Goal: Task Accomplishment & Management: Manage account settings

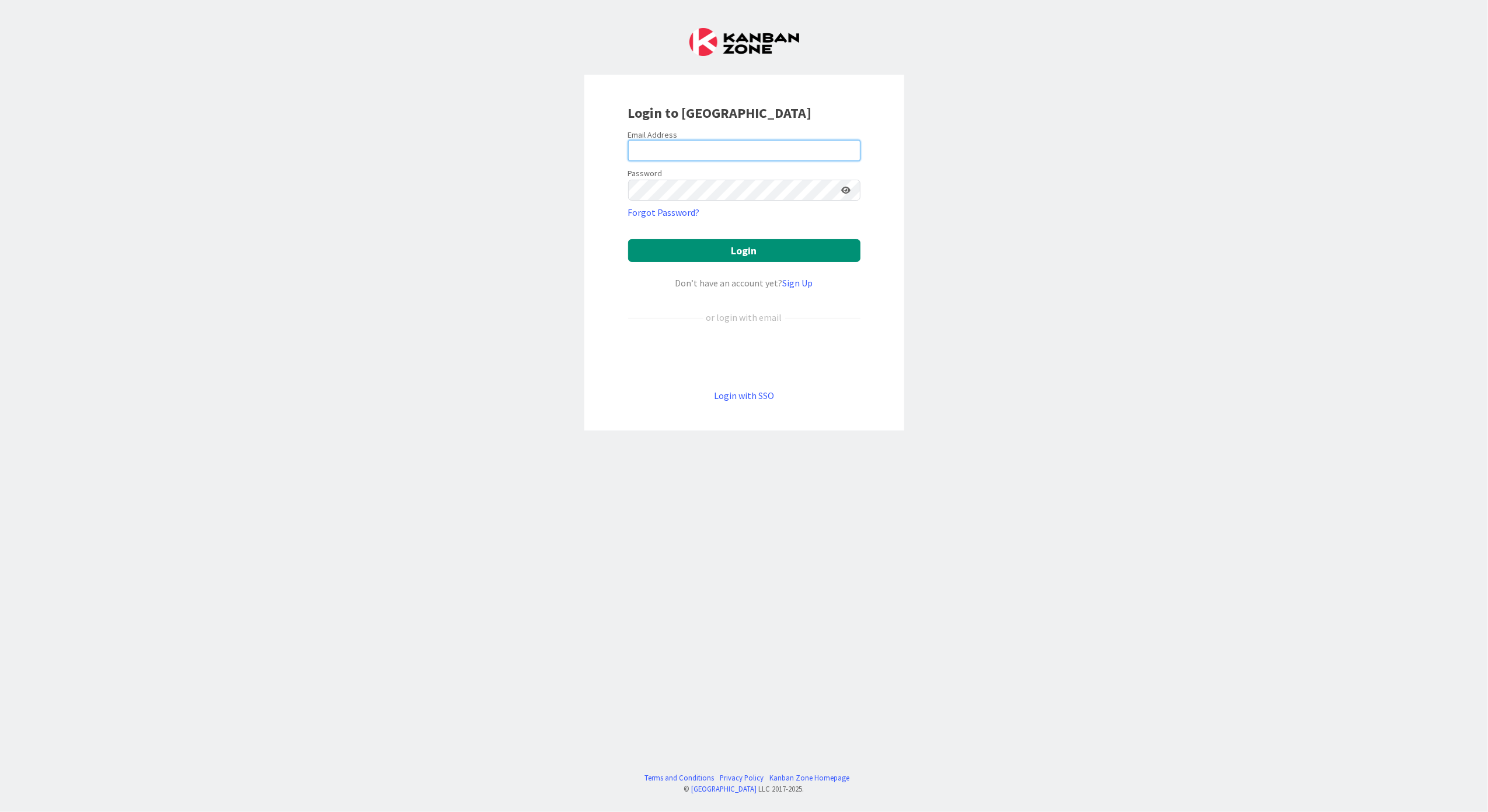
click at [680, 150] on input "email" at bounding box center [744, 150] width 232 height 21
click at [856, 148] on input "email" at bounding box center [744, 150] width 232 height 21
click at [850, 156] on keeper-lock "Open Keeper Popup" at bounding box center [847, 150] width 14 height 14
click at [677, 147] on input "email" at bounding box center [744, 150] width 232 height 21
paste input "ndezaire@huisman-nl.com"
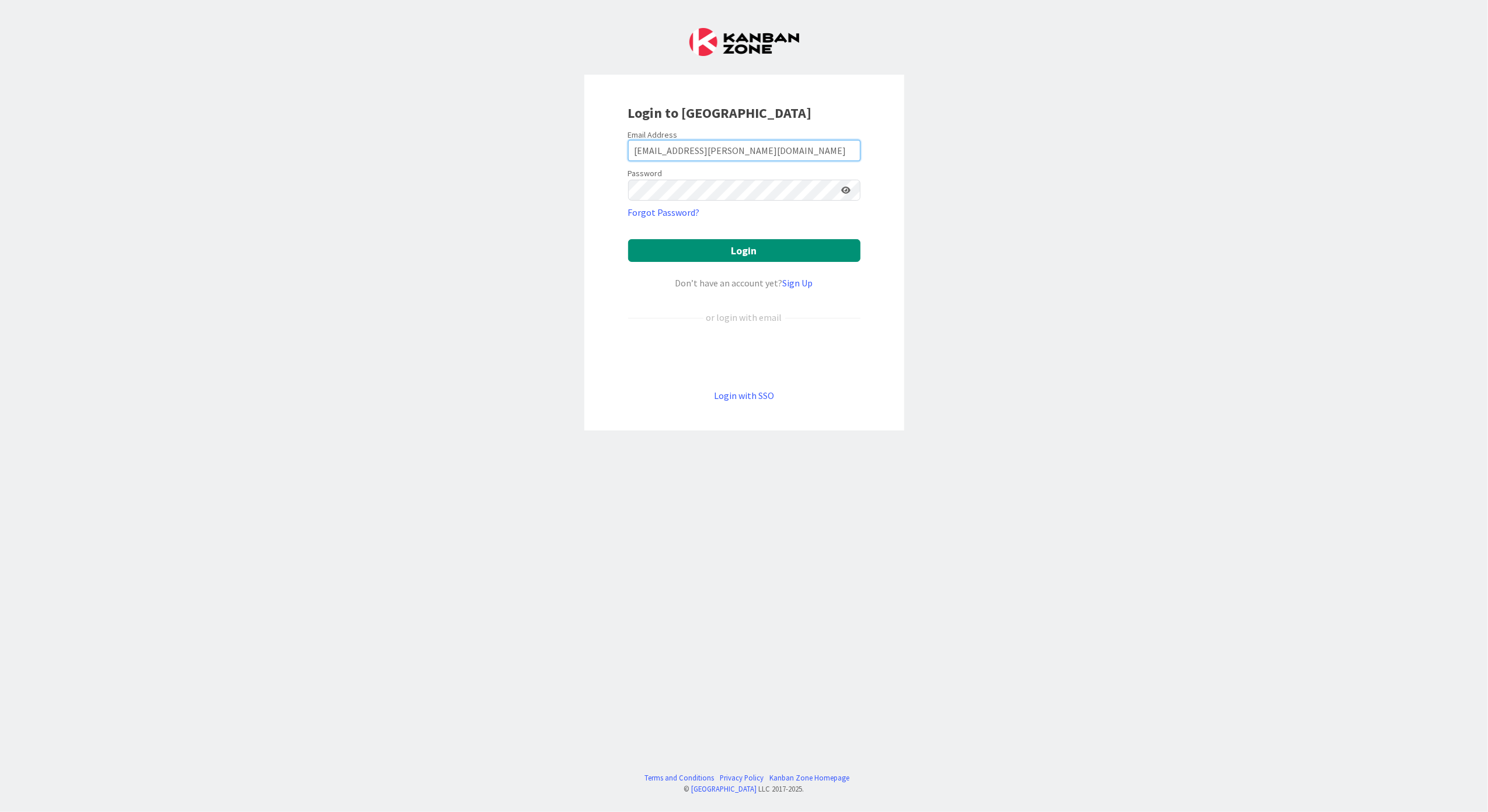
type input "ndezaire@huisman-nl.com"
click at [774, 245] on button "Login" at bounding box center [744, 251] width 232 height 23
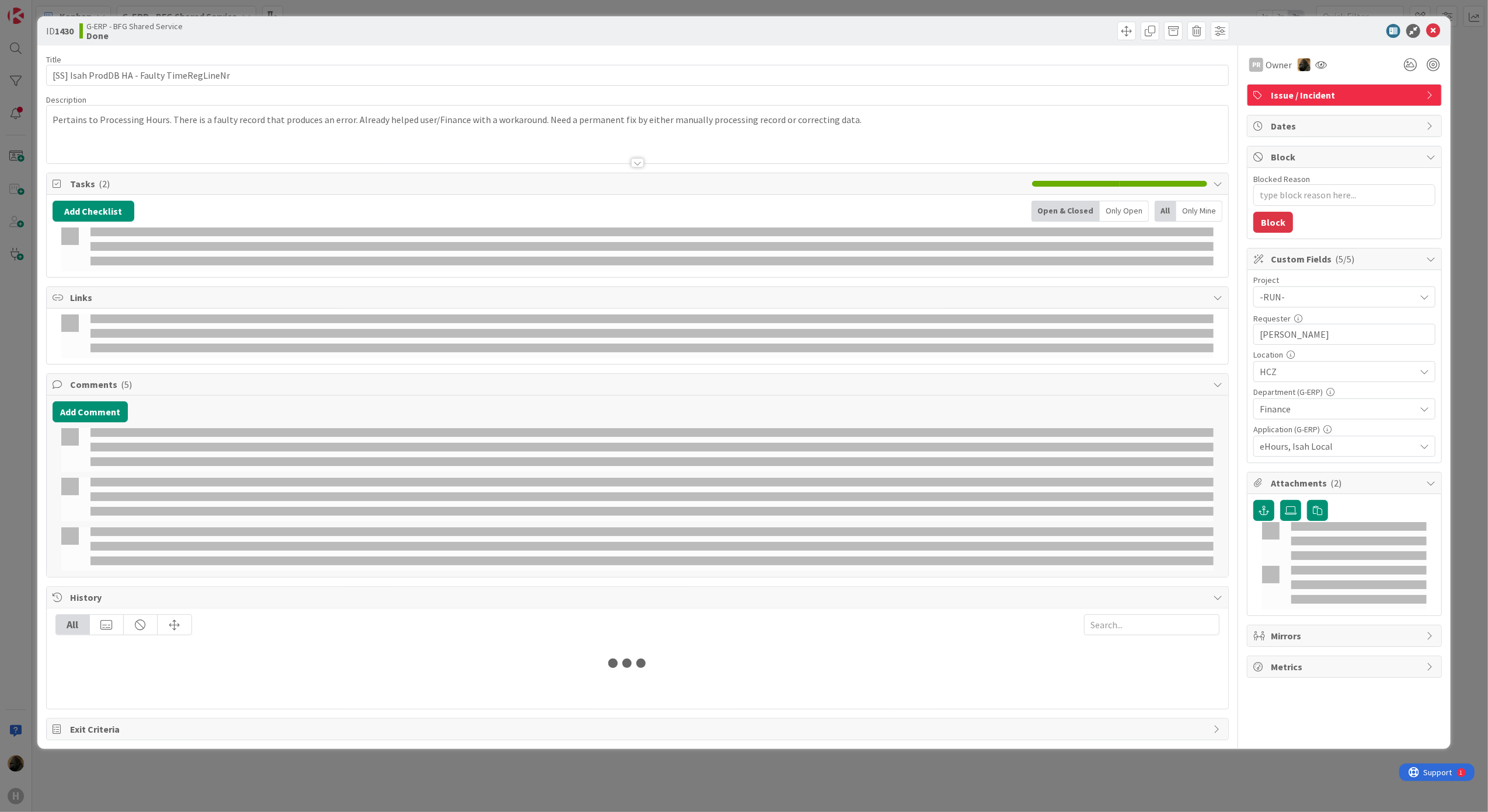
type textarea "x"
select select "sql"
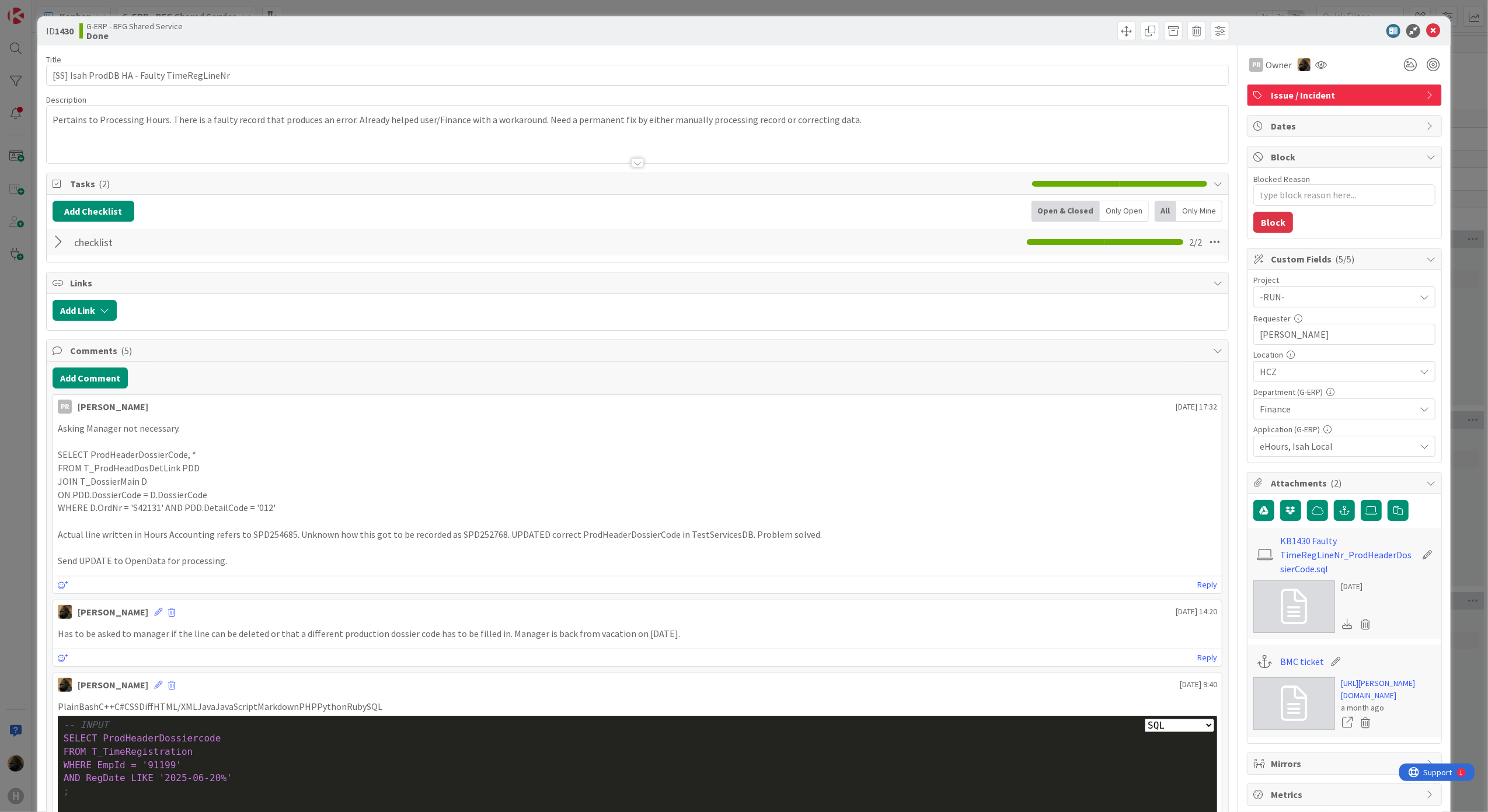
click at [290, 436] on p "Asking Manager not necessary." at bounding box center [638, 428] width 1160 height 13
type textarea "x"
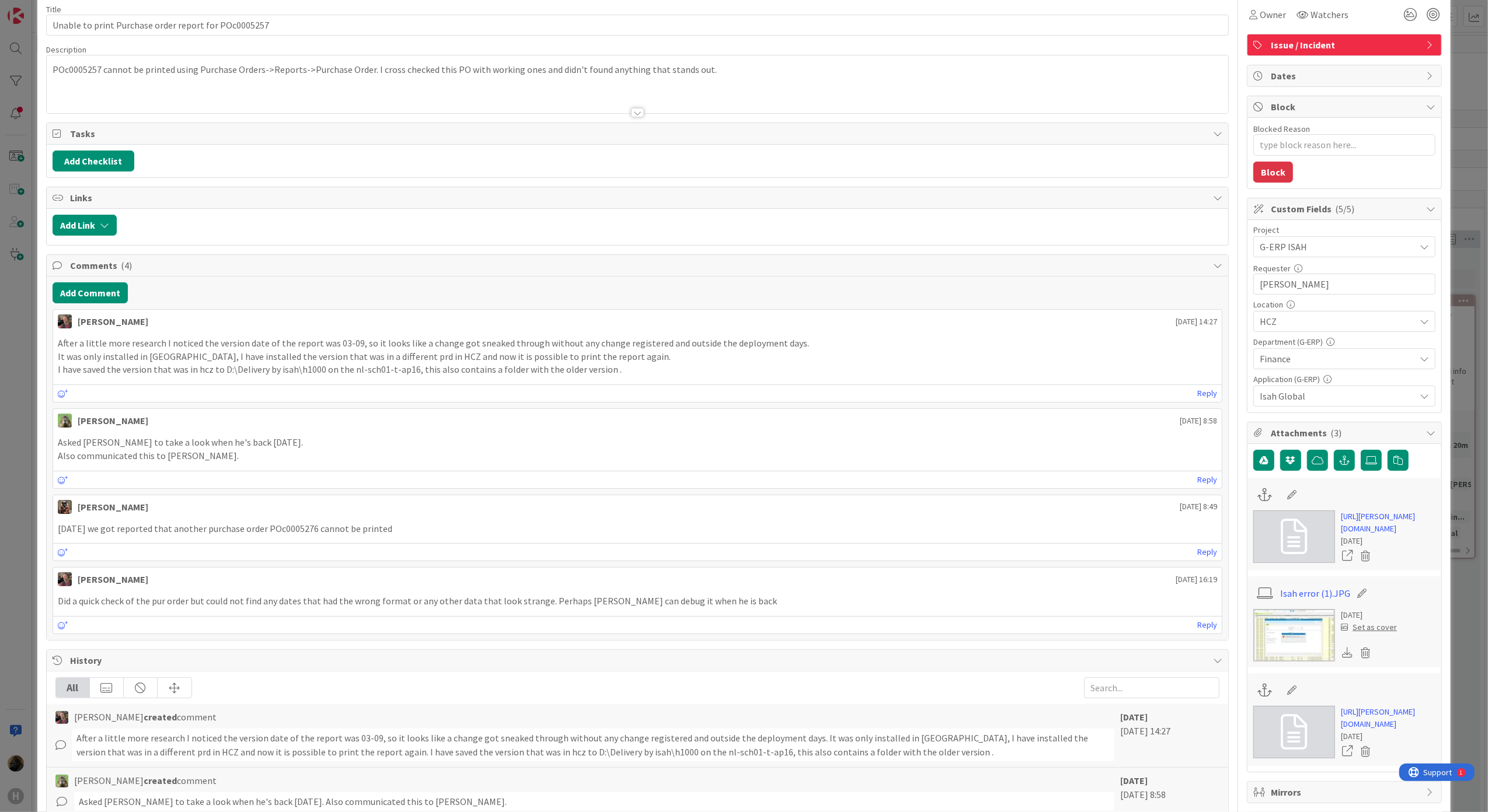
scroll to position [78, 0]
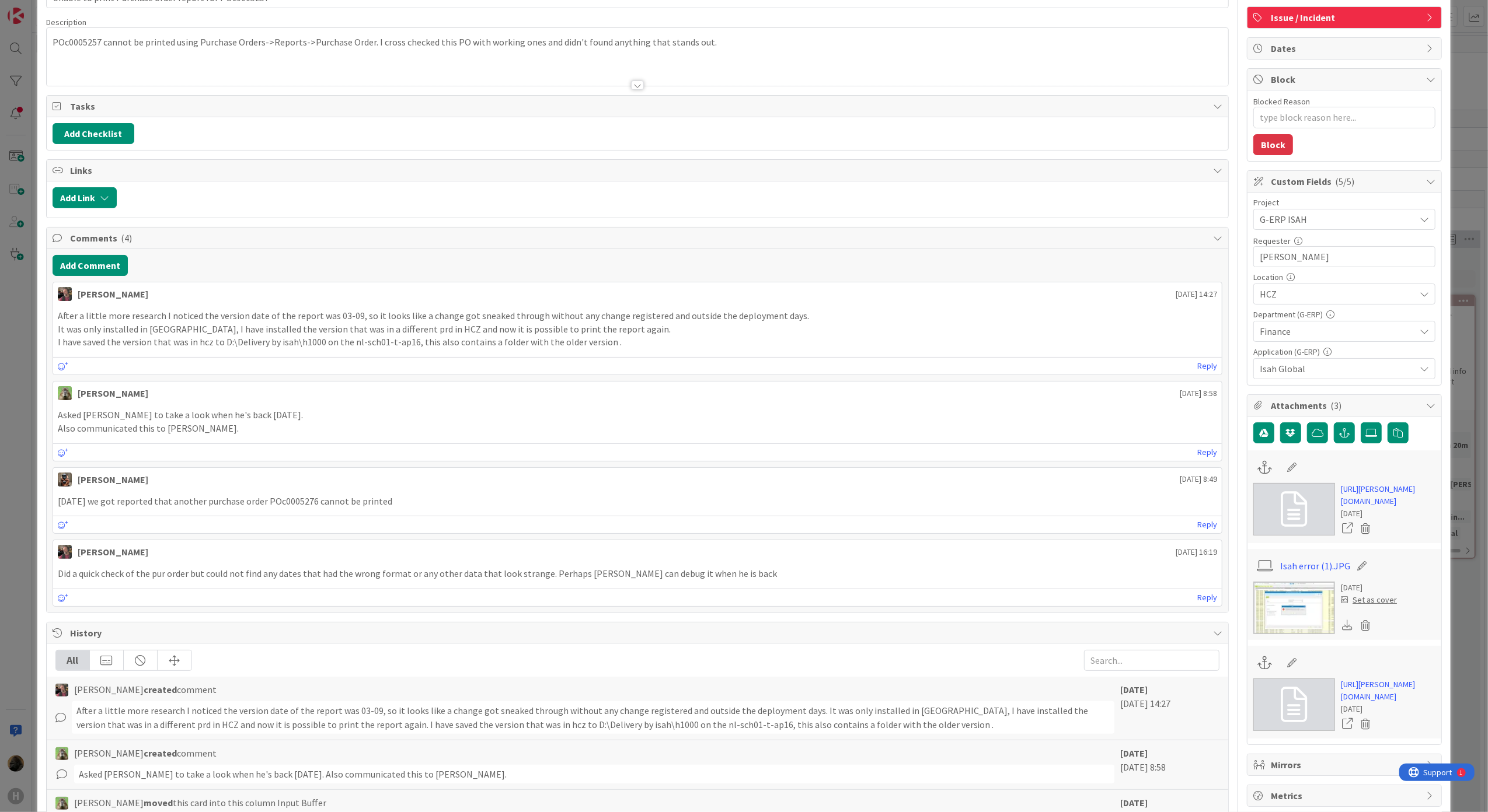
click at [1279, 633] on img at bounding box center [1294, 609] width 82 height 53
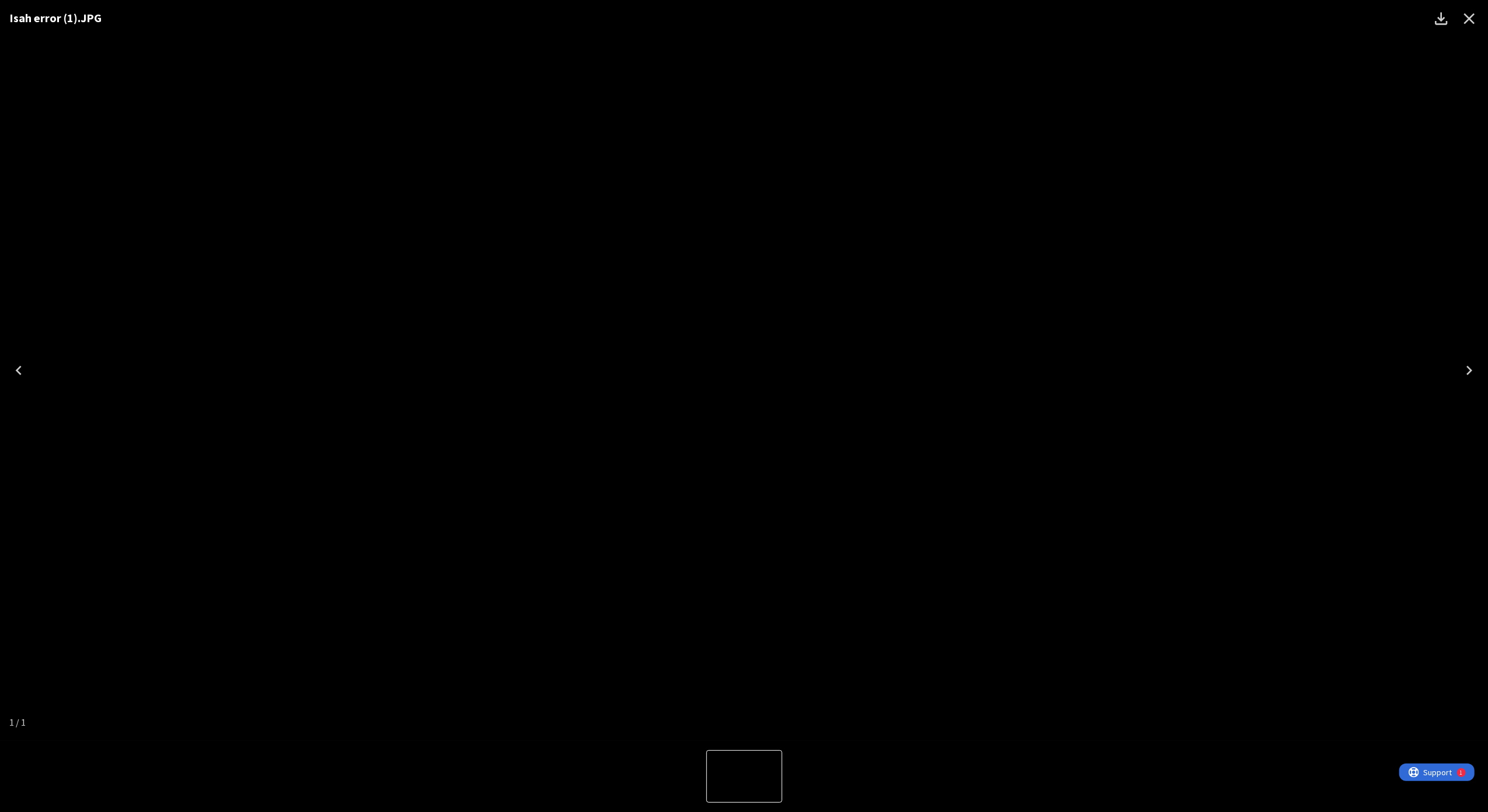
click at [1462, 17] on icon "Close" at bounding box center [1469, 18] width 19 height 19
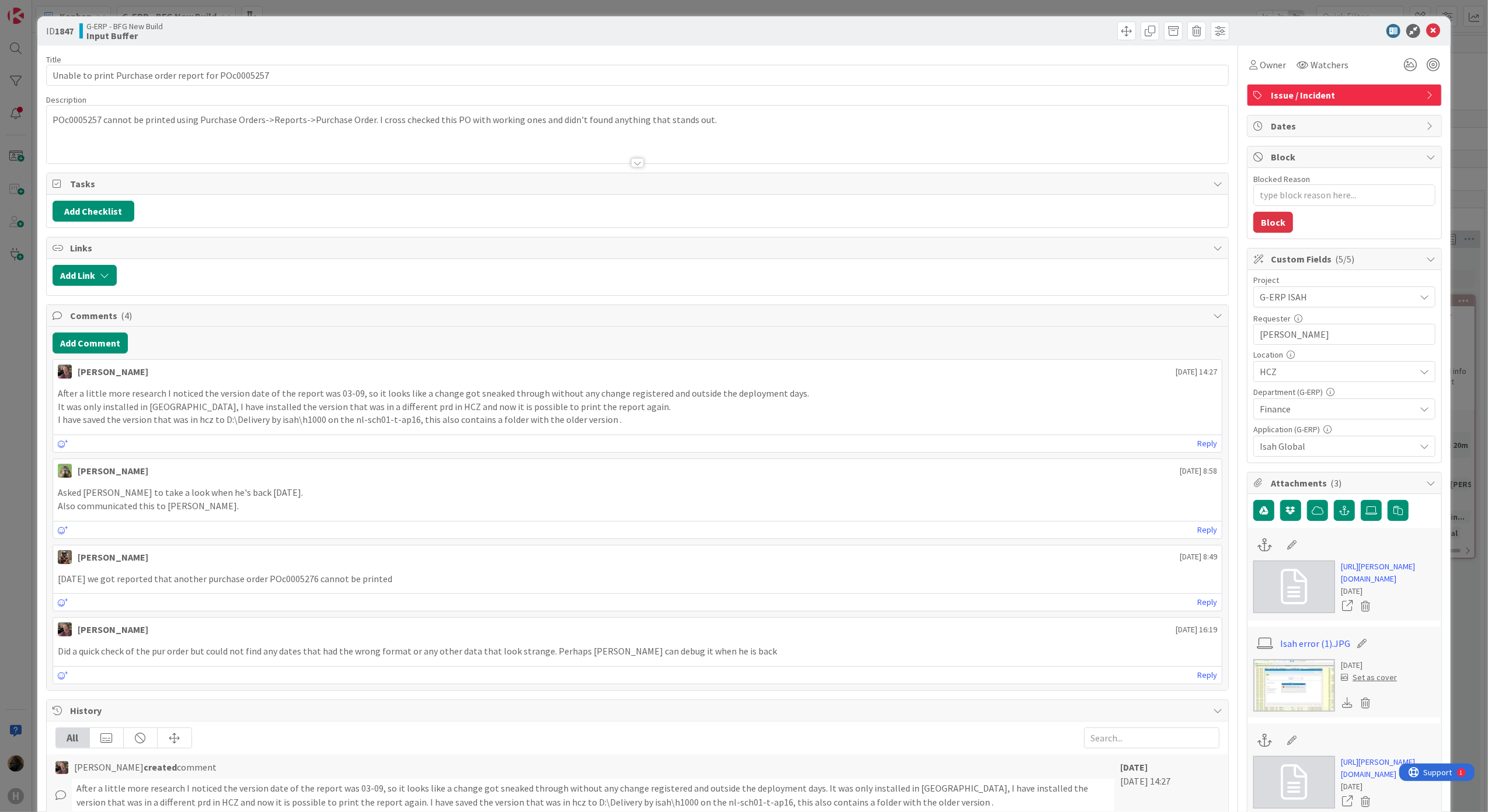
scroll to position [155, 0]
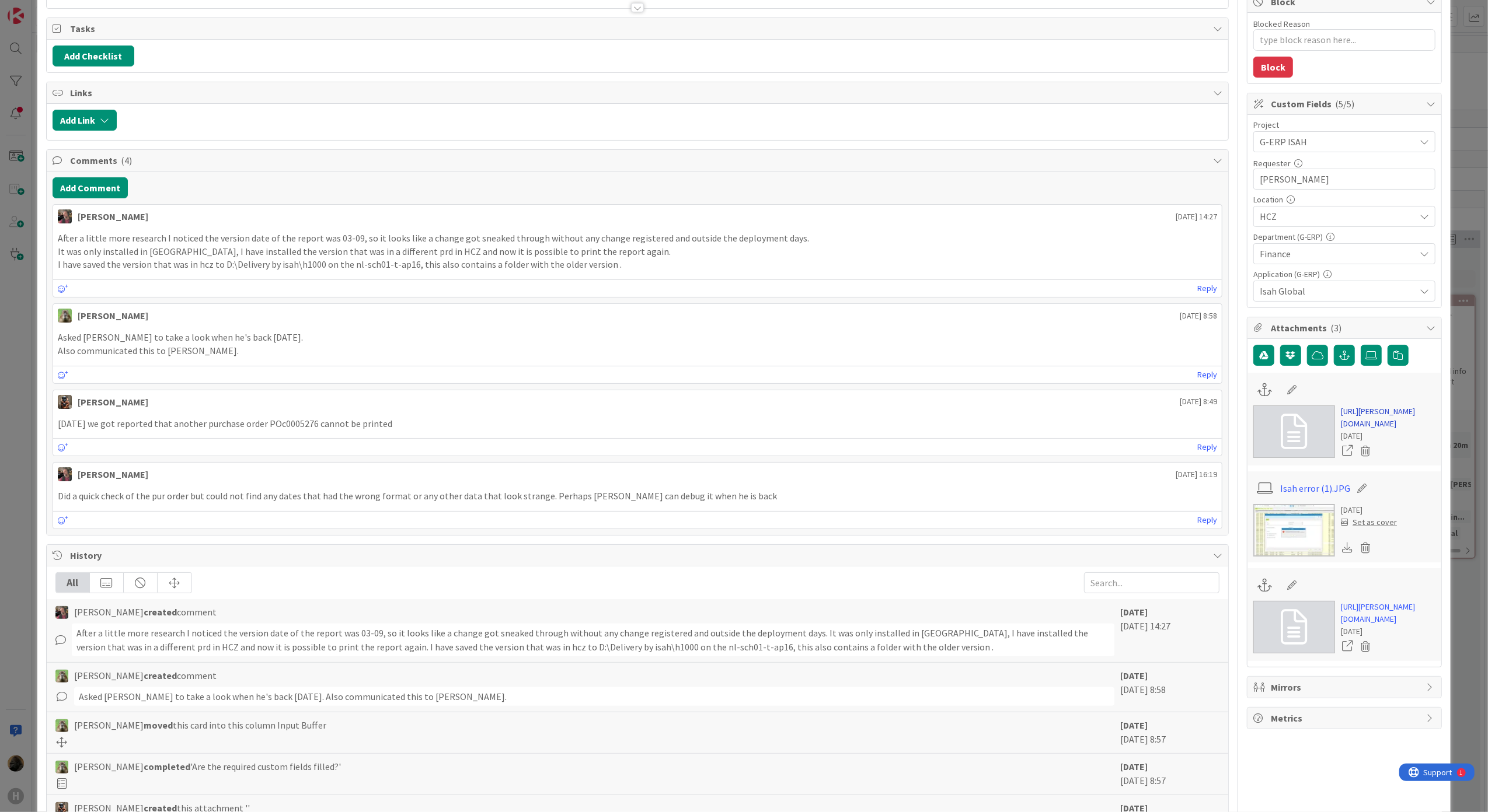
click at [1387, 430] on link "https://huisman-smartit.onbmc.com/smartit/app/#/incident/AGGF4KX6HRENQATCDNZNTC…" at bounding box center [1388, 418] width 94 height 25
click at [1350, 626] on link "https://huisman-smartit.onbmc.com/smartit/app/#/incident/AGGHEXFAF704DATCBX1KTC…" at bounding box center [1388, 614] width 94 height 25
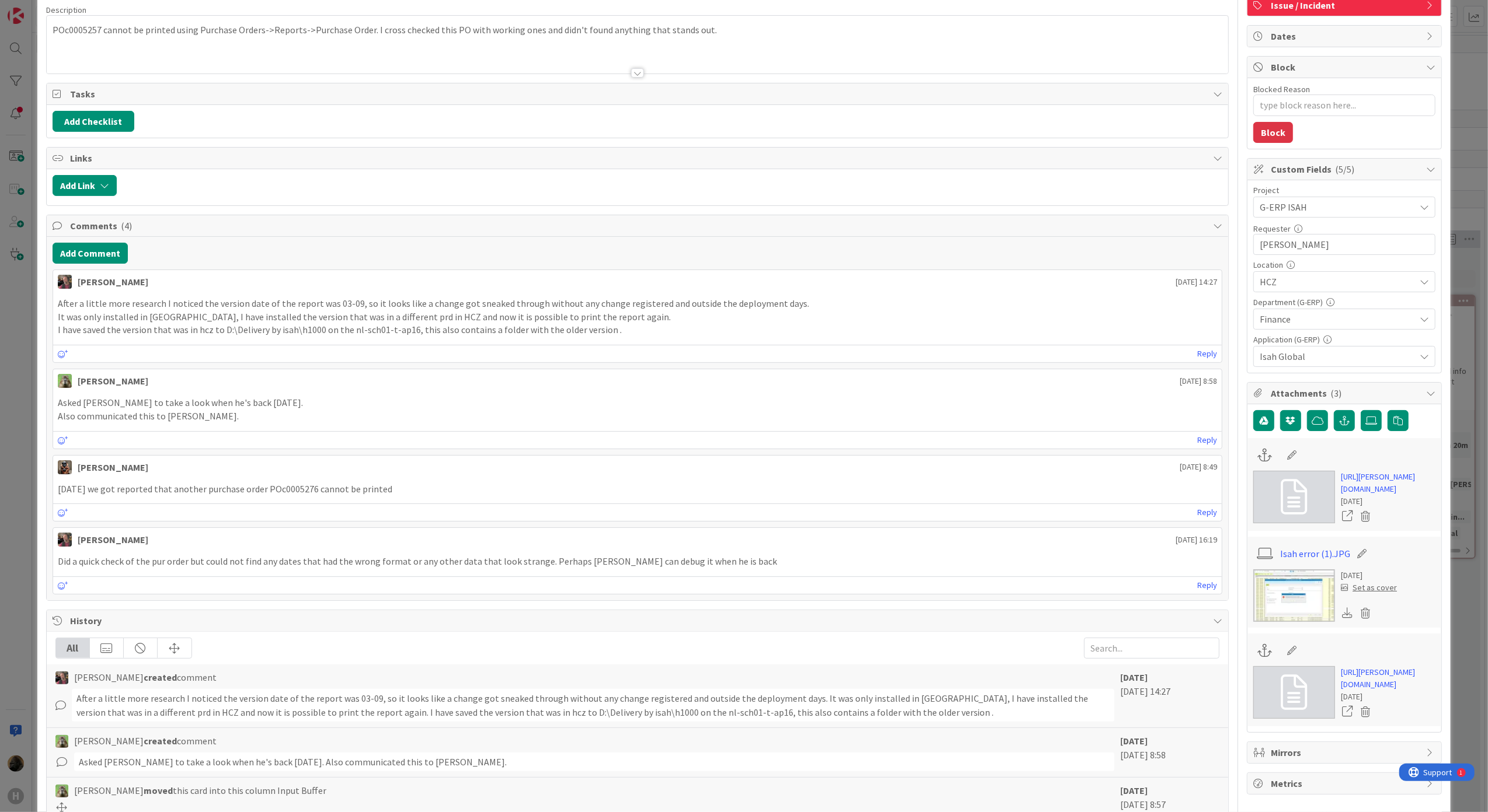
scroll to position [0, 0]
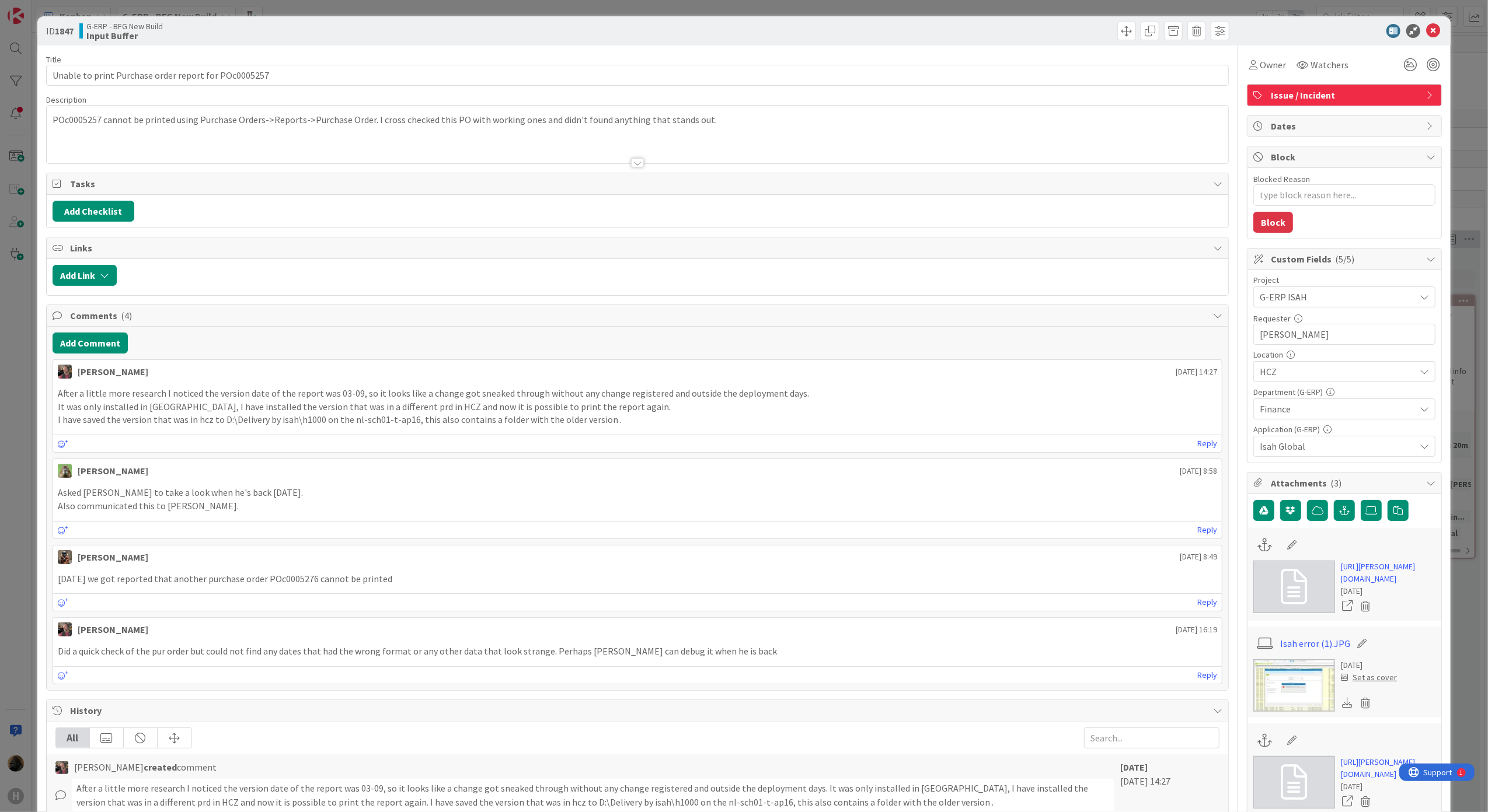
click at [0, 418] on html "H Kanban G-ERP - BFG New Build 1x 2x 3x 4 INFO This column can be used for info…" at bounding box center [744, 406] width 1488 height 812
click at [3, 418] on div "ID 1847 G-ERP - BFG New Build Input Buffer Title 52 / 128 Unable to print Purch…" at bounding box center [744, 406] width 1488 height 812
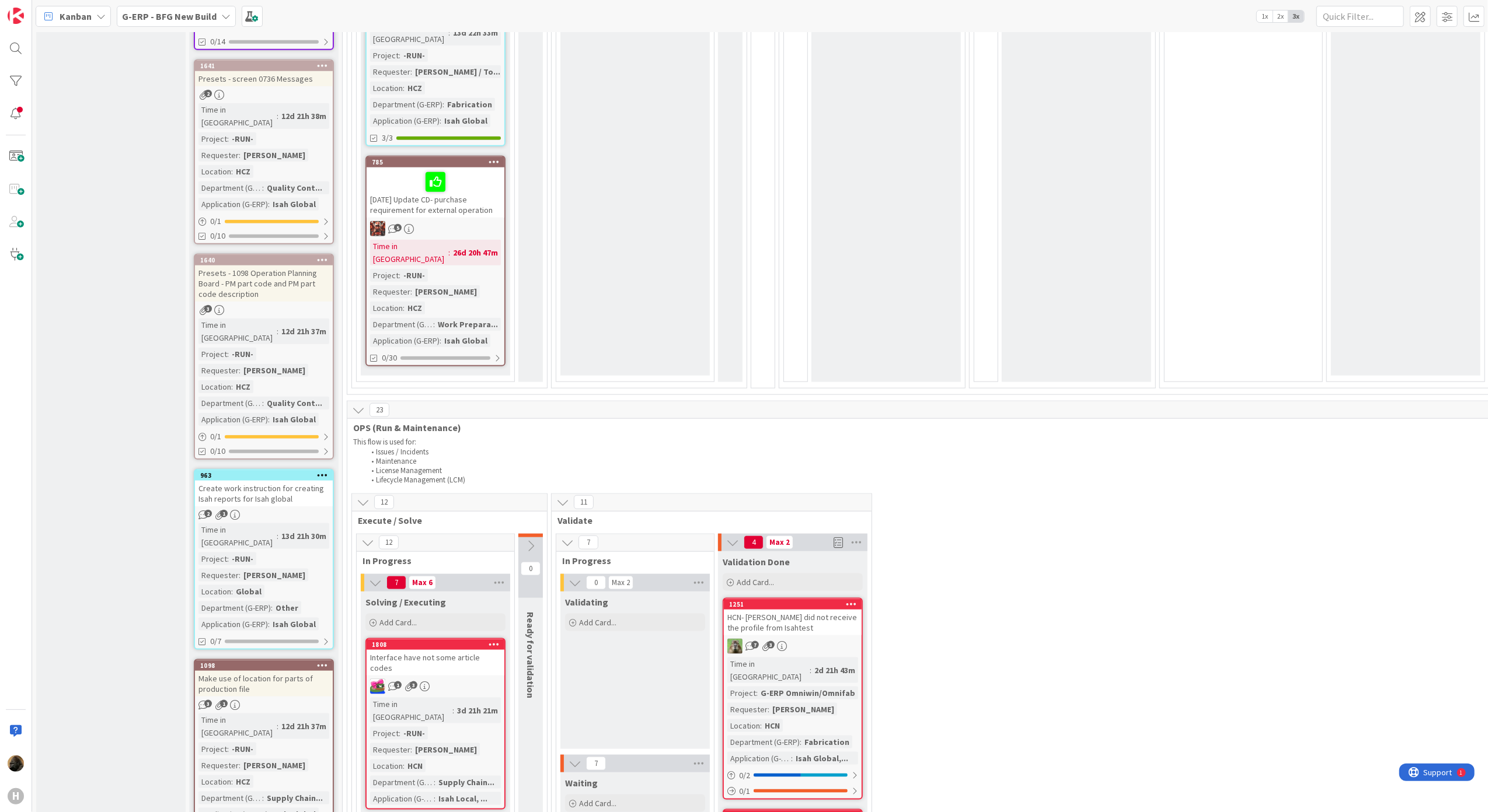
scroll to position [1478, 0]
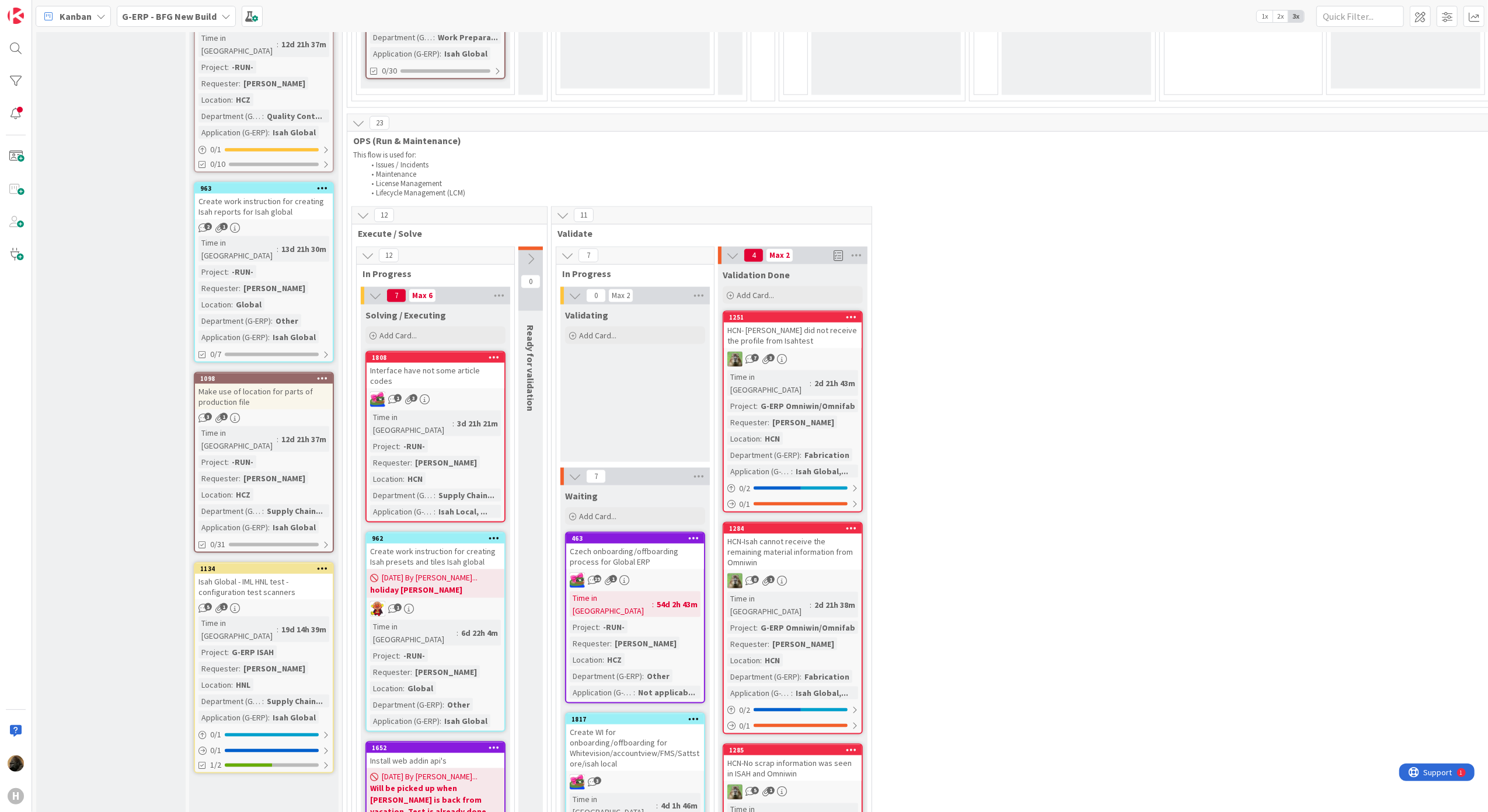
click at [800, 322] on div "HCN- [PERSON_NAME] did not receive the profile from Isahtest" at bounding box center [792, 335] width 138 height 26
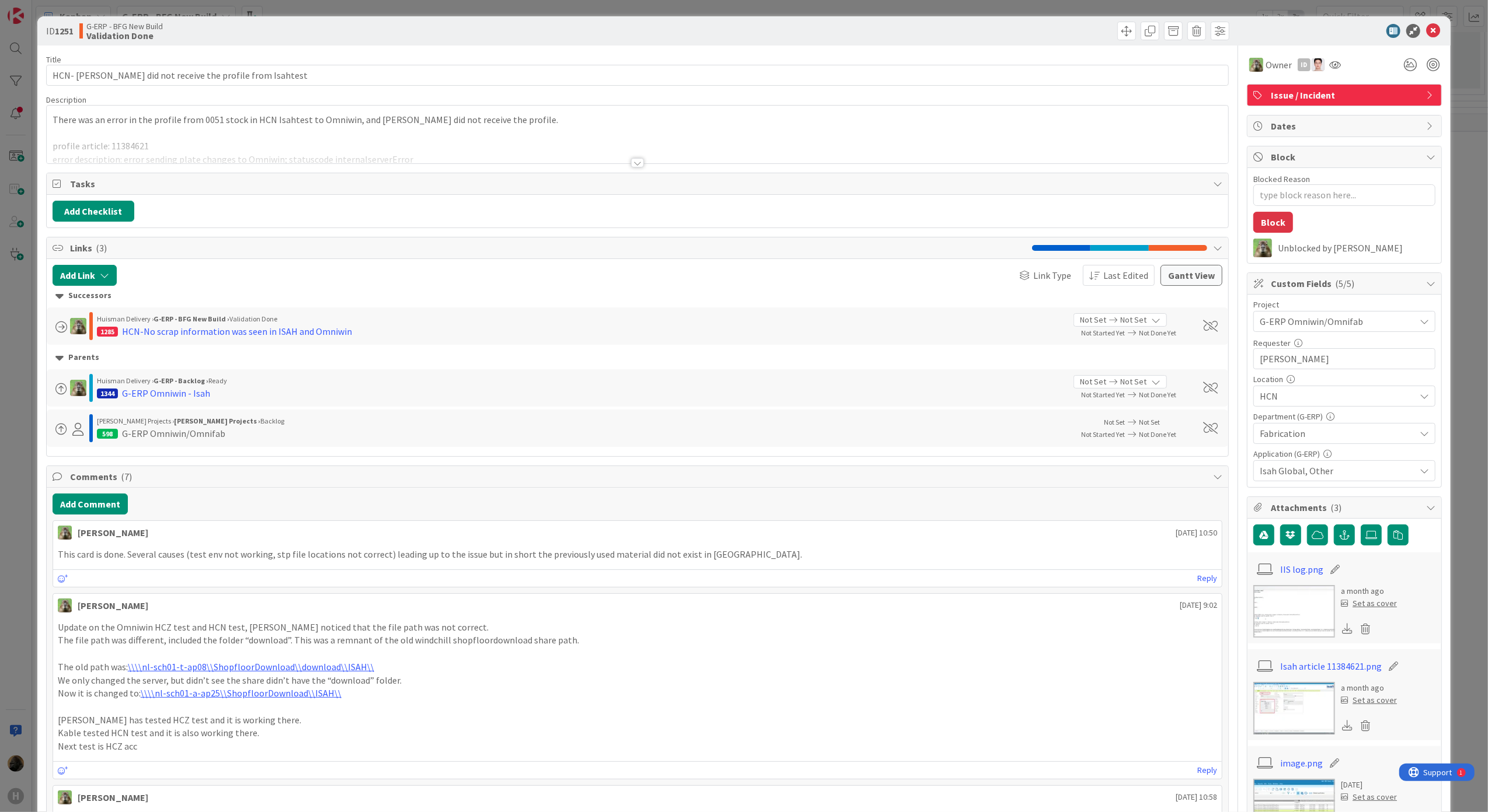
click at [632, 157] on div at bounding box center [637, 149] width 1182 height 30
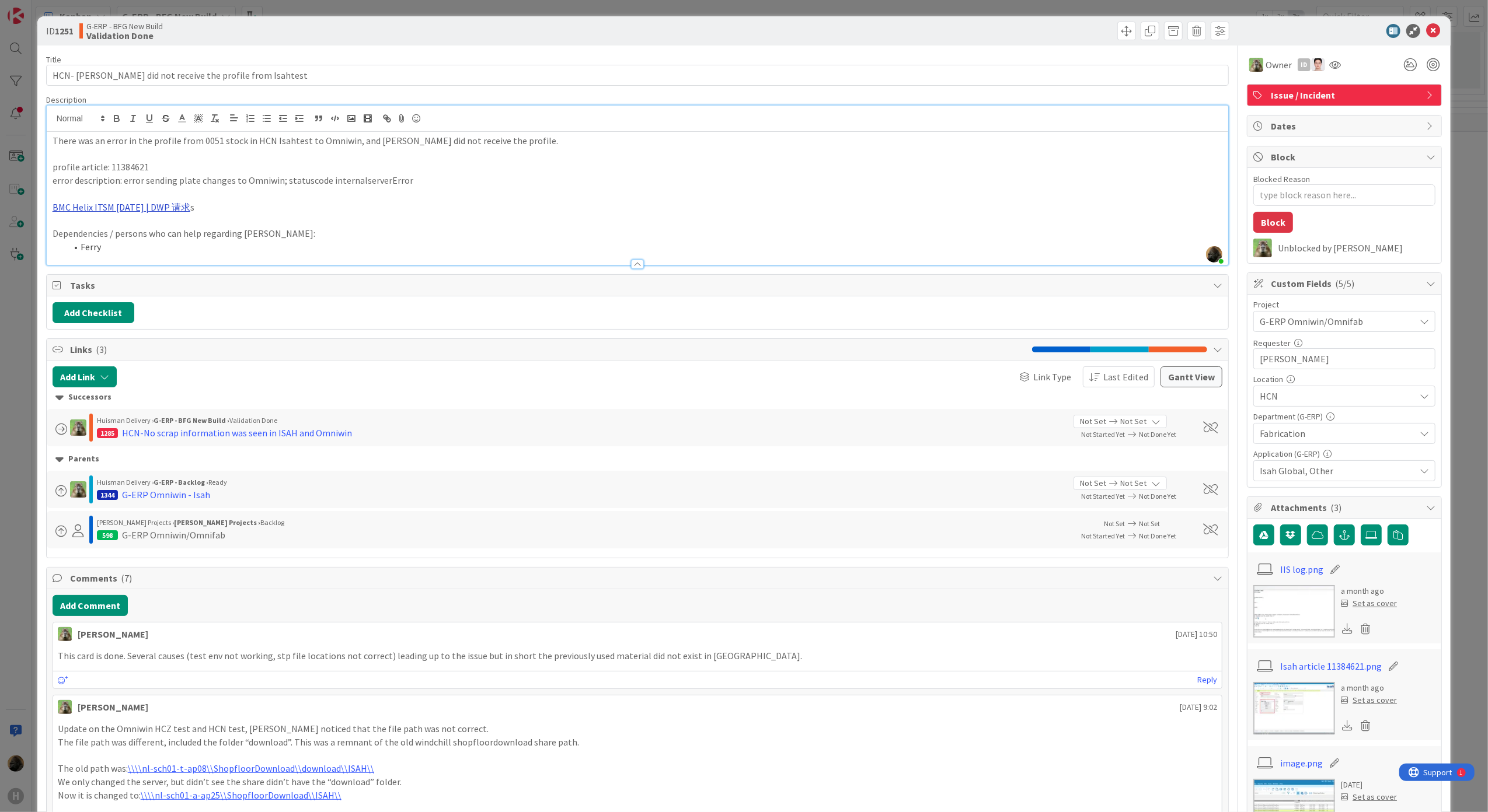
click at [157, 207] on link "BMC Helix ITSM 23.3.02 | DWP 请求" at bounding box center [122, 208] width 138 height 12
click at [157, 229] on link "https://huisman-smartit.onbmc.com/smartit/app/#/sberequest/226415" at bounding box center [108, 230] width 117 height 15
type textarea "x"
click at [19, 394] on div "ID 1251 G-ERP - BFG New Build Validation Done Title 54 / 128 HCN- Omniwin did n…" at bounding box center [744, 406] width 1488 height 812
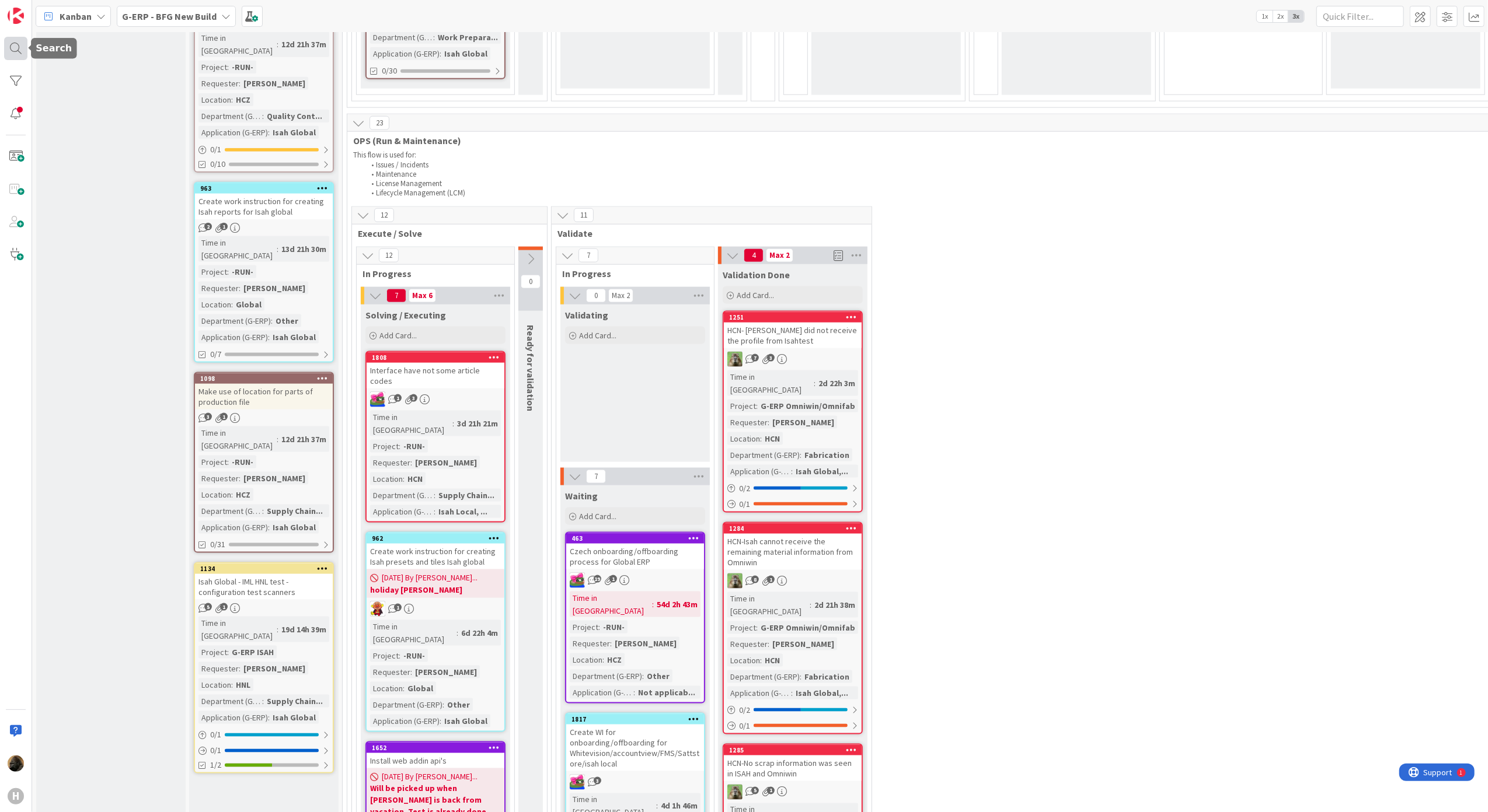
click at [19, 52] on div at bounding box center [16, 48] width 23 height 23
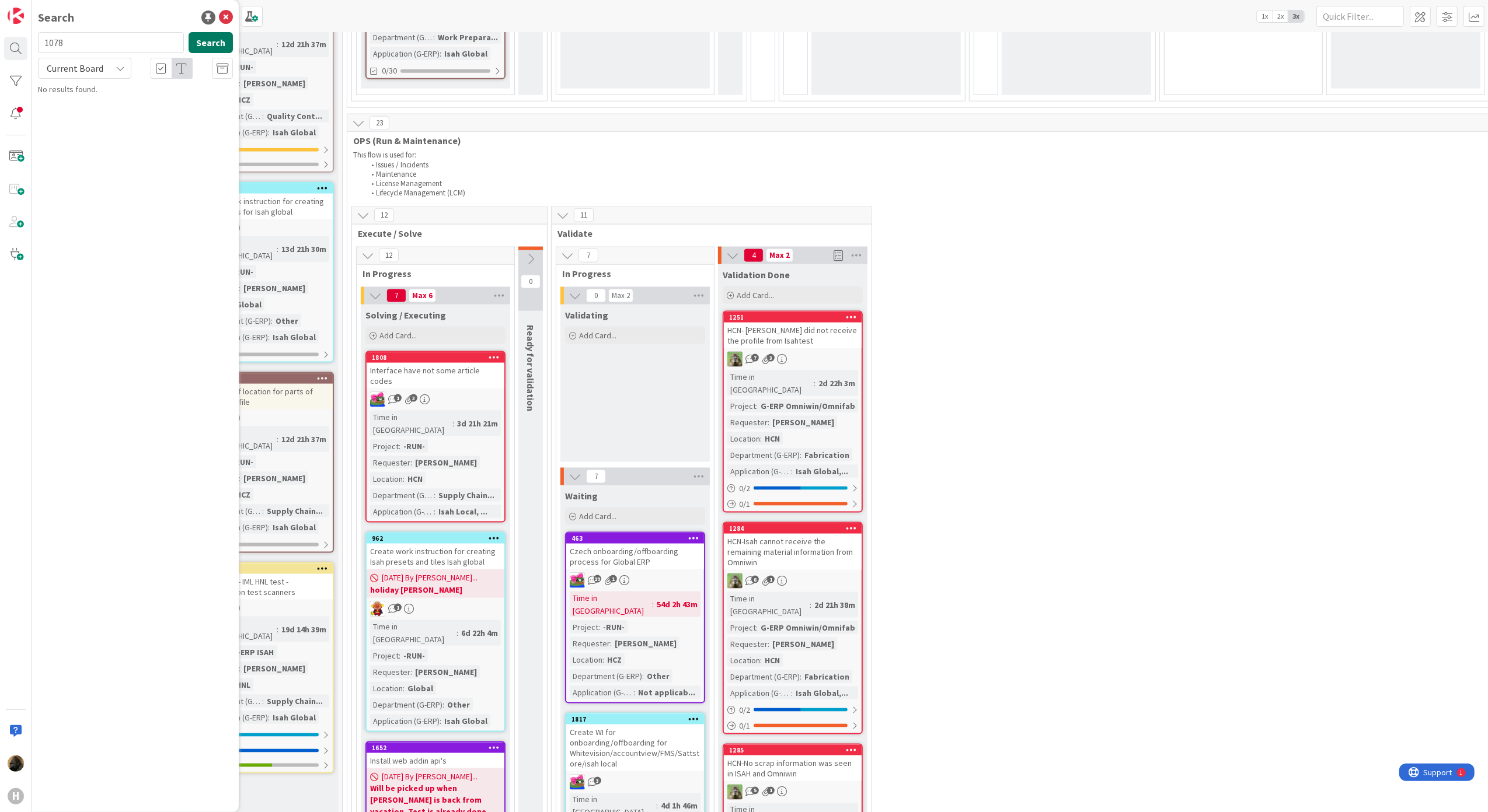
type input "1078"
click at [208, 42] on button "Search" at bounding box center [211, 42] width 45 height 21
click at [165, 107] on span "Isah local Outlook Classic add in" at bounding box center [138, 103] width 111 height 11
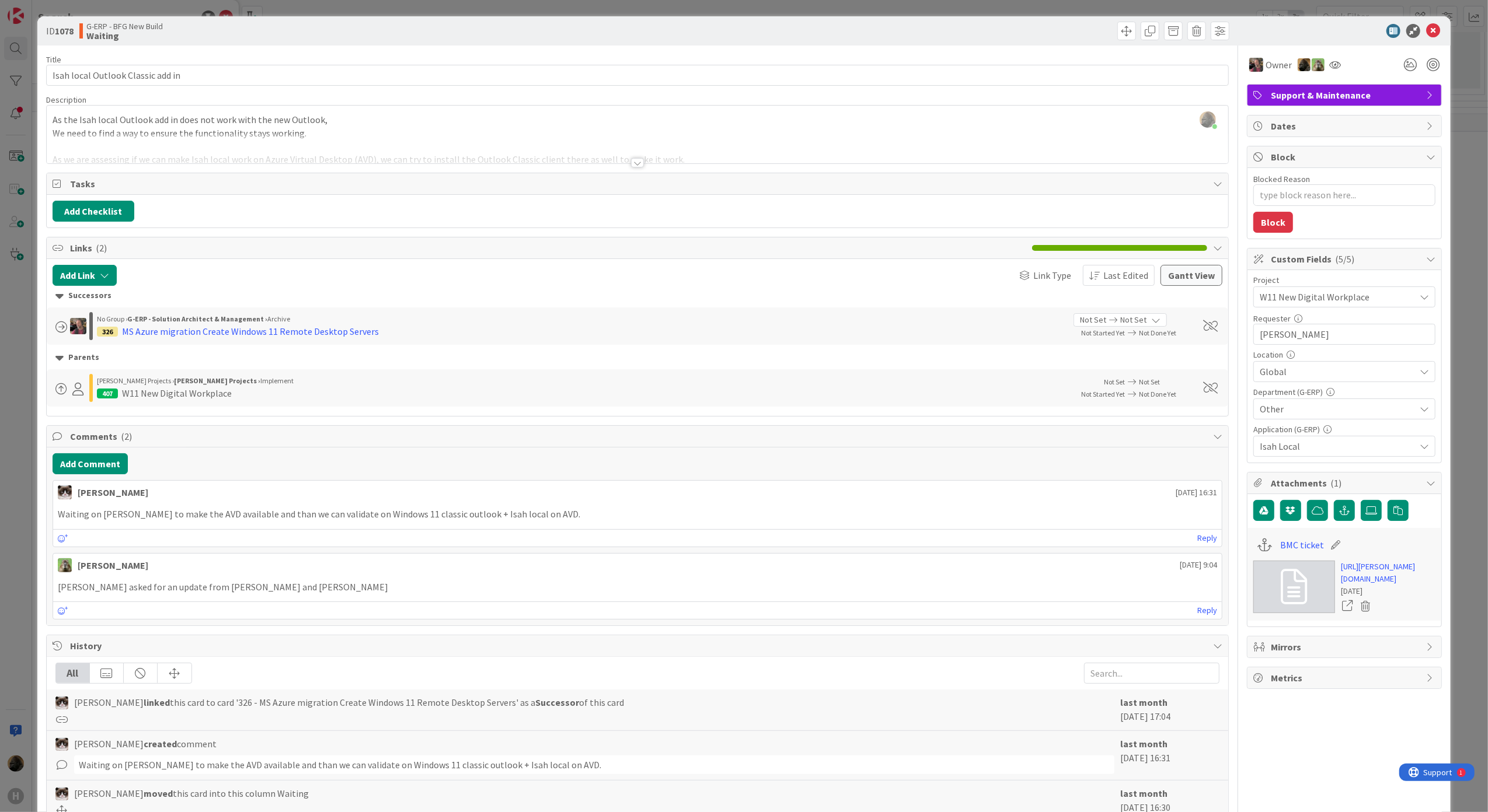
type textarea "x"
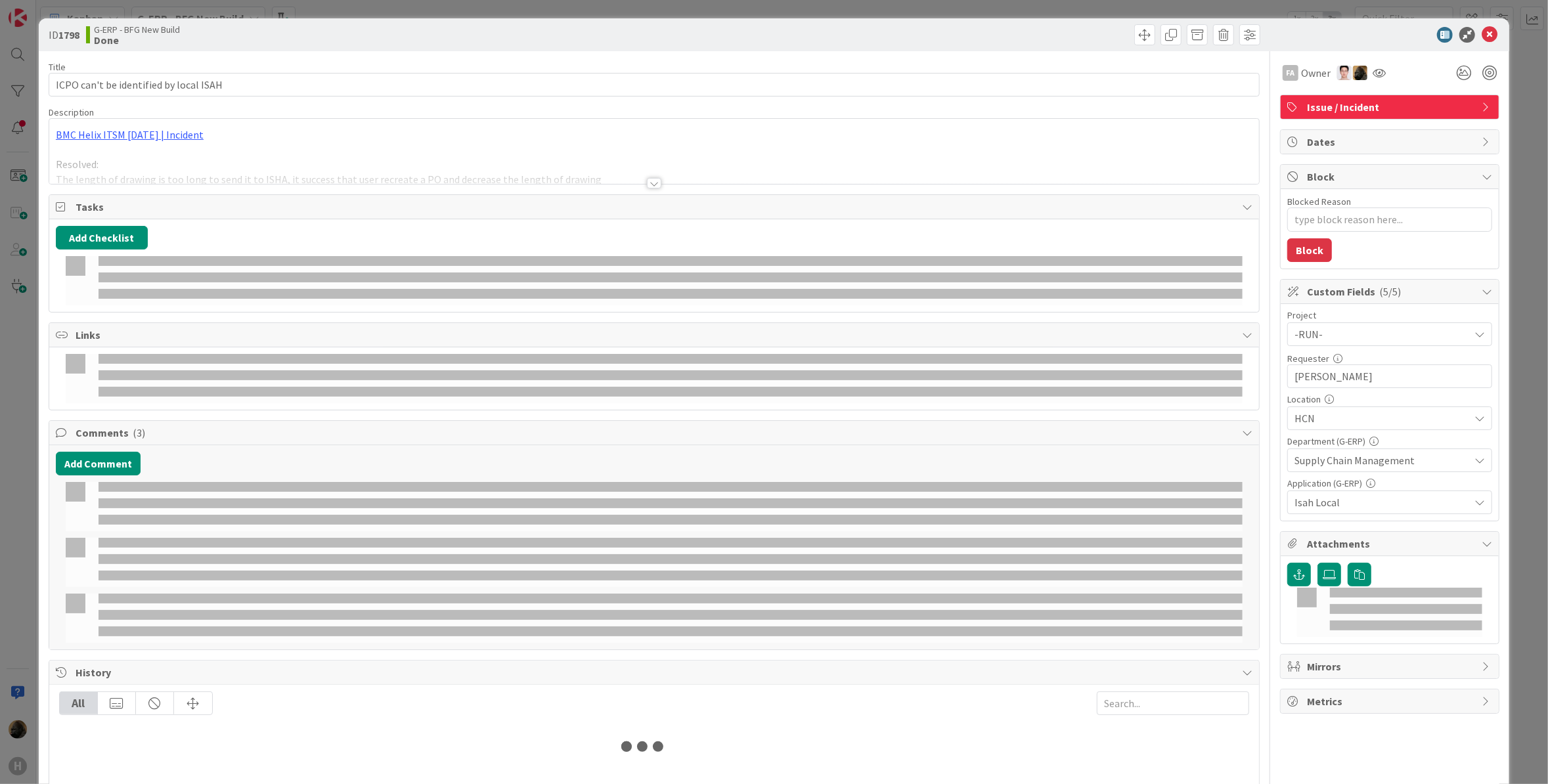
type textarea "x"
select select "sql"
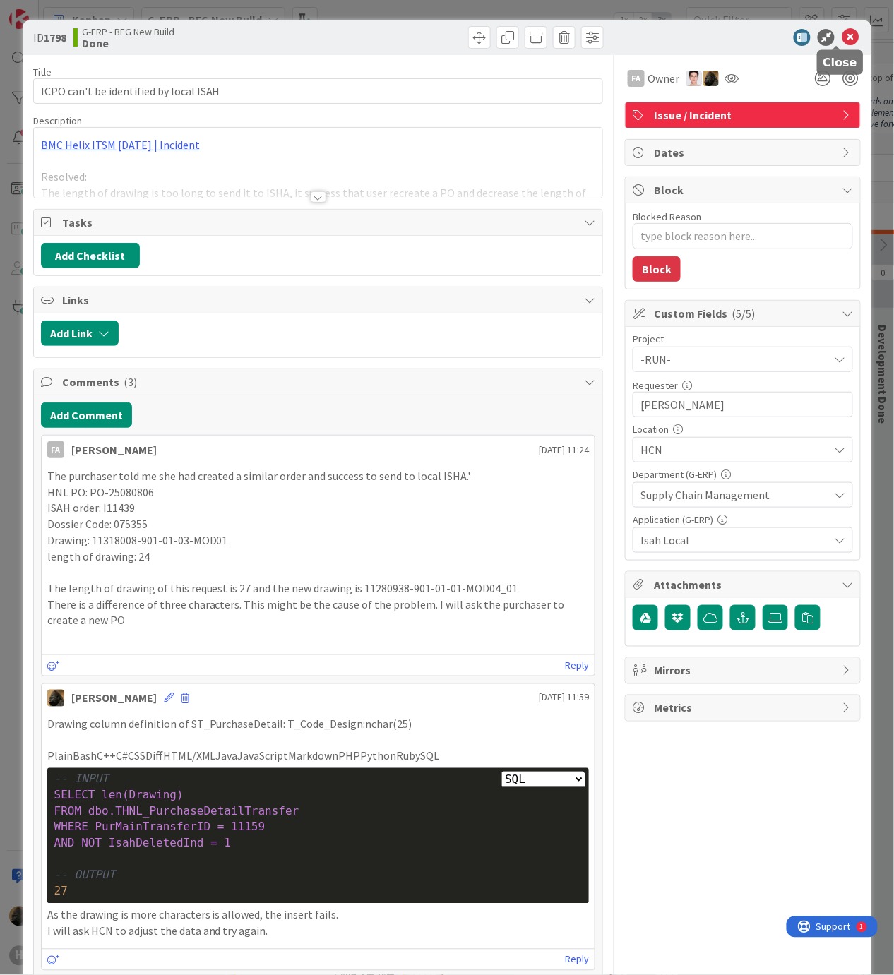
click at [843, 35] on icon at bounding box center [849, 37] width 17 height 17
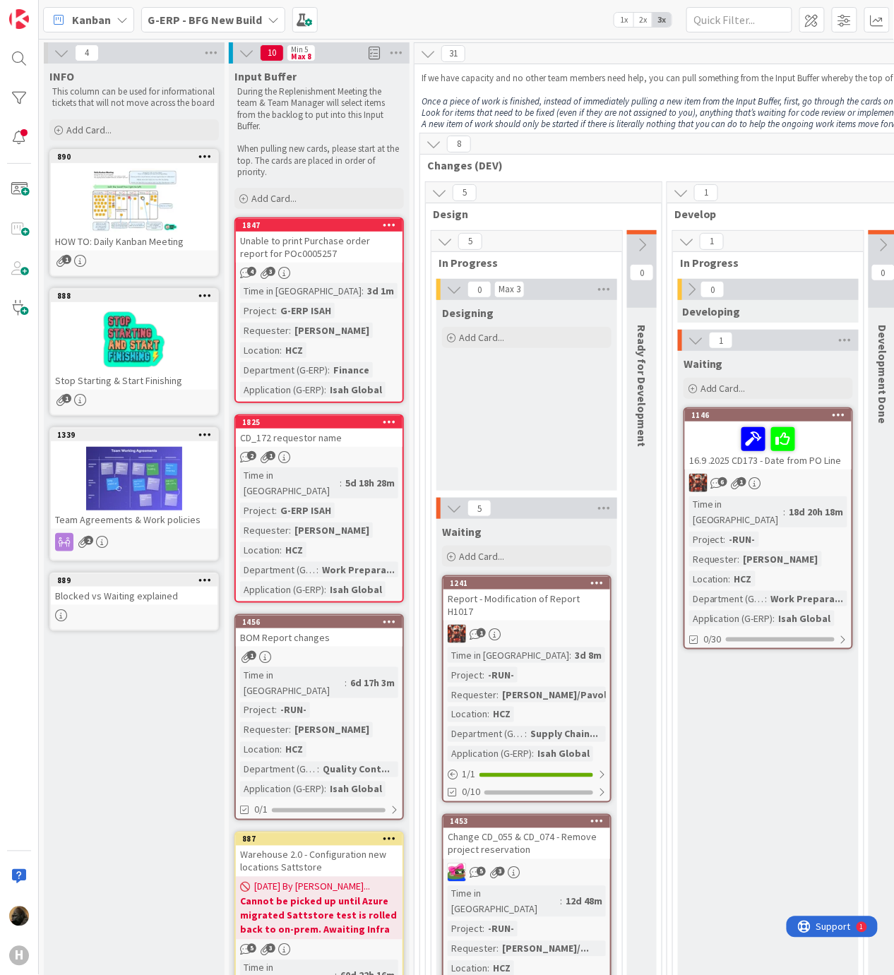
click at [287, 429] on div "CD_172 requestor name" at bounding box center [319, 437] width 167 height 18
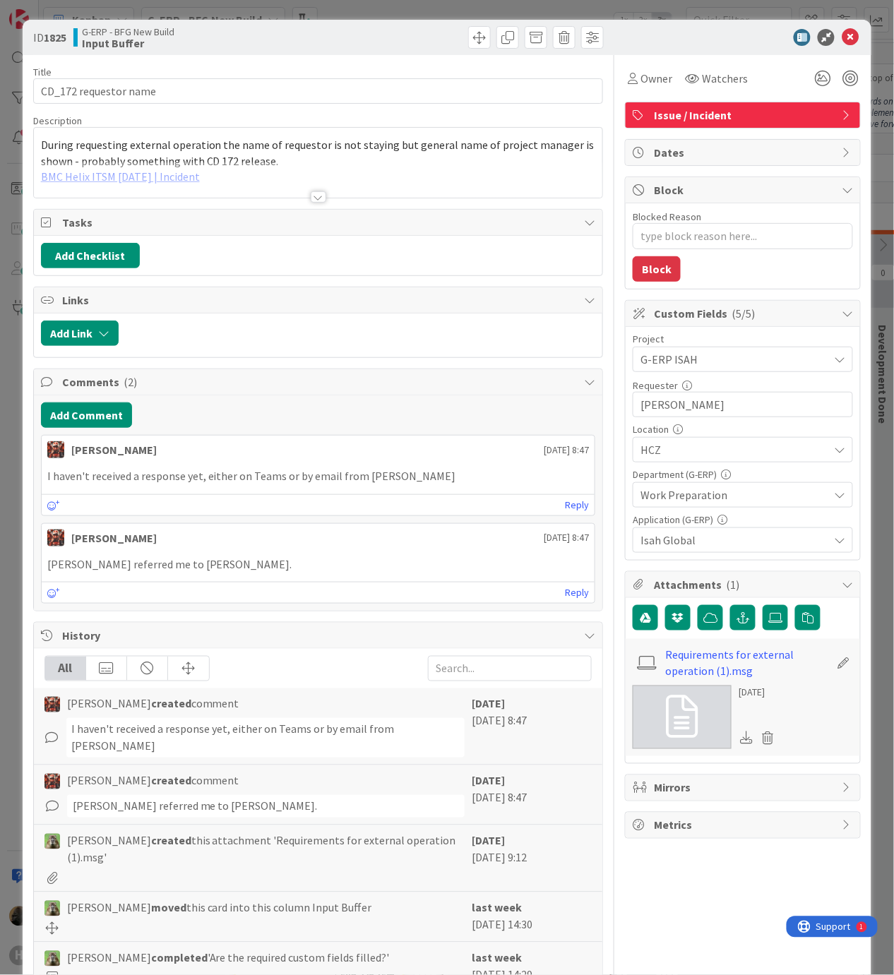
click at [316, 196] on div at bounding box center [319, 196] width 16 height 11
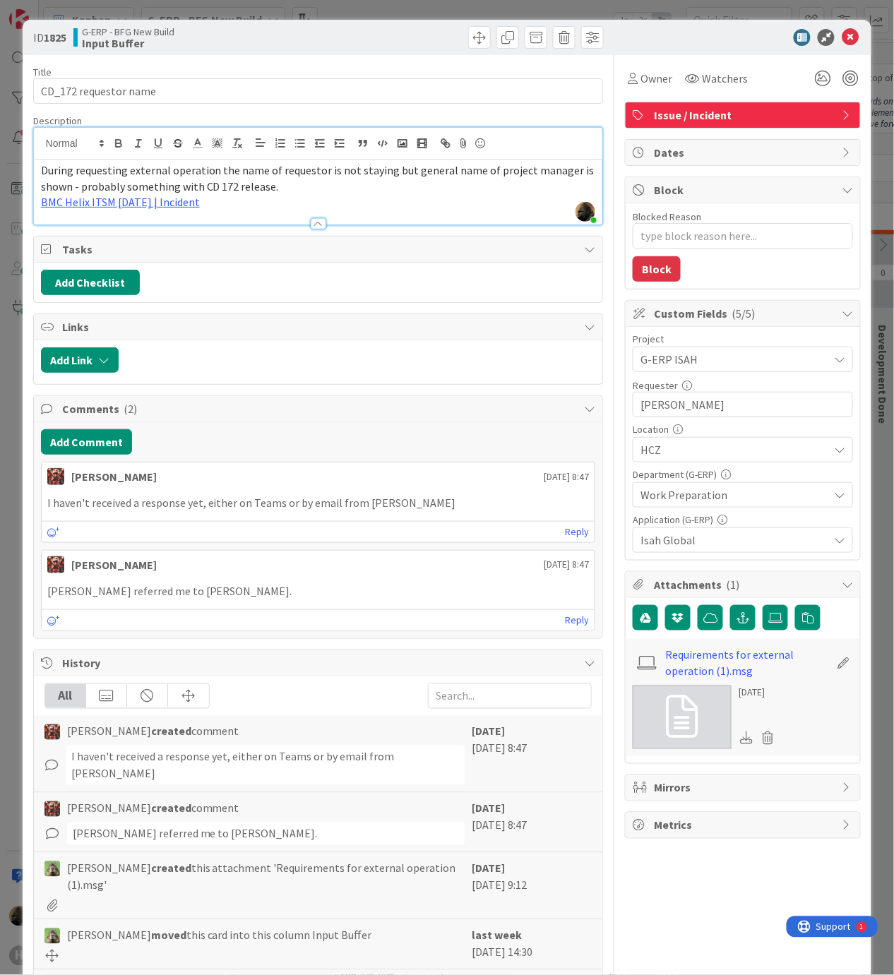
click at [313, 605] on div "[PERSON_NAME] referred me to [PERSON_NAME]." at bounding box center [318, 591] width 553 height 28
click at [156, 198] on link "BMC Helix ITSM 23.3.02 | Incident" at bounding box center [120, 202] width 159 height 14
click at [83, 234] on link "https://huisman-smartit.onbmc.com/smartit/app/#/incident/AGGHEXFAF704DATBYLJ8TB…" at bounding box center [126, 230] width 141 height 18
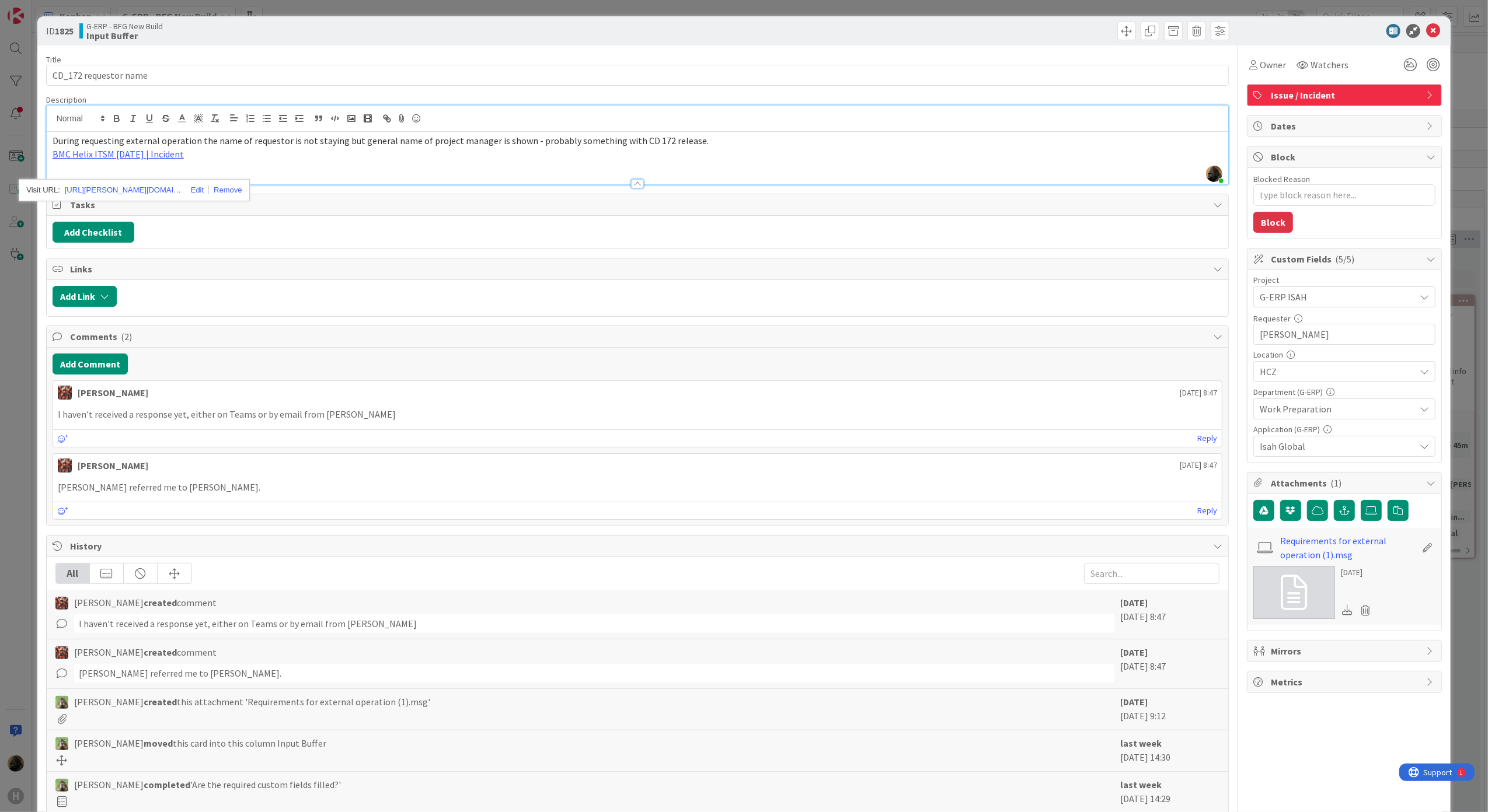
click at [422, 426] on div "I haven't received a response yet, either on Teams or by email from Martina" at bounding box center [638, 415] width 1170 height 23
click at [25, 526] on div "ID 1825 G-ERP - BFG New Build Input Buffer Title 21 / 128 CD_172 requestor name…" at bounding box center [744, 406] width 1488 height 812
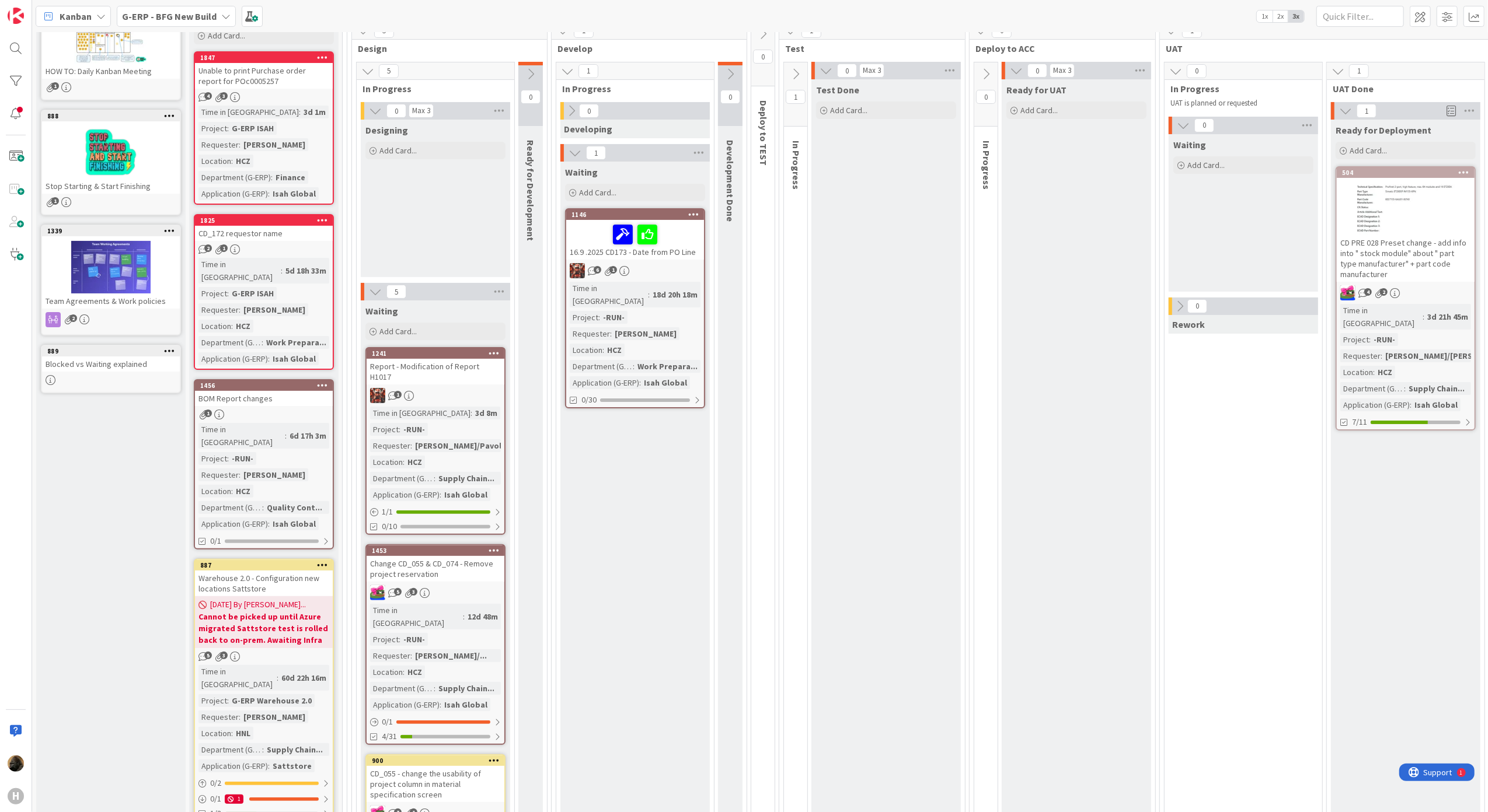
scroll to position [155, 0]
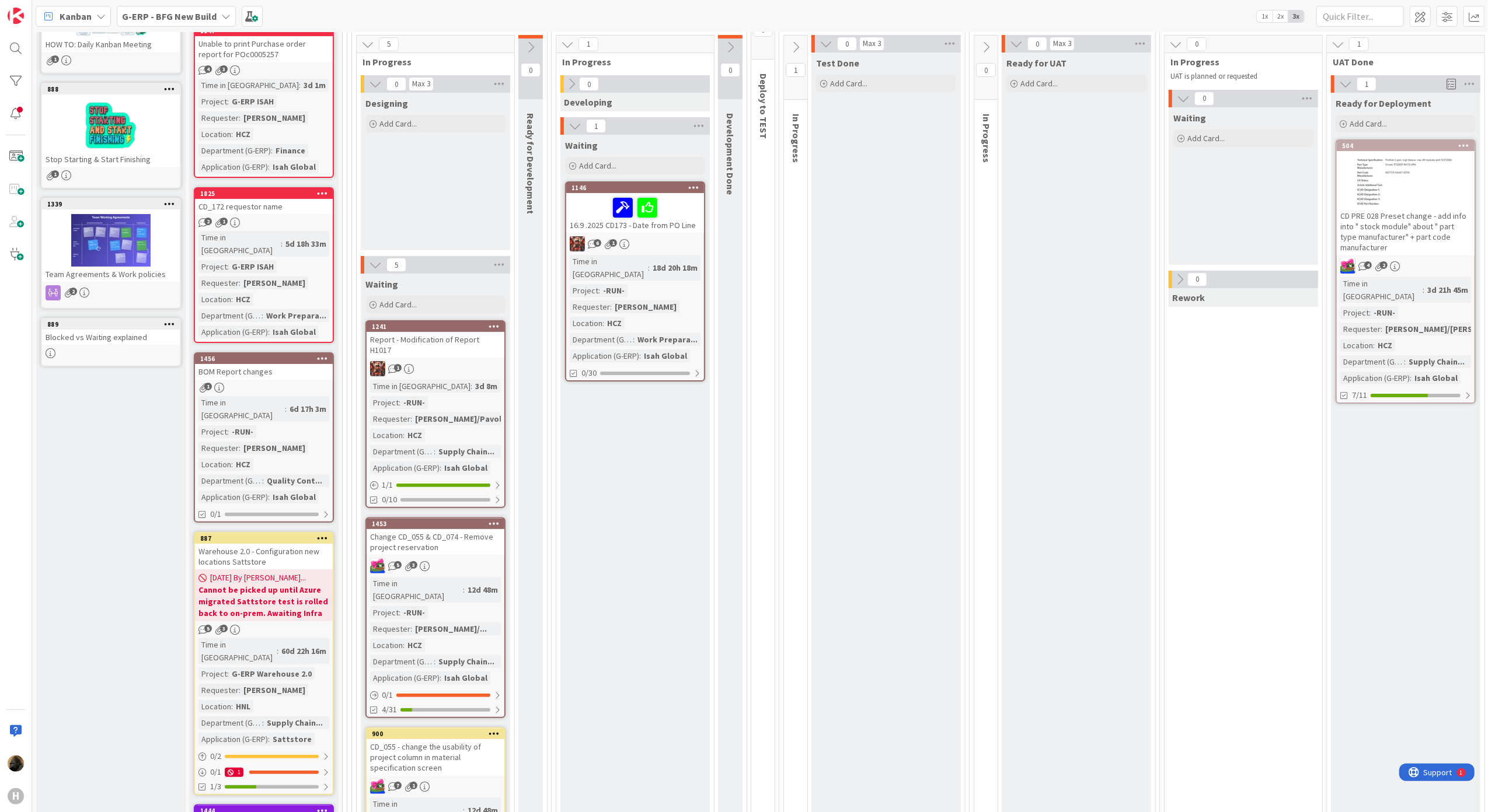
click at [294, 365] on link "1456 BOM Report changes 1 Time in Column : 6d 17h 3m Project : -RUN- Requester …" at bounding box center [263, 437] width 140 height 170
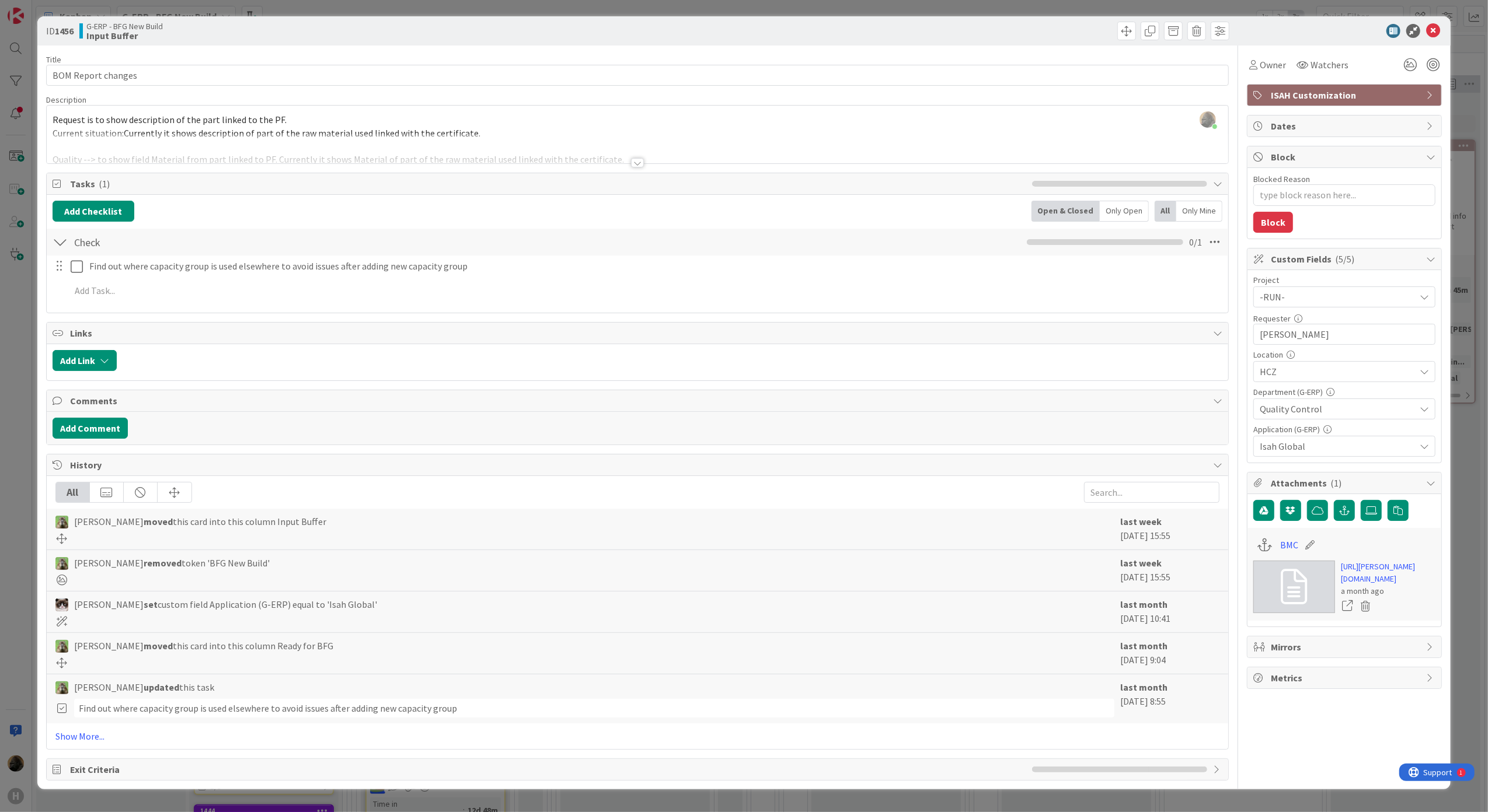
click at [639, 162] on div at bounding box center [638, 162] width 13 height 9
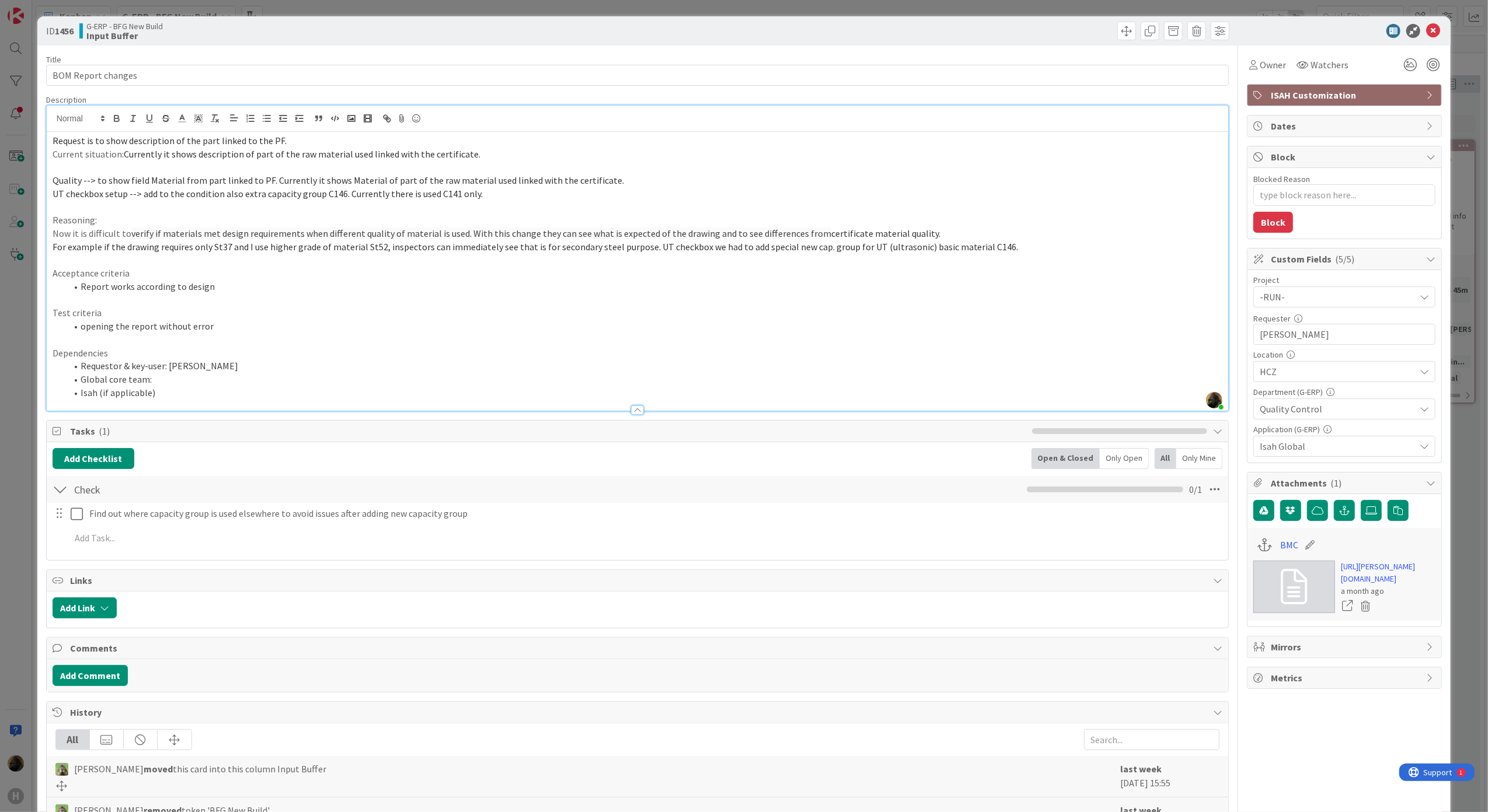
click at [13, 488] on div "ID 1456 G-ERP - BFG New Build Input Buffer Title 18 / 128 BOM Report changes De…" at bounding box center [744, 406] width 1488 height 812
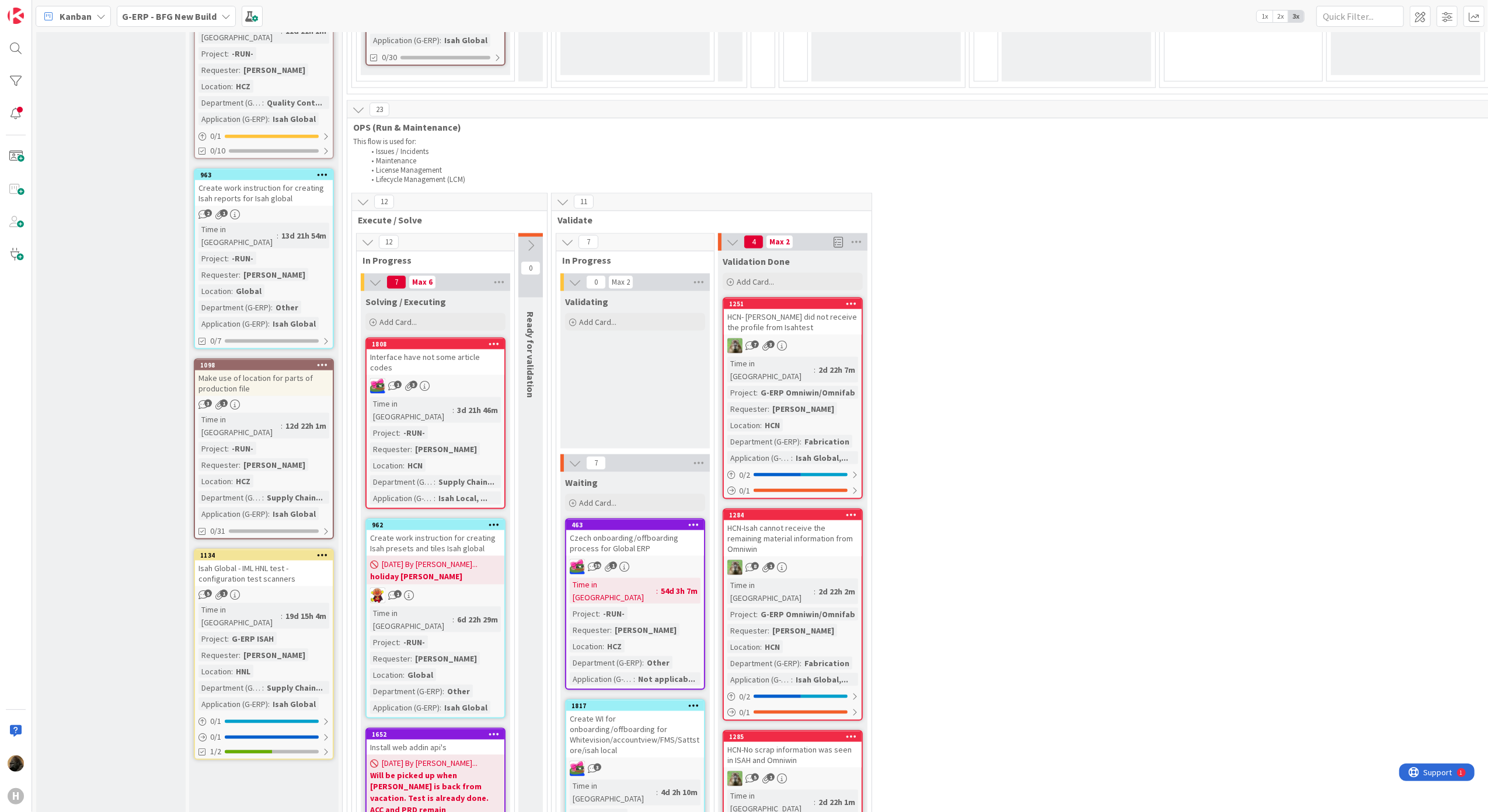
scroll to position [1478, 0]
click at [225, 561] on div "Isah Global - IML HNL test - configuration test scanners" at bounding box center [264, 574] width 138 height 26
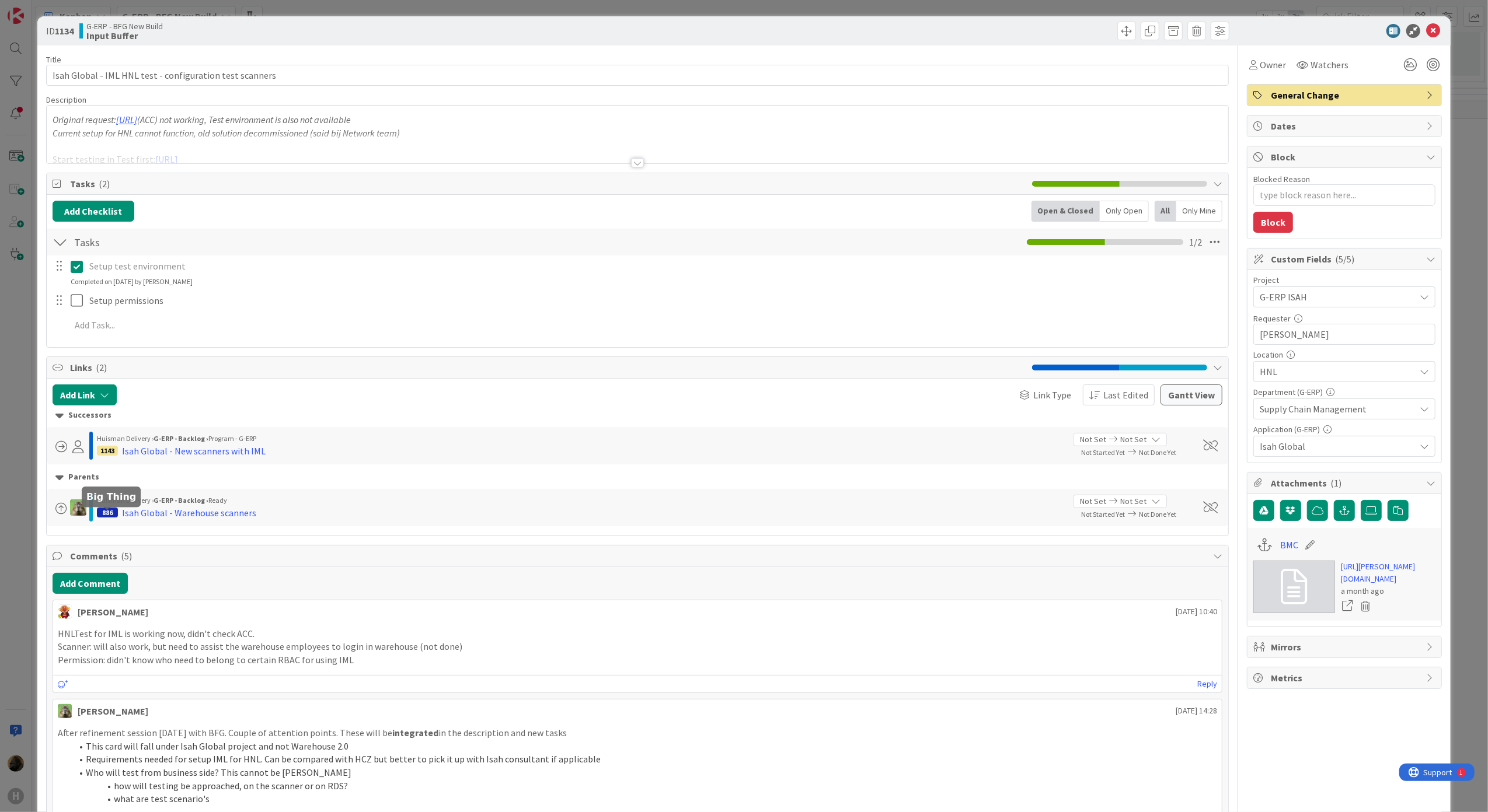
type textarea "x"
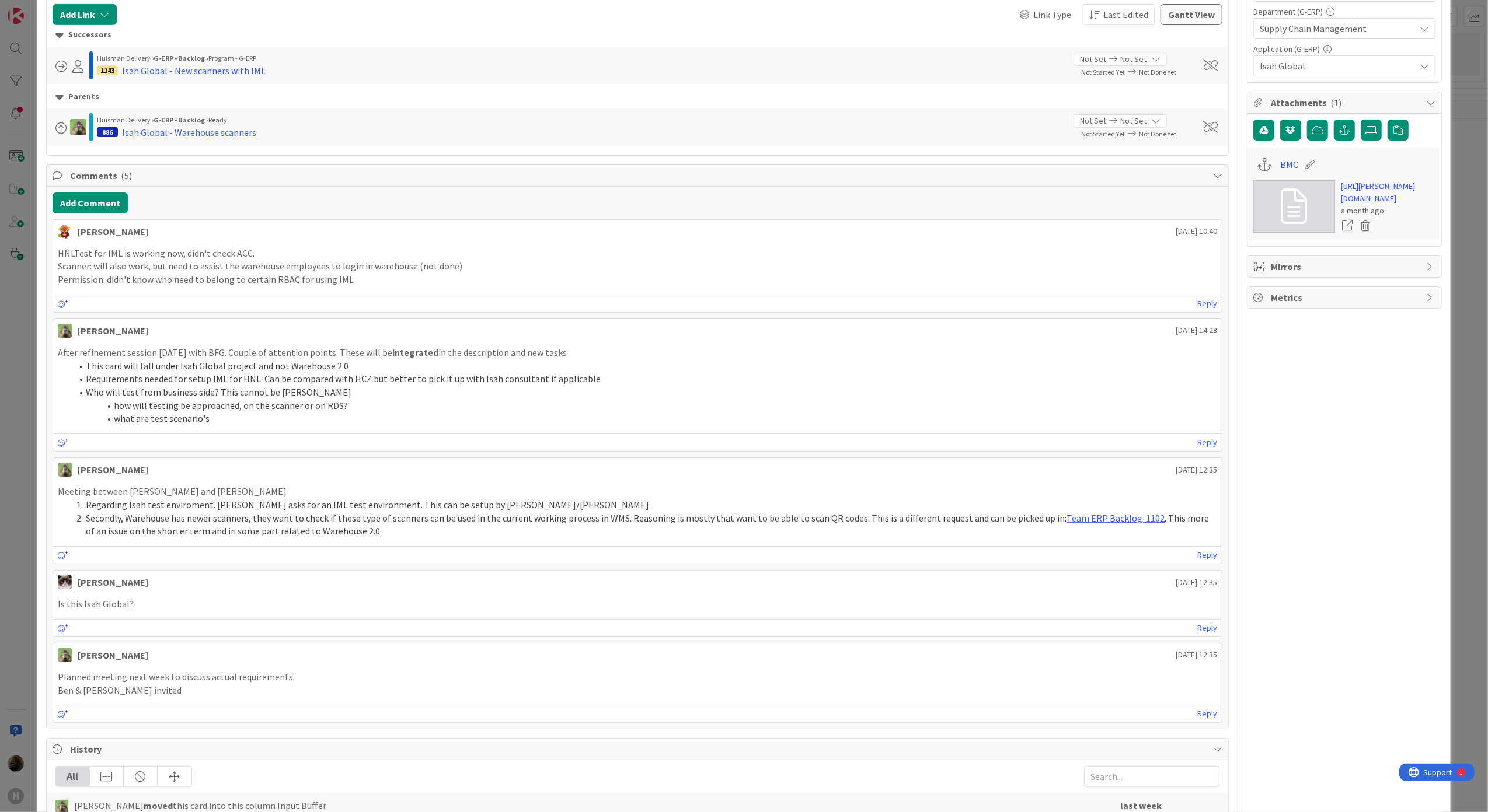
scroll to position [389, 0]
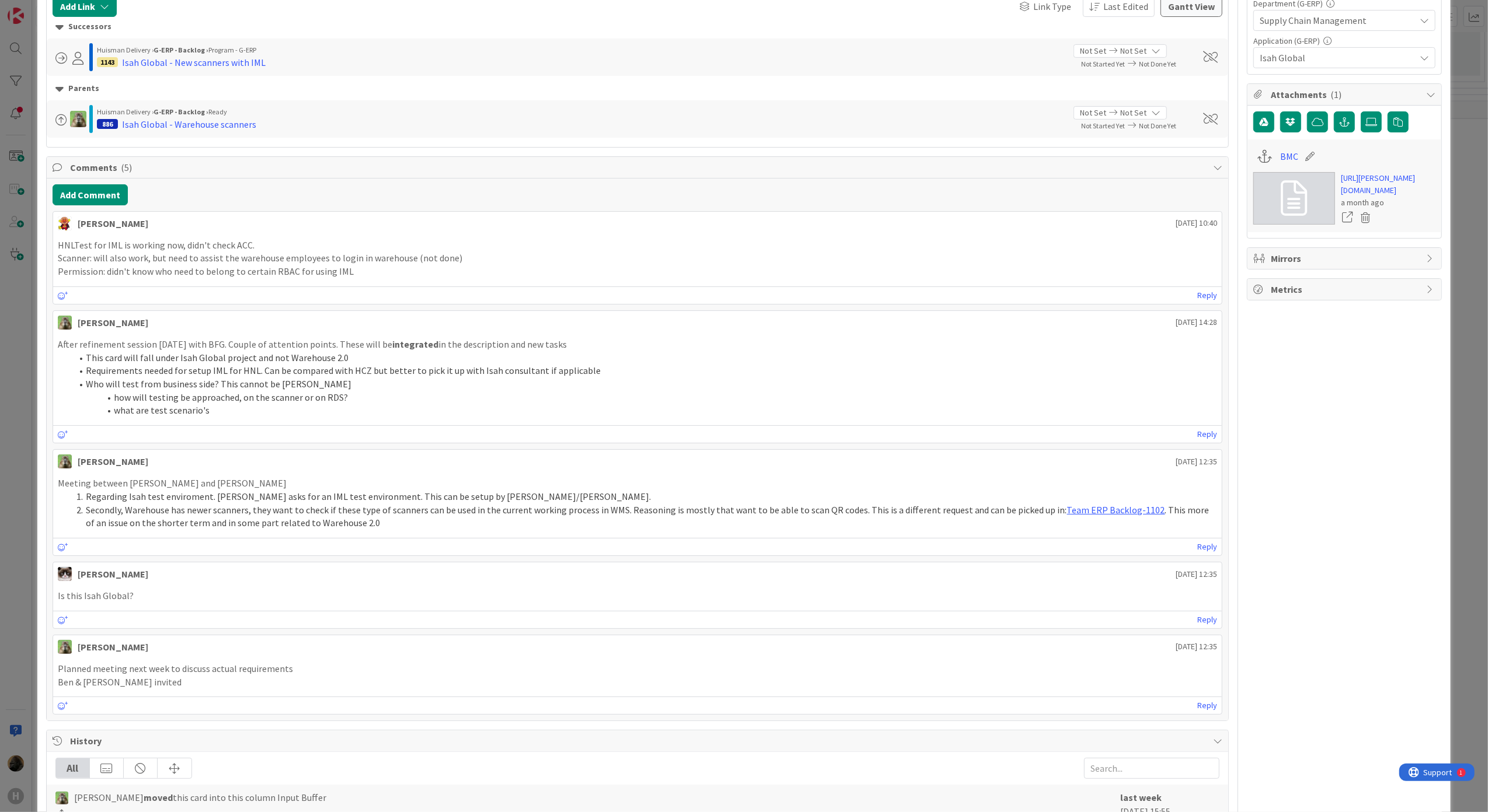
click at [21, 542] on div "ID 1134 G-ERP - BFG New Build Input Buffer Title 56 / 128 Isah Global - IML HNL…" at bounding box center [744, 406] width 1488 height 812
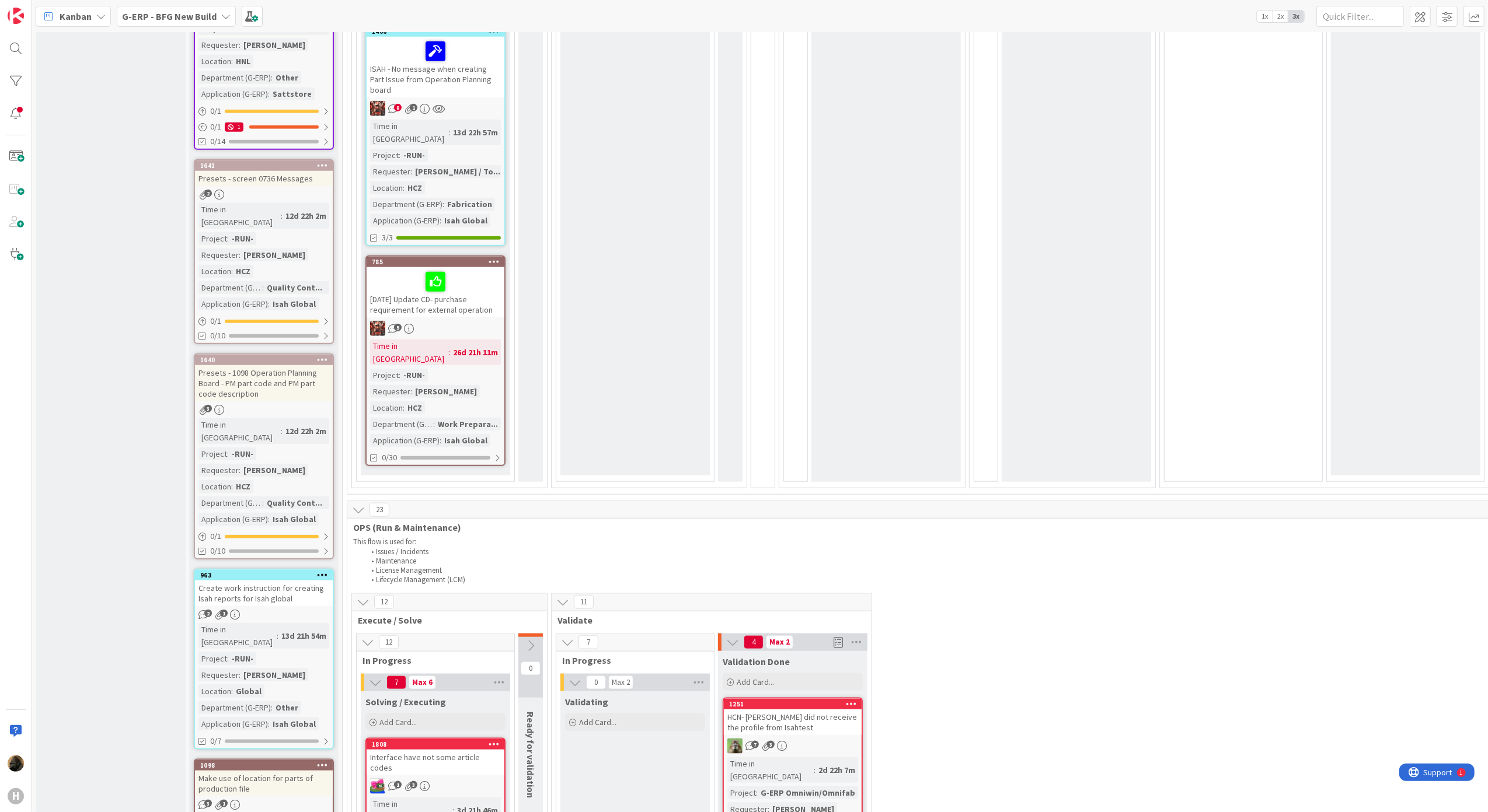
scroll to position [856, 0]
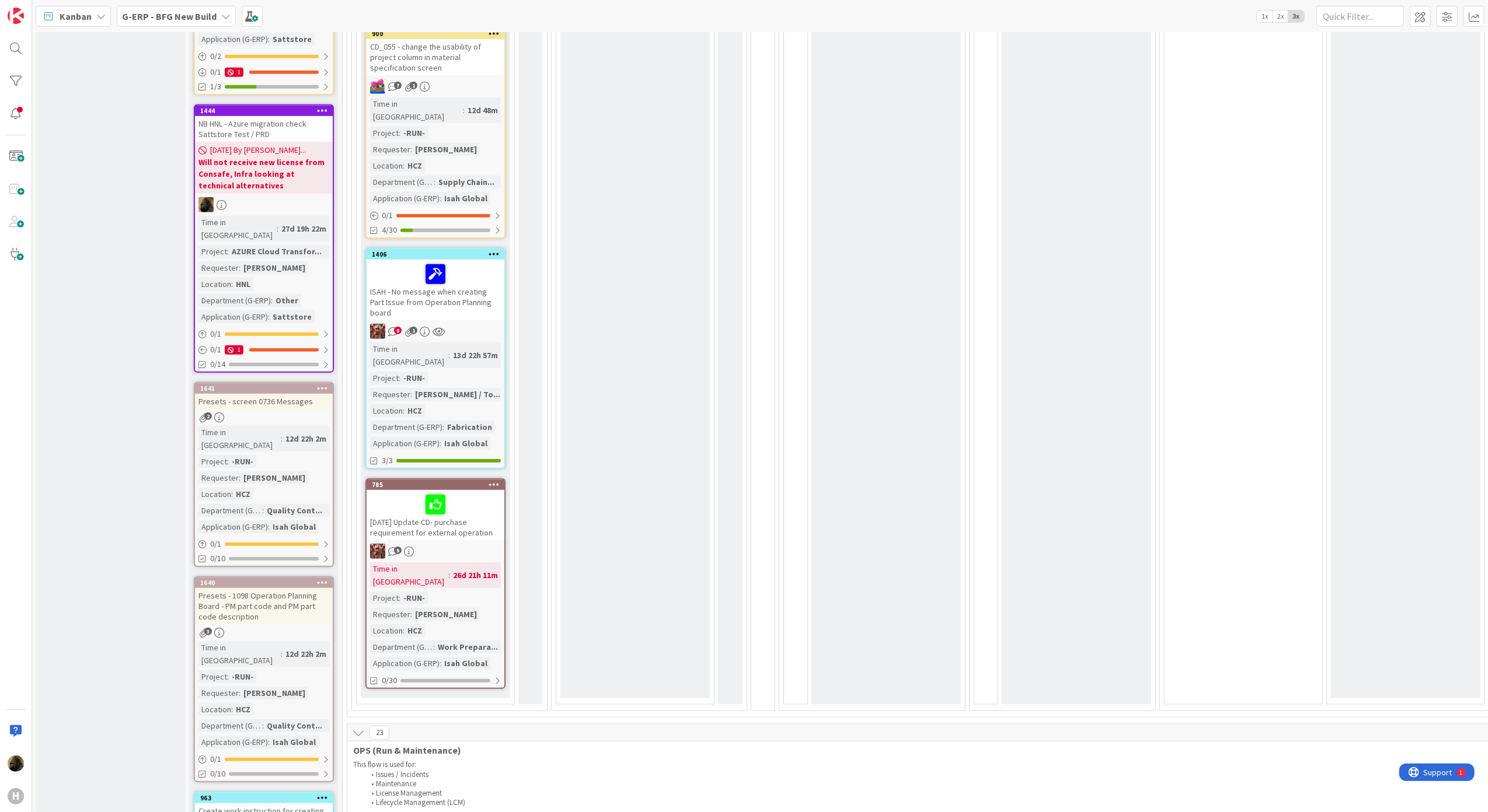
click at [103, 22] on div "Kanban" at bounding box center [73, 16] width 75 height 21
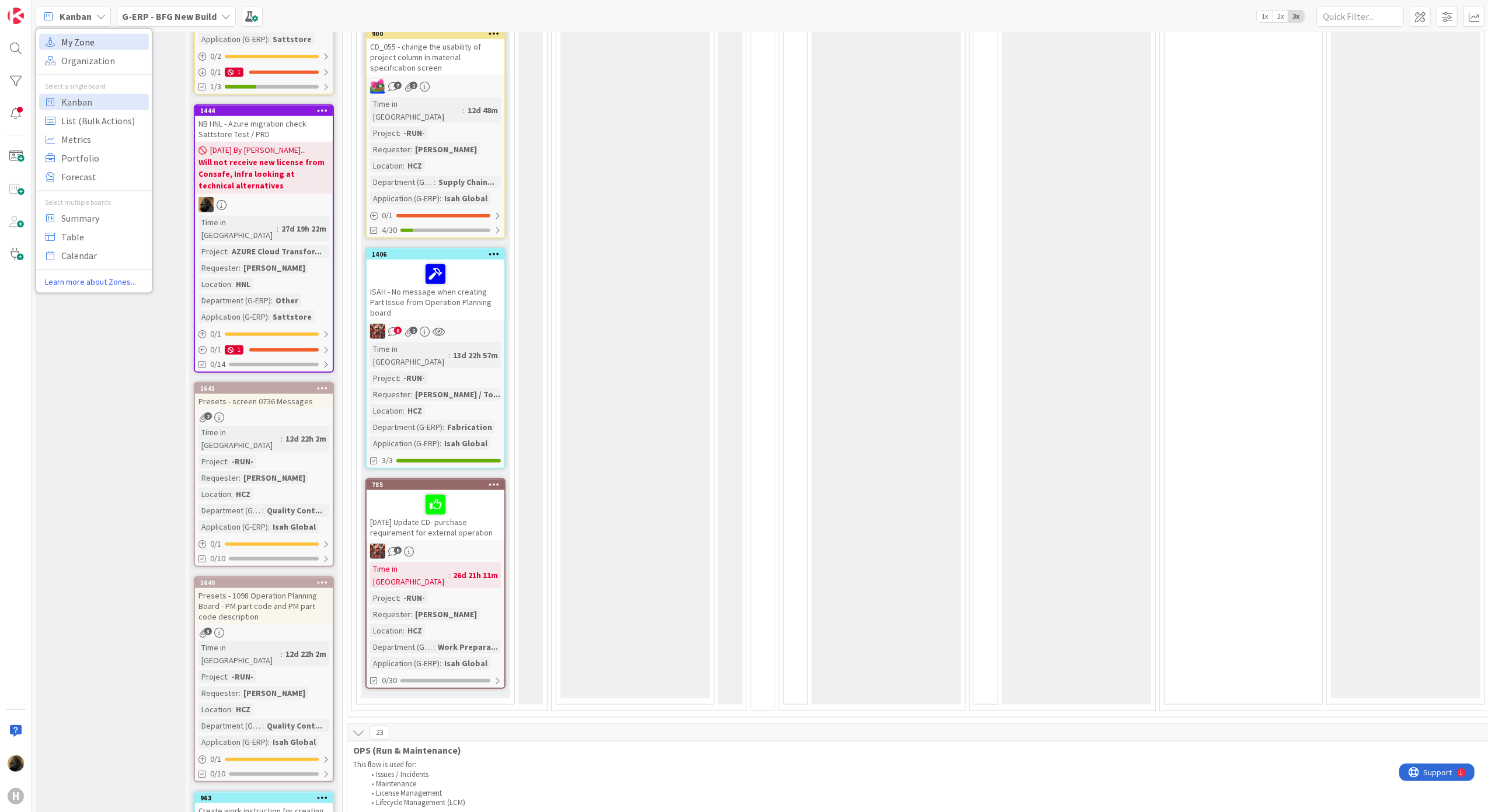
click at [84, 45] on span "My Zone" at bounding box center [103, 41] width 84 height 17
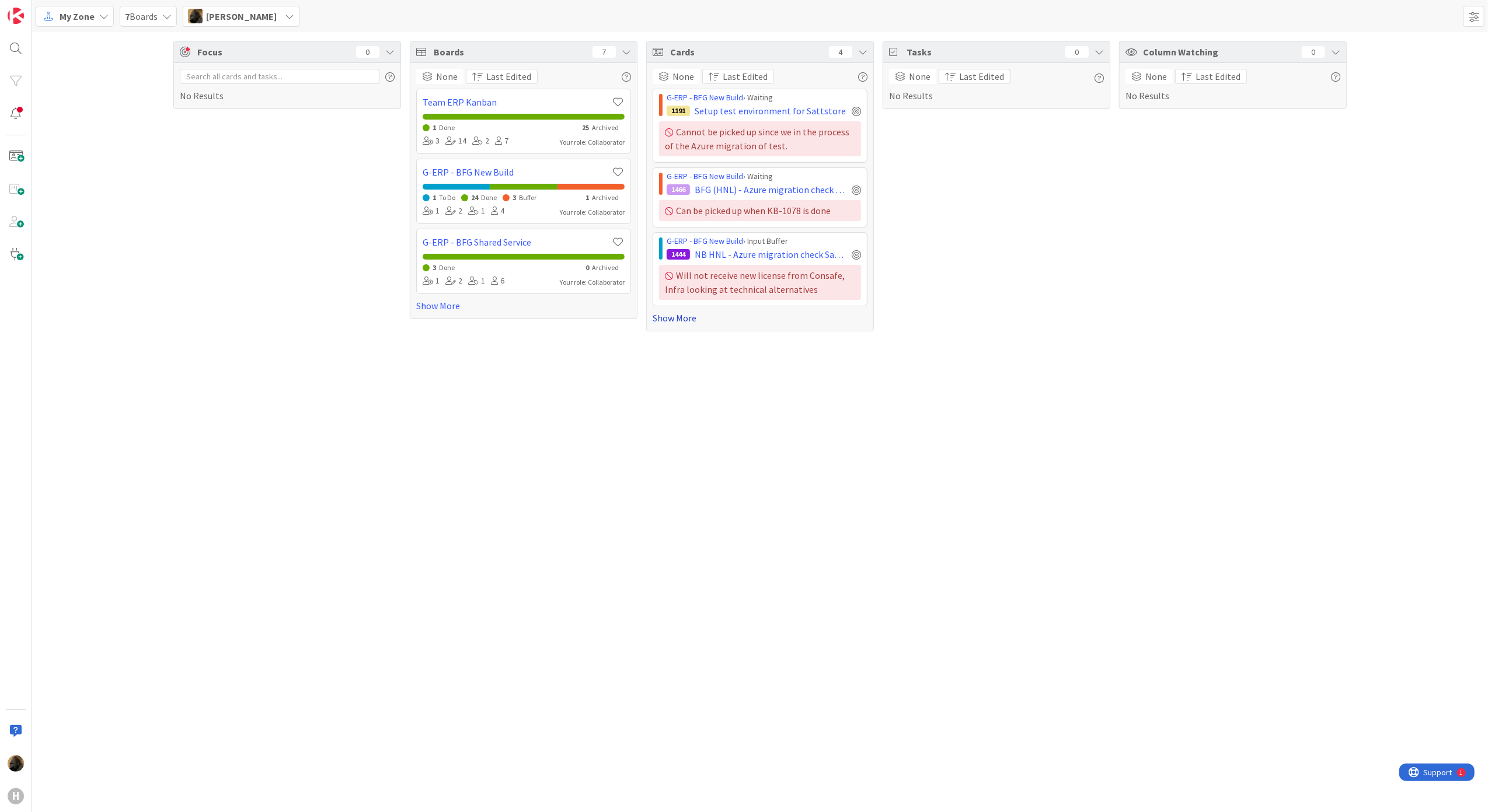
click at [678, 322] on link "Show More" at bounding box center [760, 318] width 215 height 14
click at [389, 504] on div "Focus 0 No Results Boards 7 None Last Edited Team ERP Kanban 1 Done 25 Archived…" at bounding box center [760, 423] width 1456 height 781
click at [763, 196] on span "BFG (HNL) - Azure migration check ISAH LOCAL DEV/TST/ACC" at bounding box center [771, 189] width 152 height 14
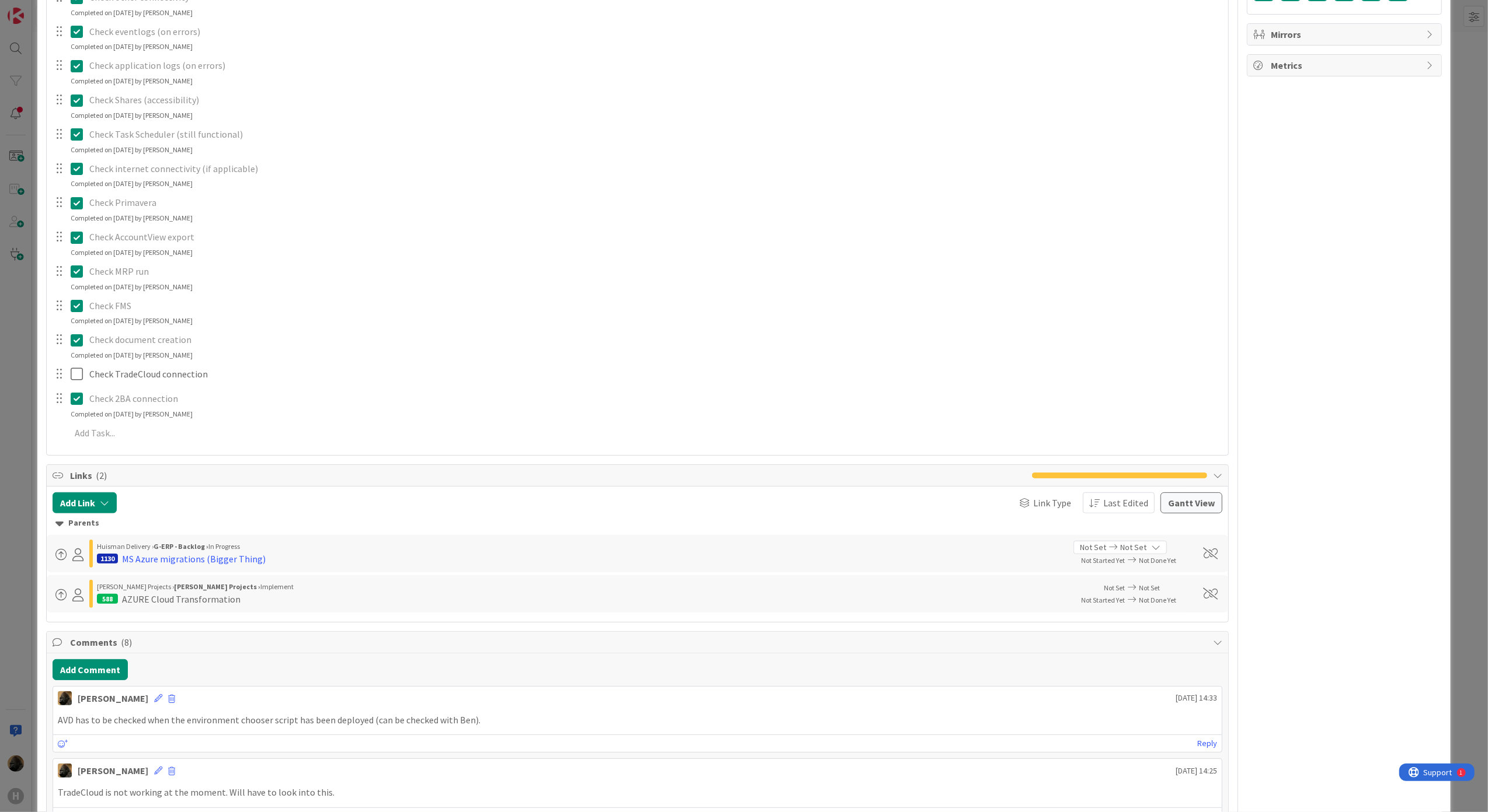
scroll to position [545, 0]
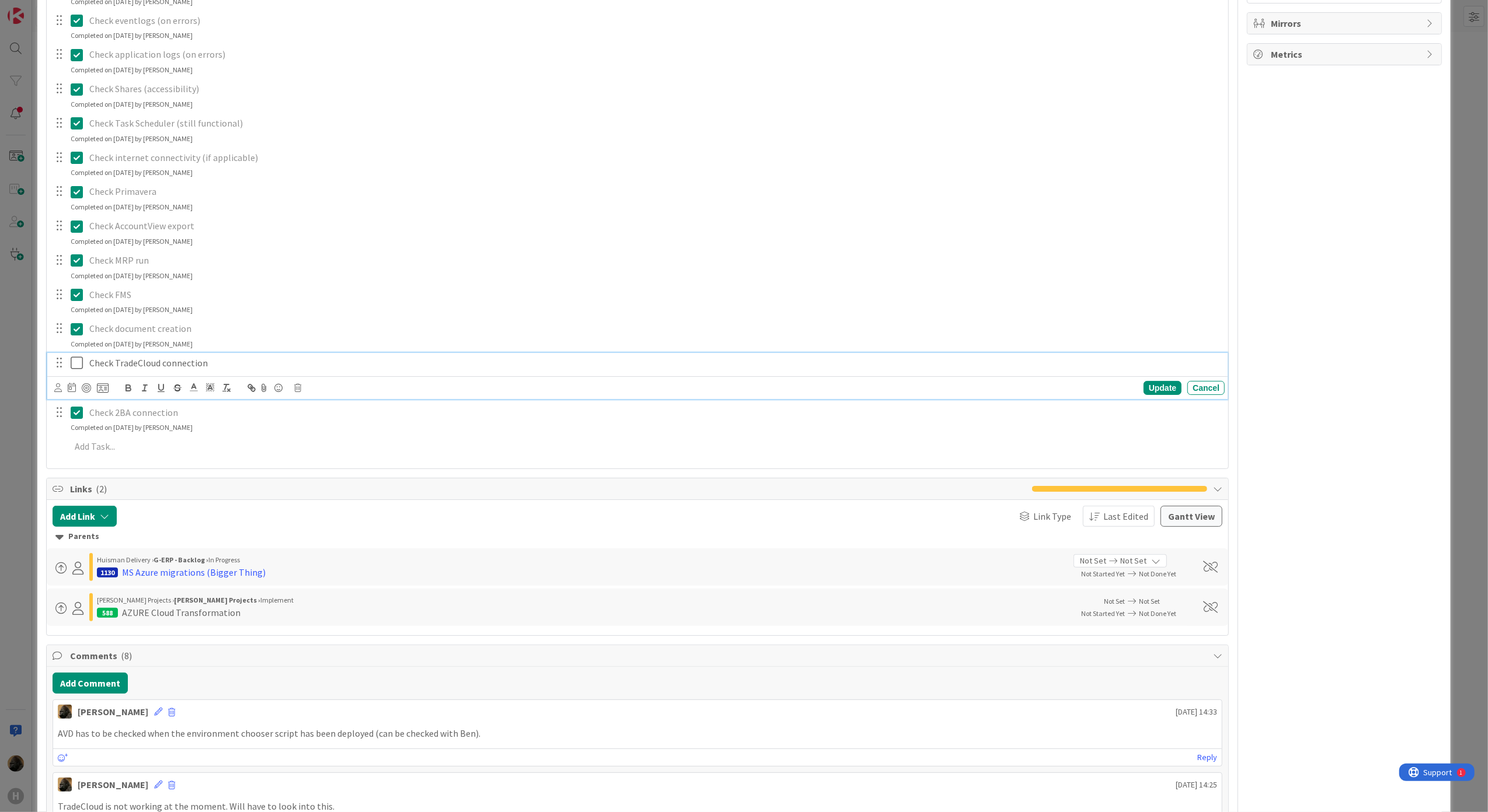
click at [80, 367] on icon at bounding box center [76, 363] width 12 height 14
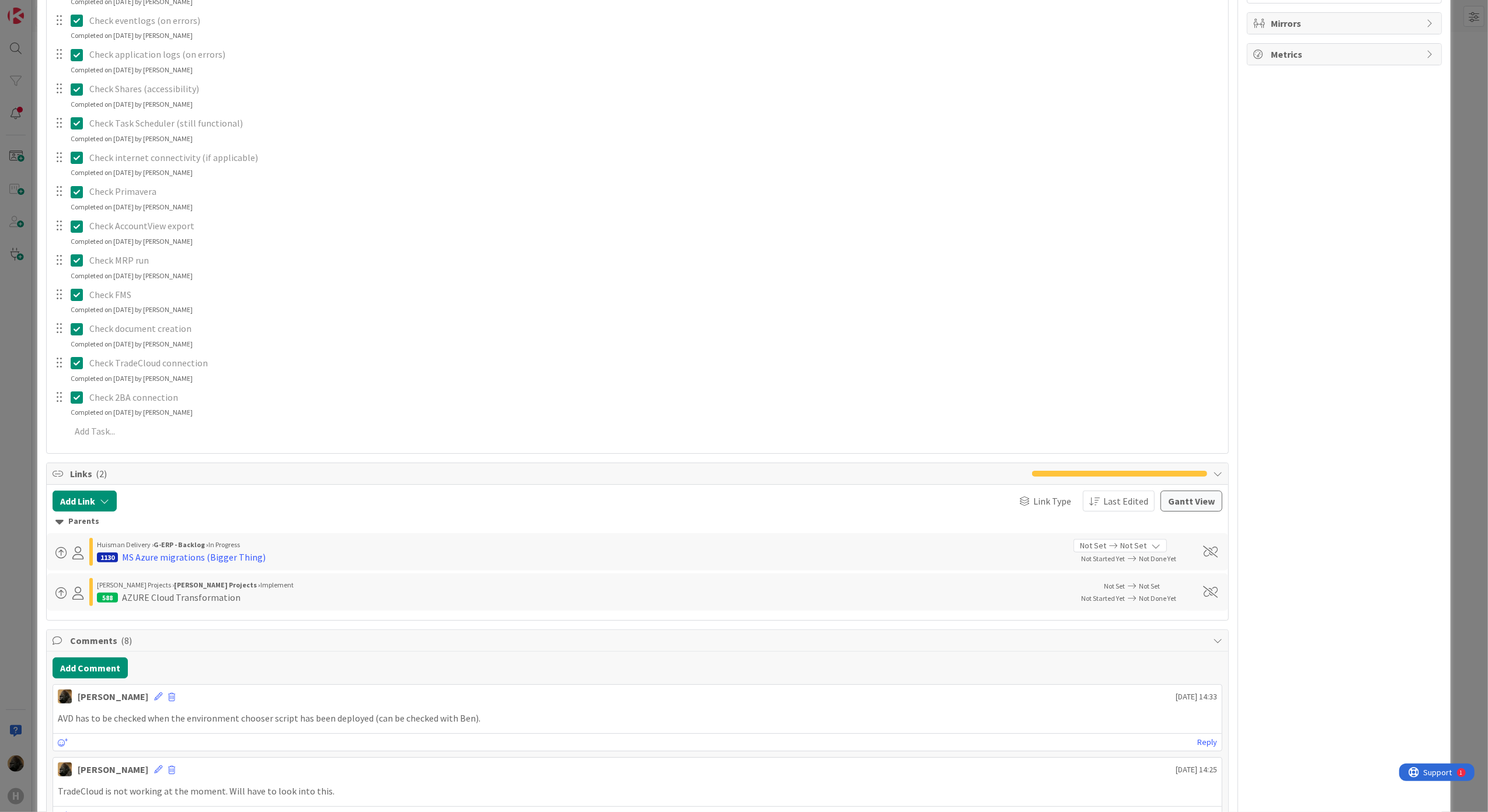
scroll to position [622, 0]
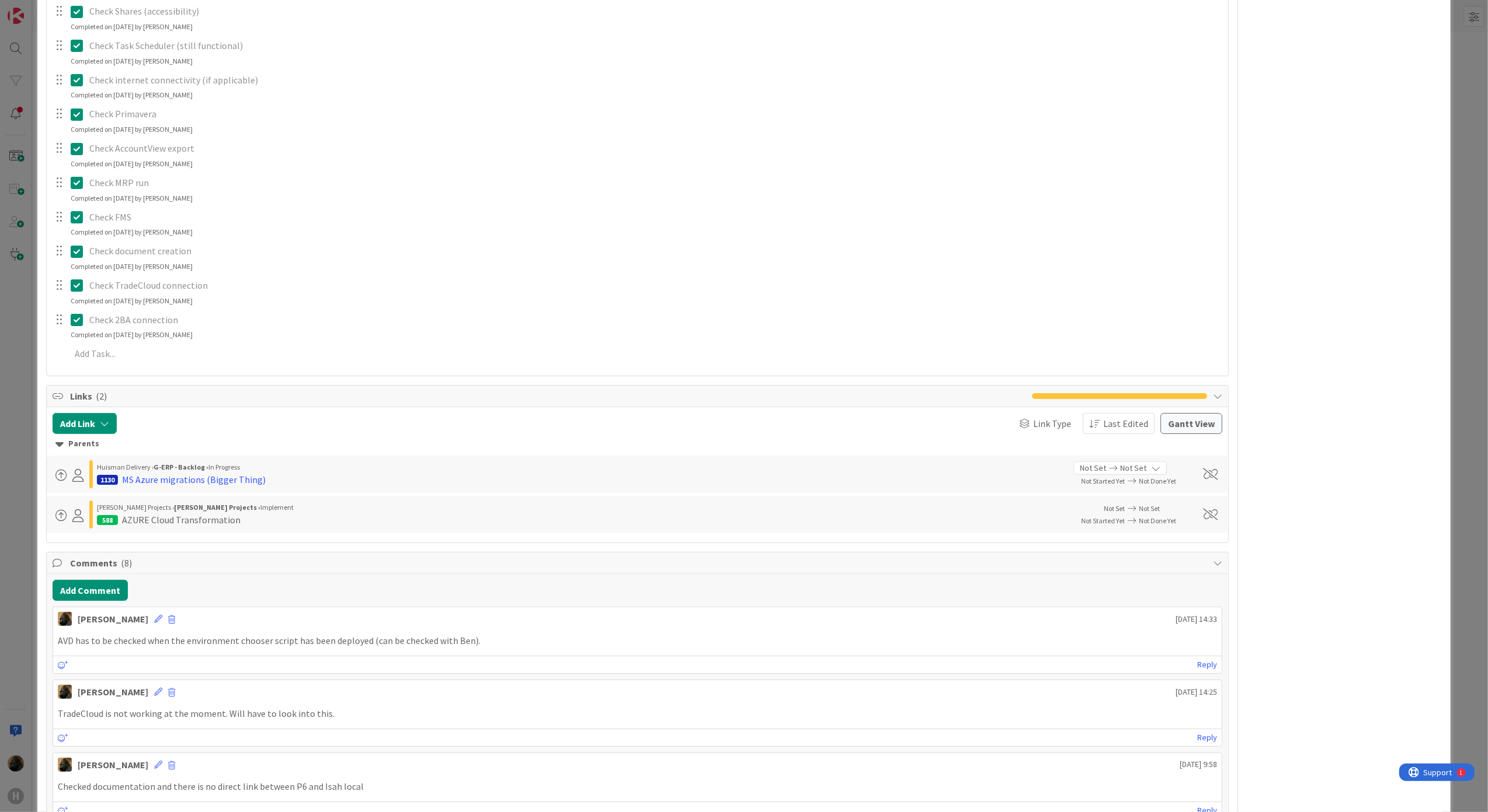
click at [127, 596] on div "Add Comment" at bounding box center [638, 590] width 1170 height 21
click at [115, 596] on button "Add Comment" at bounding box center [90, 590] width 75 height 21
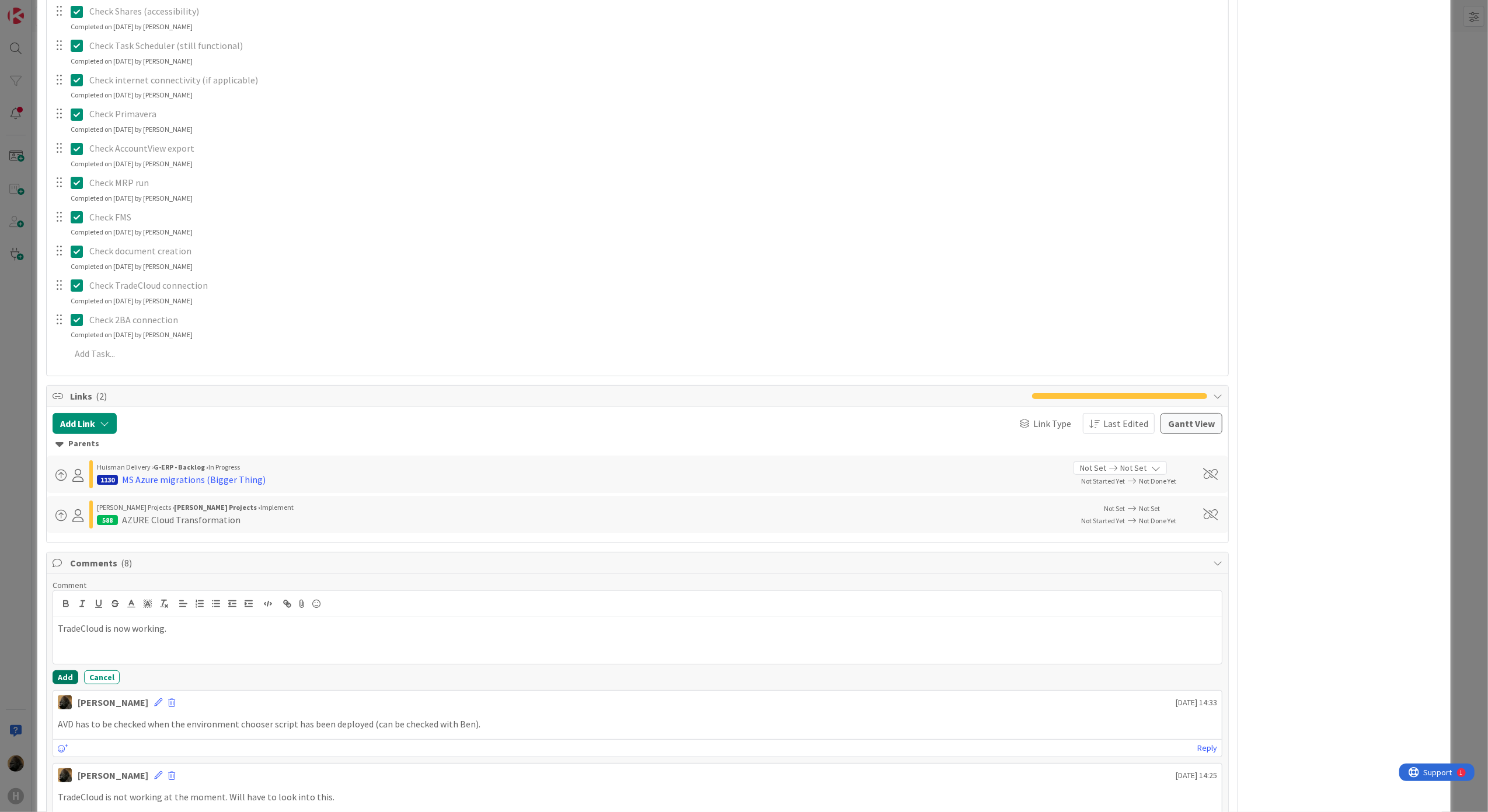
click at [60, 683] on button "Add" at bounding box center [65, 677] width 26 height 14
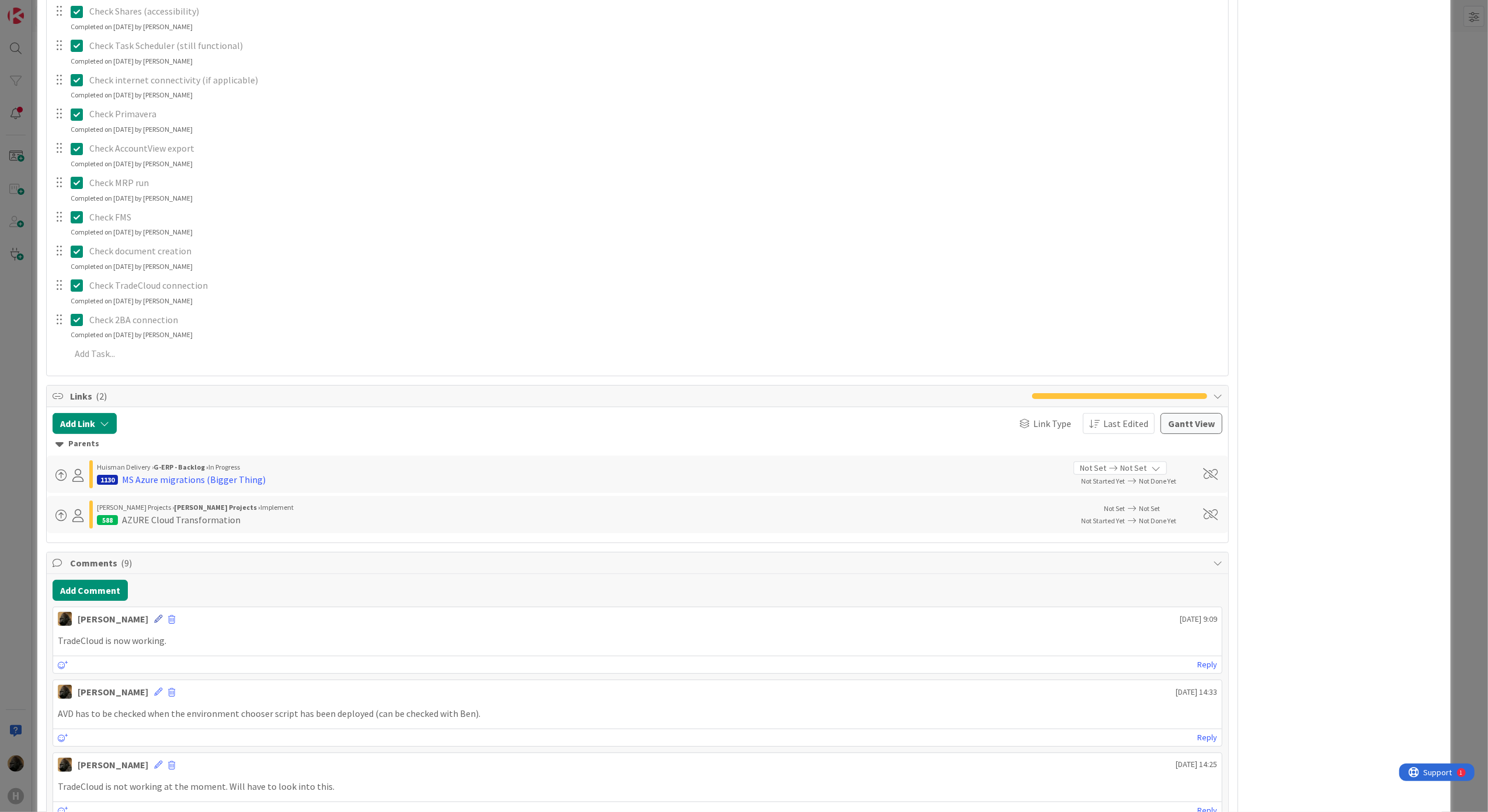
click at [154, 623] on icon at bounding box center [158, 619] width 8 height 8
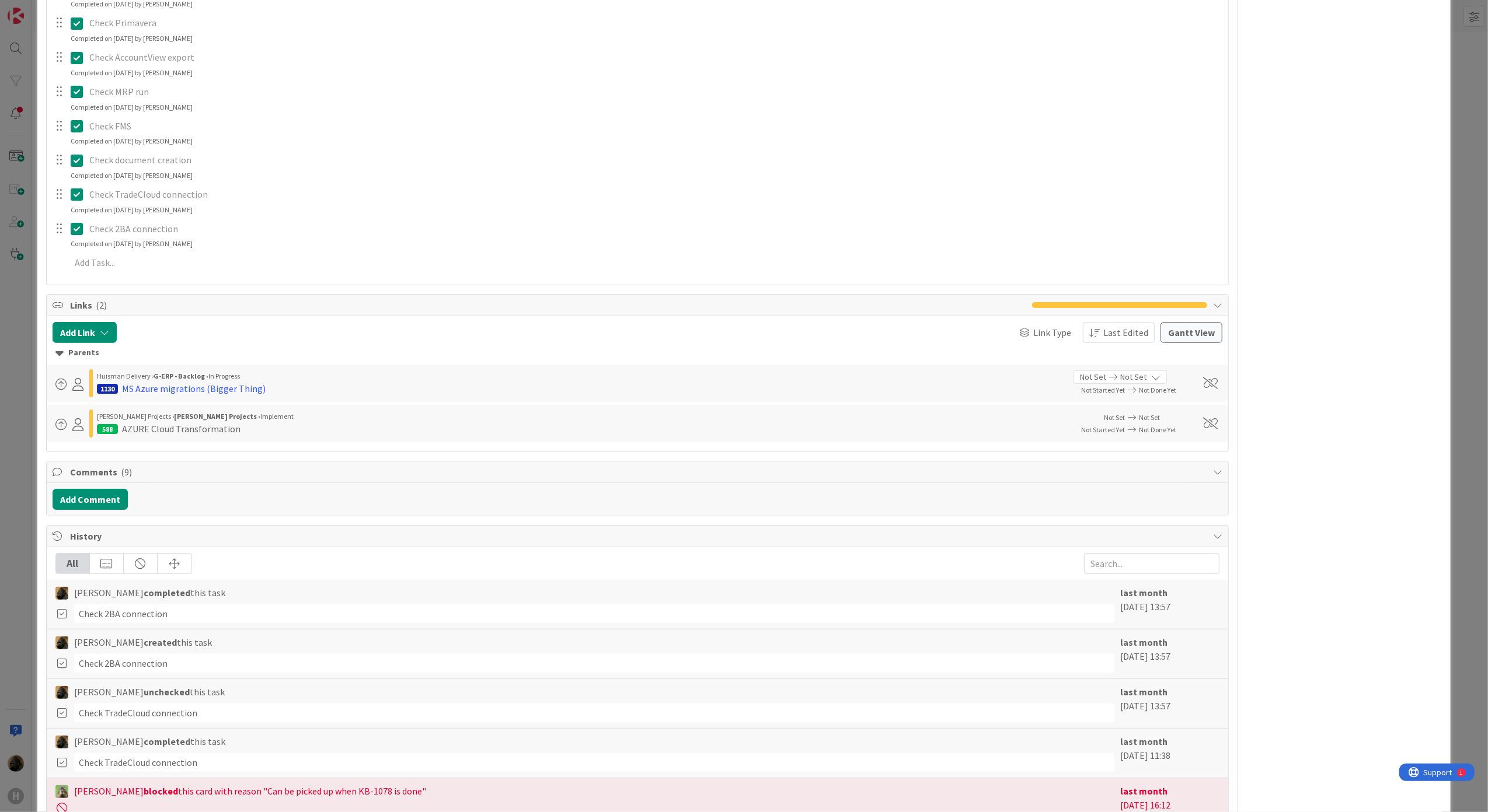
scroll to position [809, 0]
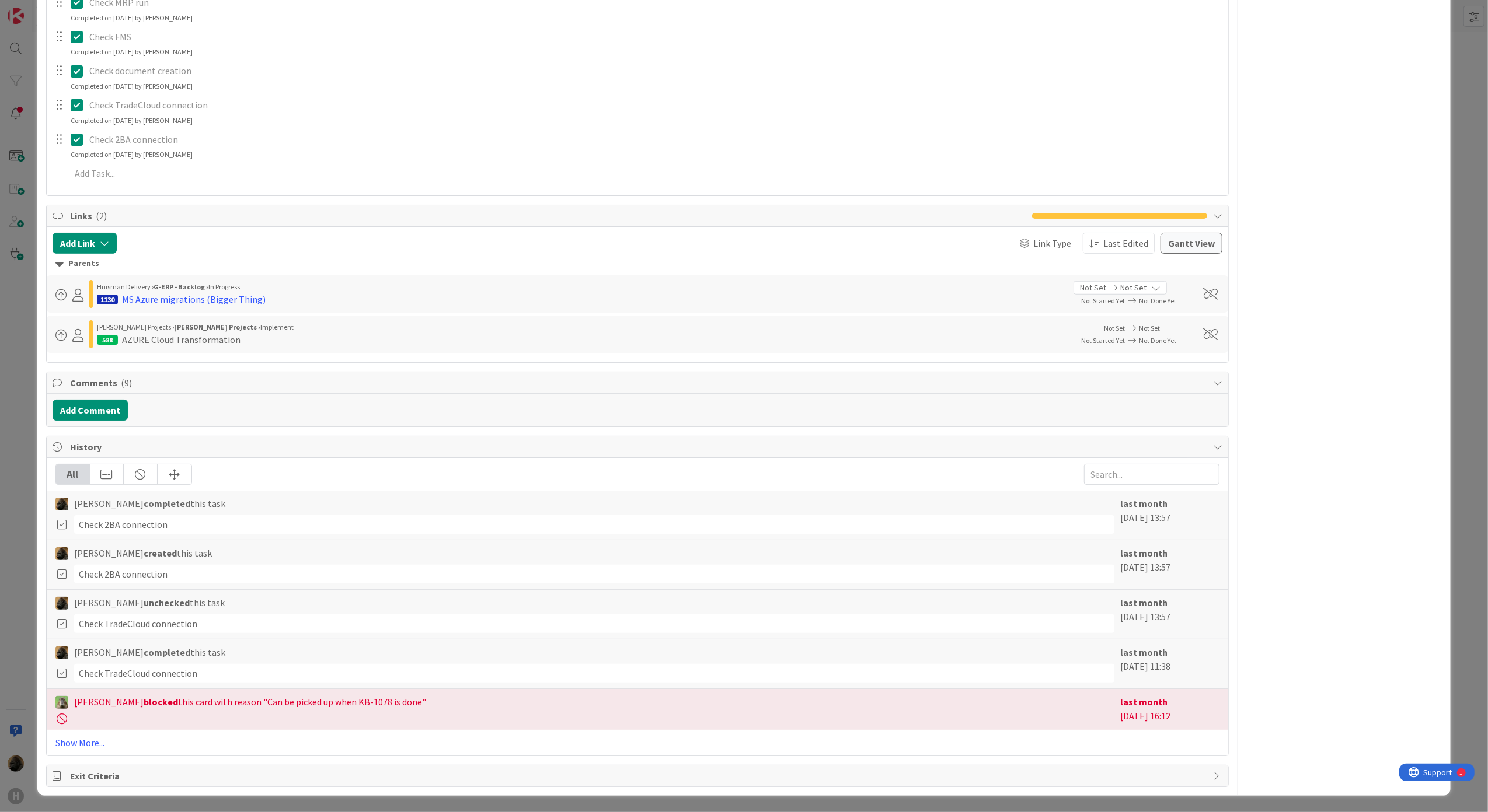
click at [198, 376] on span "Comments ( 9 )" at bounding box center [639, 383] width 1138 height 14
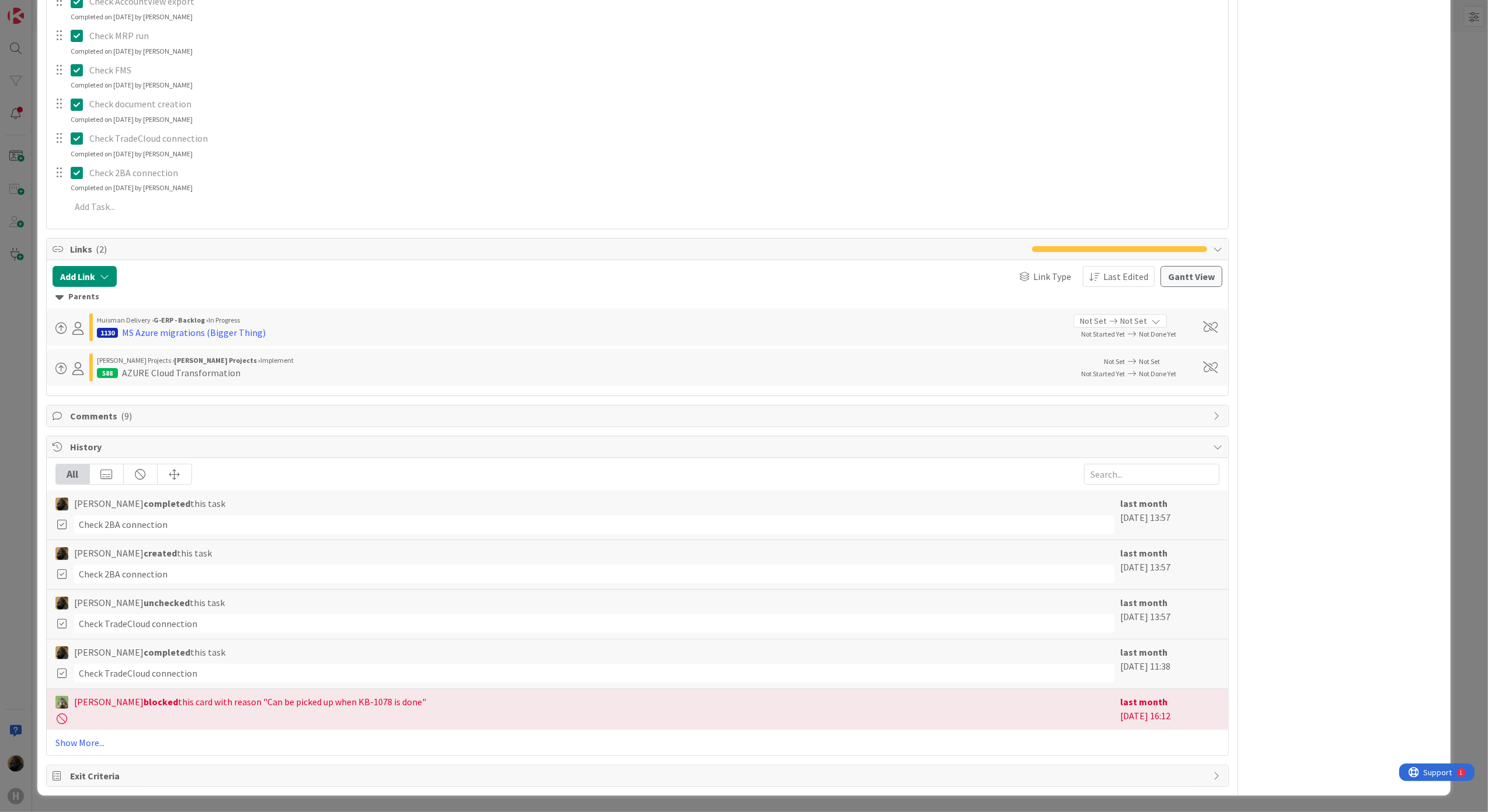
click at [201, 416] on span "Comments ( 9 )" at bounding box center [639, 416] width 1138 height 14
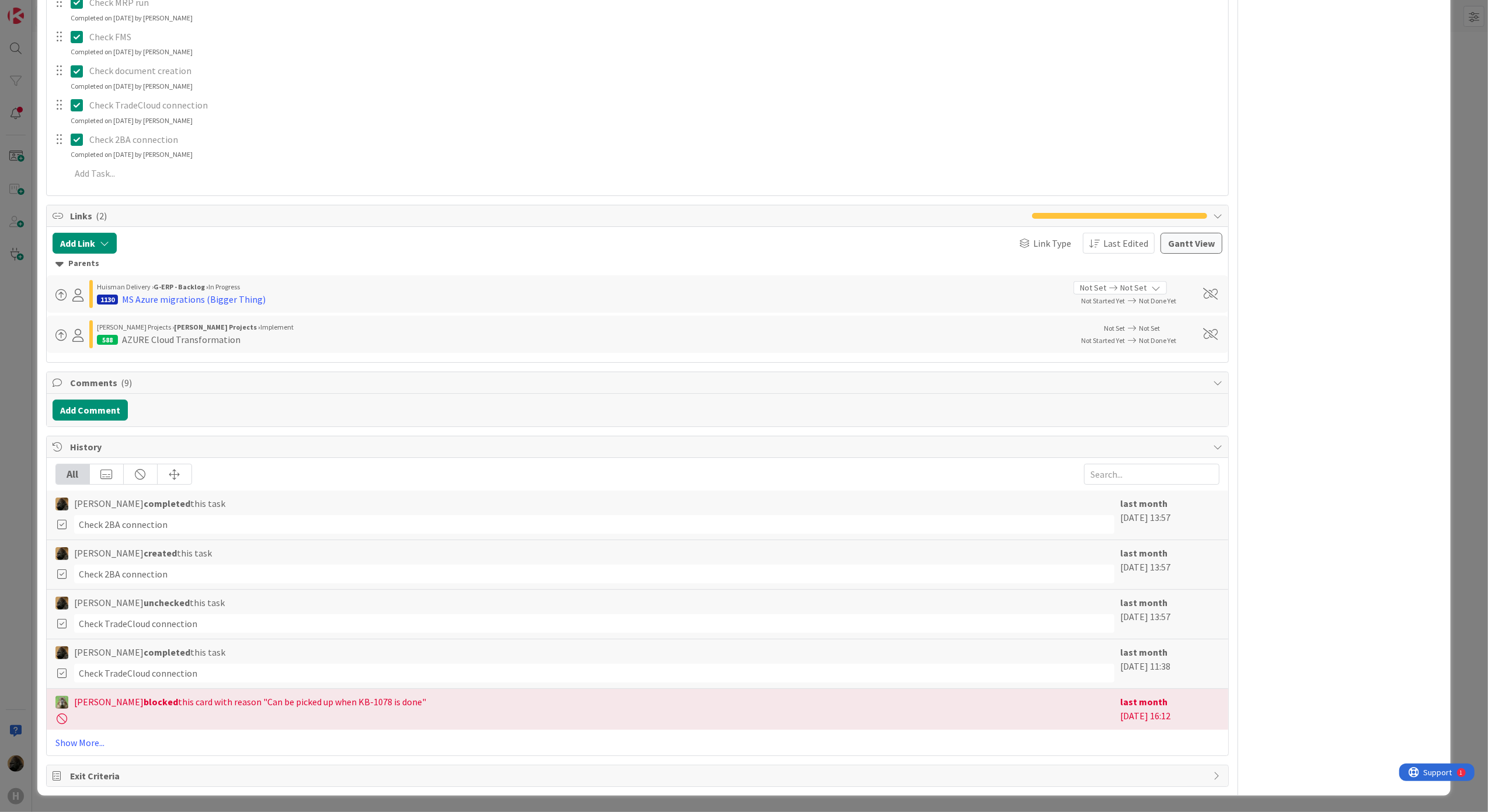
scroll to position [108, 0]
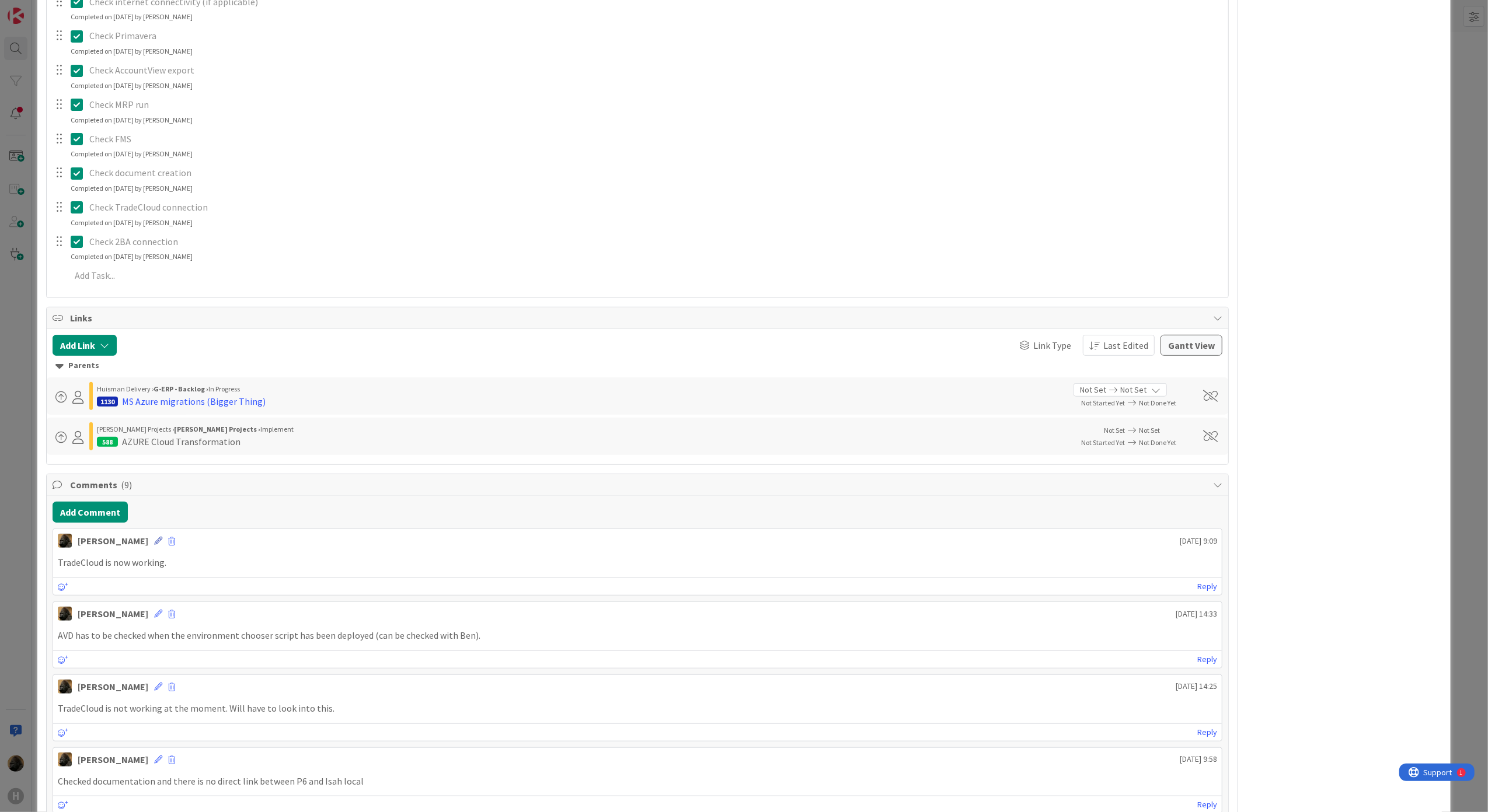
click at [154, 542] on icon at bounding box center [158, 541] width 8 height 8
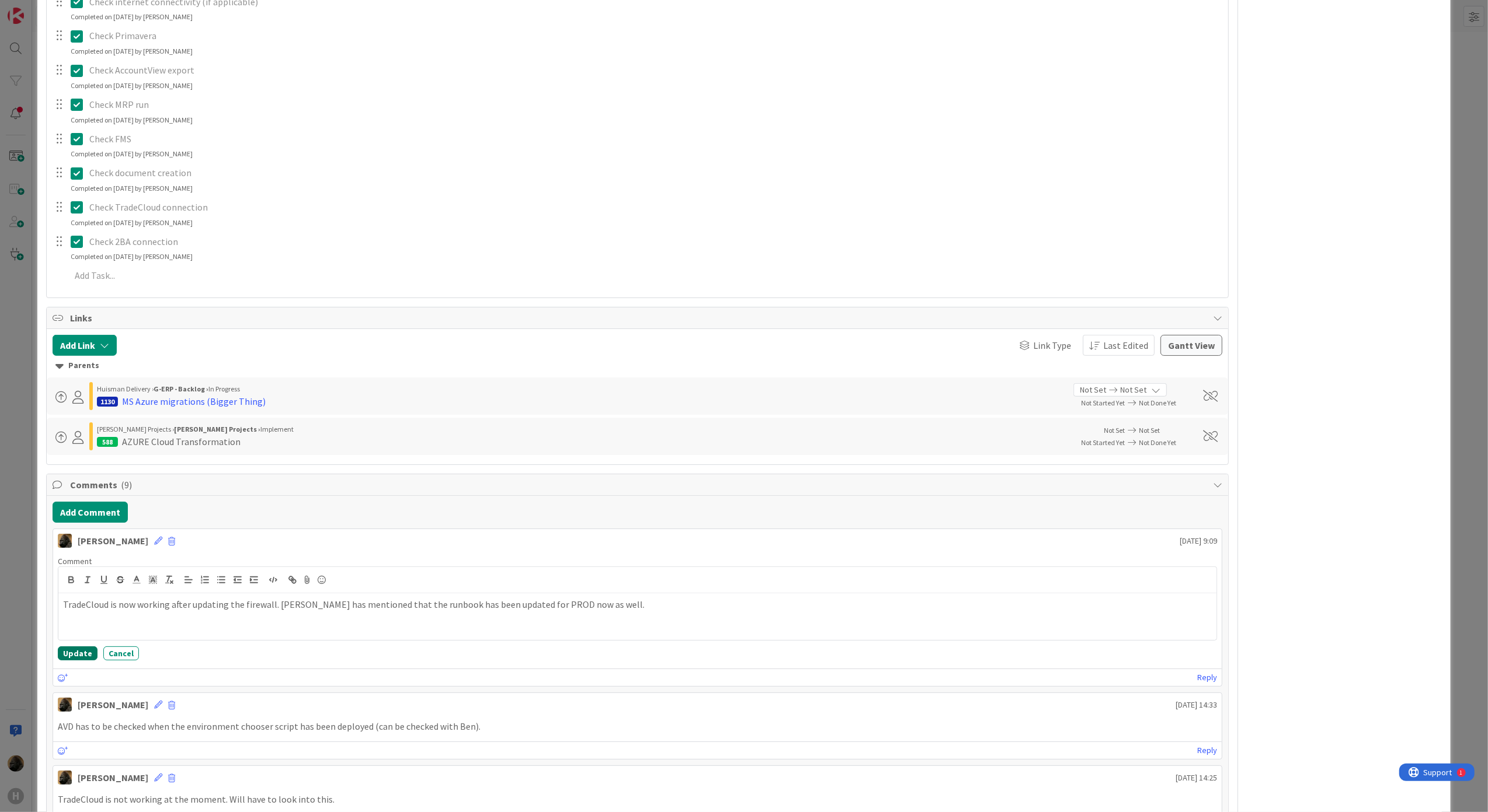
click at [82, 657] on button "Update" at bounding box center [78, 653] width 40 height 14
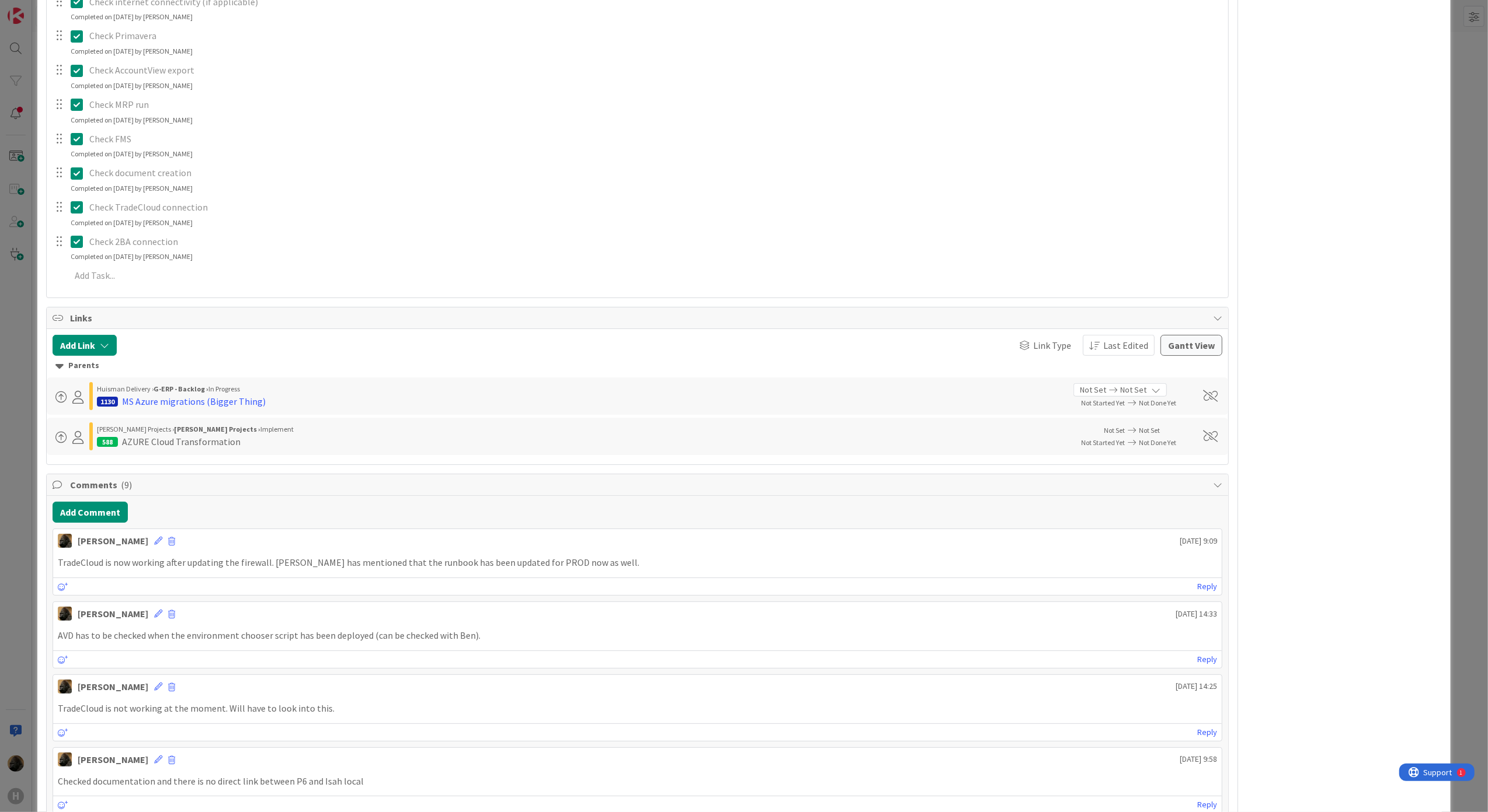
click at [17, 592] on div "ID 1466 G-ERP - BFG New Build Waiting Title 56 / 128 BFG (HNL) - Azure migratio…" at bounding box center [744, 406] width 1488 height 812
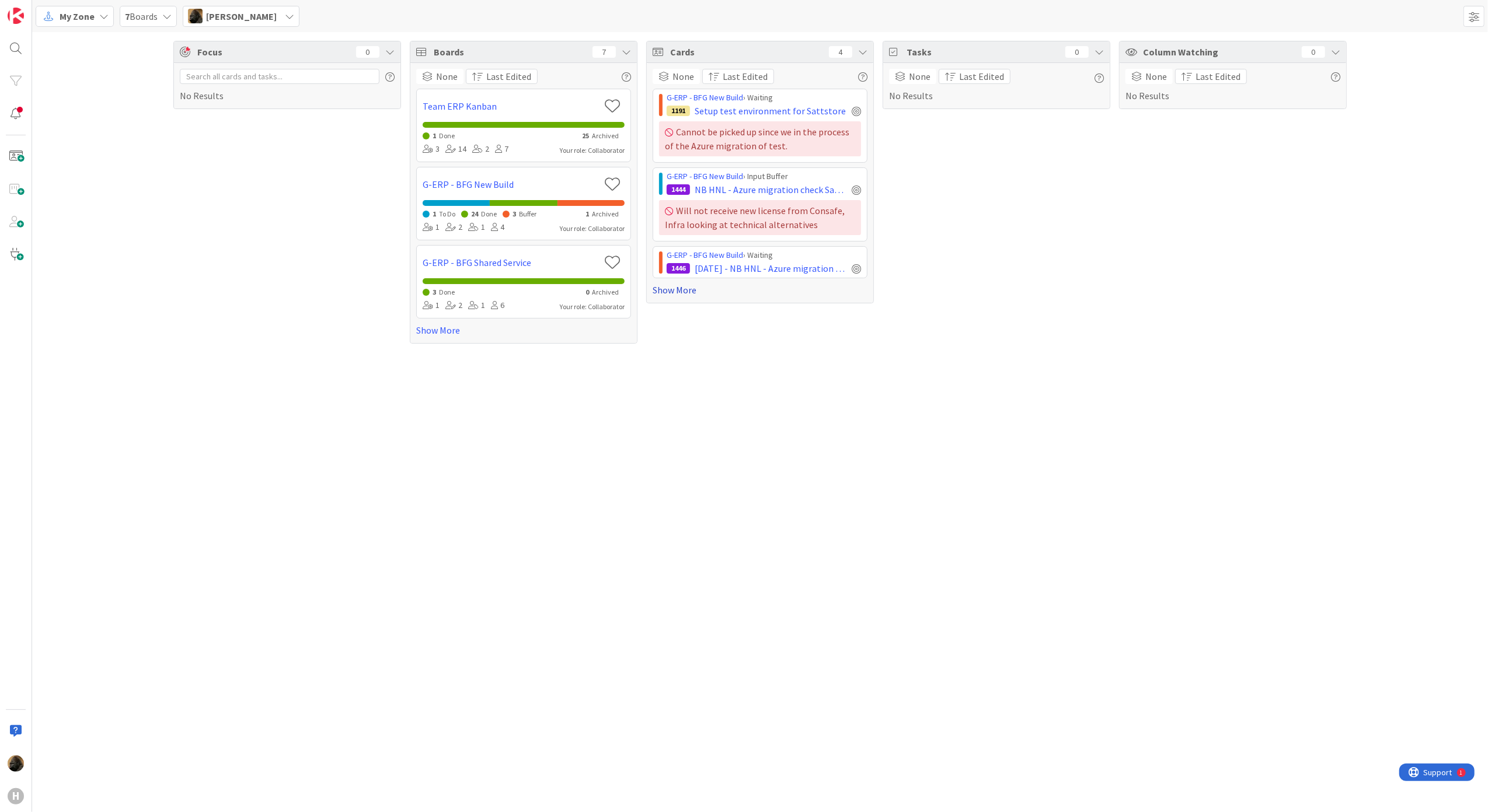
click at [707, 284] on link "Show More" at bounding box center [760, 289] width 215 height 14
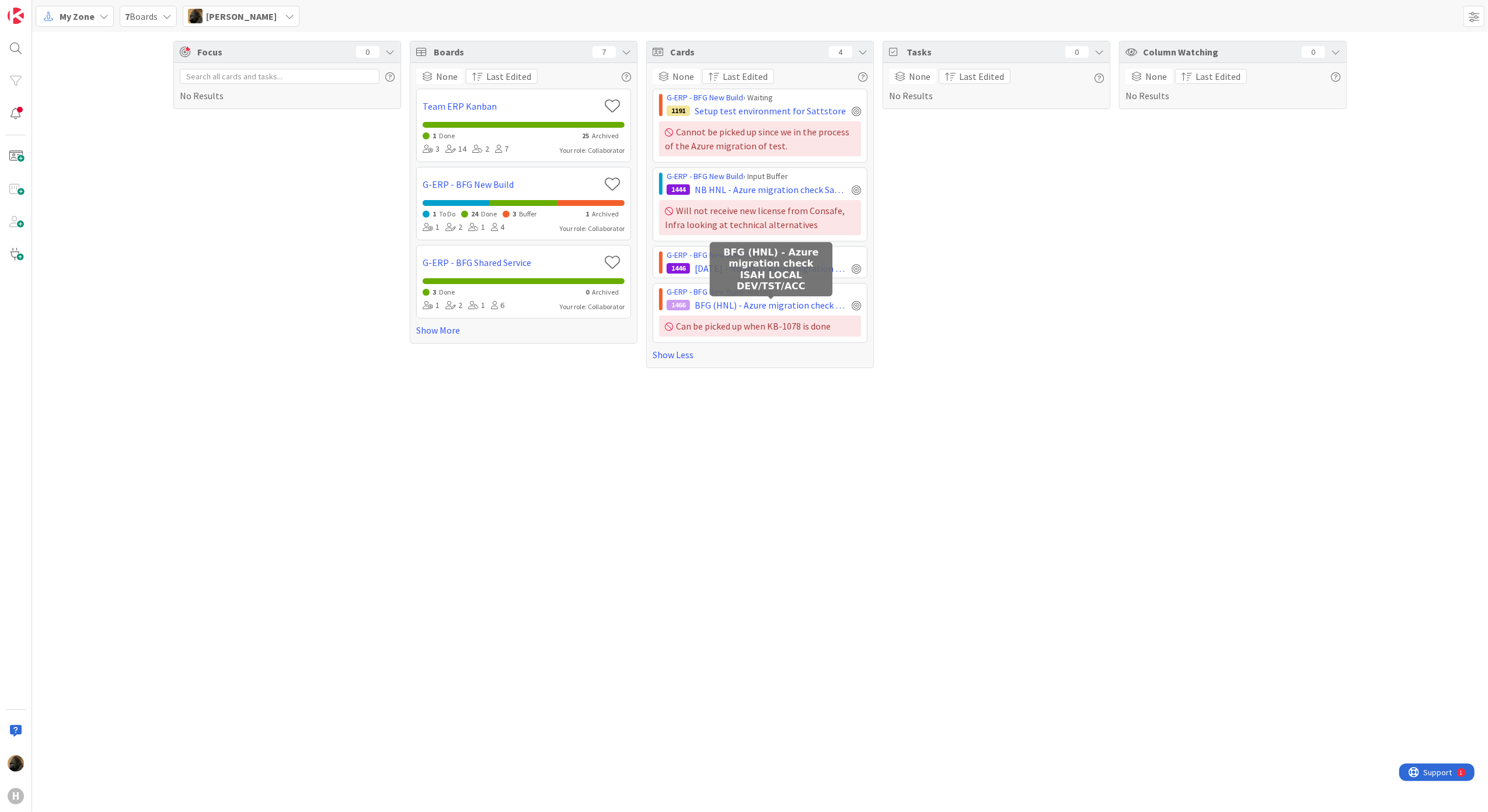
click at [1005, 322] on div "Tasks 0 None Last Edited No Results" at bounding box center [996, 204] width 227 height 327
click at [659, 473] on div "Focus 0 No Results Boards 7 None Last Edited Team ERP Kanban 1 Done 25 Archived…" at bounding box center [760, 423] width 1456 height 781
click at [246, 412] on div "Focus 0 No Results Boards 7 None Last Edited Team ERP Kanban 1 Done 25 Archived…" at bounding box center [760, 423] width 1456 height 781
click at [381, 642] on div "Focus 0 No Results Boards 7 None Last Edited Team ERP Kanban 1 Done 25 Archived…" at bounding box center [760, 423] width 1456 height 781
click at [376, 575] on div "Focus 0 No Results Boards 7 None Last Edited Team ERP Kanban 1 Done 25 Archived…" at bounding box center [760, 423] width 1456 height 781
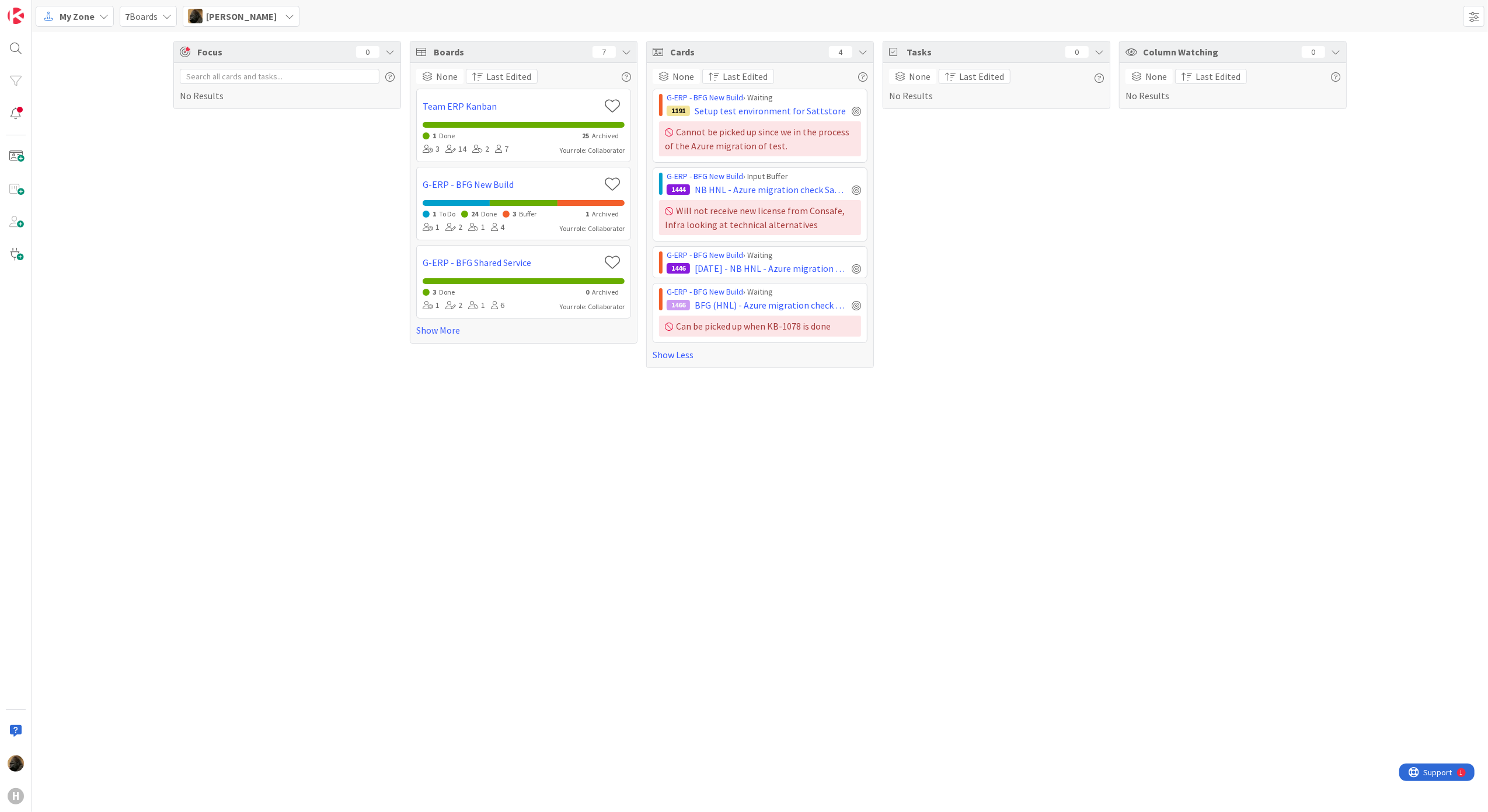
click at [99, 17] on icon at bounding box center [103, 16] width 9 height 9
click at [330, 548] on div "Focus 0 No Results Boards 7 None Last Edited Team ERP Kanban 1 Done 25 Archived…" at bounding box center [760, 423] width 1456 height 781
click at [196, 418] on div "Focus 0 No Results Boards 7 None Last Edited Team ERP Kanban 1 Done 25 Archived…" at bounding box center [760, 423] width 1456 height 781
click at [487, 590] on div "Focus 0 No Results Boards 7 None Last Edited Team ERP Kanban 1 Done 25 Archived…" at bounding box center [760, 423] width 1456 height 781
click at [253, 593] on div "Focus 0 No Results Boards 7 None Last Edited Team ERP Kanban 1 Done 25 Archived…" at bounding box center [760, 423] width 1456 height 781
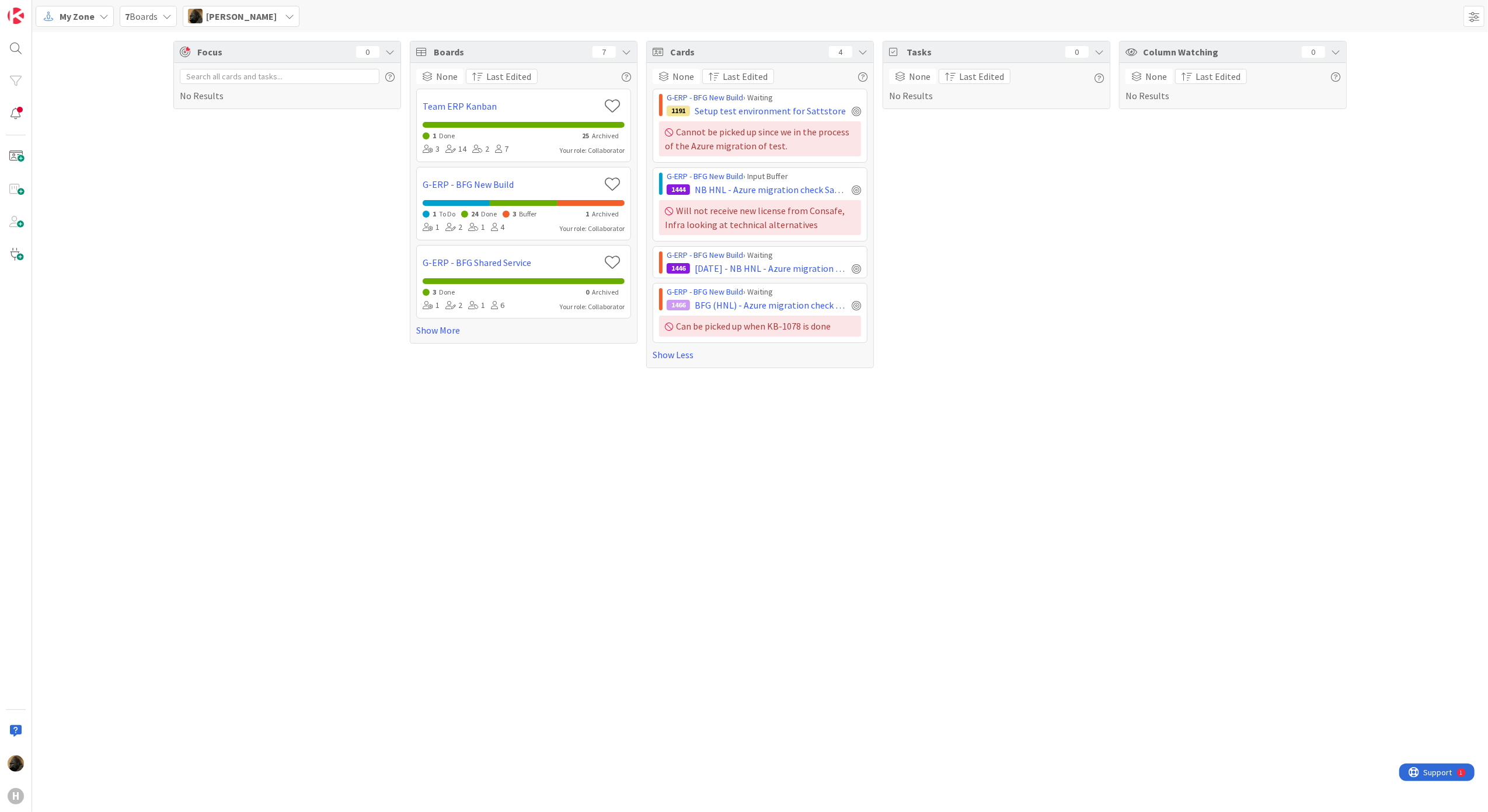
click at [471, 451] on div "Focus 0 No Results Boards 7 None Last Edited Team ERP Kanban 1 Done 25 Archived…" at bounding box center [760, 423] width 1456 height 781
click at [699, 500] on div "Focus 0 No Results Boards 7 None Last Edited Team ERP Kanban 1 Done 25 Archived…" at bounding box center [760, 423] width 1456 height 781
drag, startPoint x: 984, startPoint y: 246, endPoint x: 1004, endPoint y: 225, distance: 29.0
click at [1004, 227] on div "Tasks 0 None Last Edited No Results" at bounding box center [996, 204] width 227 height 327
click at [808, 266] on span "[DATE] - NB HNL - Azure migration check Lalesse PRD" at bounding box center [771, 268] width 152 height 14
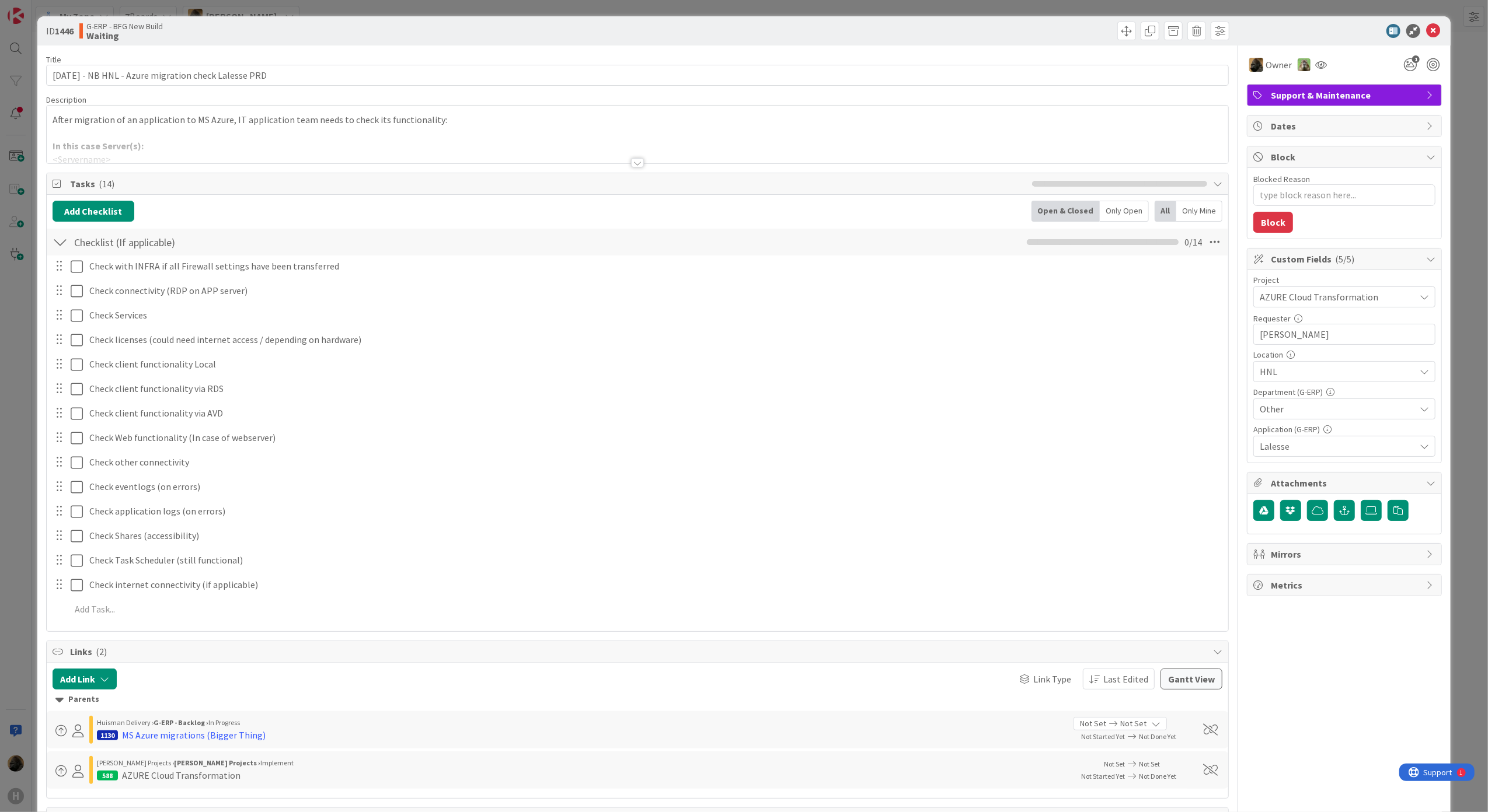
type textarea "x"
click at [1428, 29] on icon at bounding box center [1433, 31] width 14 height 14
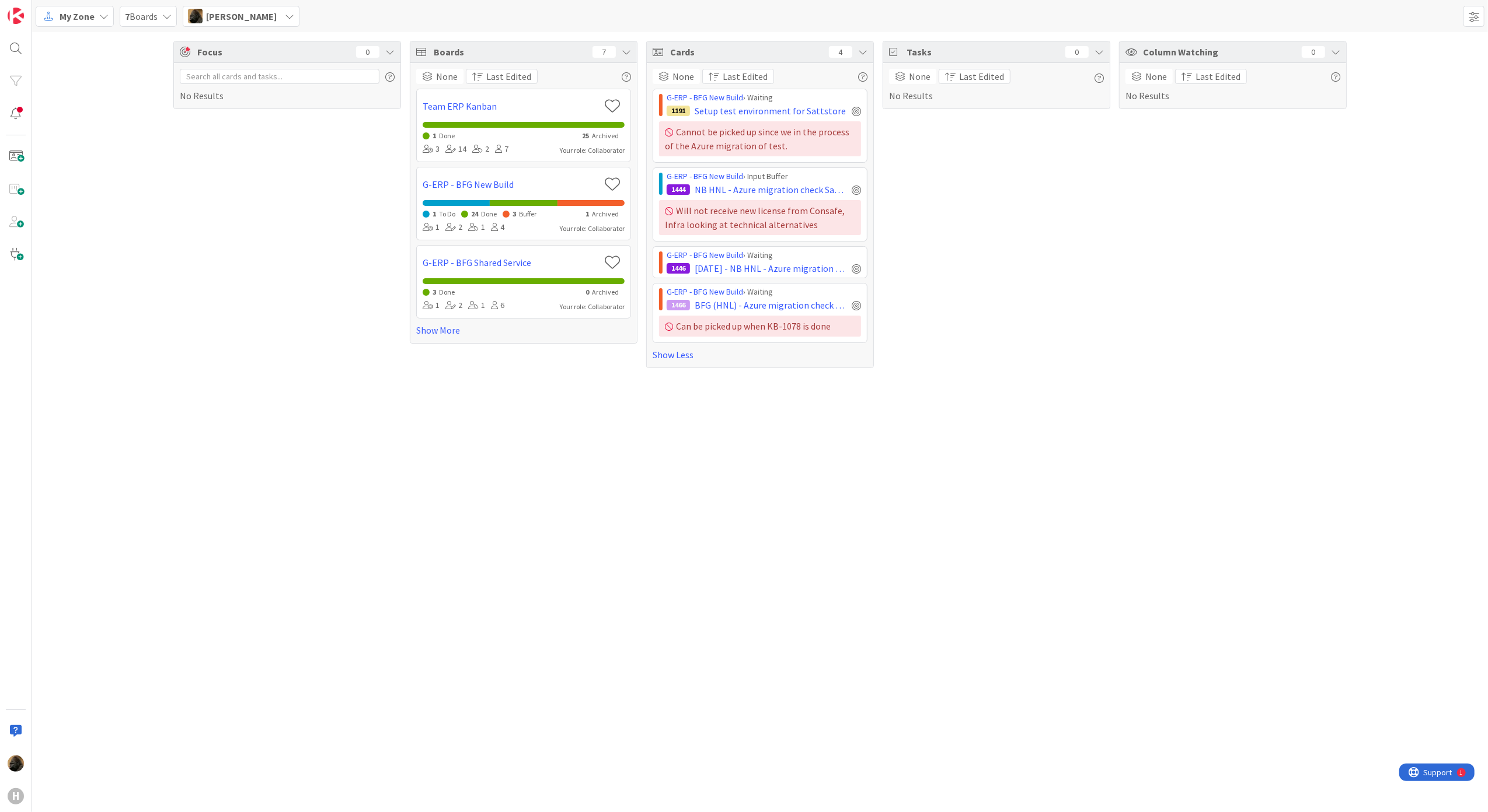
click at [782, 471] on div "Focus 0 No Results Boards 7 None Last Edited Team ERP Kanban 1 Done 25 Archived…" at bounding box center [760, 423] width 1456 height 781
click at [811, 188] on span "NB HNL - Azure migration check Sattstore Test / PRD" at bounding box center [771, 189] width 152 height 14
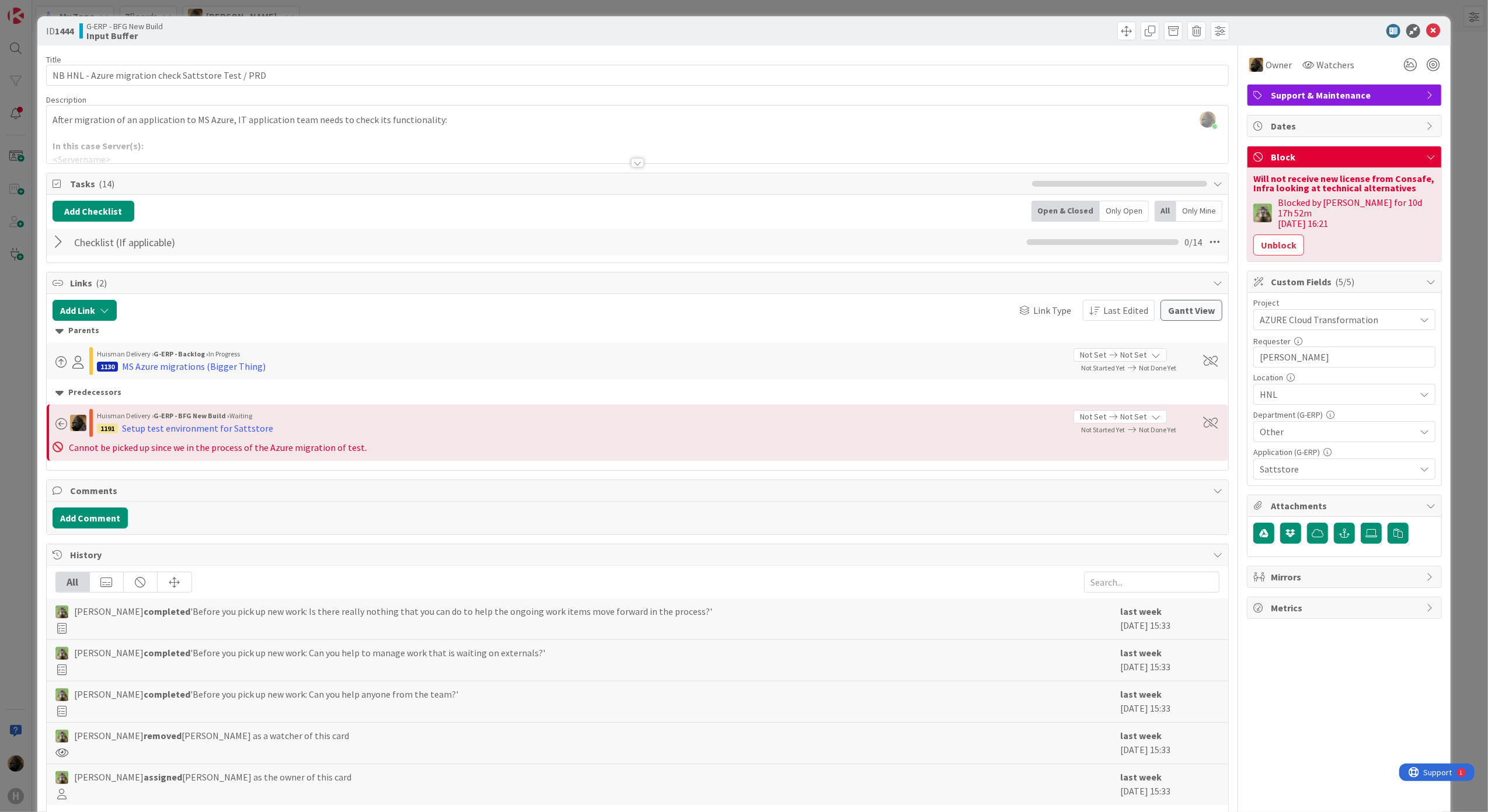
click at [190, 490] on span "Comments" at bounding box center [639, 490] width 1138 height 14
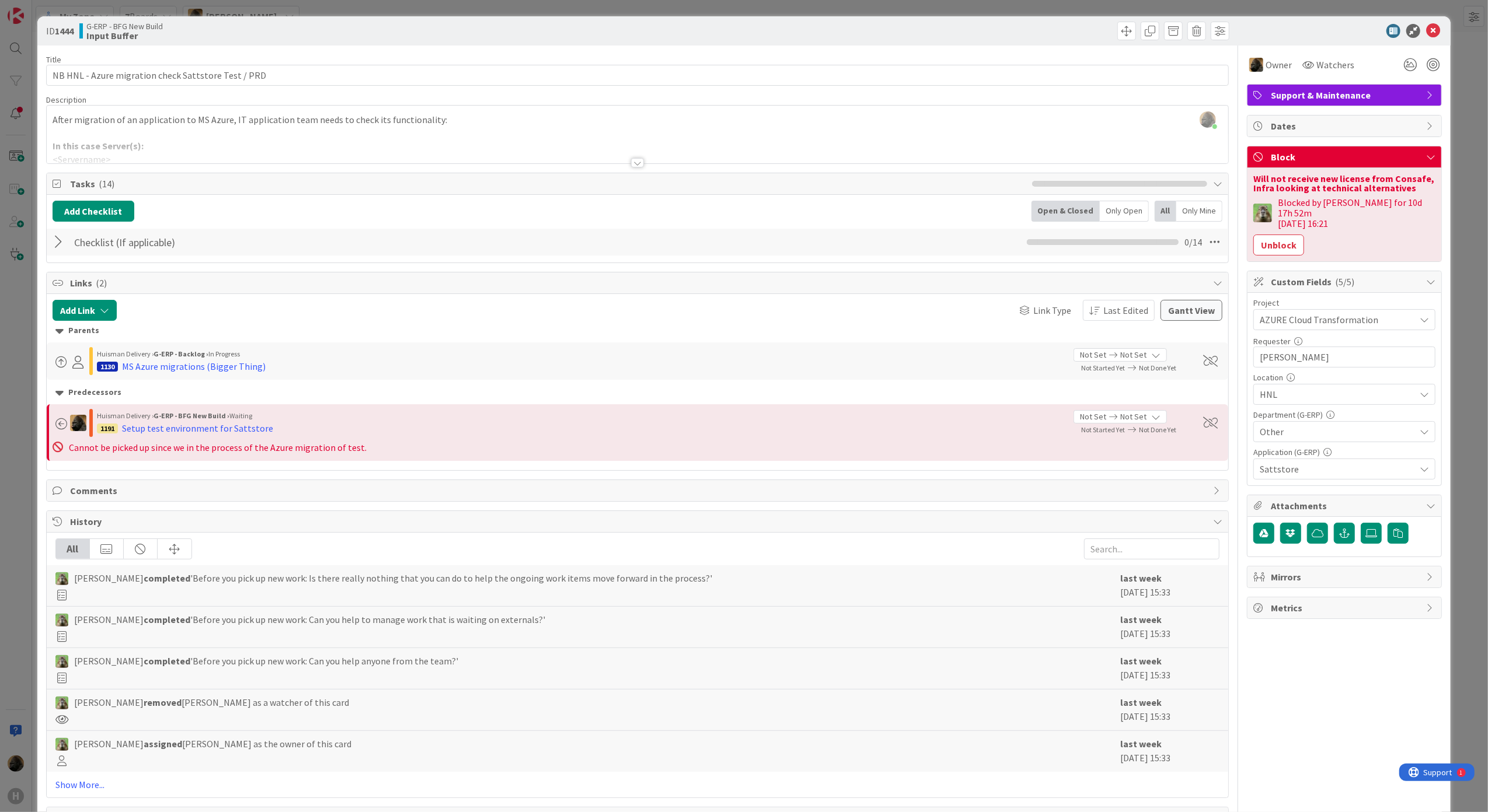
click at [190, 490] on span "Comments" at bounding box center [639, 490] width 1138 height 14
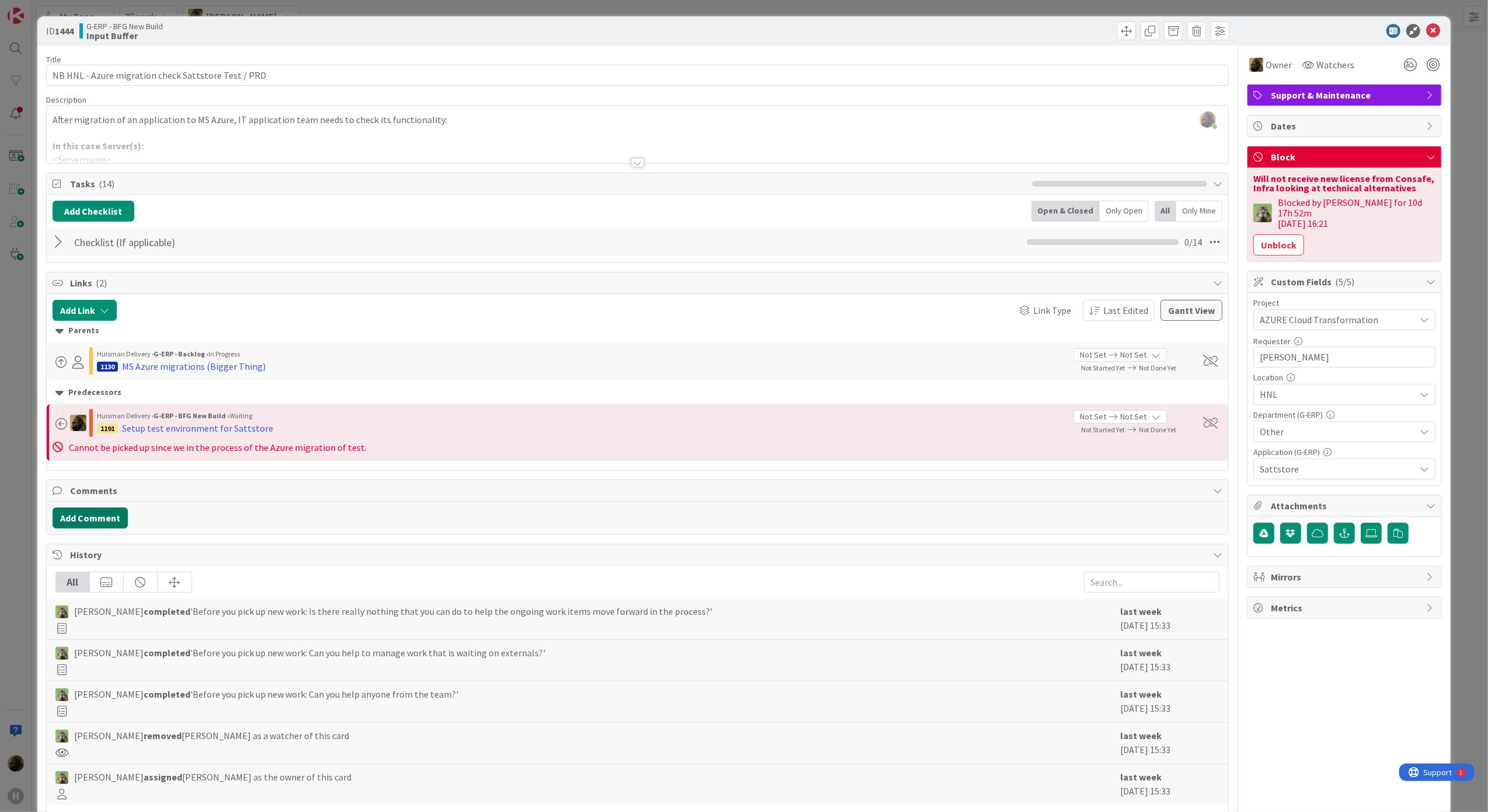
click at [88, 516] on button "Add Comment" at bounding box center [90, 518] width 75 height 21
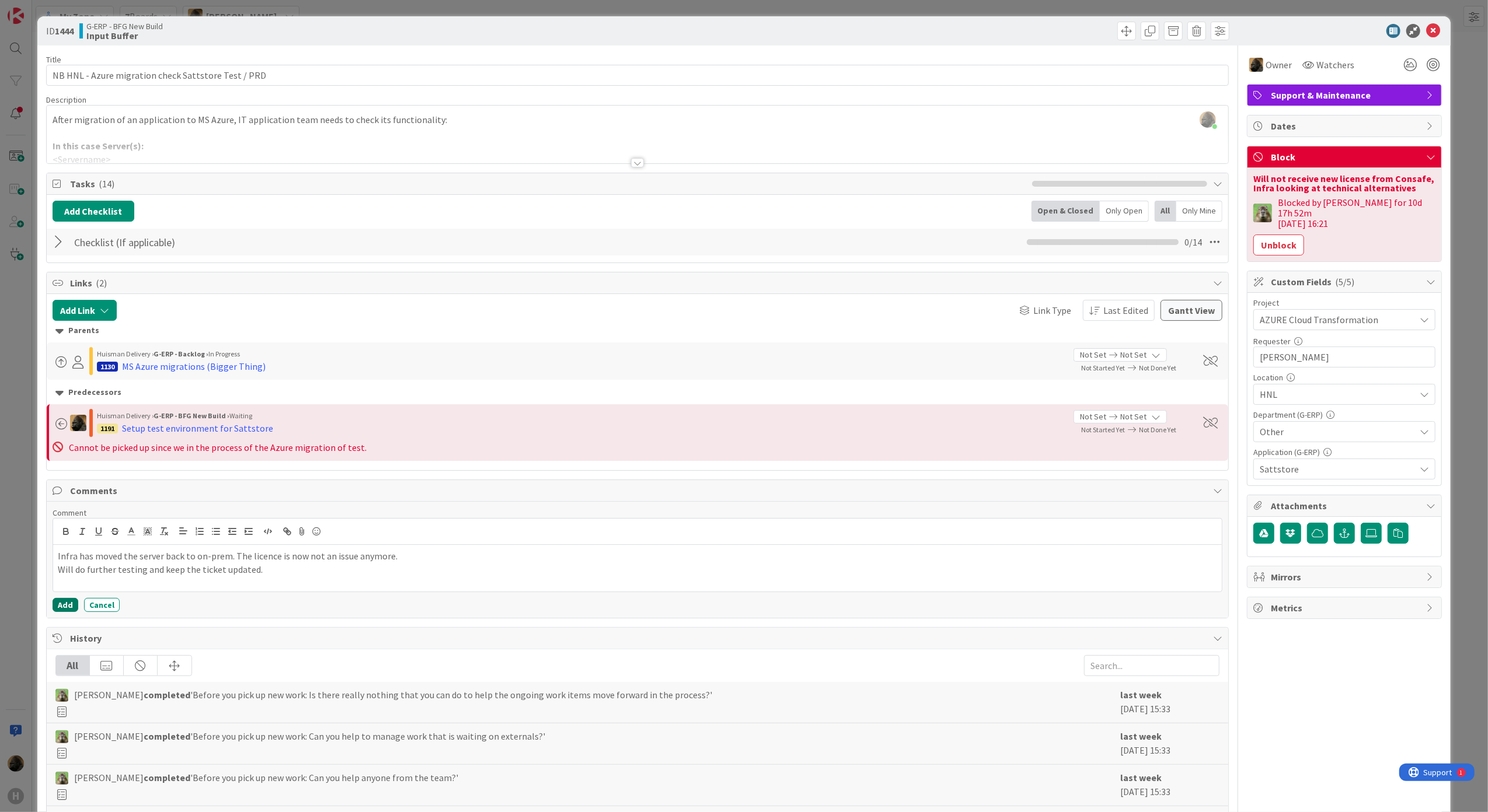
click at [65, 612] on button "Add" at bounding box center [65, 604] width 26 height 14
click at [324, 589] on p "Will do further testing and keep the ticket updated." at bounding box center [638, 582] width 1160 height 13
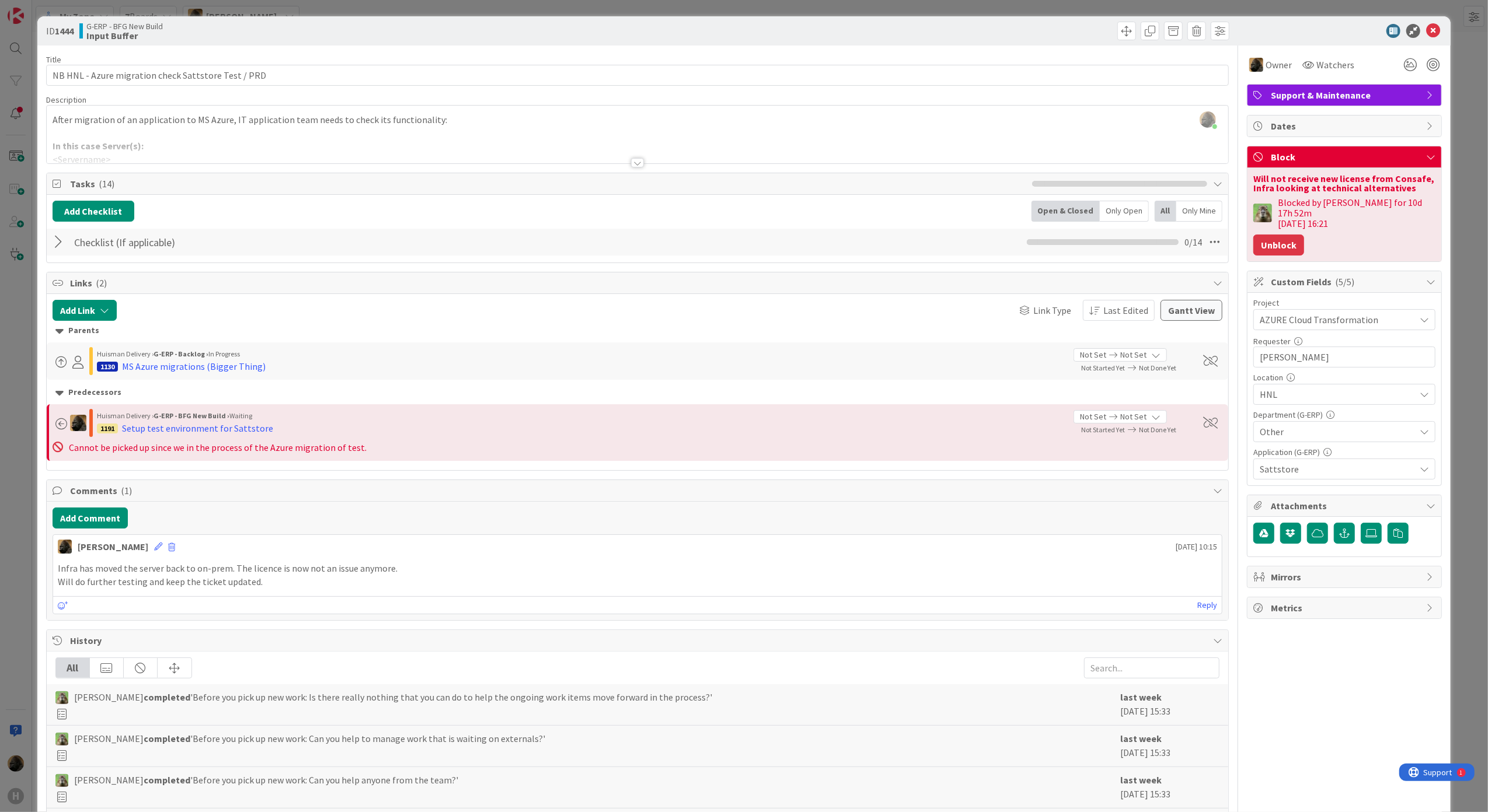
click at [1280, 235] on button "Unblock" at bounding box center [1278, 245] width 50 height 21
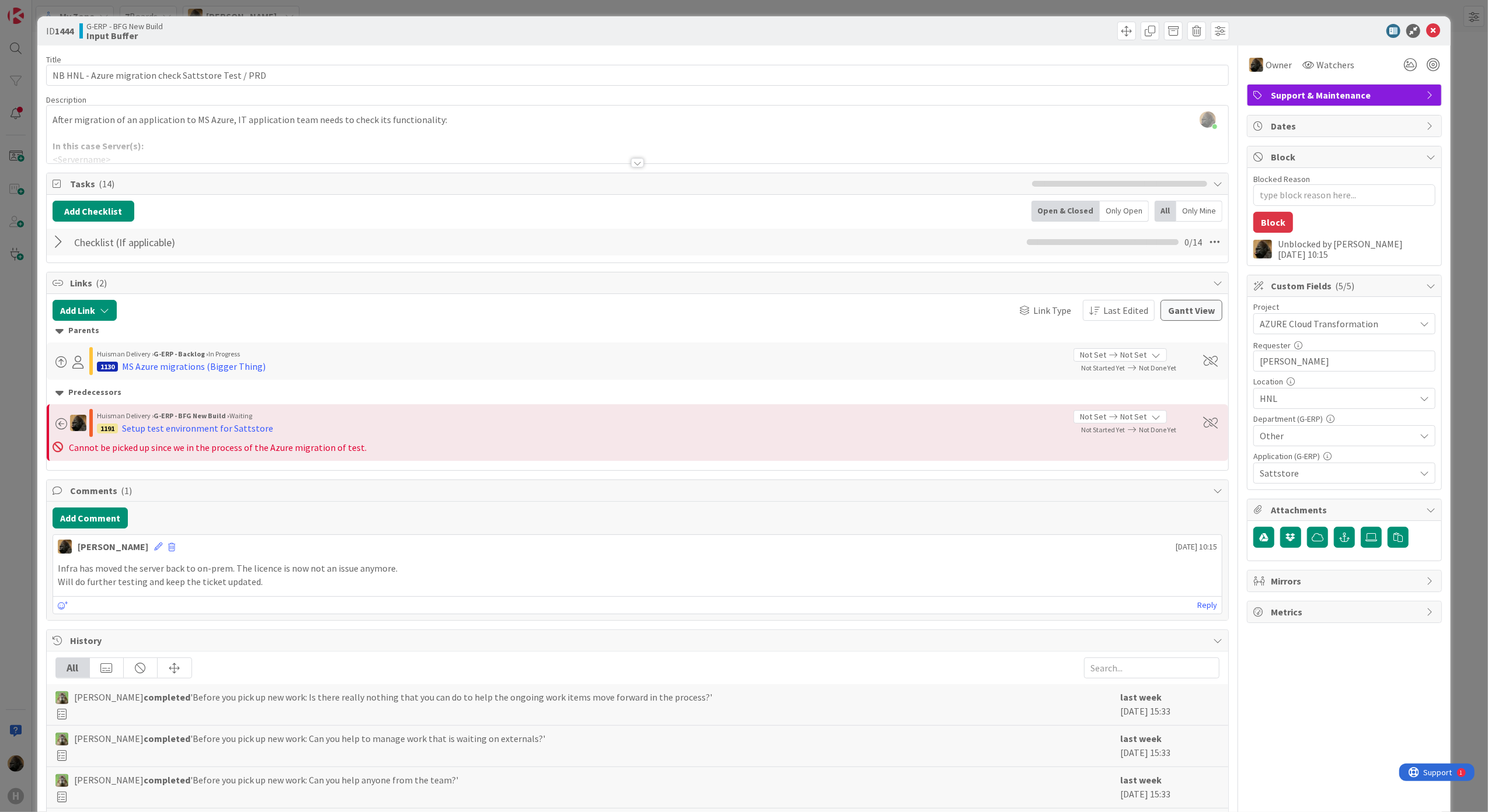
click at [60, 243] on div at bounding box center [60, 241] width 15 height 21
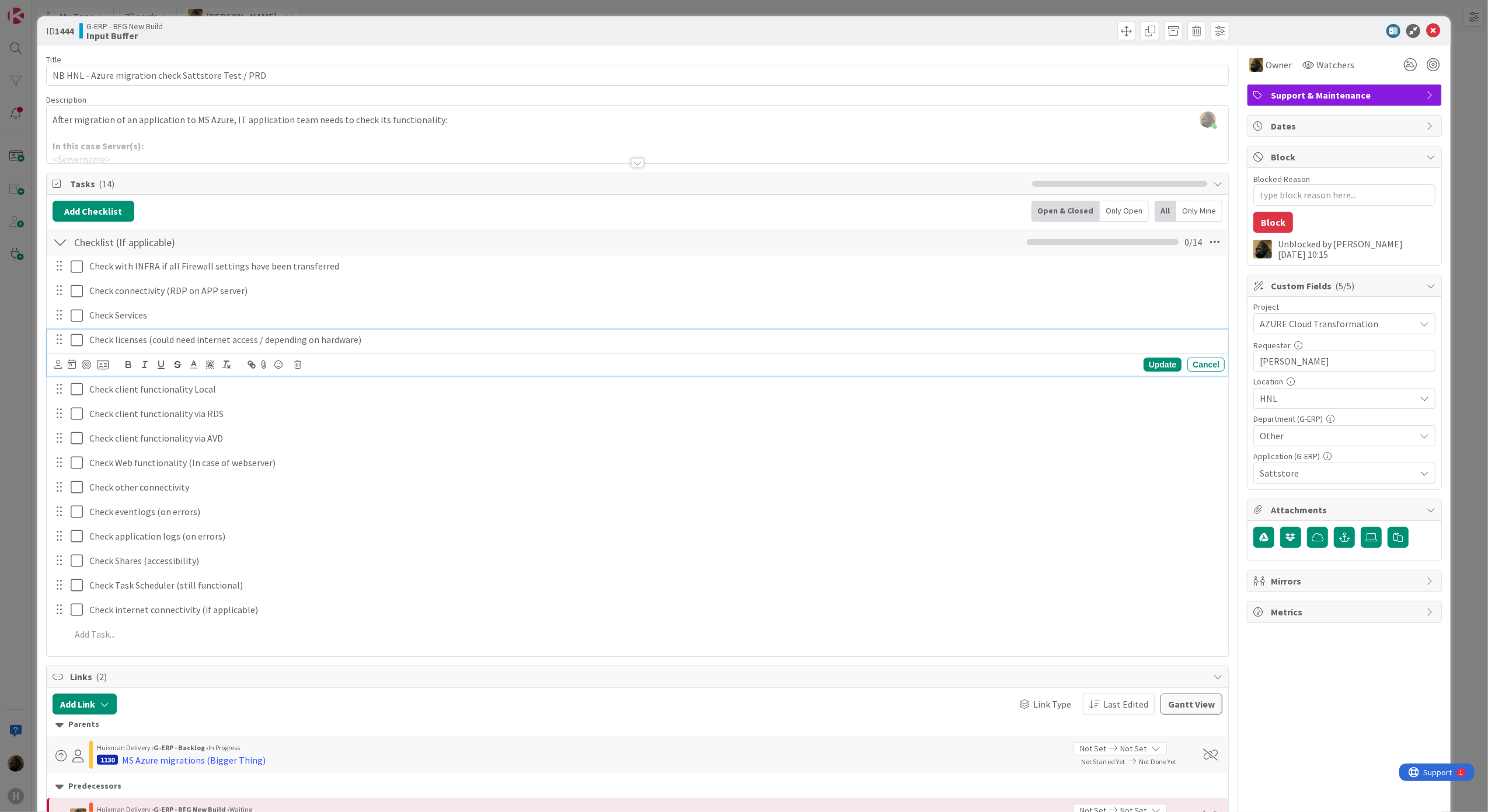
click at [70, 342] on icon at bounding box center [76, 340] width 12 height 14
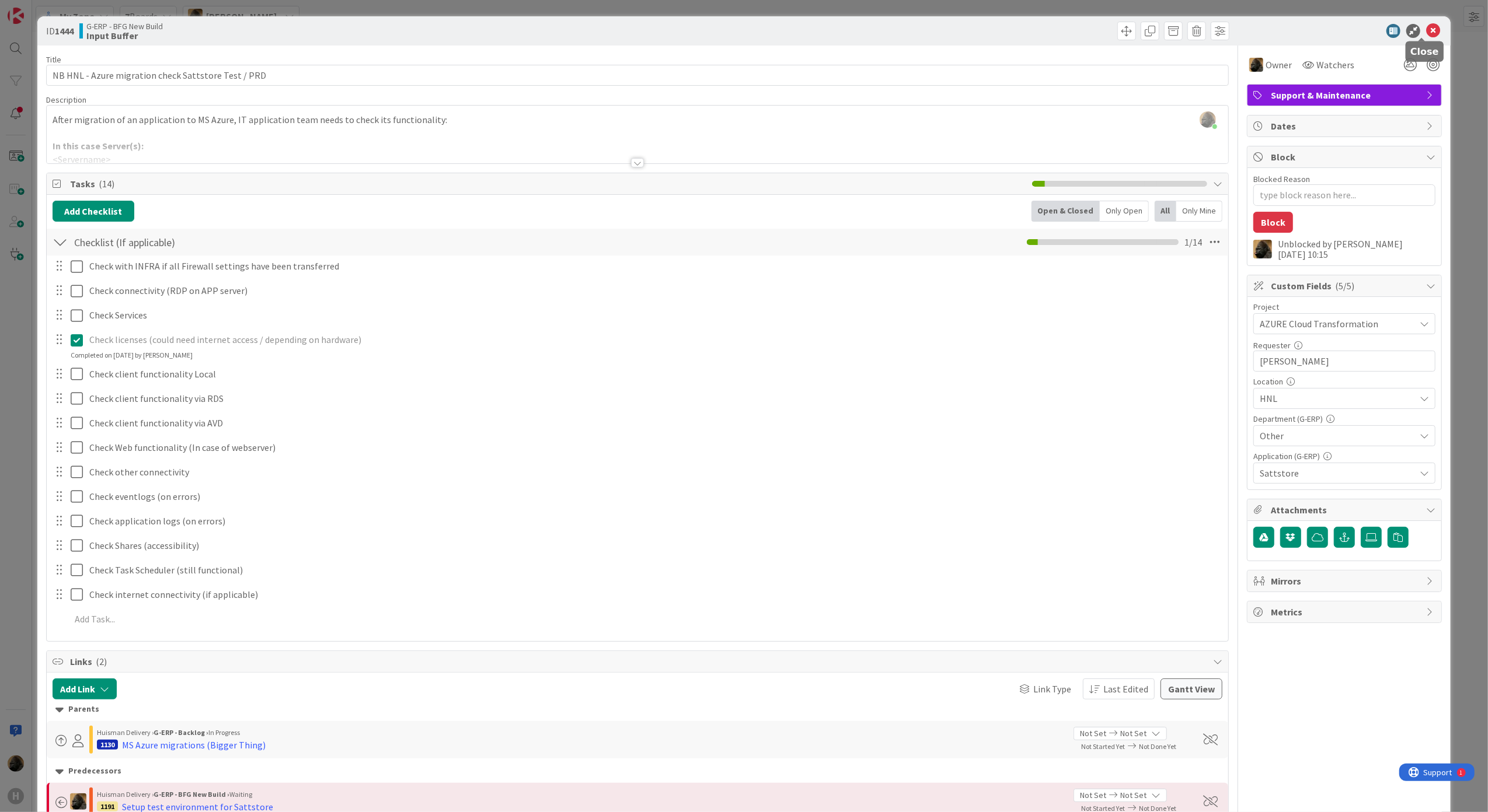
click at [1426, 33] on icon at bounding box center [1433, 31] width 14 height 14
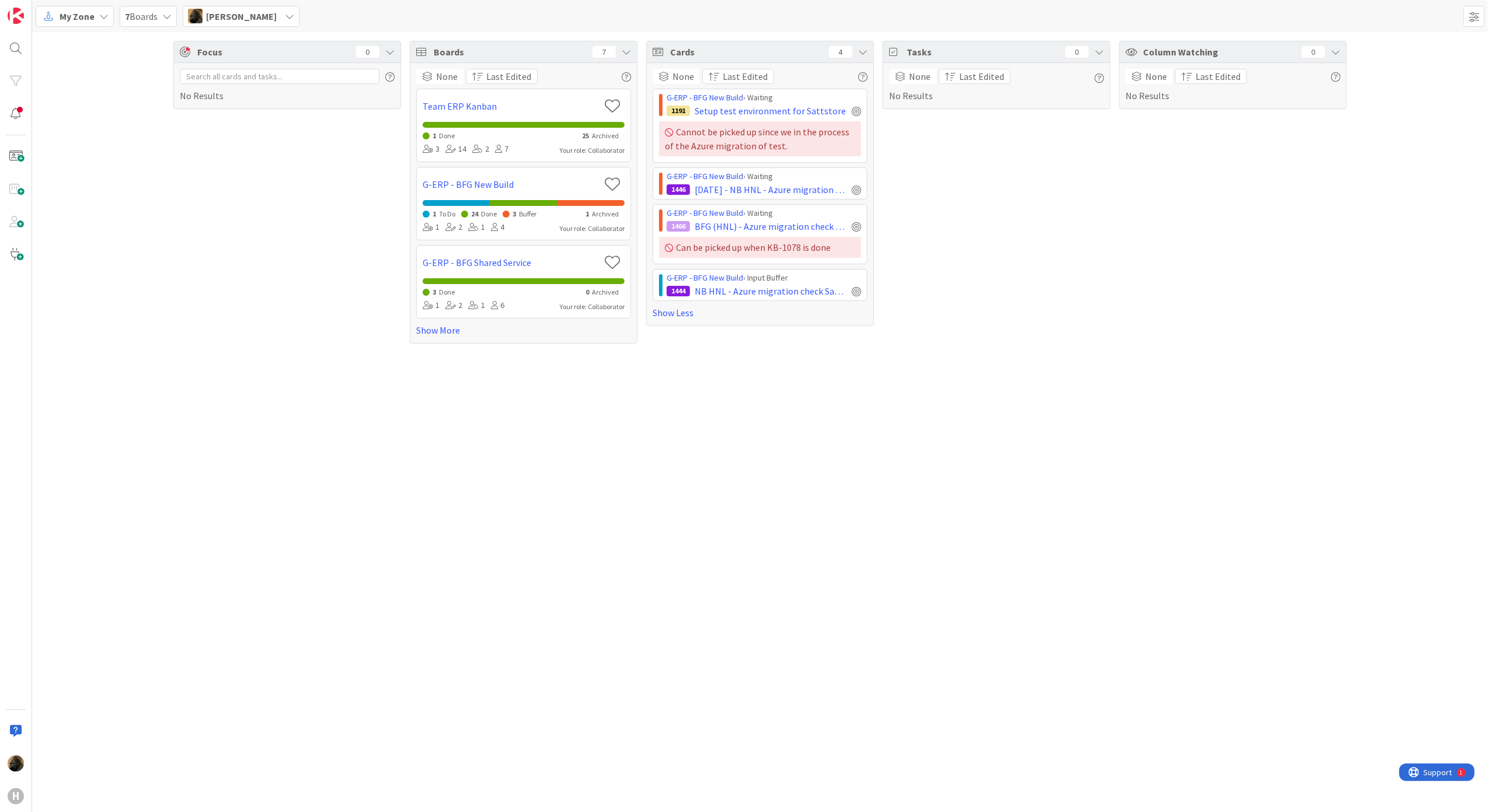
click at [715, 561] on div "Focus 0 No Results Boards 7 None Last Edited Team ERP Kanban 1 Done 25 Archived…" at bounding box center [760, 423] width 1456 height 781
click at [774, 192] on span "[DATE] - NB HNL - Azure migration check Lalesse PRD" at bounding box center [771, 189] width 152 height 14
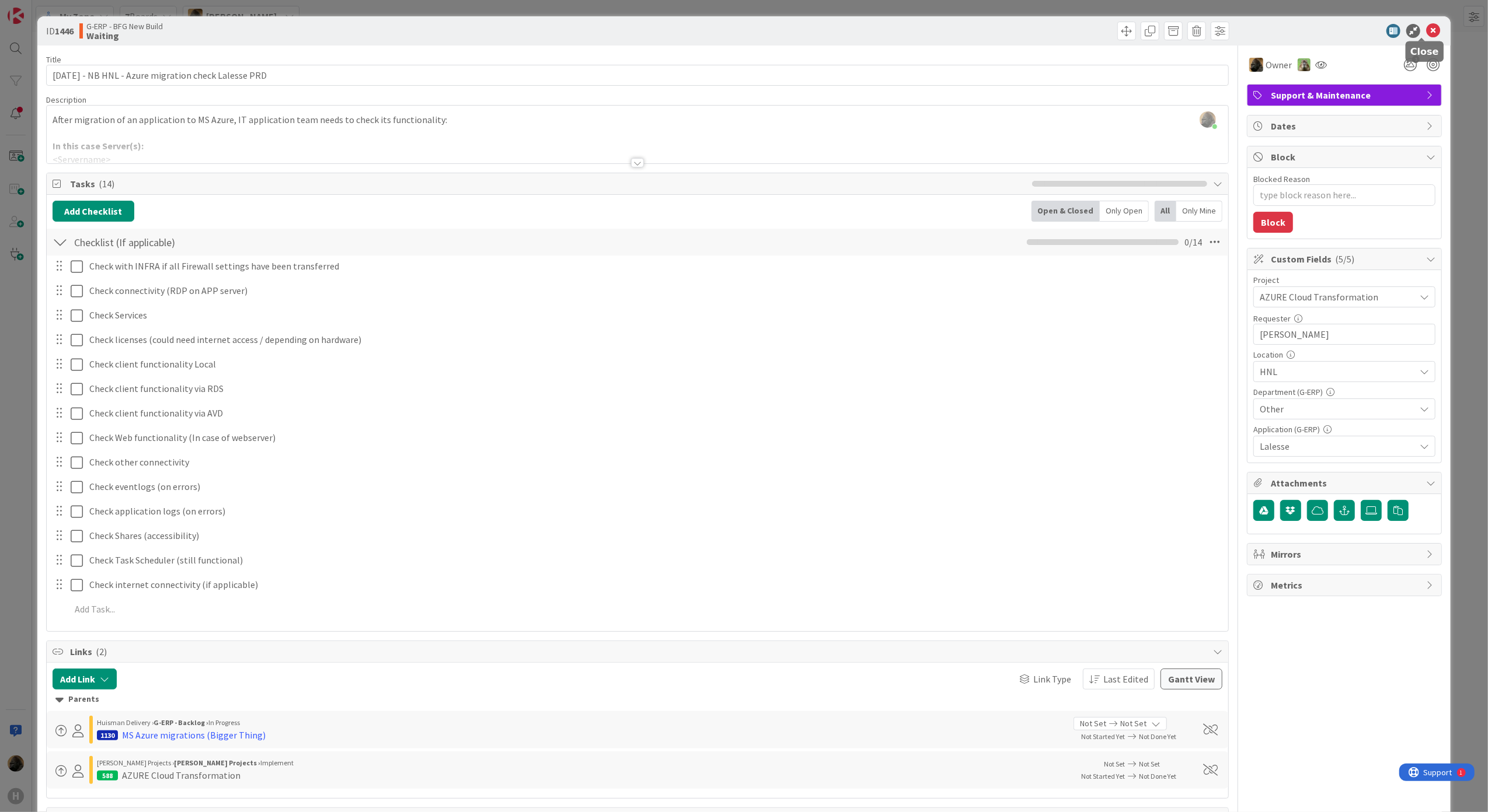
click at [1429, 25] on icon at bounding box center [1433, 31] width 14 height 14
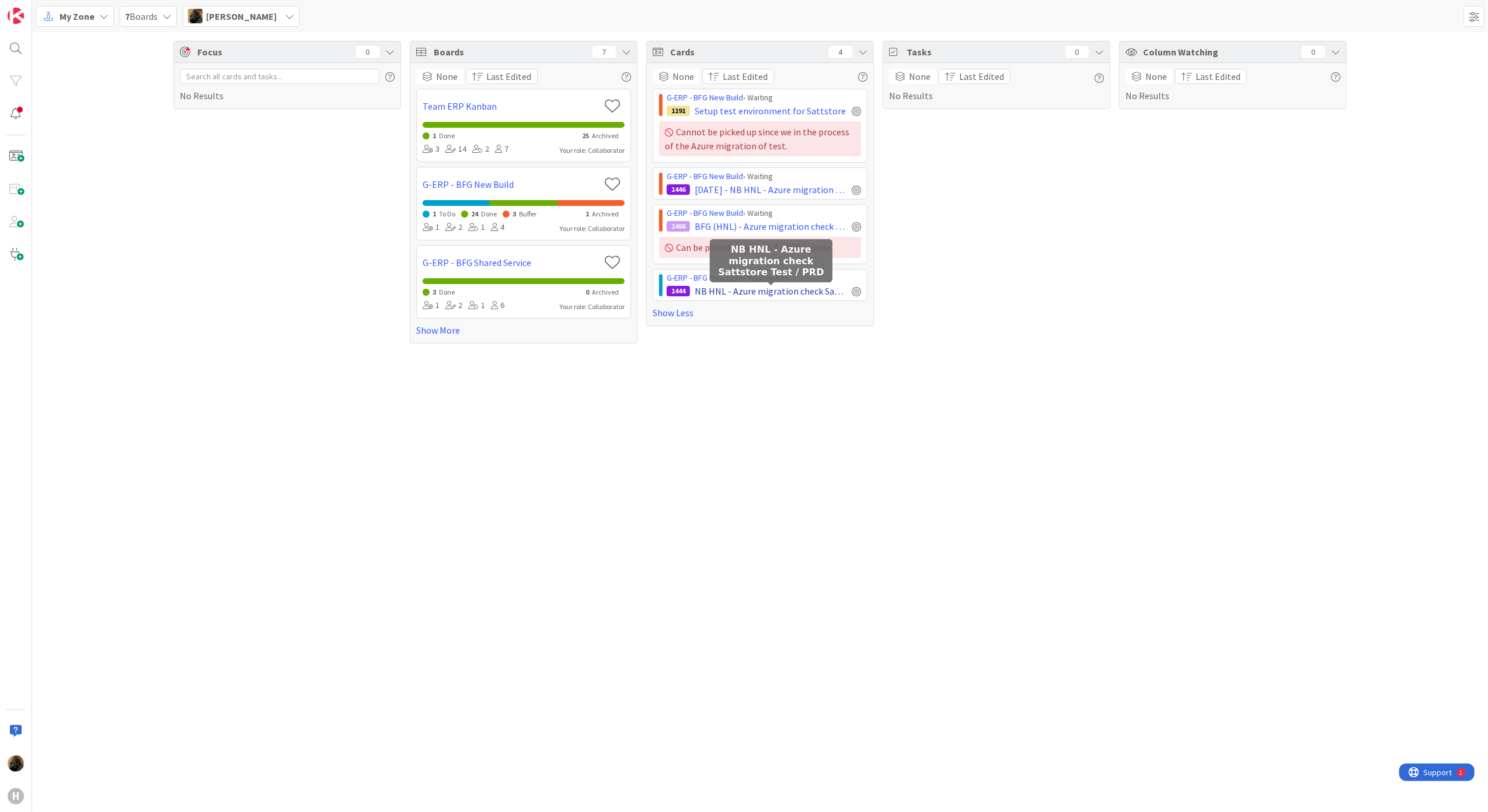
click at [773, 293] on span "NB HNL - Azure migration check Sattstore Test / PRD" at bounding box center [771, 291] width 152 height 14
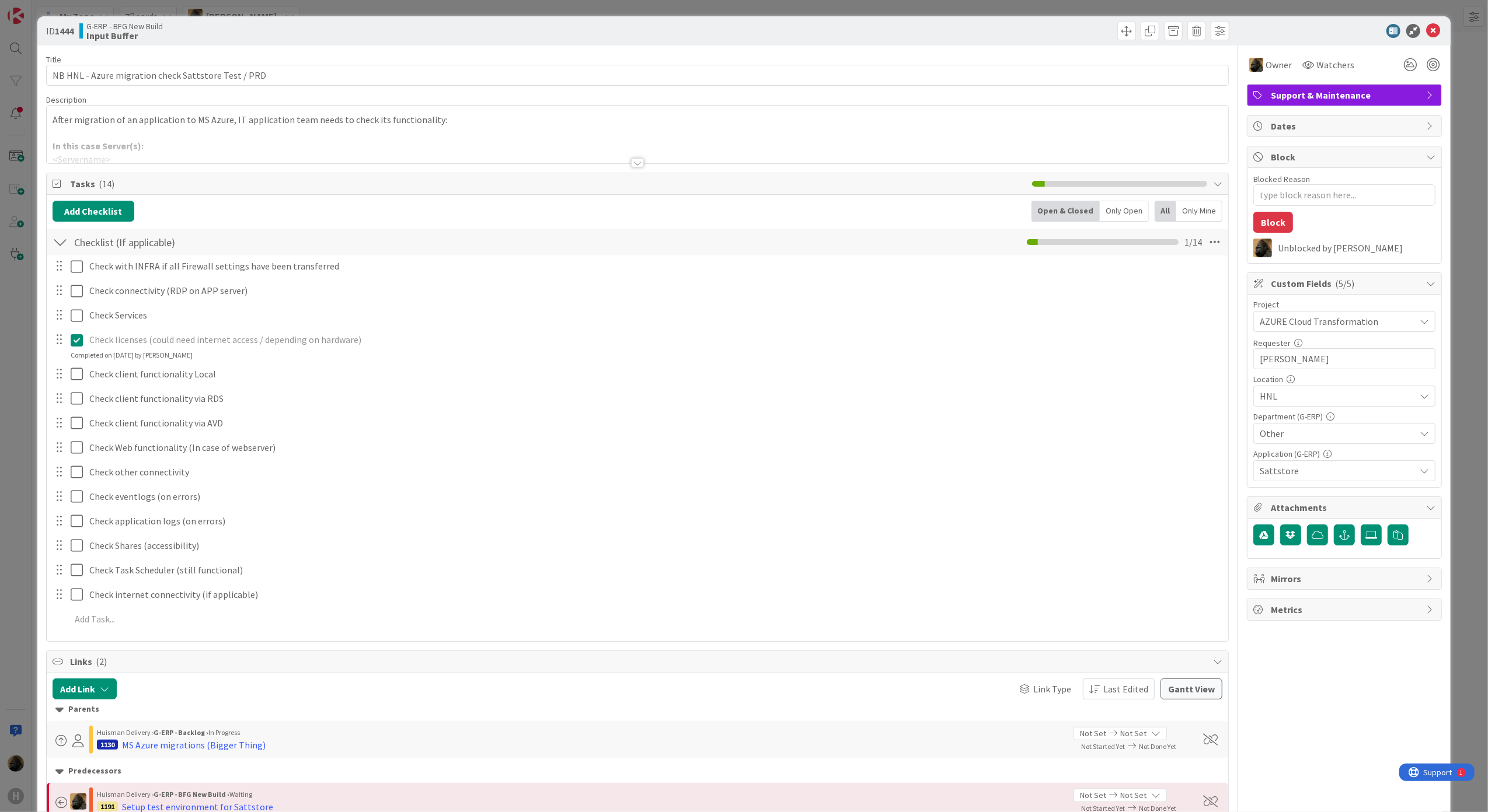
click at [75, 334] on icon at bounding box center [76, 340] width 12 height 14
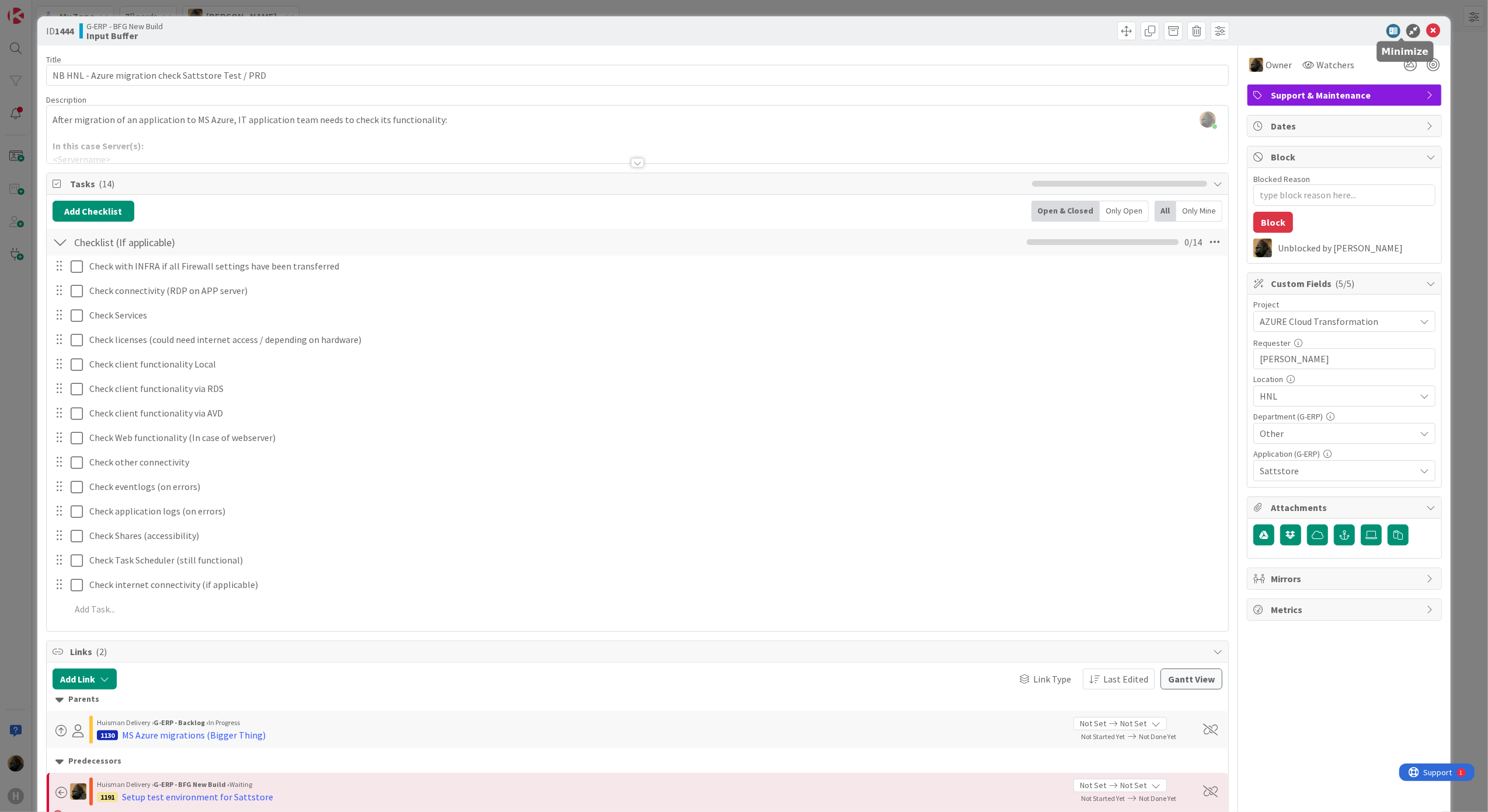
click at [1434, 26] on div "ID 1444 G-ERP - BFG New Build Input Buffer" at bounding box center [744, 31] width 1414 height 29
click at [1428, 28] on icon at bounding box center [1433, 31] width 14 height 14
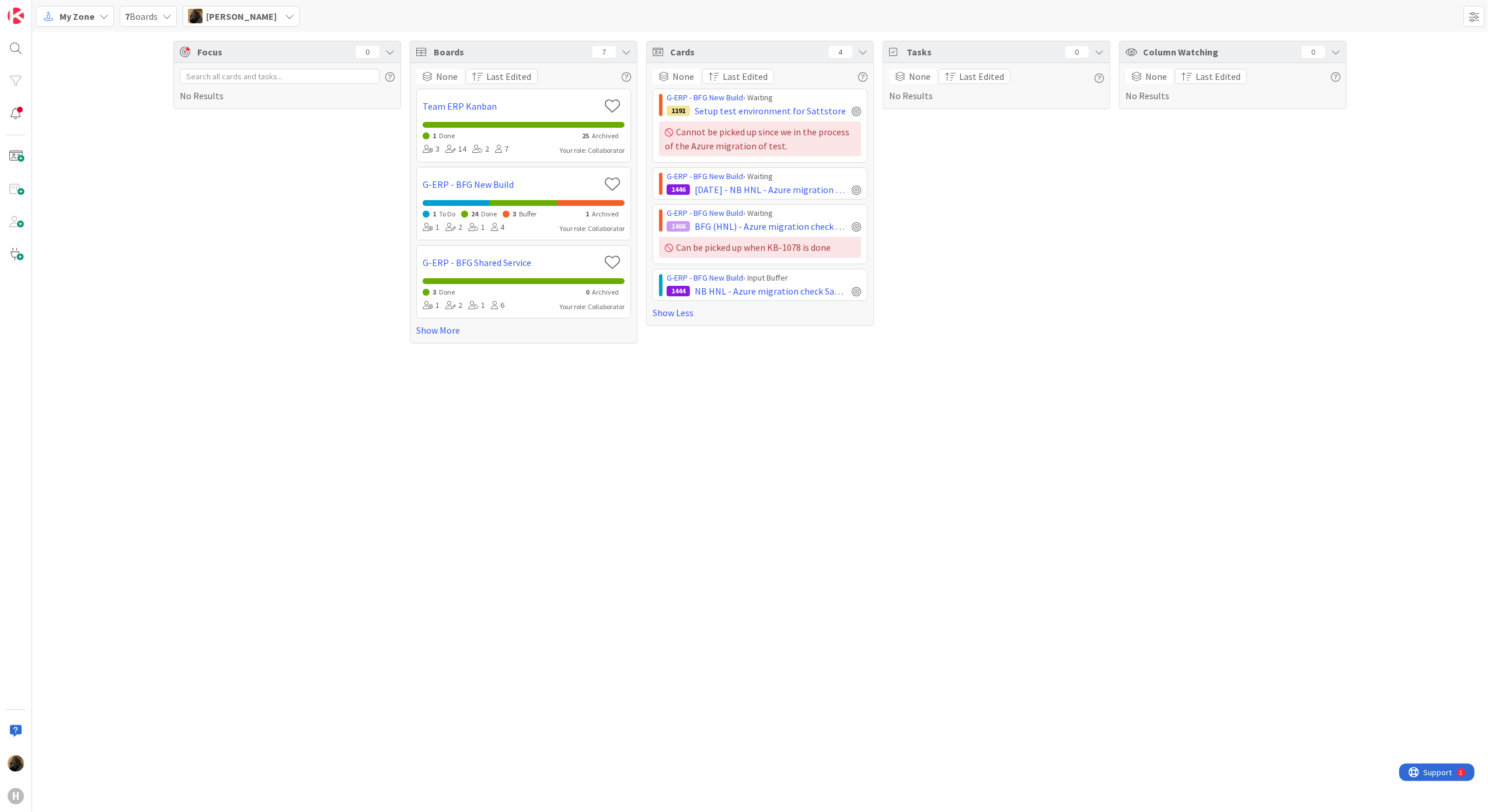
click at [489, 524] on div "Focus 0 No Results Boards 7 None Last Edited Team ERP Kanban 1 Done 25 Archived…" at bounding box center [760, 423] width 1456 height 781
click at [145, 20] on span "7 Boards" at bounding box center [141, 16] width 33 height 14
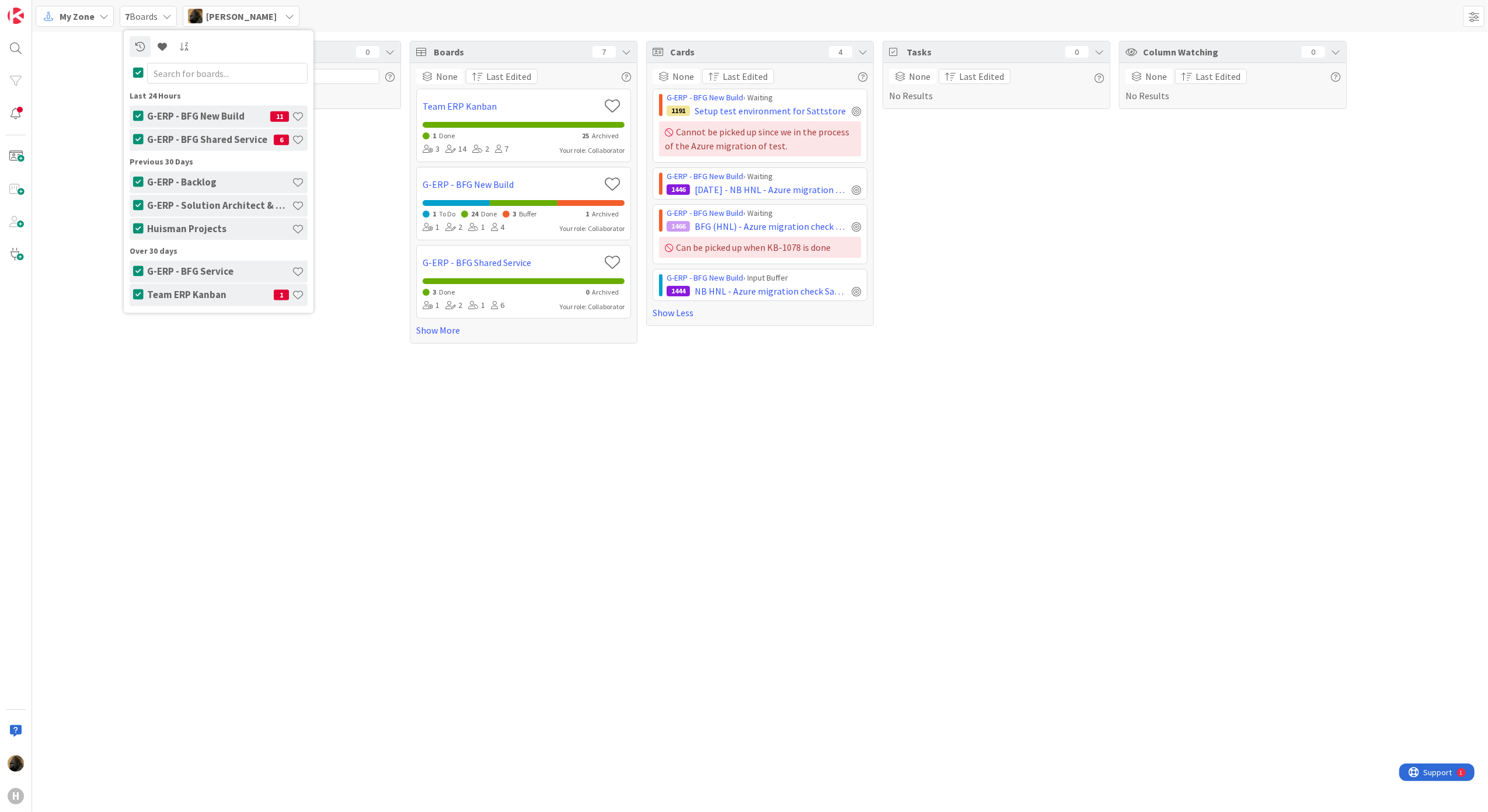
click at [73, 161] on div "Focus 0 No Results Boards 7 None Last Edited Team ERP Kanban 1 Done 25 Archived…" at bounding box center [760, 192] width 1456 height 320
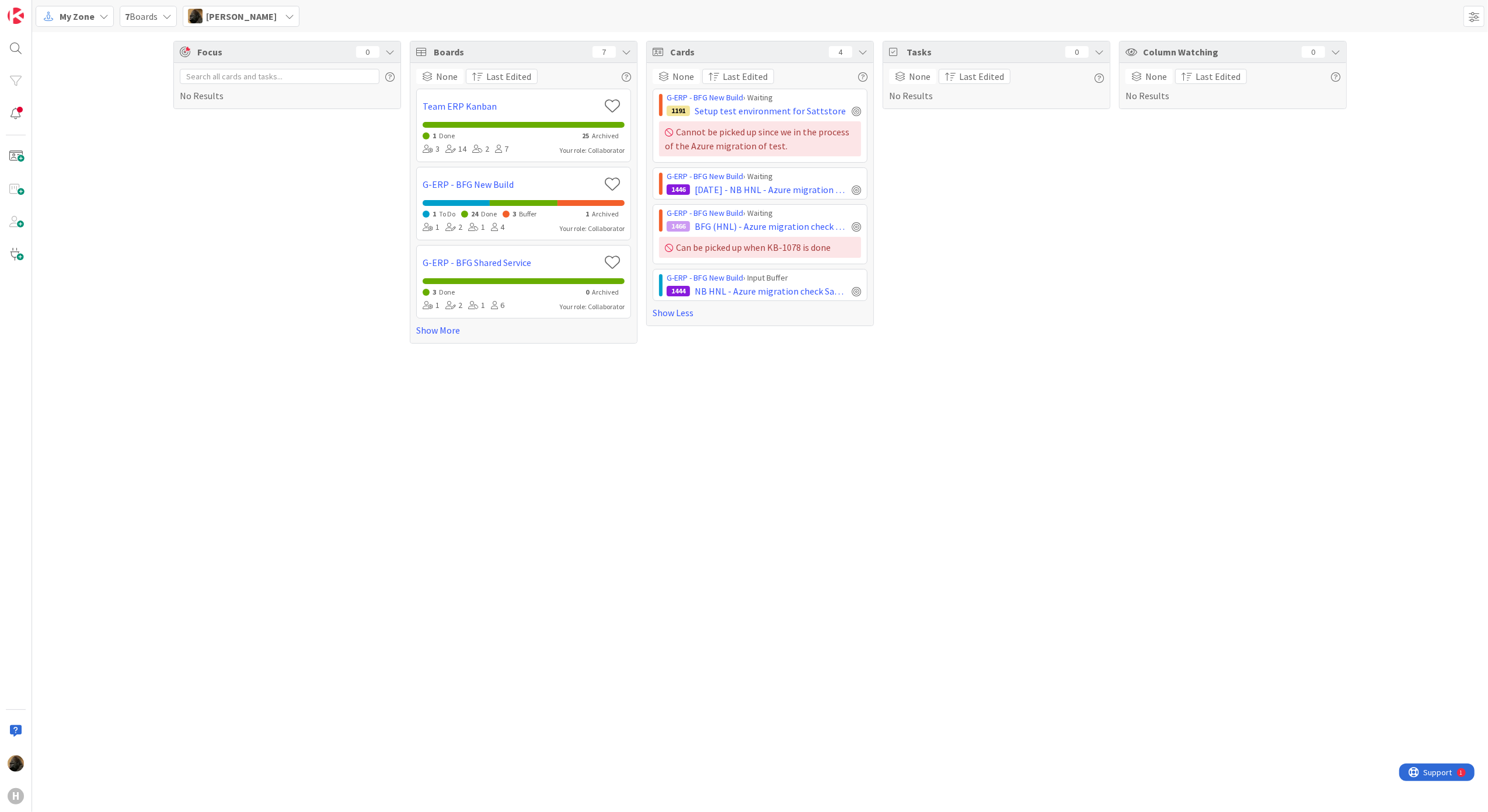
click at [752, 437] on div "Focus 0 No Results Boards 7 None Last Edited Team ERP Kanban 1 Done 25 Archived…" at bounding box center [760, 423] width 1456 height 781
click at [604, 412] on div "Focus 0 No Results Boards 7 None Last Edited Team ERP Kanban 1 Done 25 Archived…" at bounding box center [760, 423] width 1456 height 781
click at [777, 292] on span "NB HNL - Azure migration check Sattstore Test / PRD" at bounding box center [771, 291] width 152 height 14
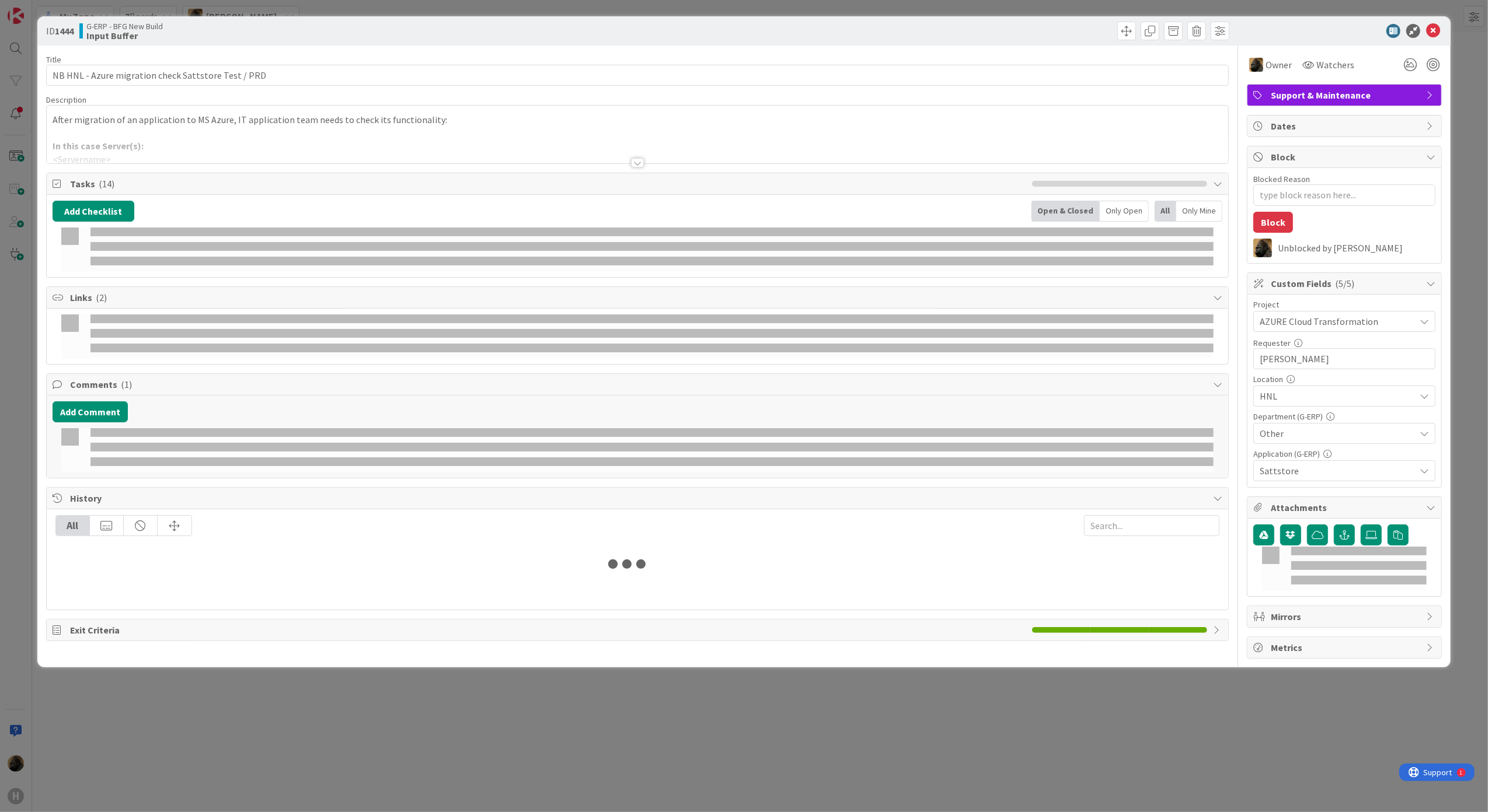
type textarea "x"
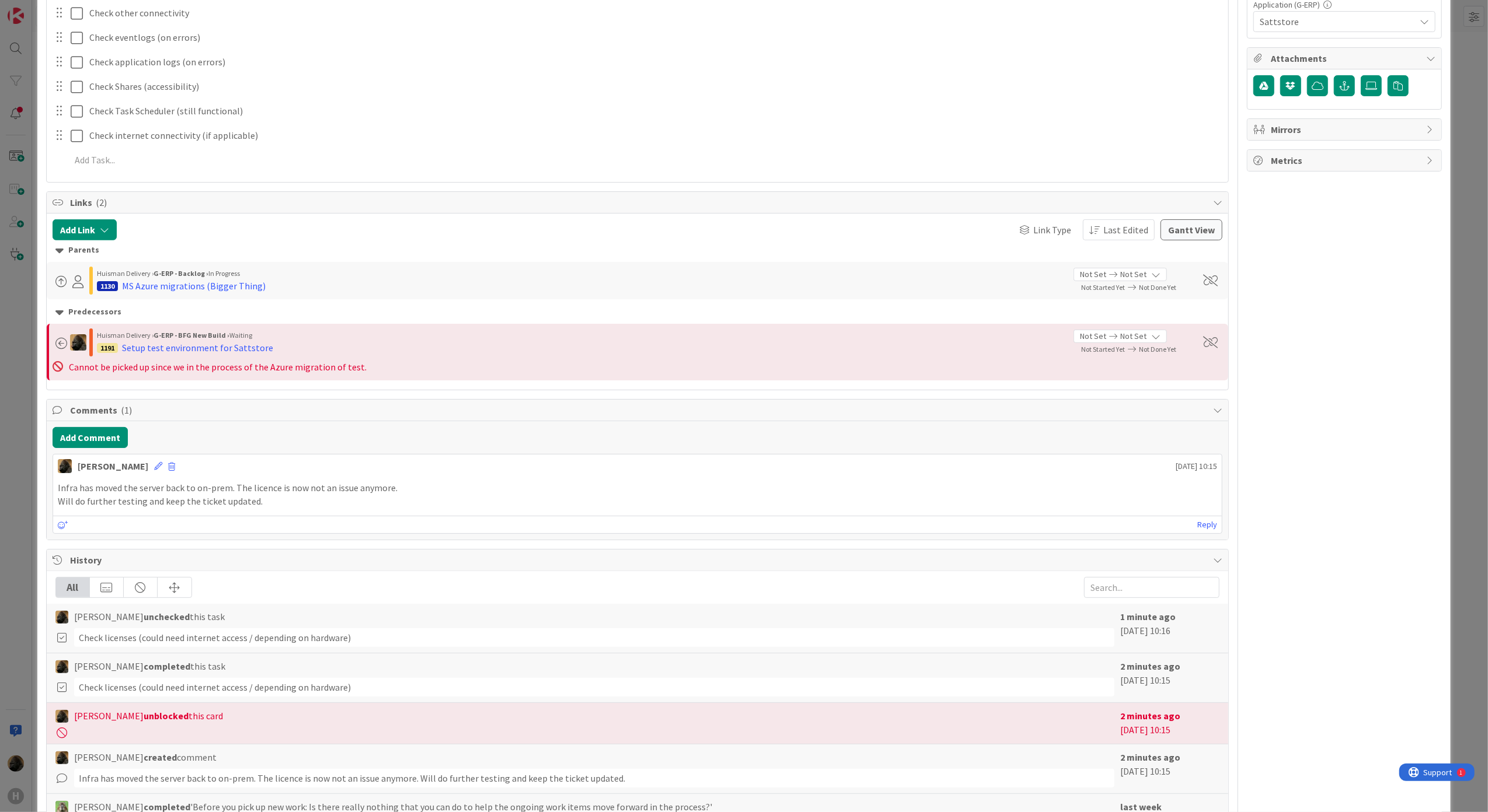
scroll to position [467, 0]
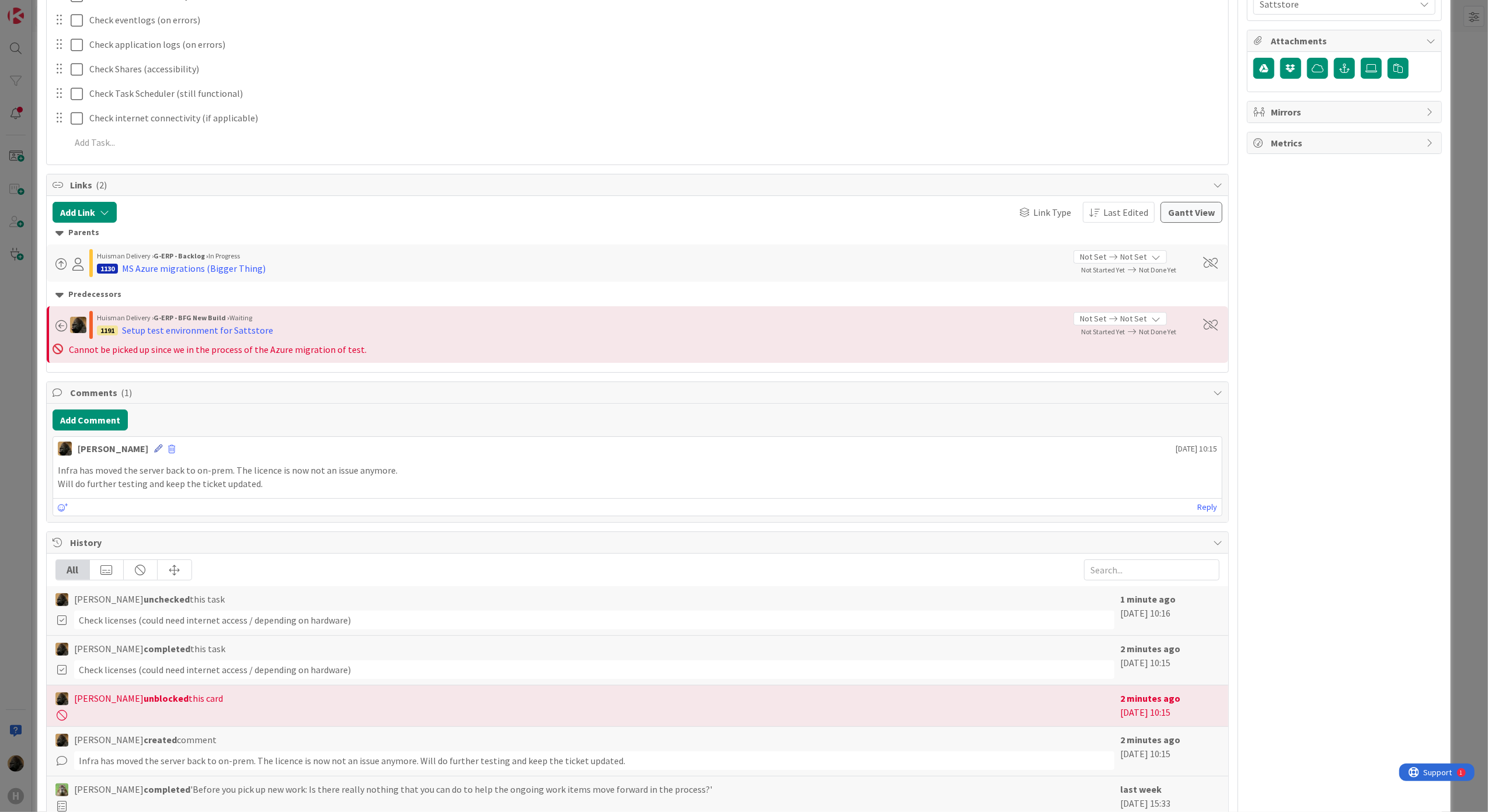
click at [154, 451] on icon at bounding box center [158, 449] width 8 height 8
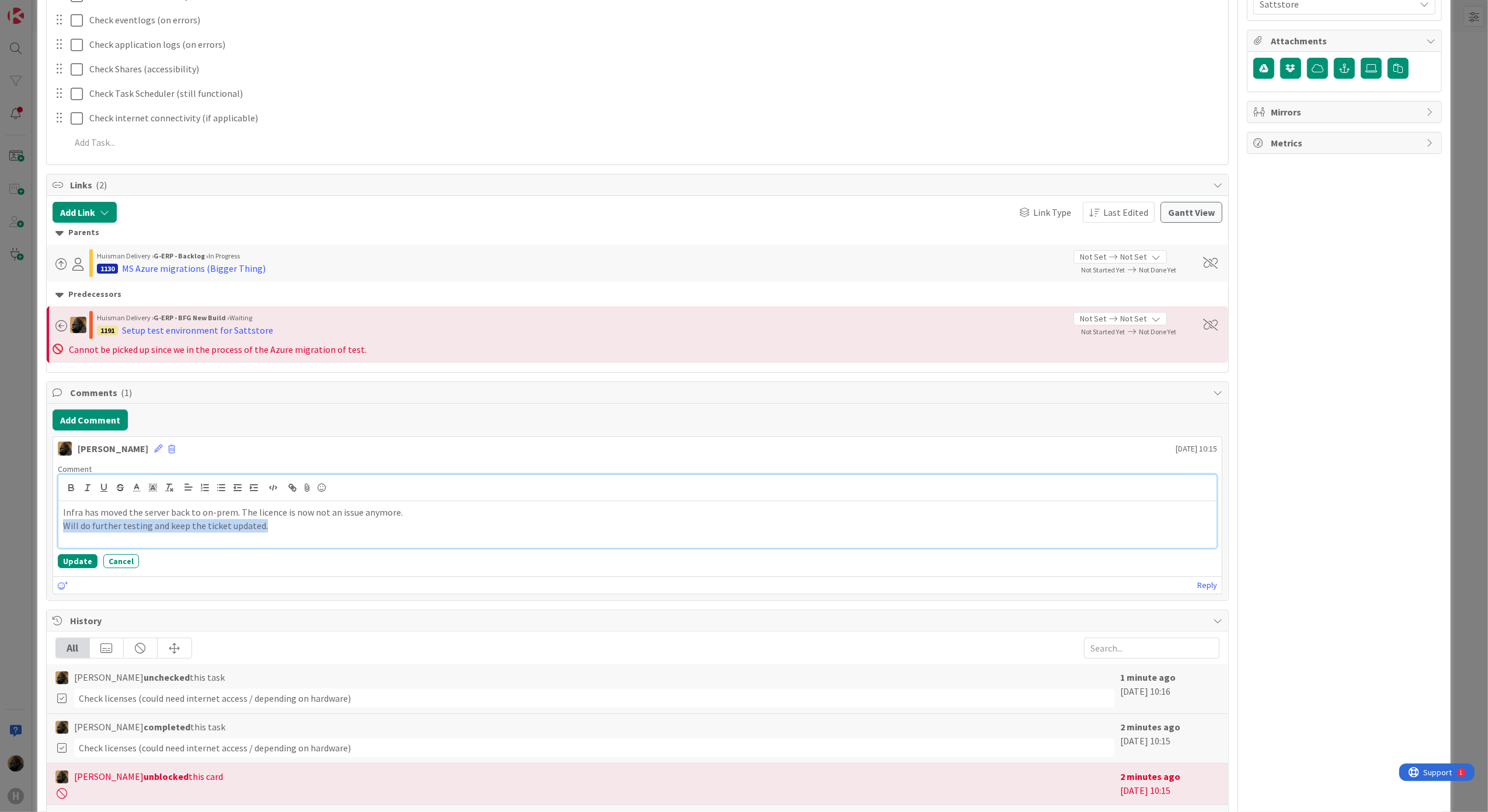
drag, startPoint x: 284, startPoint y: 535, endPoint x: 53, endPoint y: 547, distance: 231.3
click at [53, 547] on div "Comment Infra has moved the server back to on-prem. The licence is now not an i…" at bounding box center [638, 516] width 1170 height 114
click at [73, 561] on button "Update" at bounding box center [78, 561] width 40 height 14
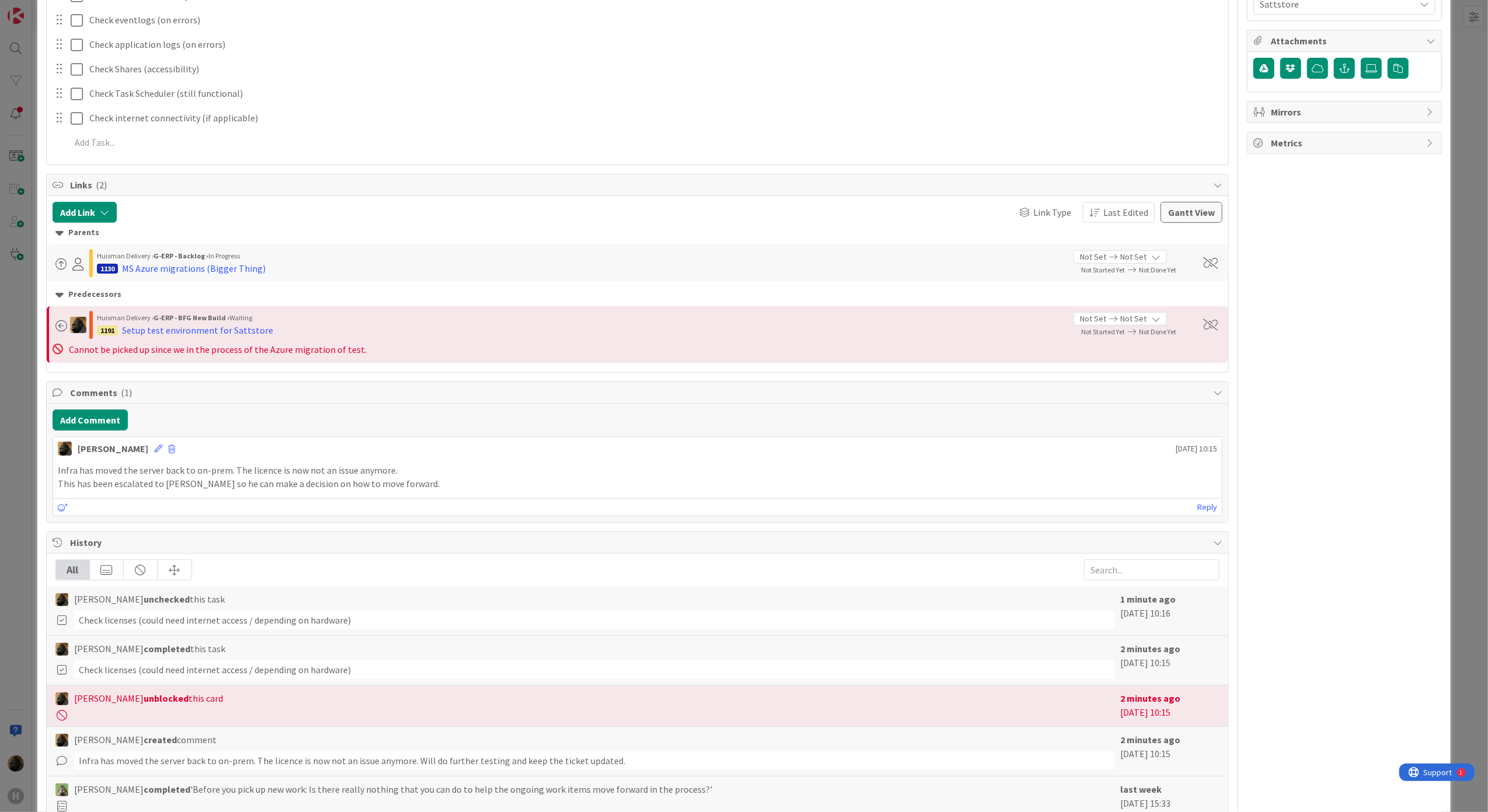
type textarea "x"
click at [43, 439] on div "ID 1444 G-ERP - BFG New Build Input Buffer Title 51 / 128 NB HNL - Azure migrat…" at bounding box center [744, 216] width 1414 height 1334
click at [13, 447] on div "ID 1444 G-ERP - BFG New Build Input Buffer Title 51 / 128 NB HNL - Azure migrat…" at bounding box center [744, 406] width 1488 height 812
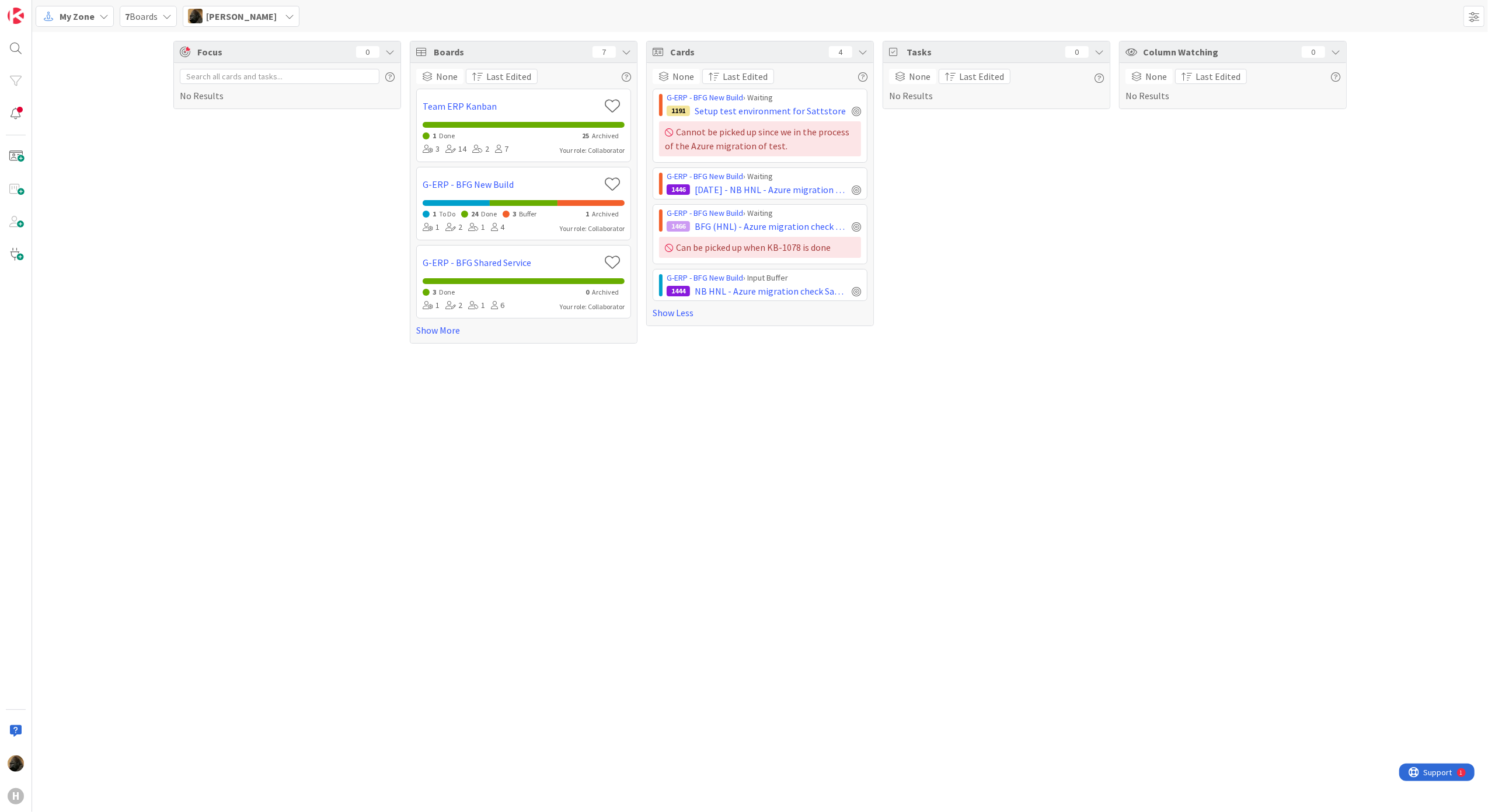
click at [352, 449] on div "Focus 0 No Results Boards 7 None Last Edited Team ERP Kanban 1 Done 25 Archived…" at bounding box center [760, 423] width 1456 height 781
click at [552, 523] on div "Focus 0 No Results Boards 7 None Last Edited Team ERP Kanban 1 Done 25 Archived…" at bounding box center [760, 423] width 1456 height 781
click at [806, 110] on span "Setup test environment for Sattstore" at bounding box center [770, 111] width 151 height 14
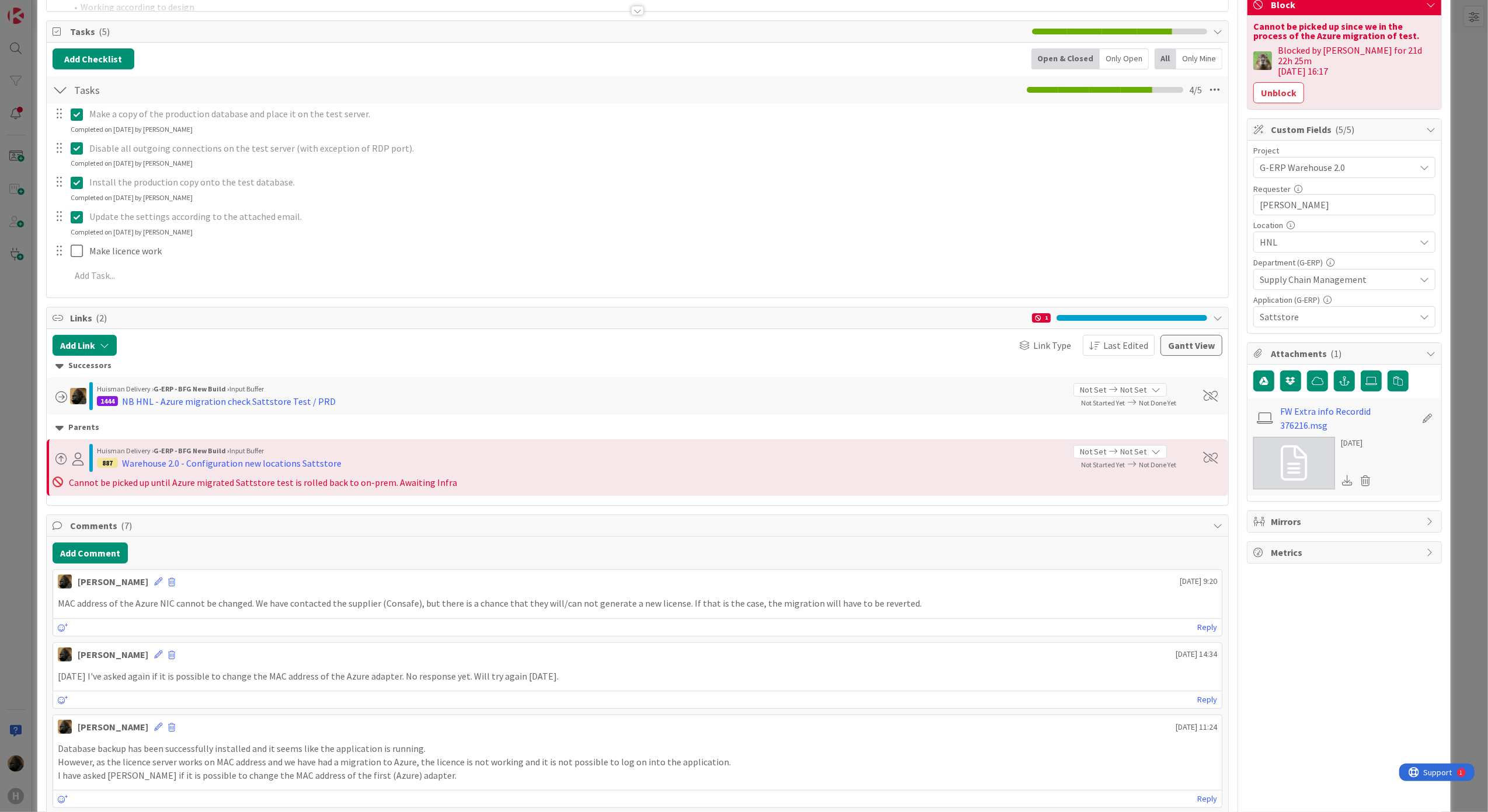
scroll to position [155, 0]
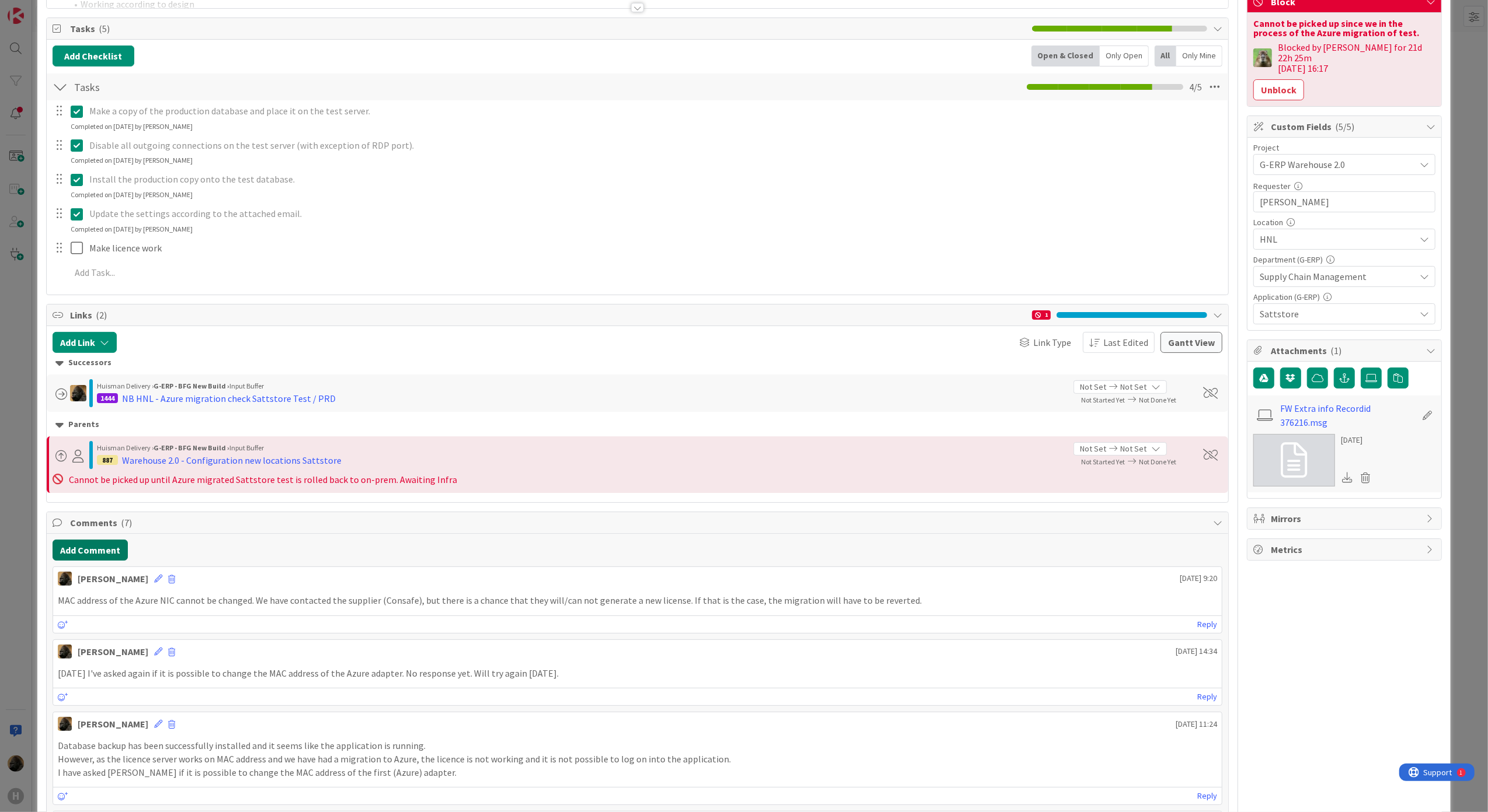
click at [103, 542] on button "Add Comment" at bounding box center [90, 550] width 75 height 21
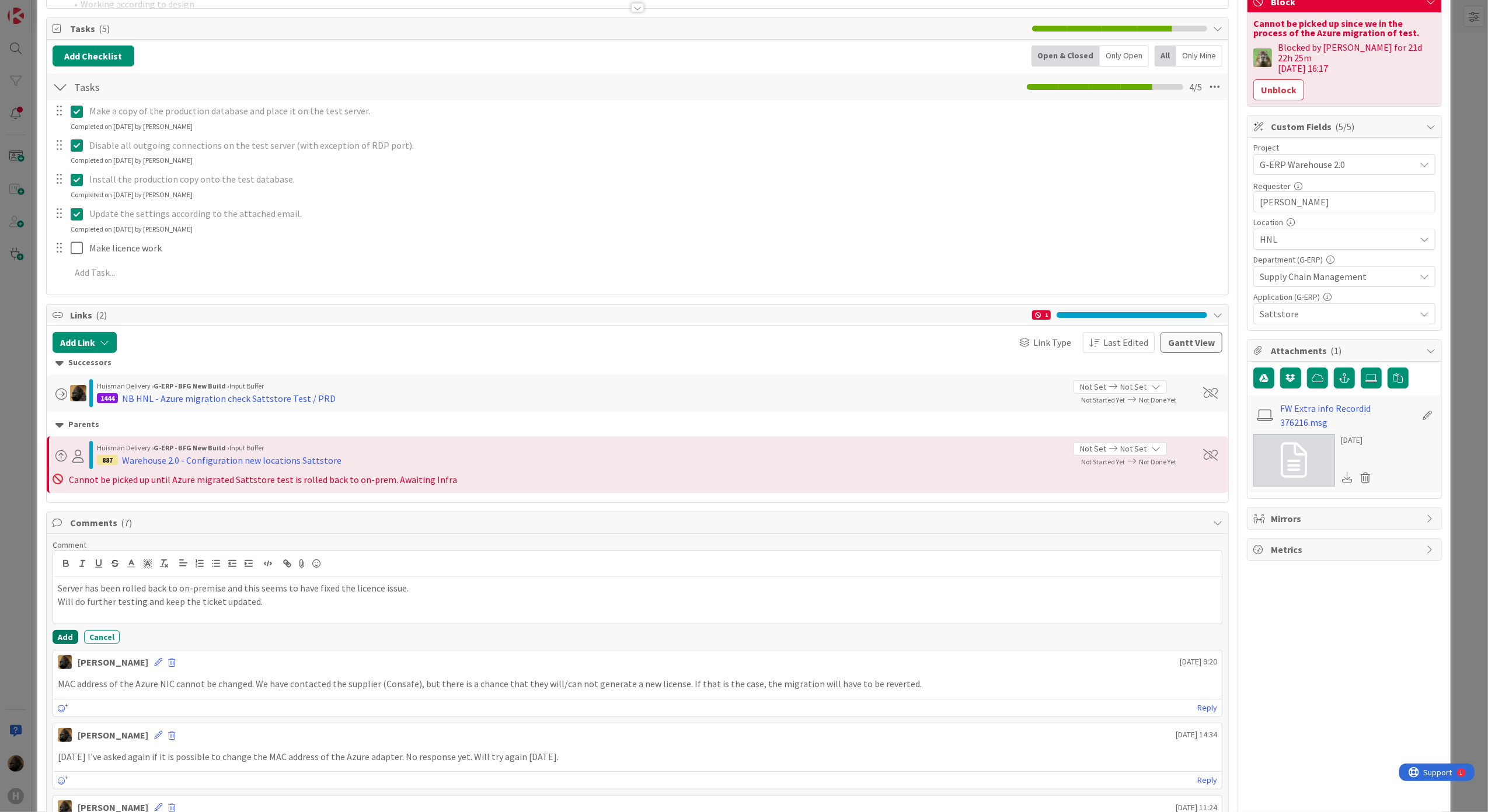
click at [74, 642] on button "Add" at bounding box center [65, 637] width 26 height 14
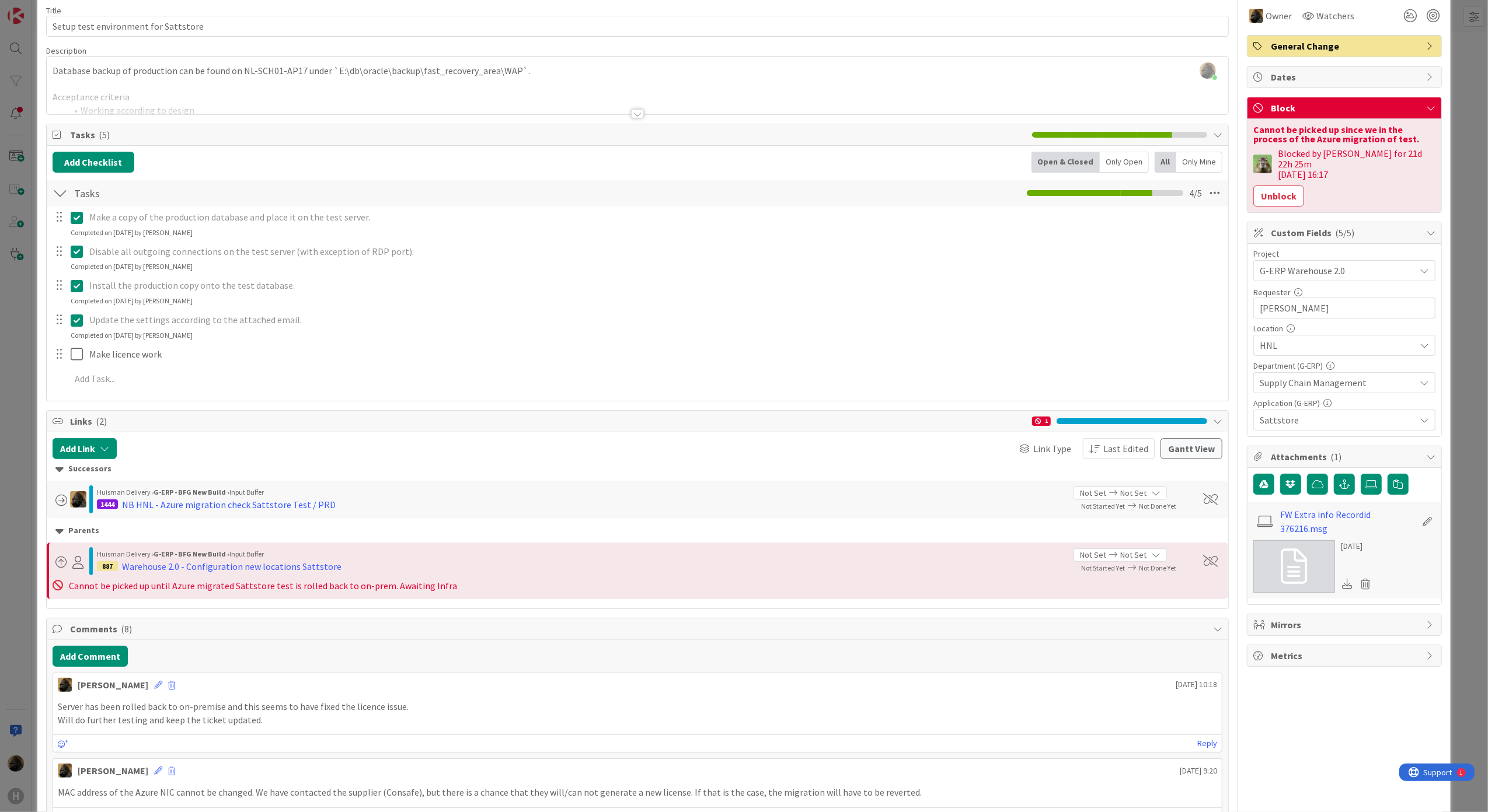
scroll to position [0, 0]
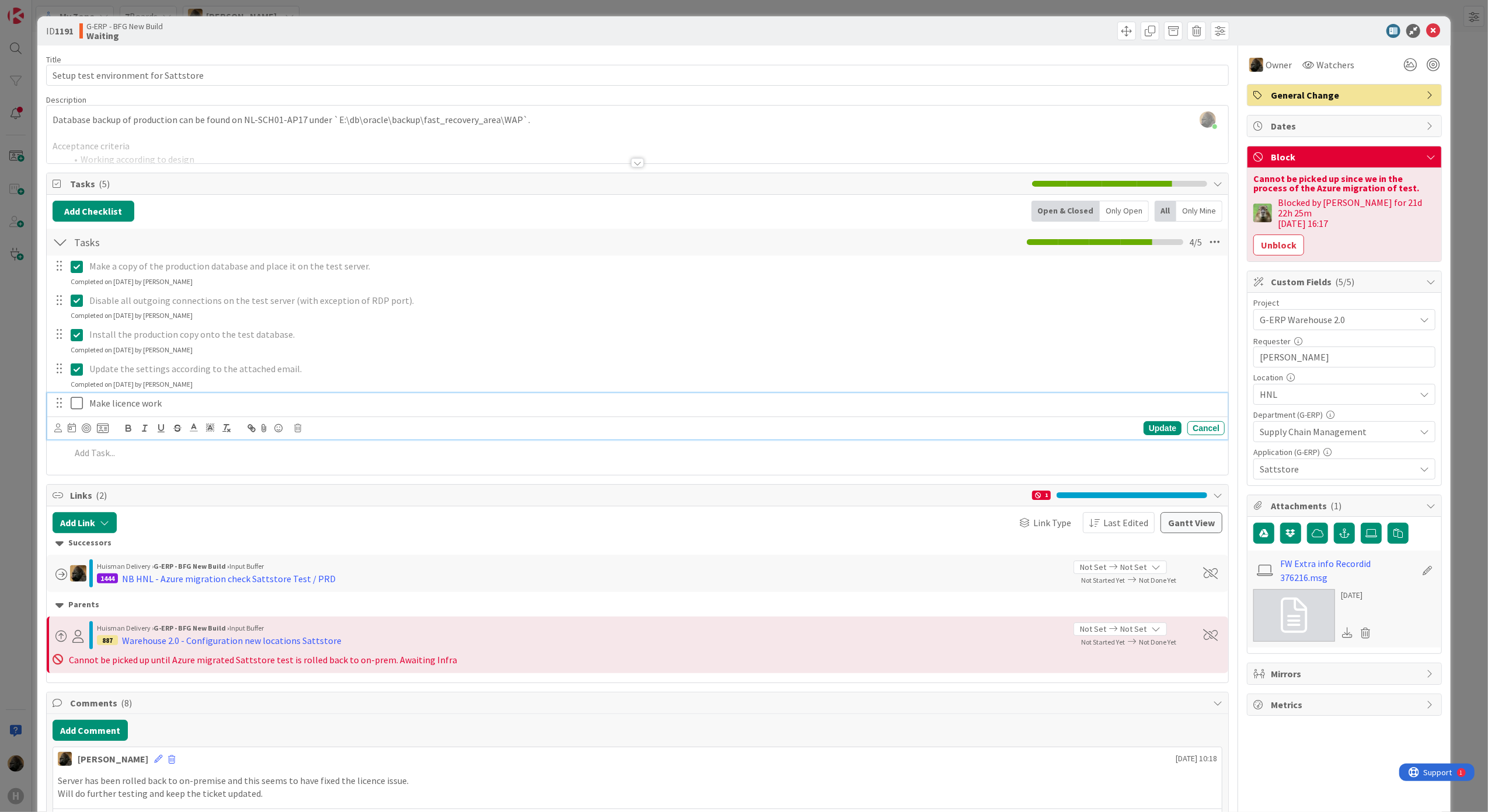
click at [75, 408] on icon at bounding box center [76, 403] width 12 height 14
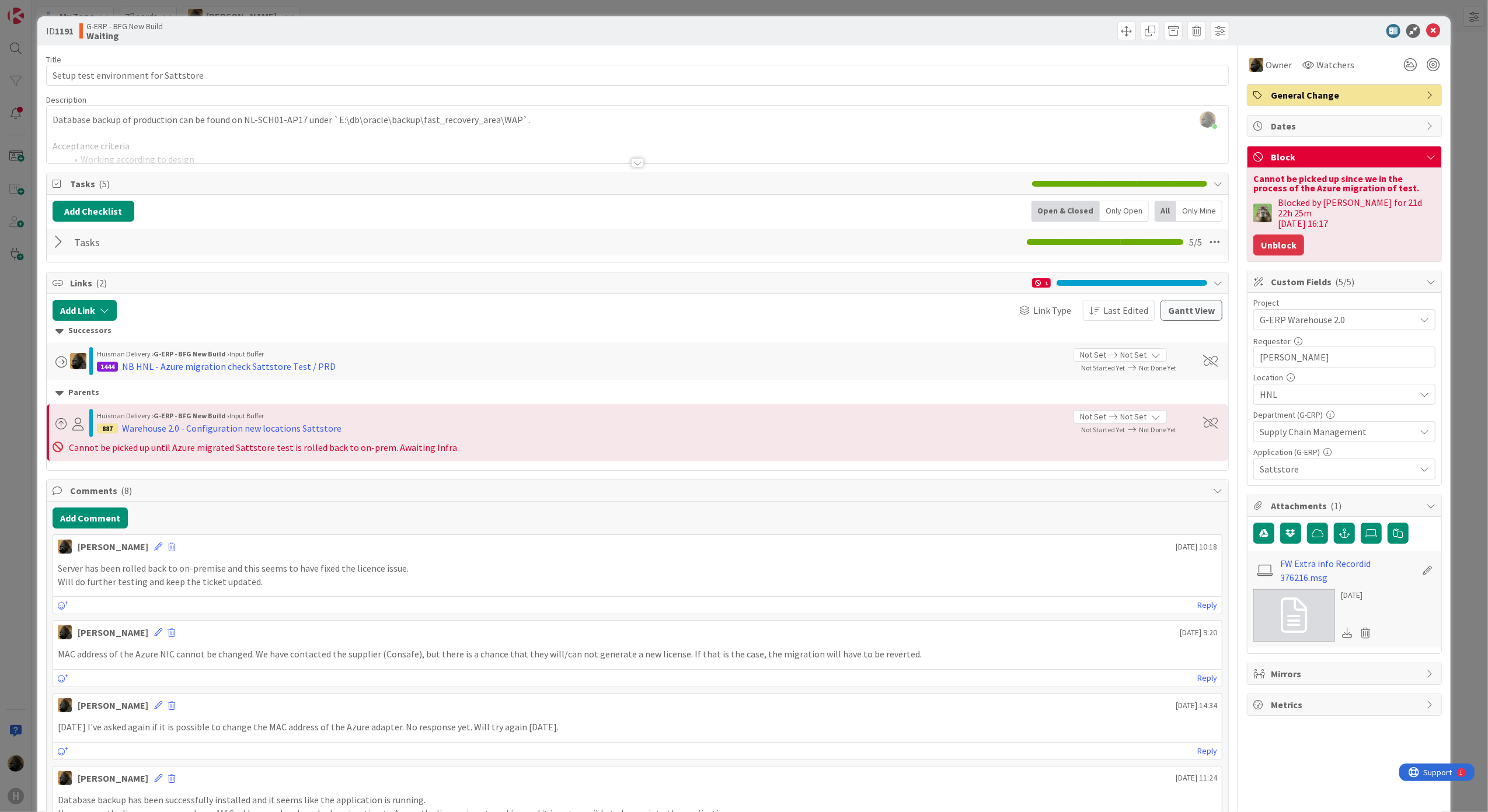
click at [1274, 243] on button "Unblock" at bounding box center [1278, 245] width 50 height 21
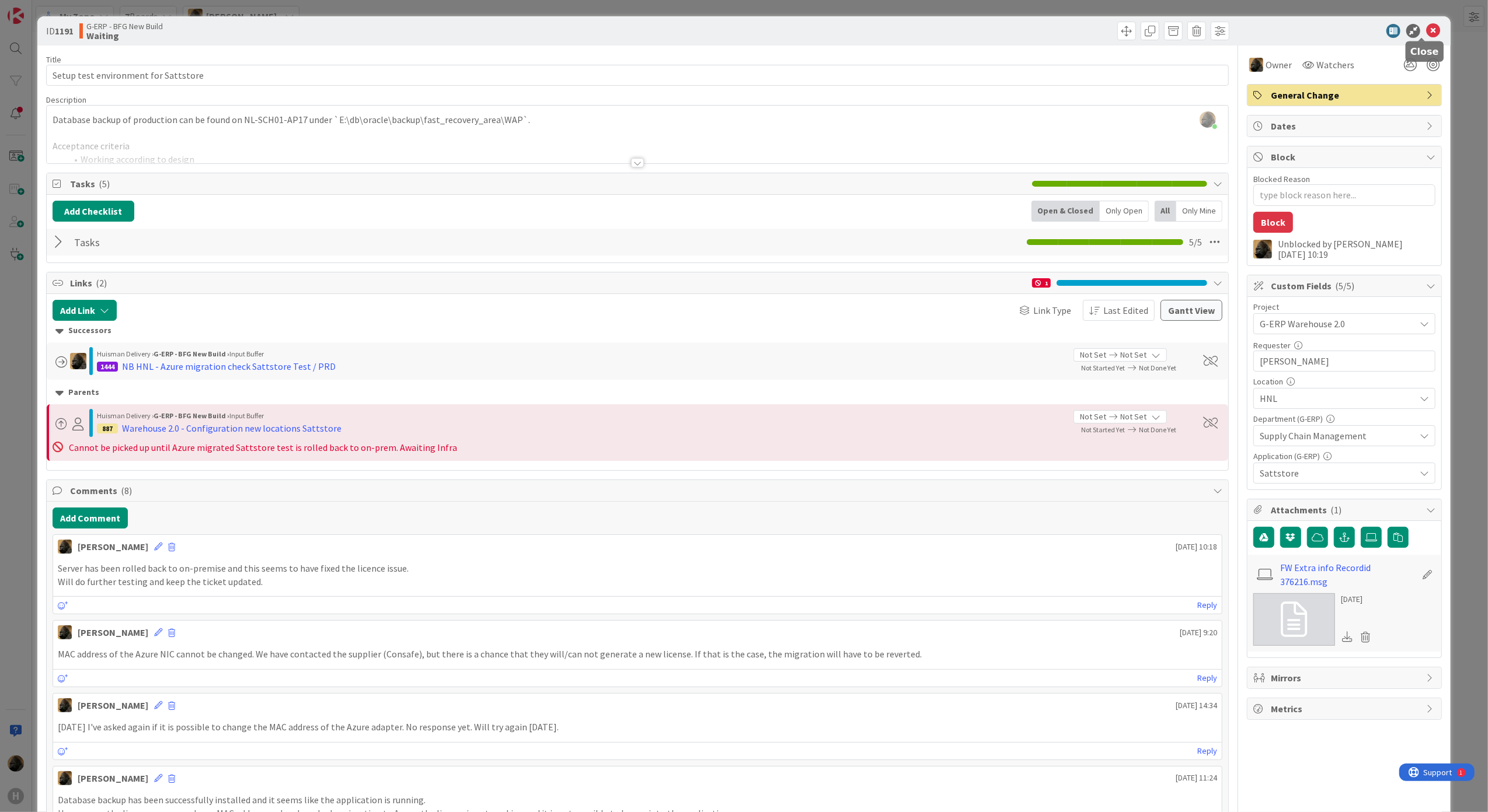
click at [1426, 34] on icon at bounding box center [1433, 31] width 14 height 14
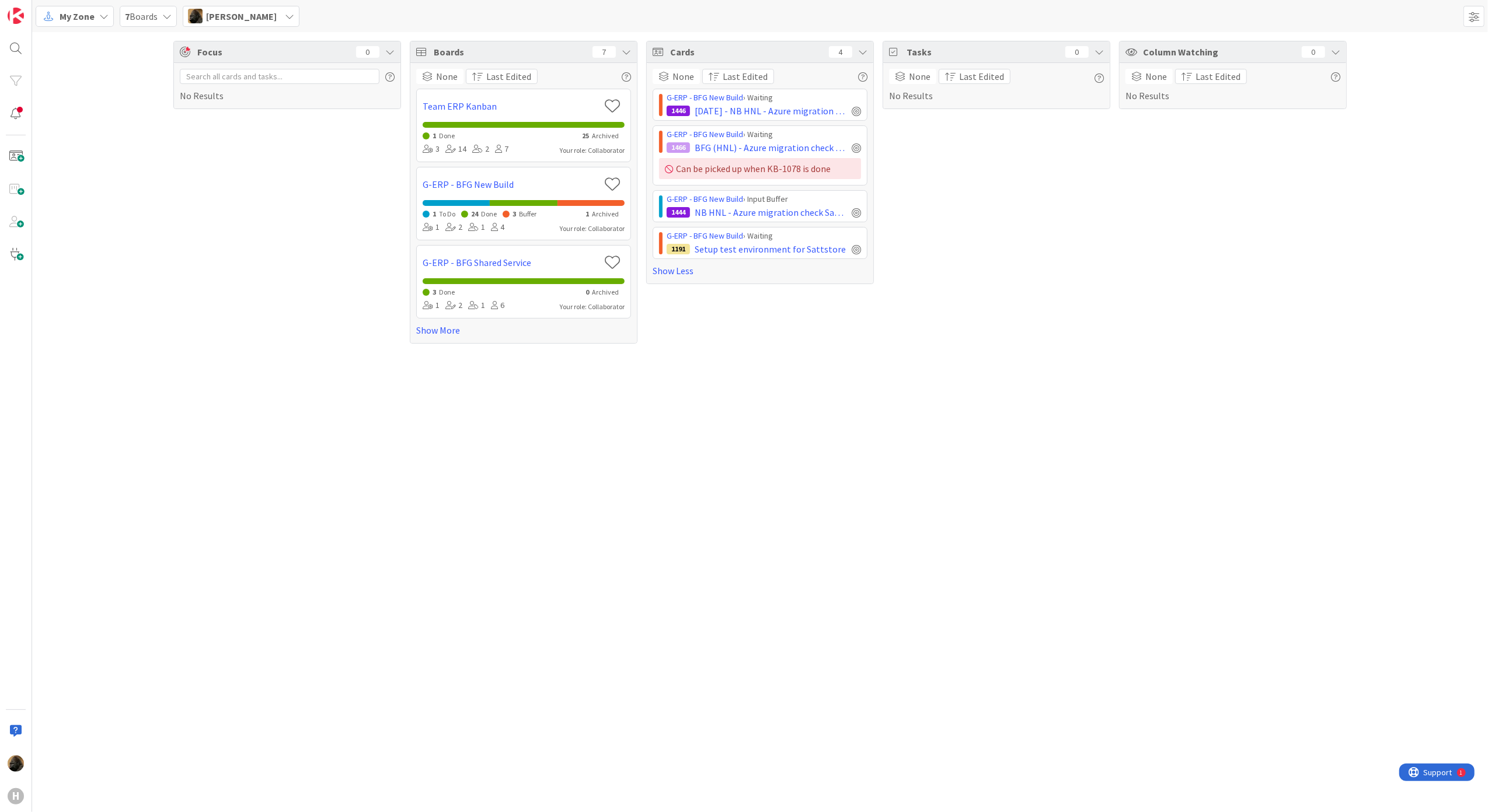
click at [165, 234] on div "Focus 0 No Results Boards 7 None Last Edited Team ERP Kanban 1 Done 25 Archived…" at bounding box center [760, 192] width 1456 height 320
click at [87, 17] on span "My Zone" at bounding box center [77, 16] width 35 height 14
click at [101, 101] on span "Kanban" at bounding box center [103, 101] width 84 height 17
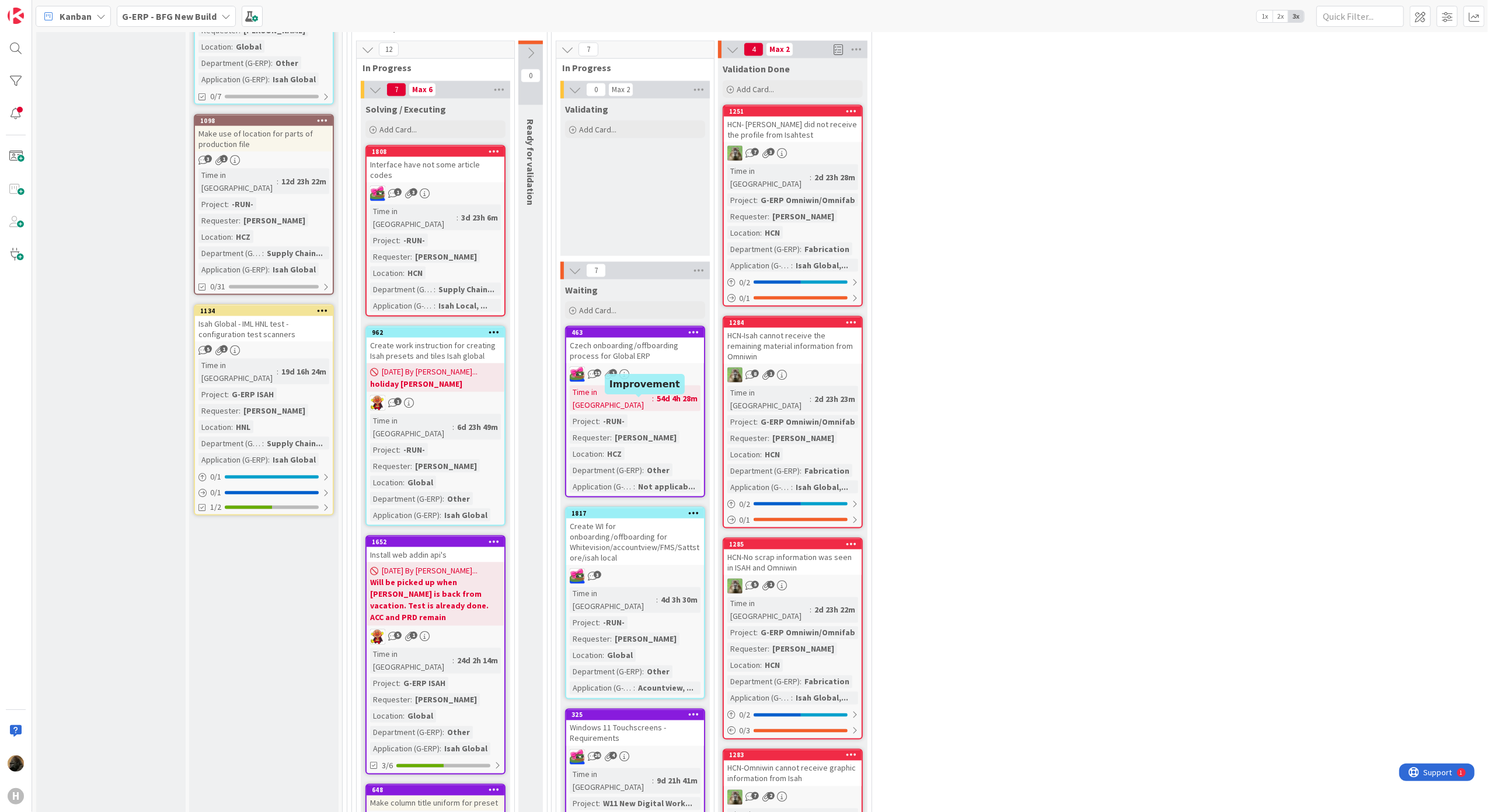
scroll to position [1712, 0]
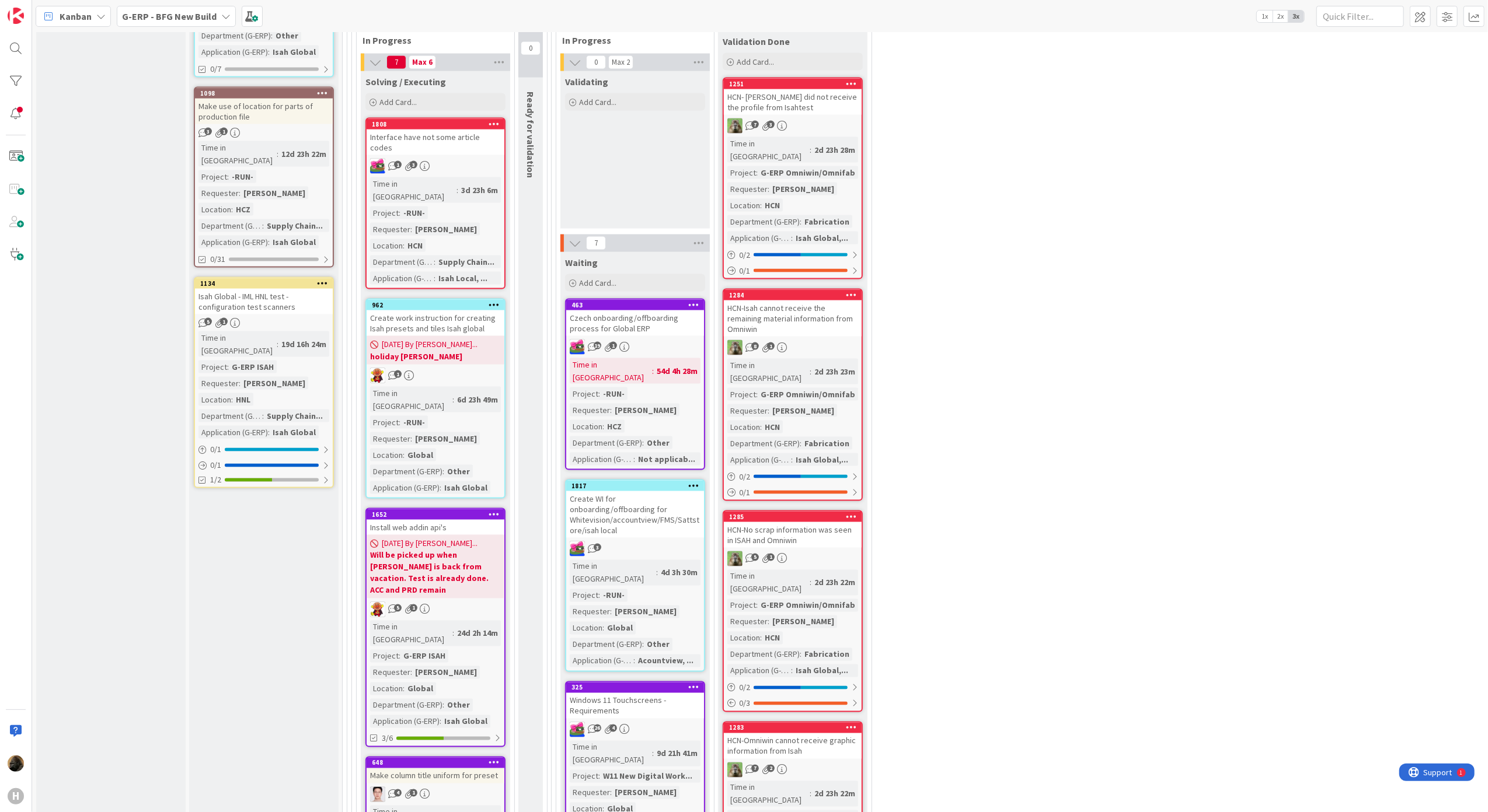
click at [467, 130] on div "Interface have not some article codes" at bounding box center [435, 142] width 138 height 26
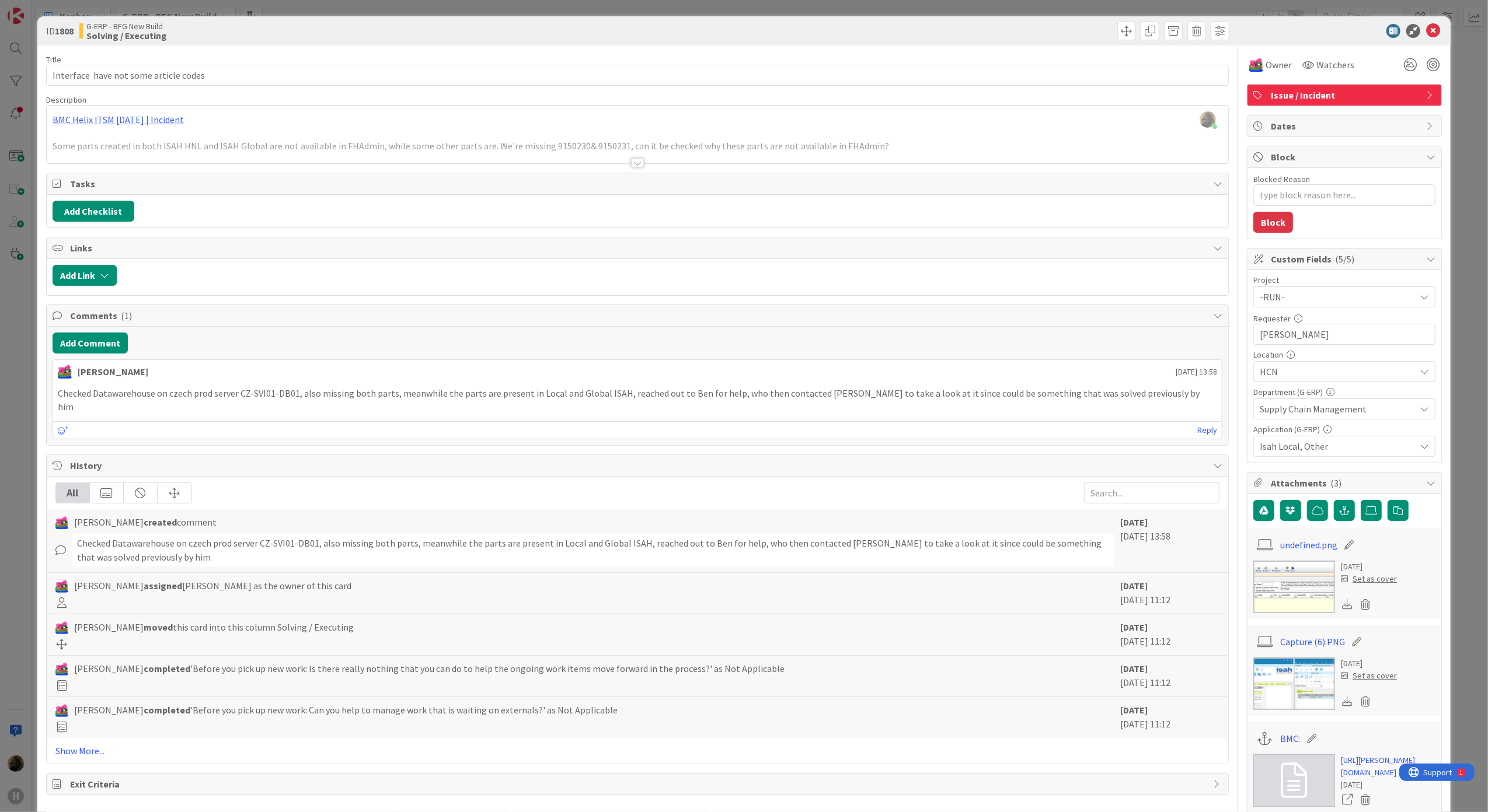
click at [631, 165] on div at bounding box center [638, 162] width 13 height 9
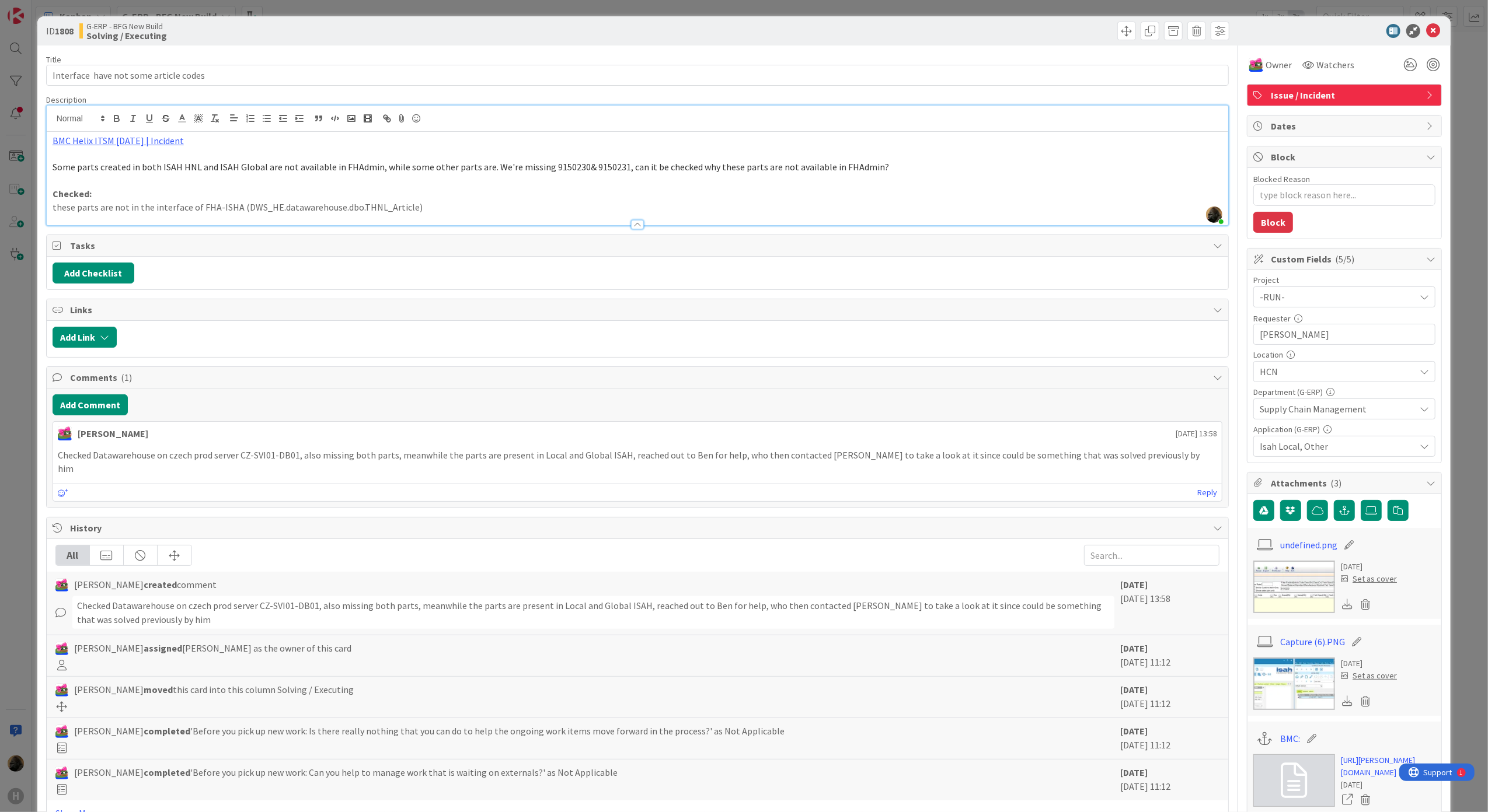
click at [599, 283] on div "Add Checklist" at bounding box center [638, 273] width 1170 height 21
click at [1428, 28] on icon at bounding box center [1433, 31] width 14 height 14
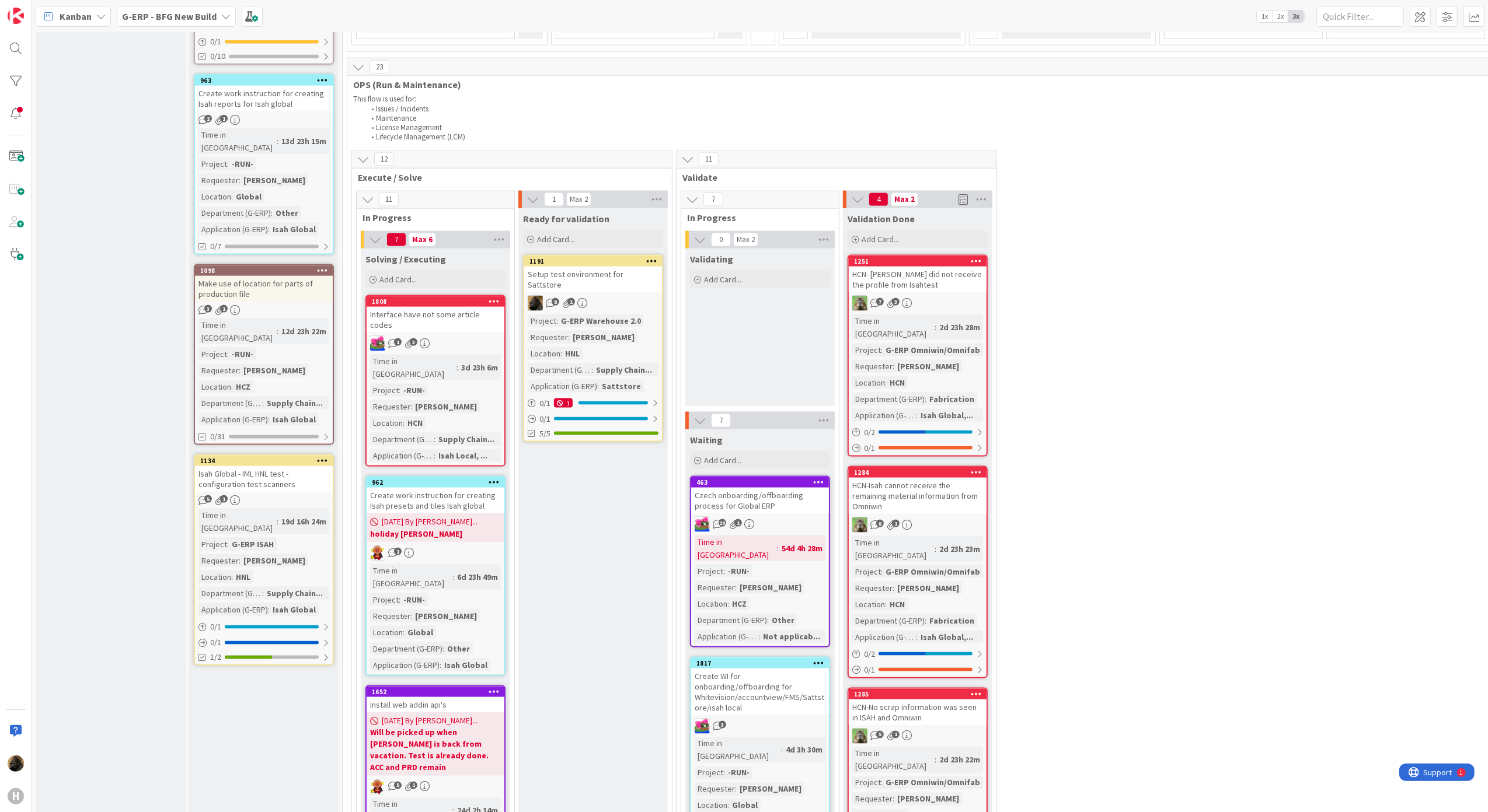
scroll to position [1469, 0]
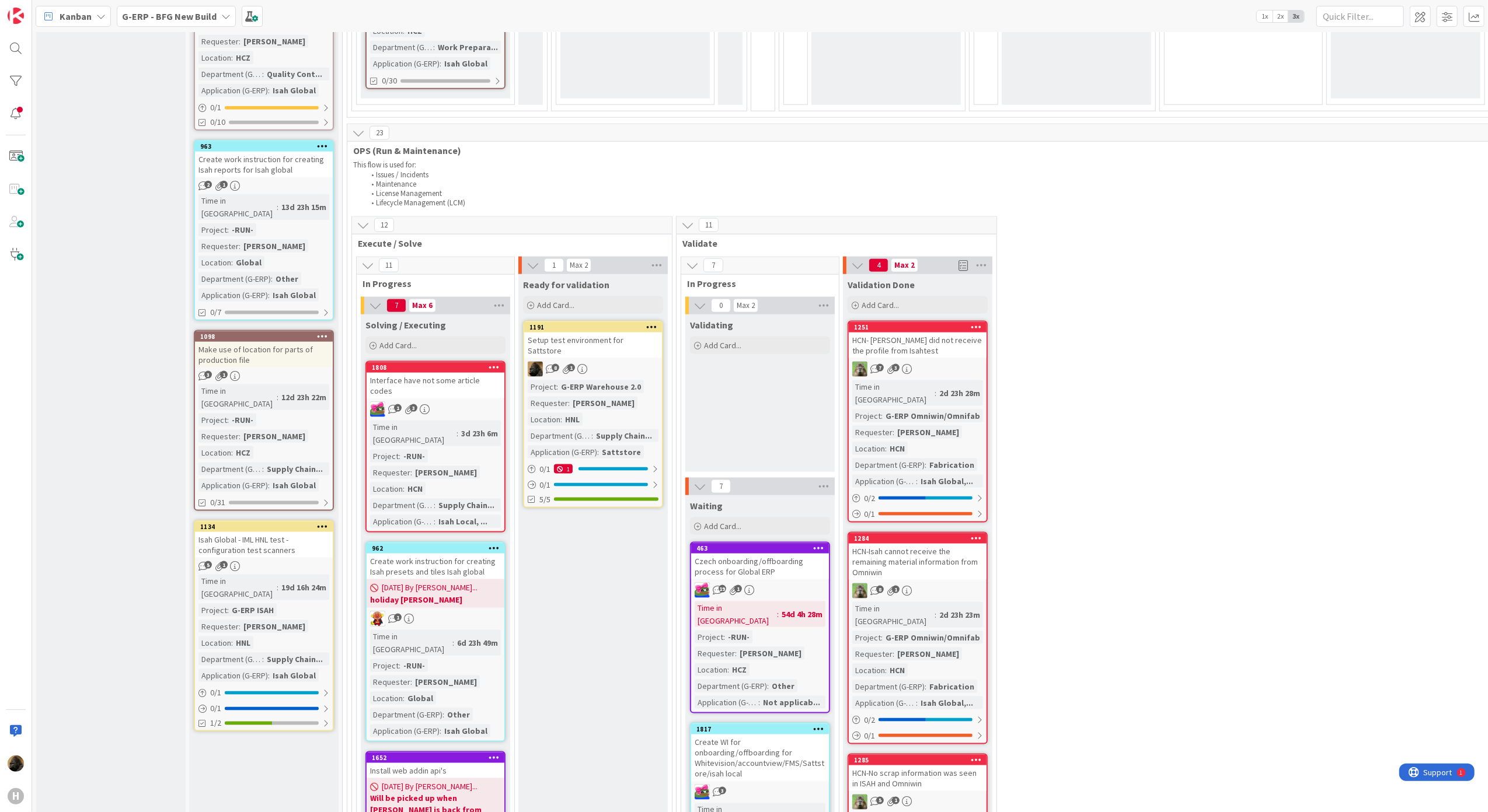
click at [582, 361] on link "1191 Setup test environment for Sattstore 8 1 Project : G-ERP Warehouse 2.0 Req…" at bounding box center [592, 414] width 140 height 188
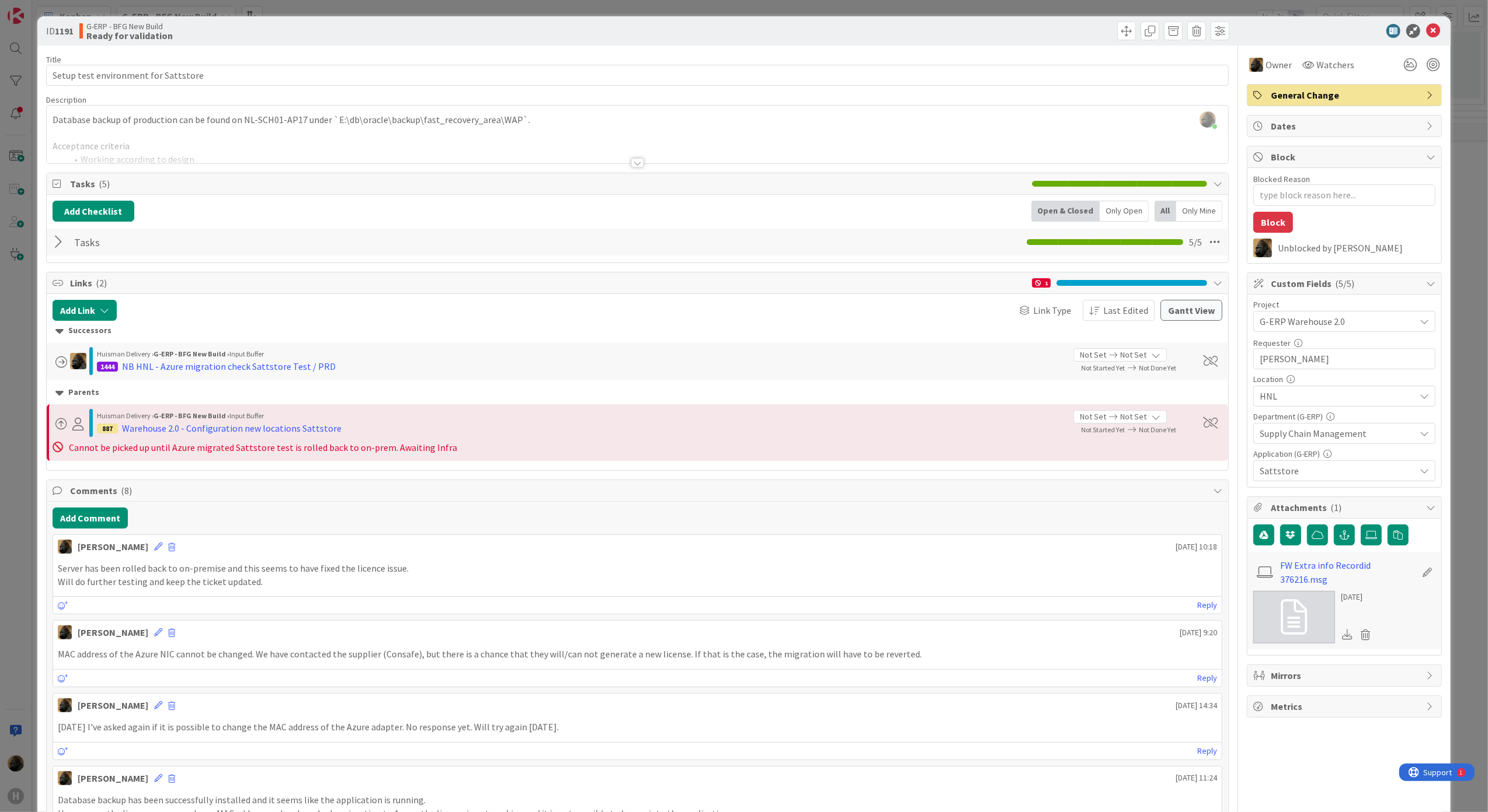
click at [24, 374] on div "ID 1191 G-ERP - BFG New Build Ready for validation Title 36 / 128 Setup test en…" at bounding box center [744, 406] width 1488 height 812
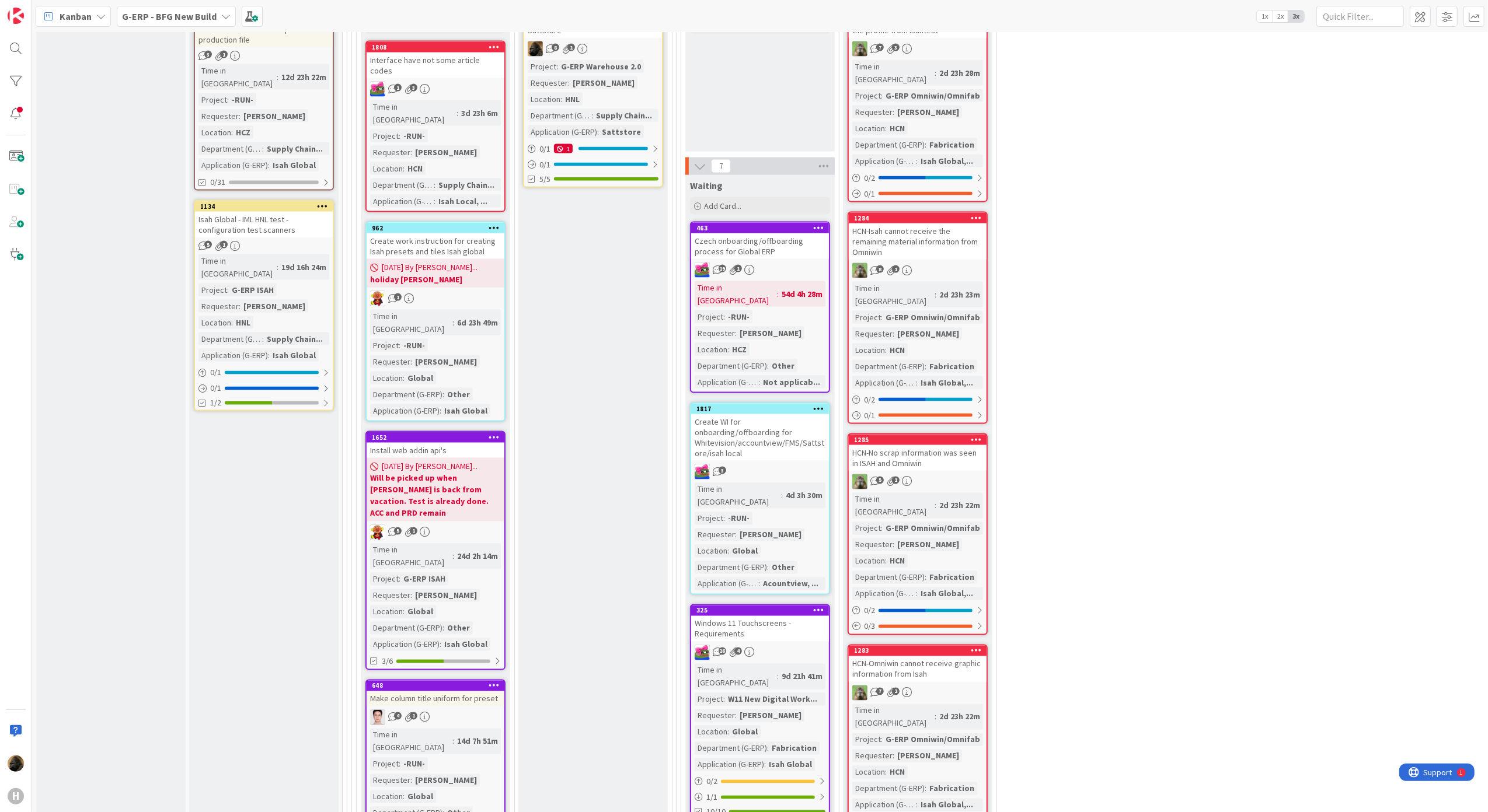
scroll to position [1780, 0]
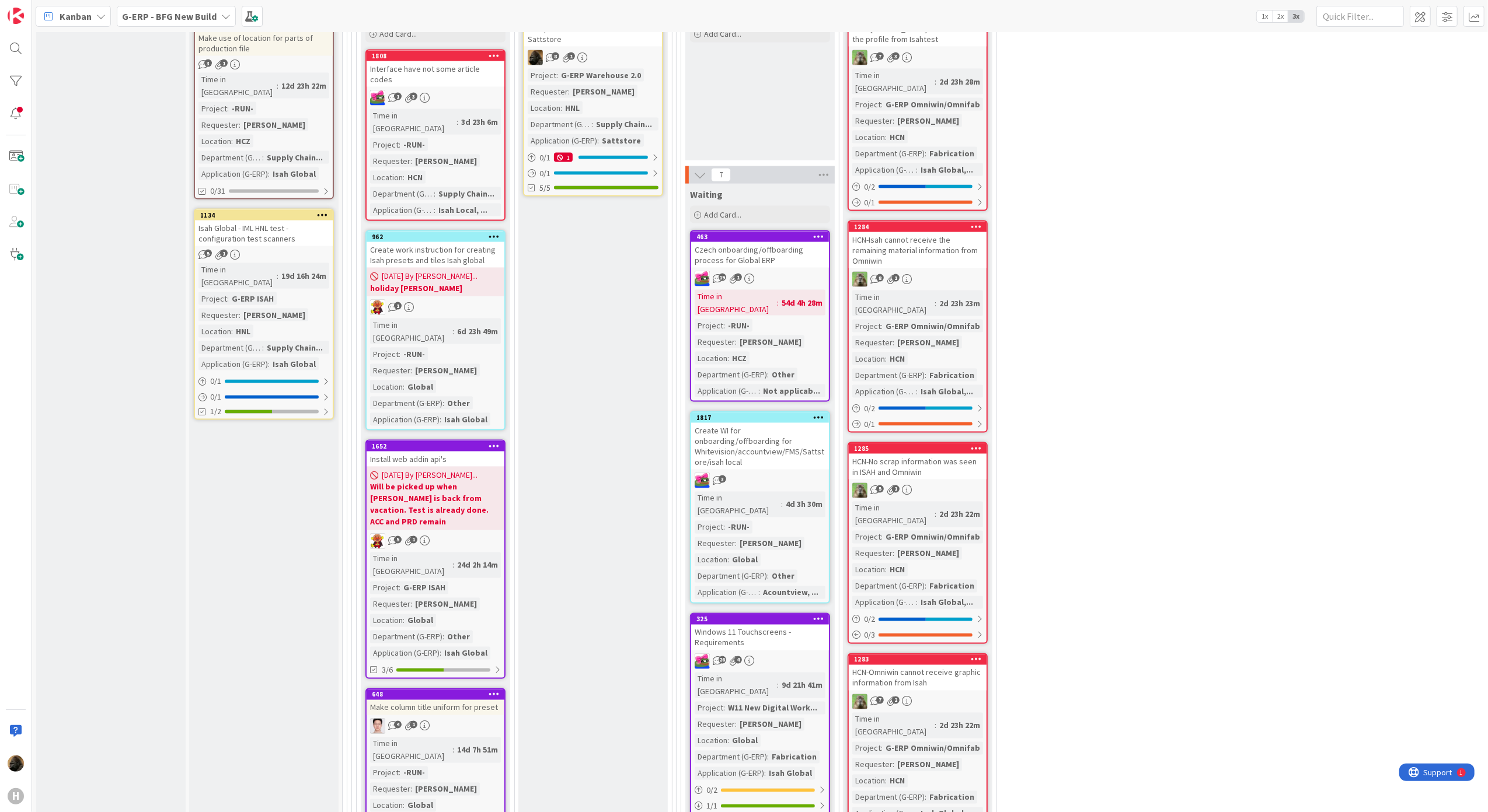
click at [718, 423] on div "Create WI for onboarding/offboarding for Whitevision/accountview/FMS/Sattstore/…" at bounding box center [760, 447] width 138 height 46
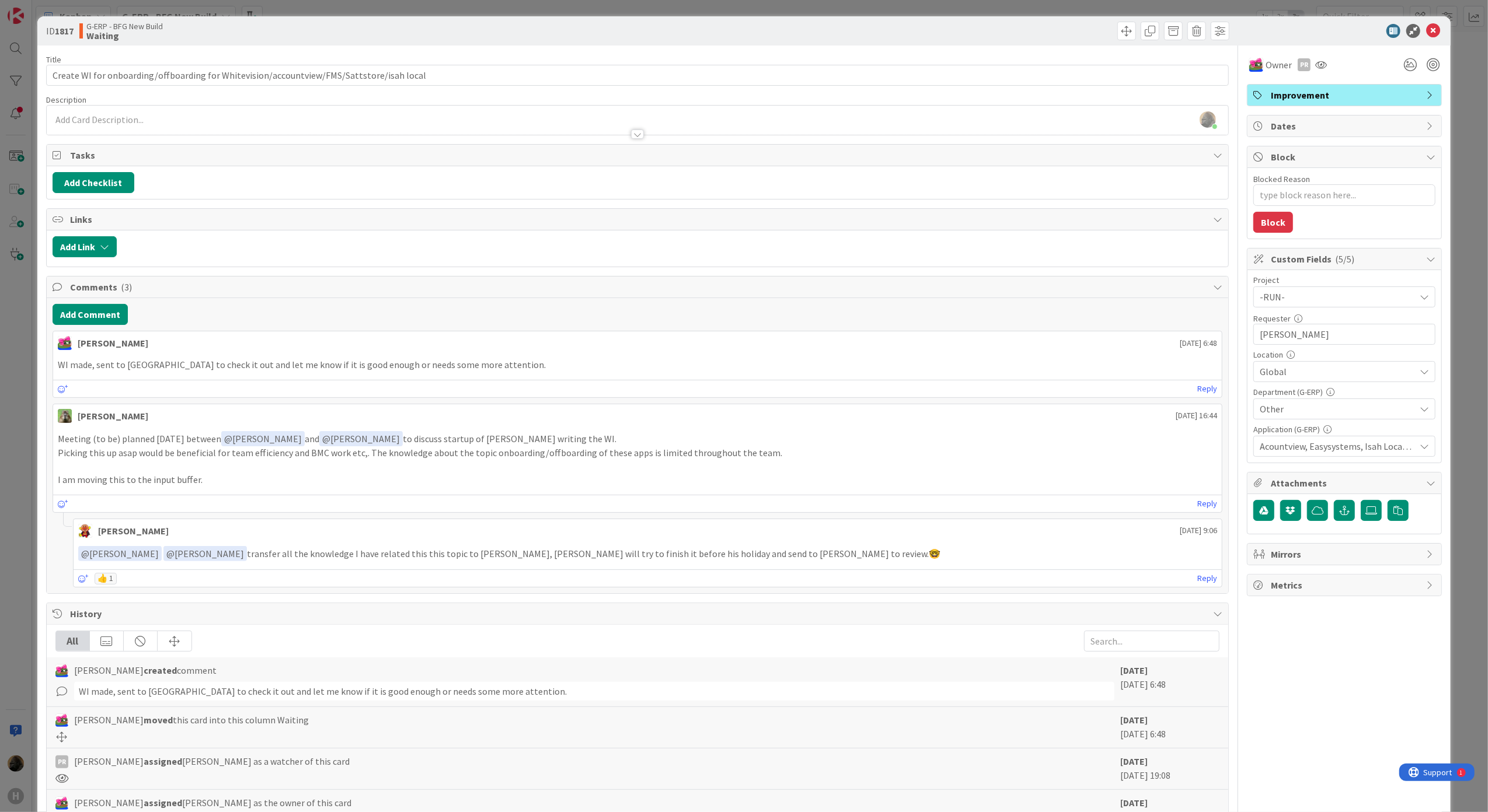
click at [11, 566] on div "ID 1817 G-ERP - BFG New Build Waiting Title 89 / 128 Create WI for onboarding/o…" at bounding box center [744, 406] width 1488 height 812
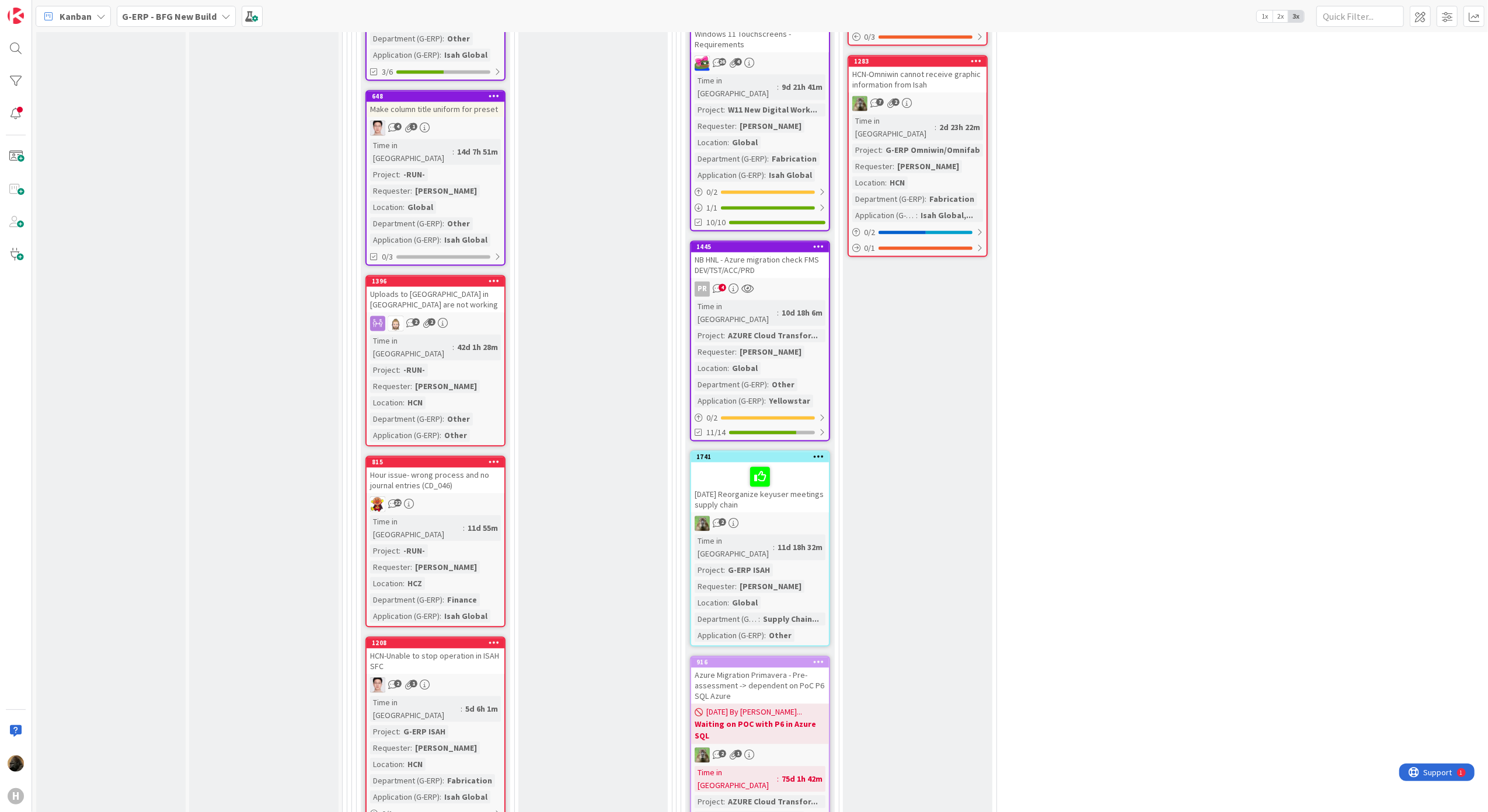
scroll to position [2403, 0]
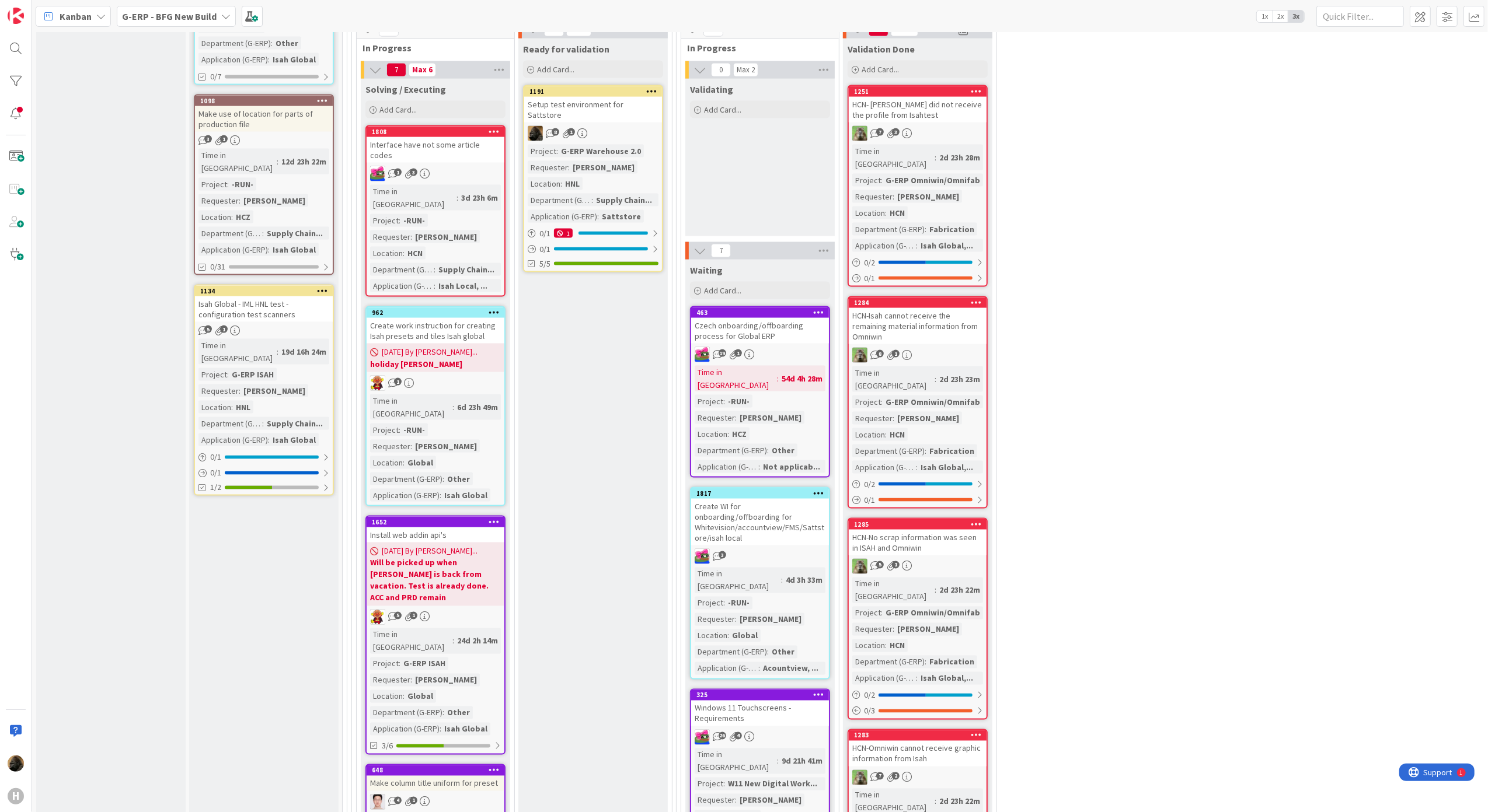
scroll to position [1548, 0]
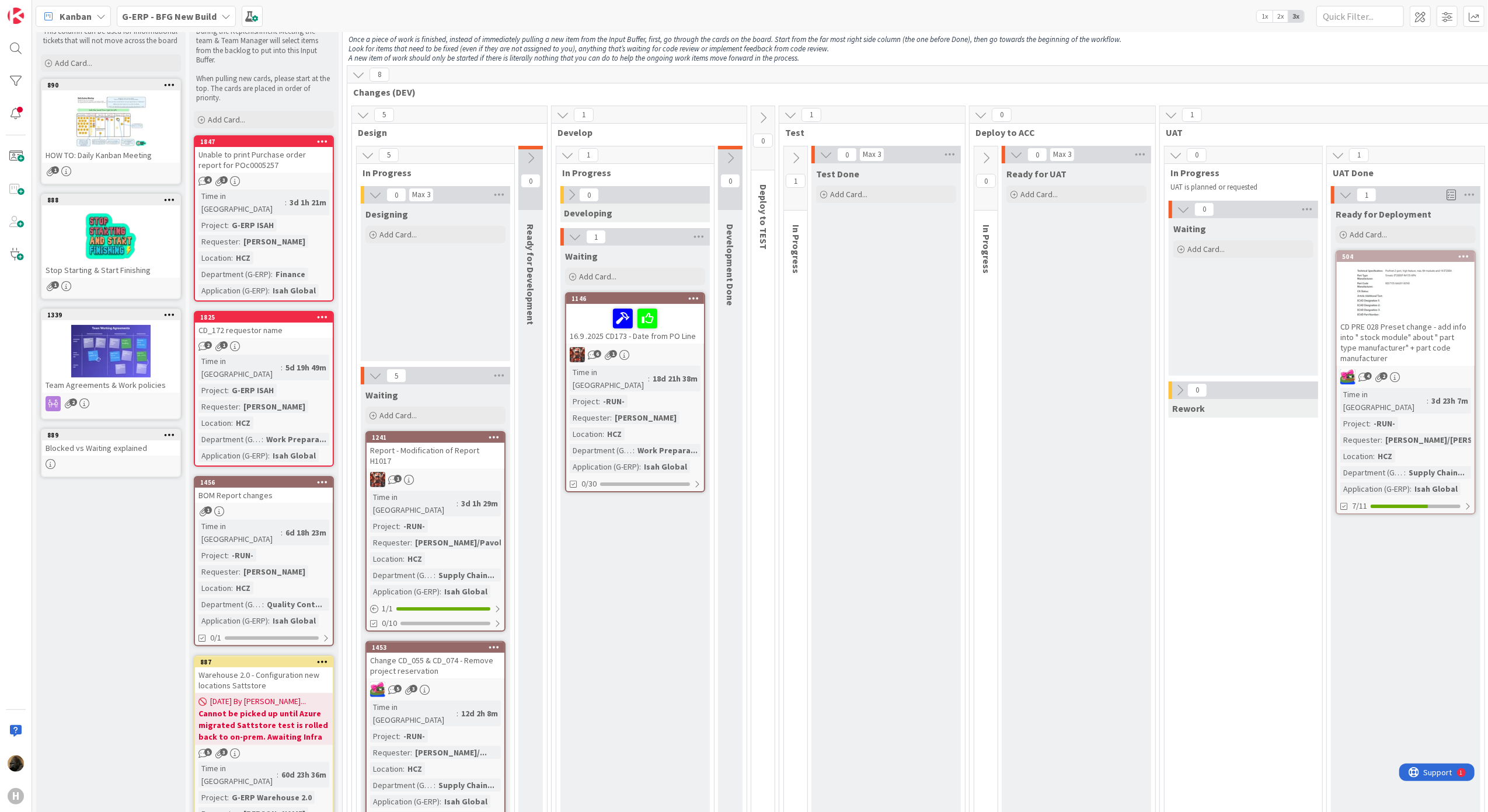
scroll to position [0, 0]
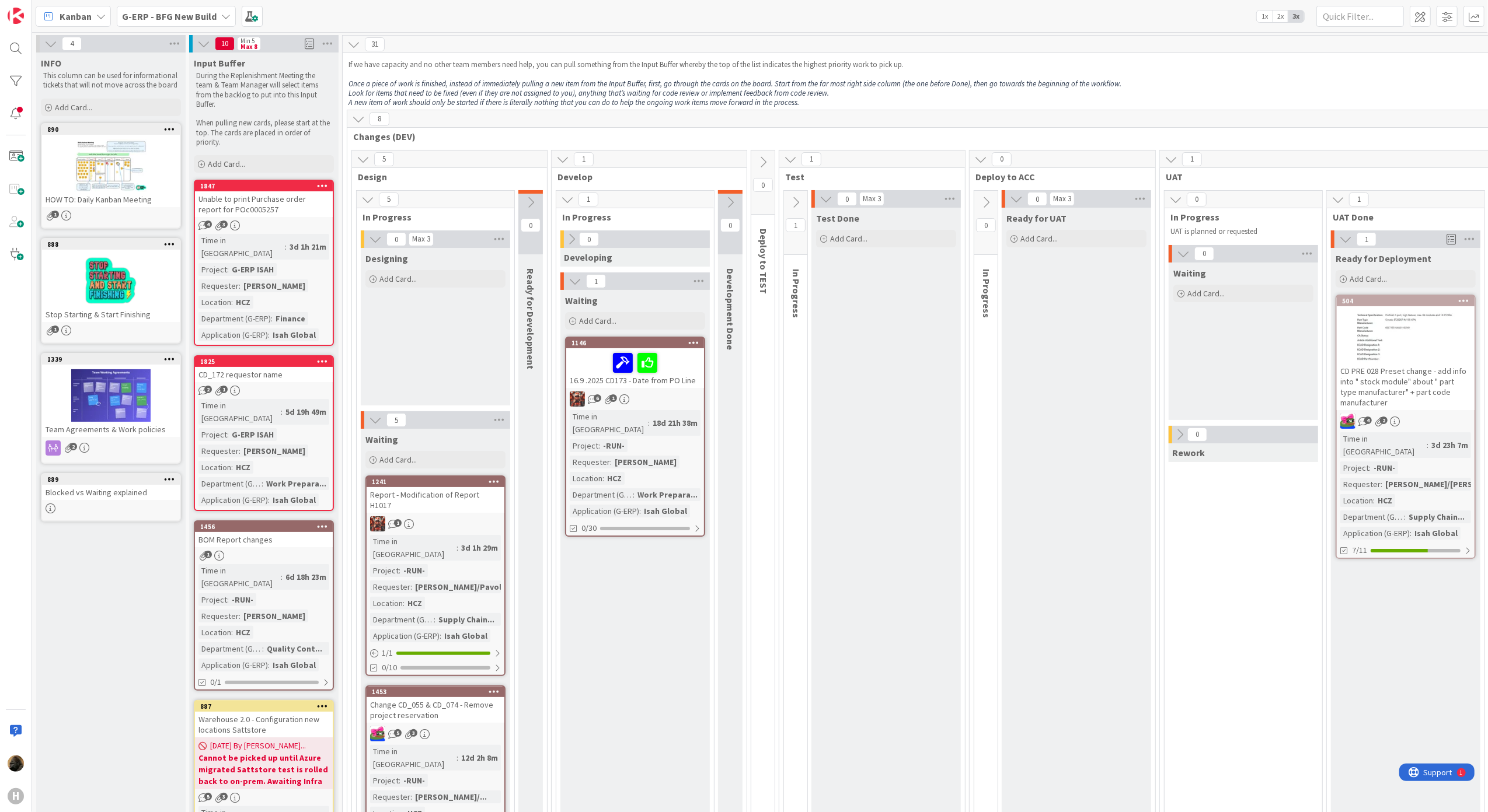
click at [166, 19] on b "G-ERP - BFG New Build" at bounding box center [170, 17] width 94 height 12
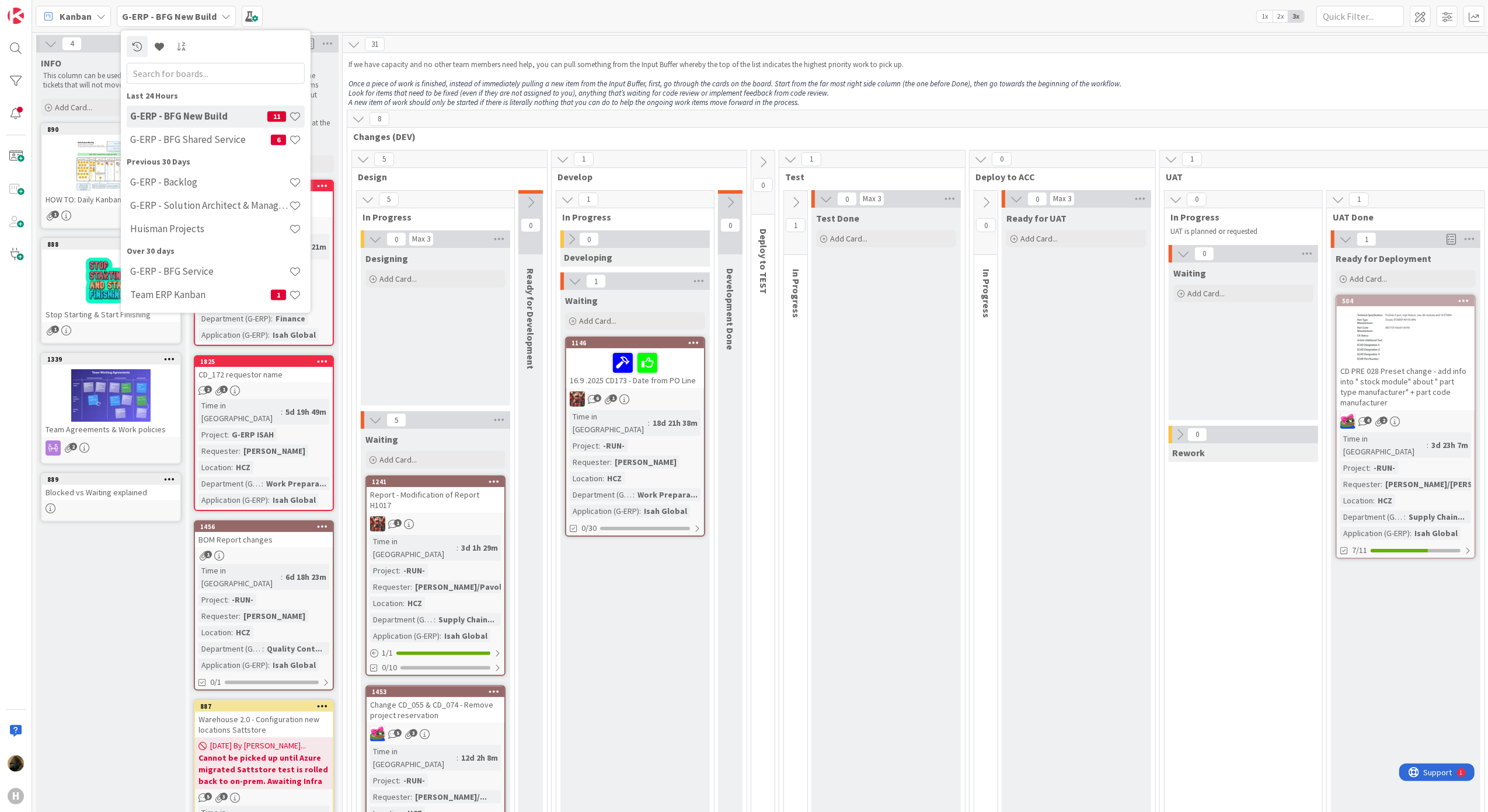
click at [245, 120] on h4 "G-ERP - BFG New Build" at bounding box center [199, 116] width 137 height 12
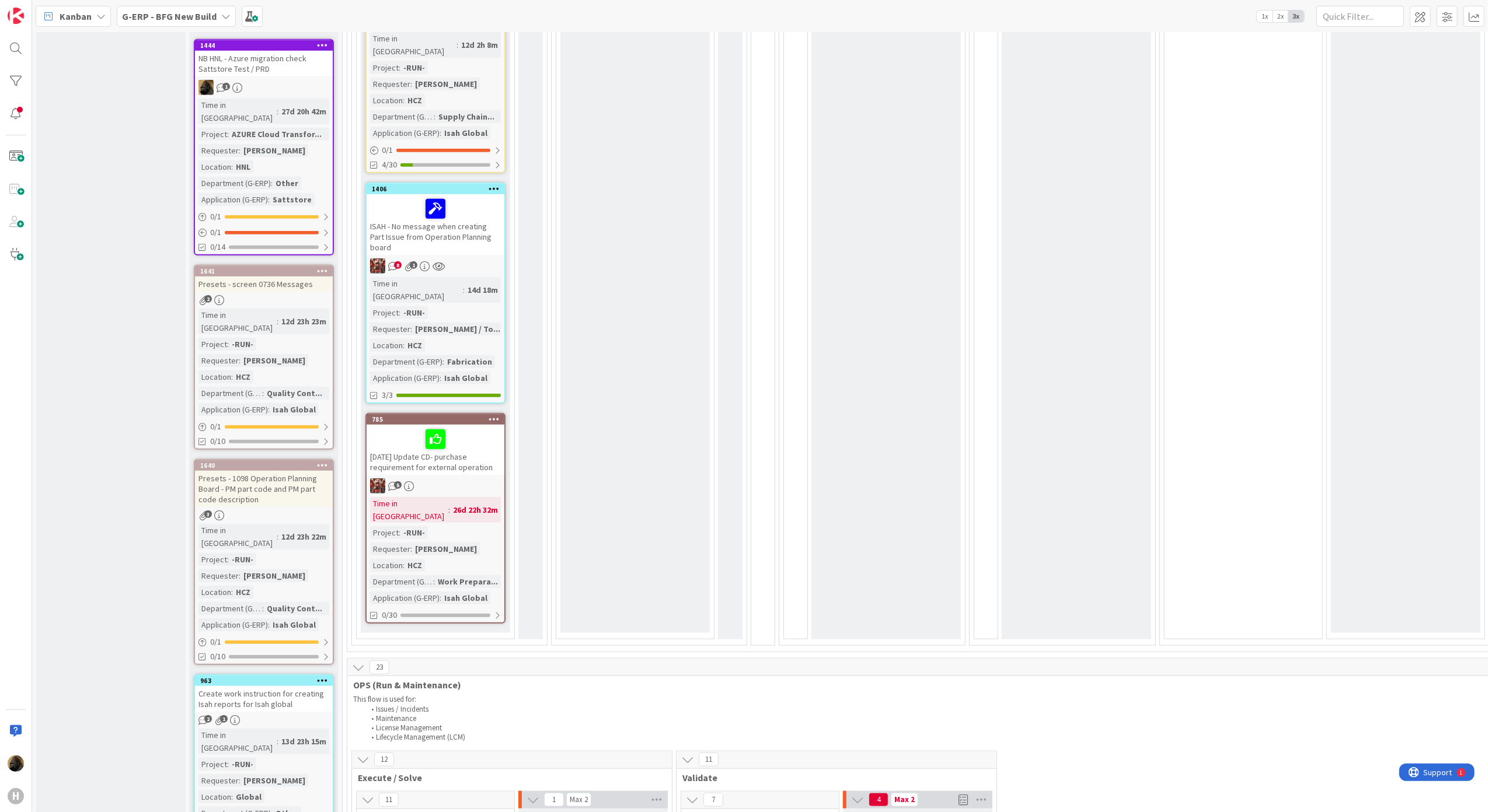
scroll to position [856, 0]
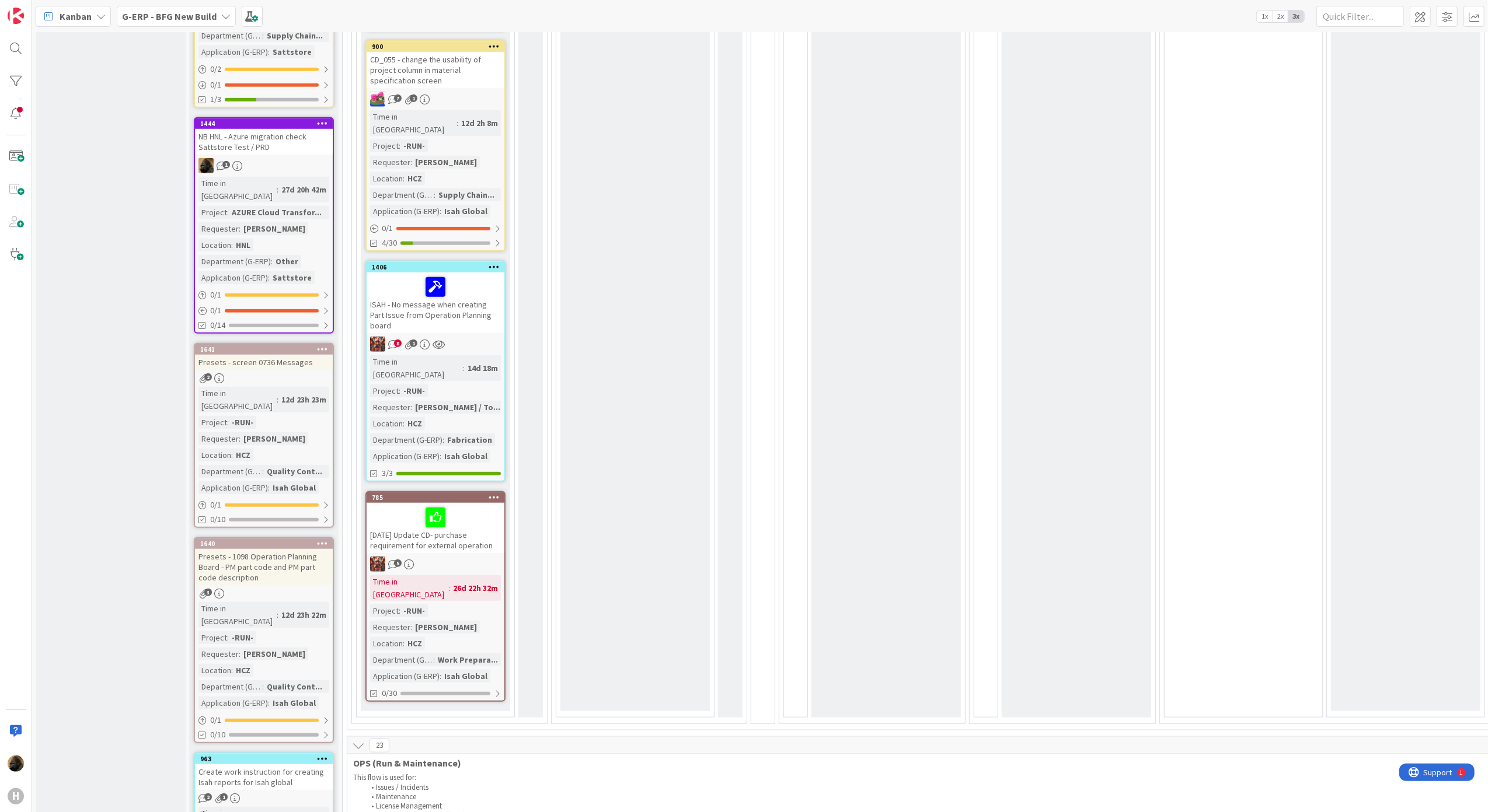
click at [472, 275] on div at bounding box center [435, 287] width 131 height 25
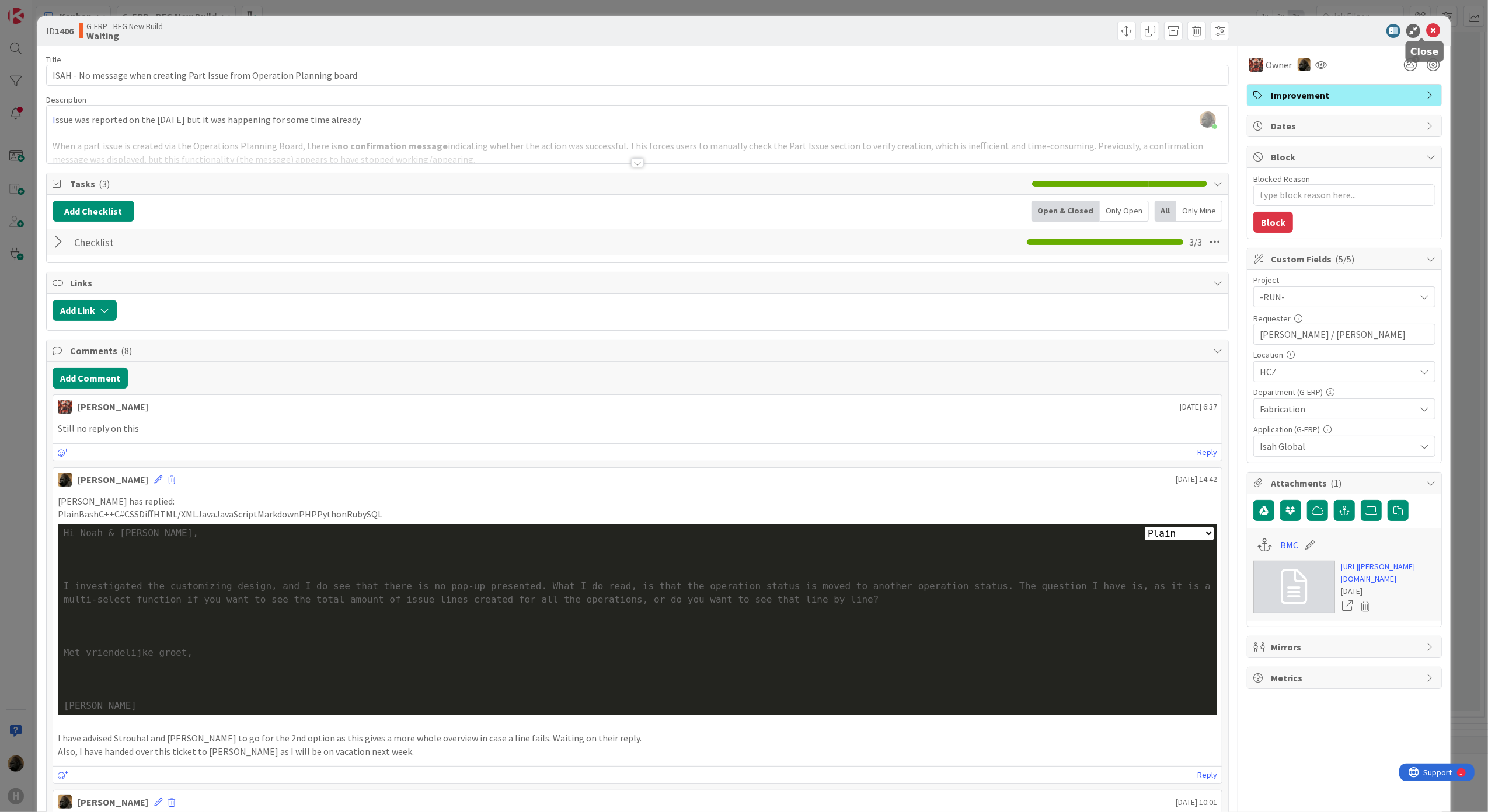
click at [1426, 33] on icon at bounding box center [1433, 31] width 14 height 14
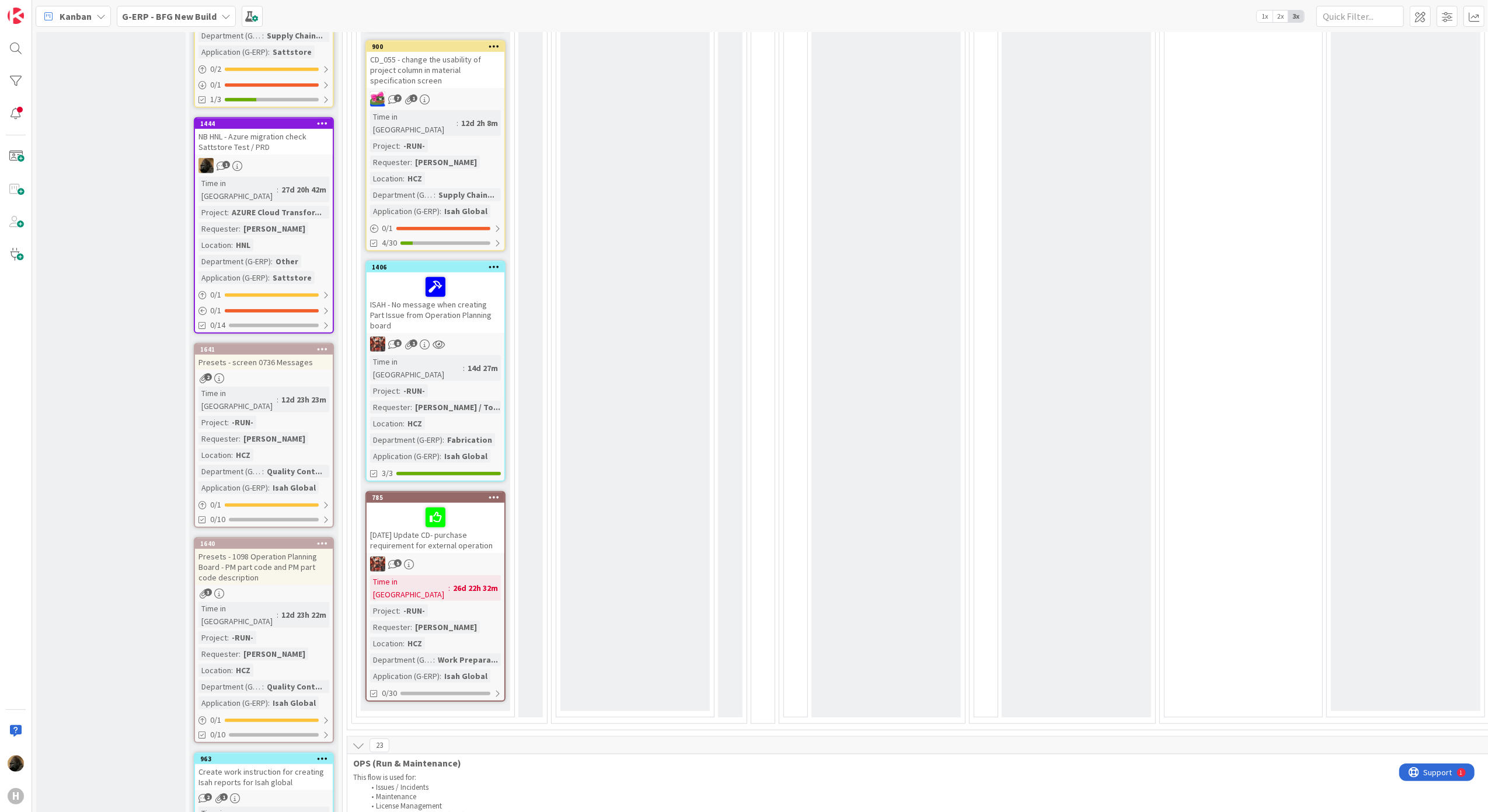
click at [598, 394] on div "Waiting Add Card... 1146 16.9 .2025 CD173 - Date from PO Line 6 1 Time in Colum…" at bounding box center [635, 73] width 150 height 1277
click at [673, 594] on div "Waiting Add Card... 1146 16.9 .2025 CD173 - Date from PO Line 6 1 Time in Colum…" at bounding box center [635, 73] width 150 height 1277
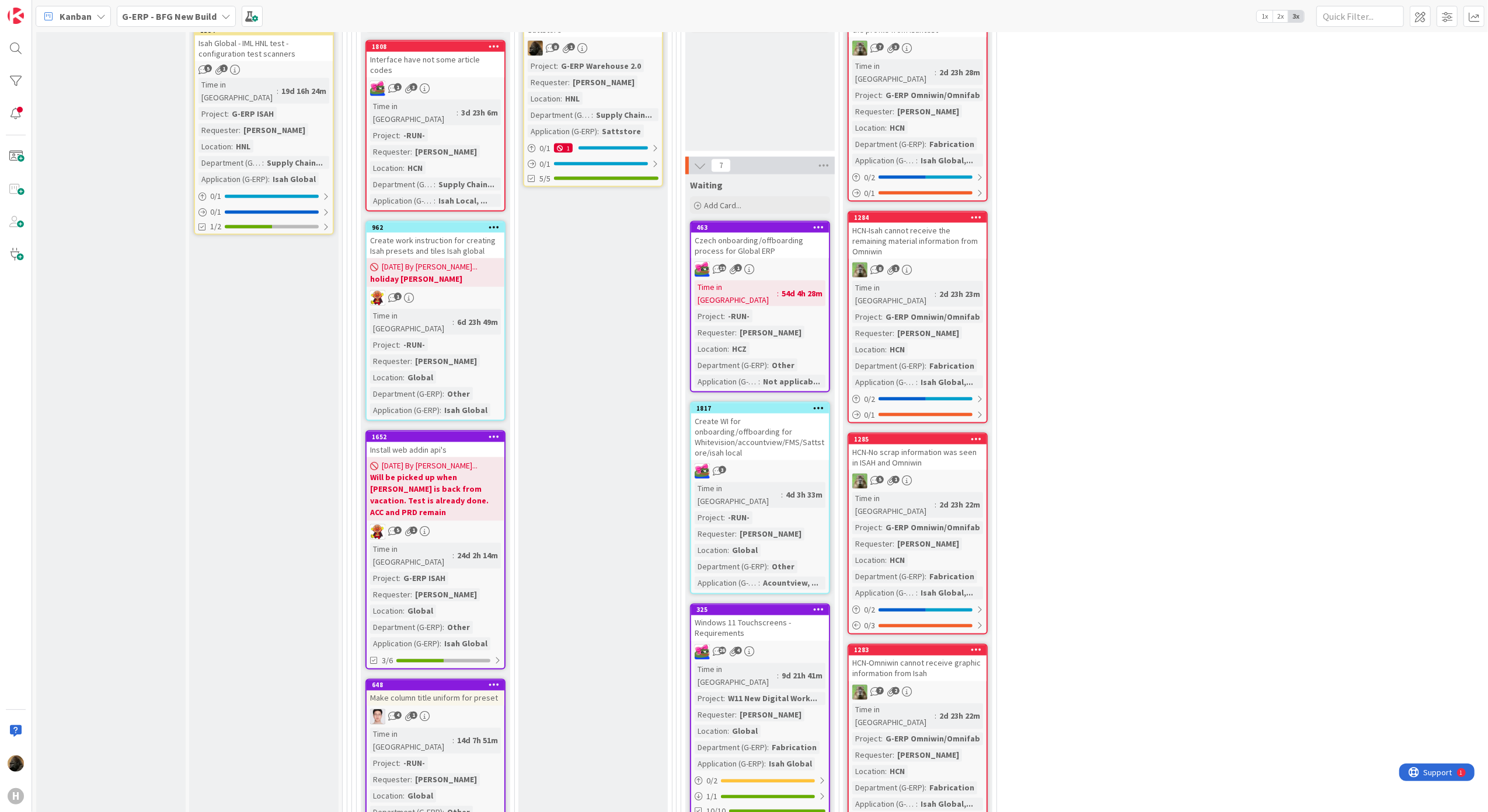
scroll to position [1401, 0]
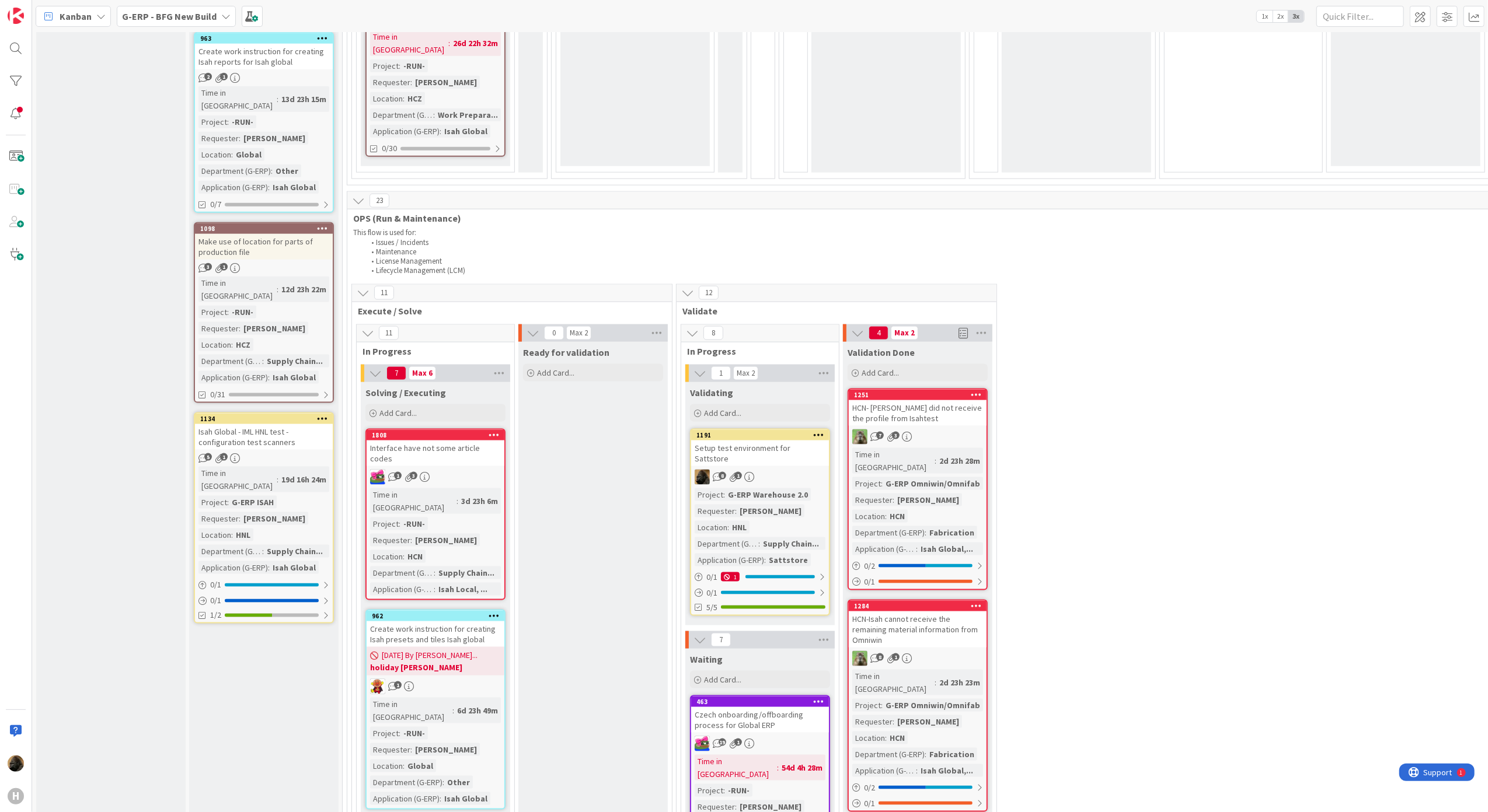
click at [238, 642] on div "Input Buffer During the Replenishment Meeting the team & Team Manager will sele…" at bounding box center [264, 776] width 150 height 4247
click at [768, 441] on div "Setup test environment for Sattstore" at bounding box center [760, 453] width 138 height 26
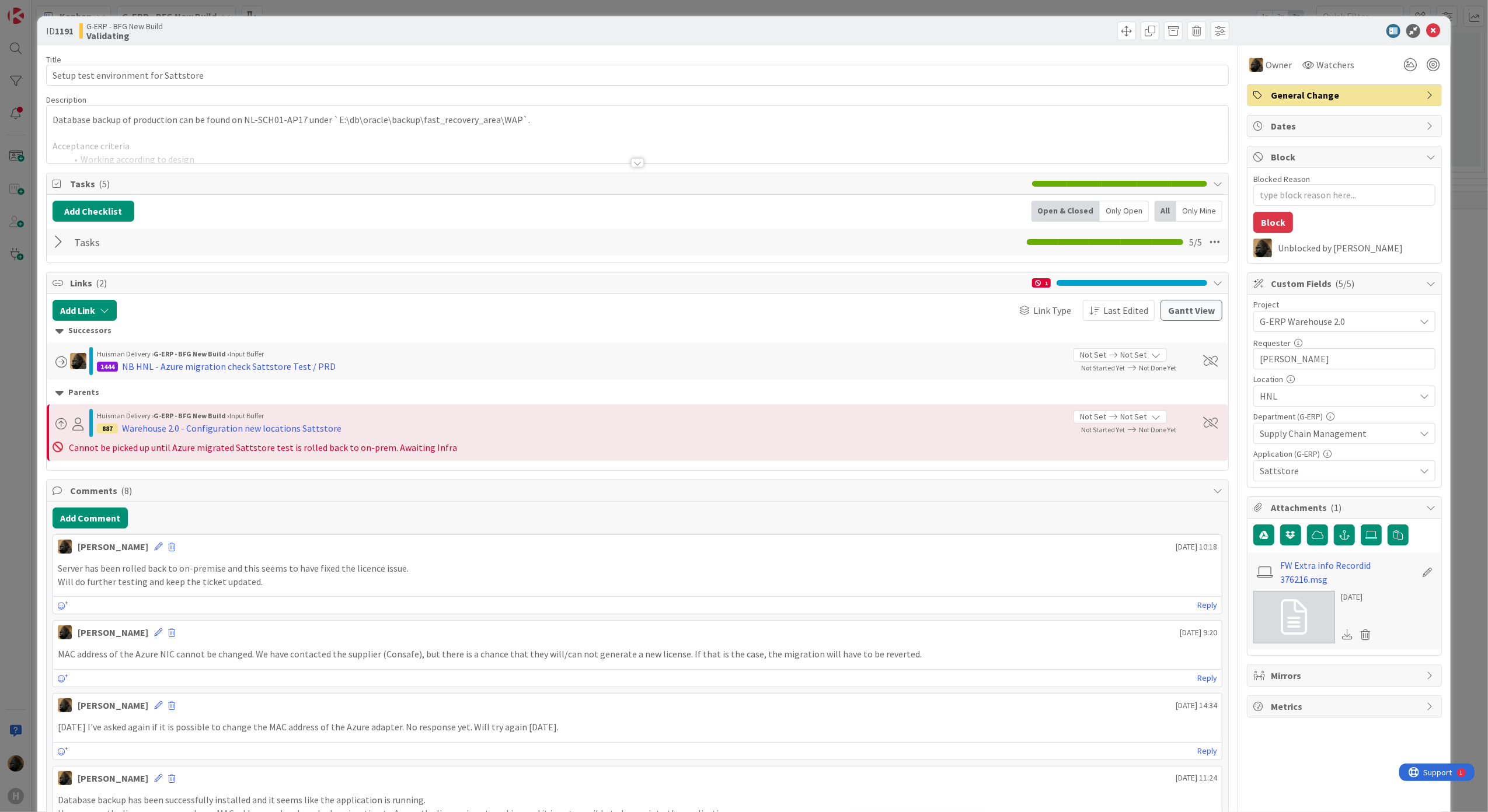
type textarea "x"
click at [108, 518] on button "Add Comment" at bounding box center [90, 518] width 75 height 21
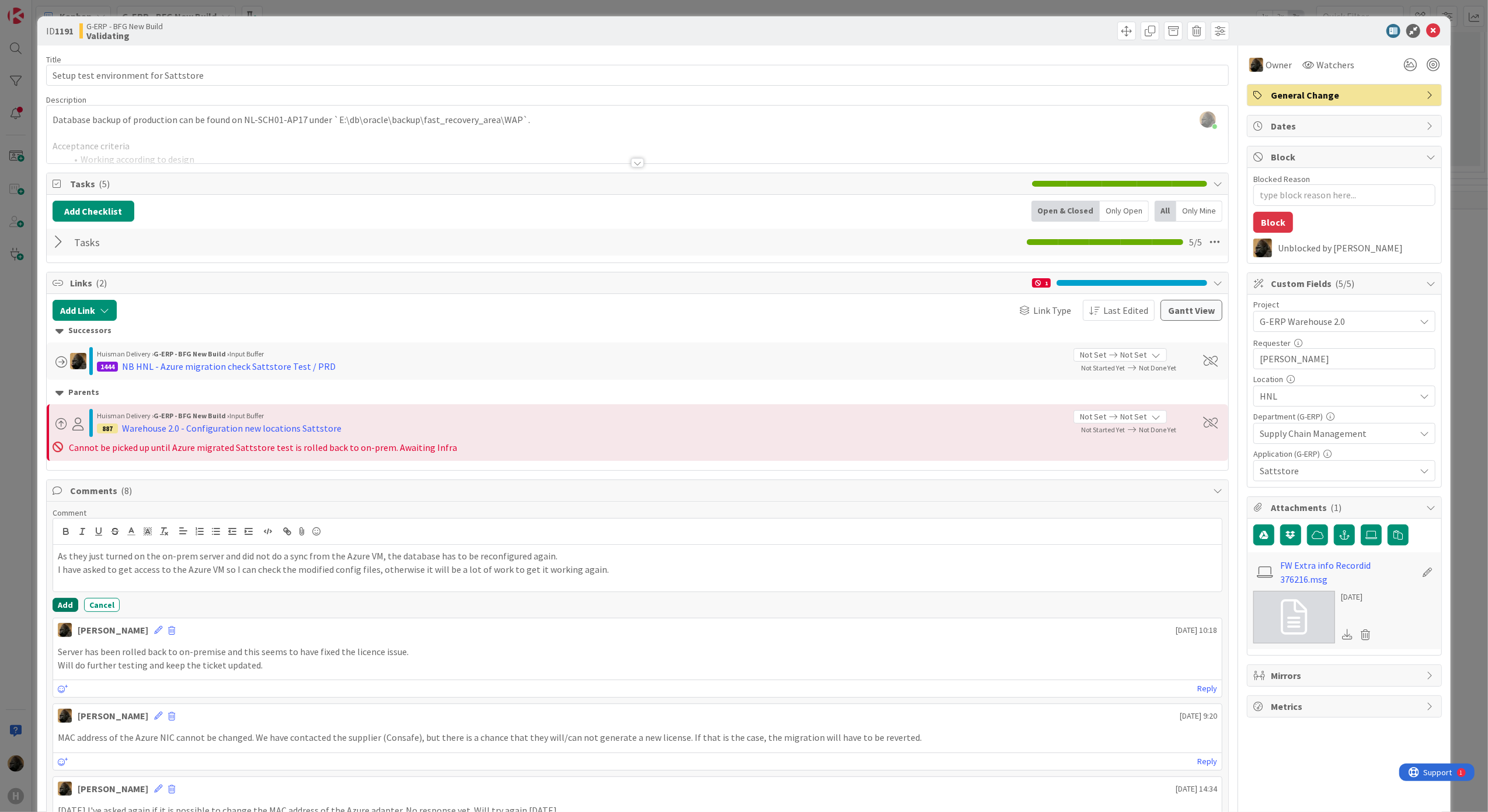
click at [59, 604] on button "Add" at bounding box center [65, 604] width 26 height 14
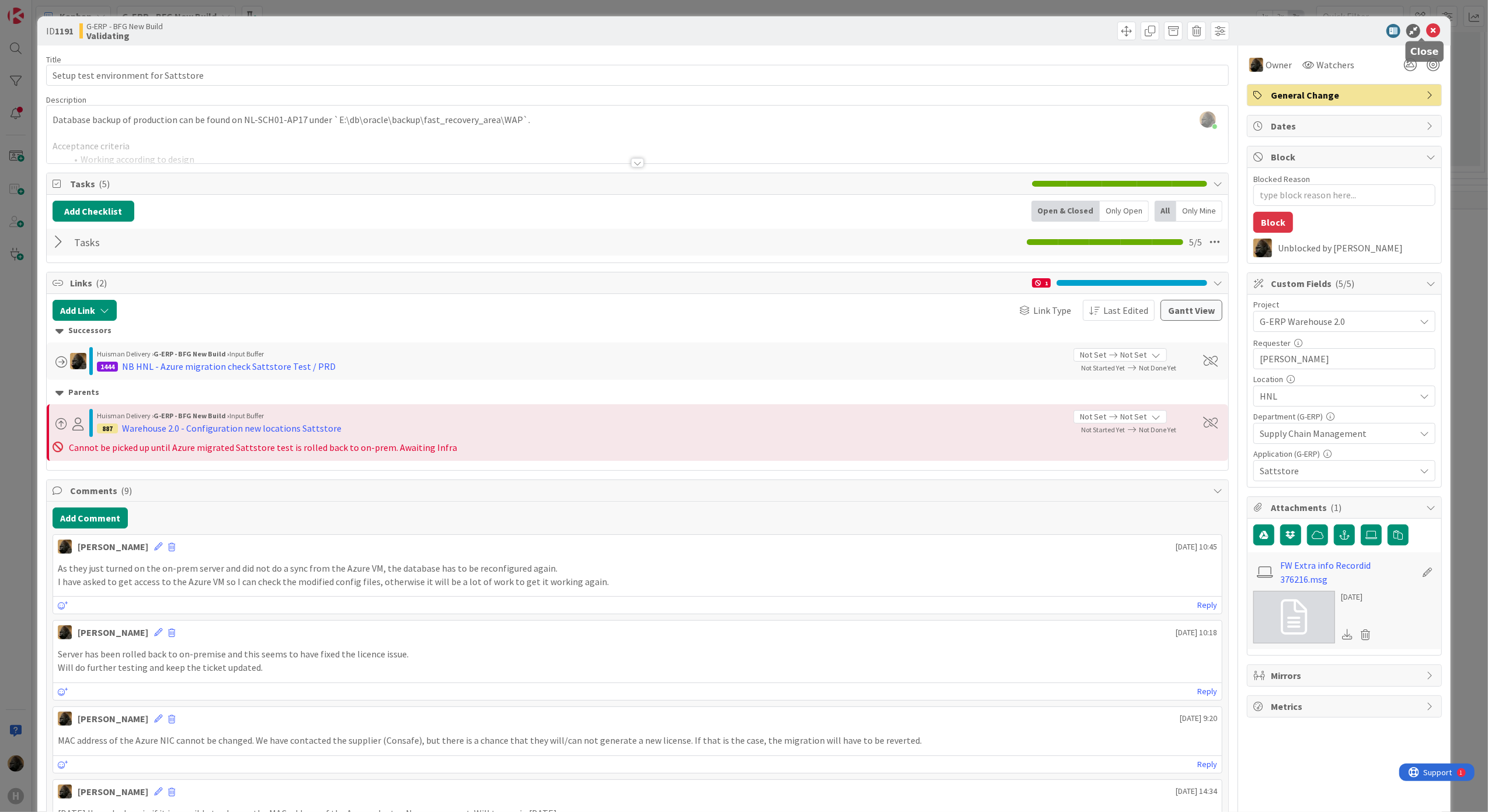
click at [1429, 24] on icon at bounding box center [1433, 31] width 14 height 14
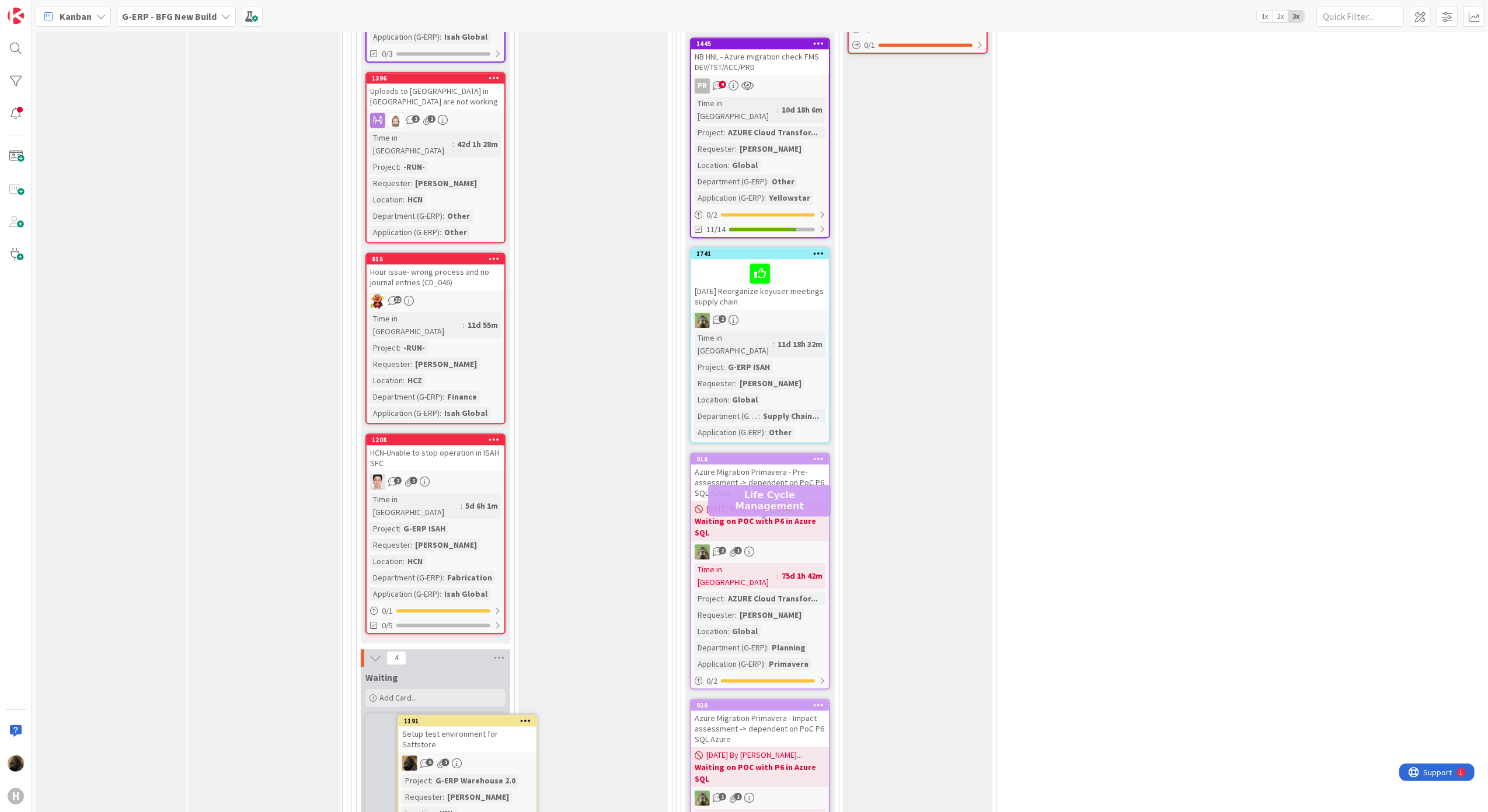
scroll to position [2634, 0]
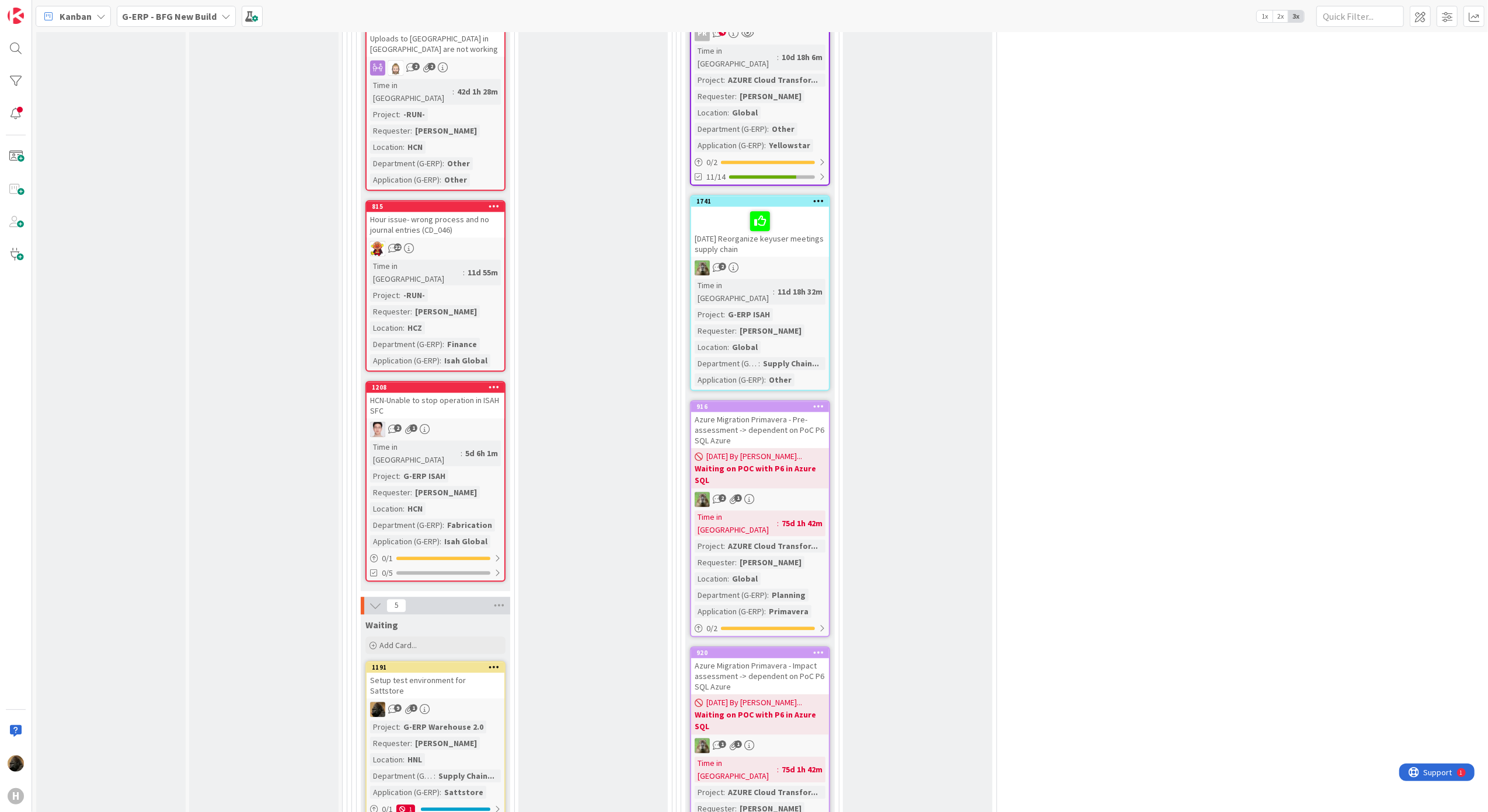
click at [578, 457] on div "Ready for validation Add Card..." at bounding box center [593, 455] width 150 height 2693
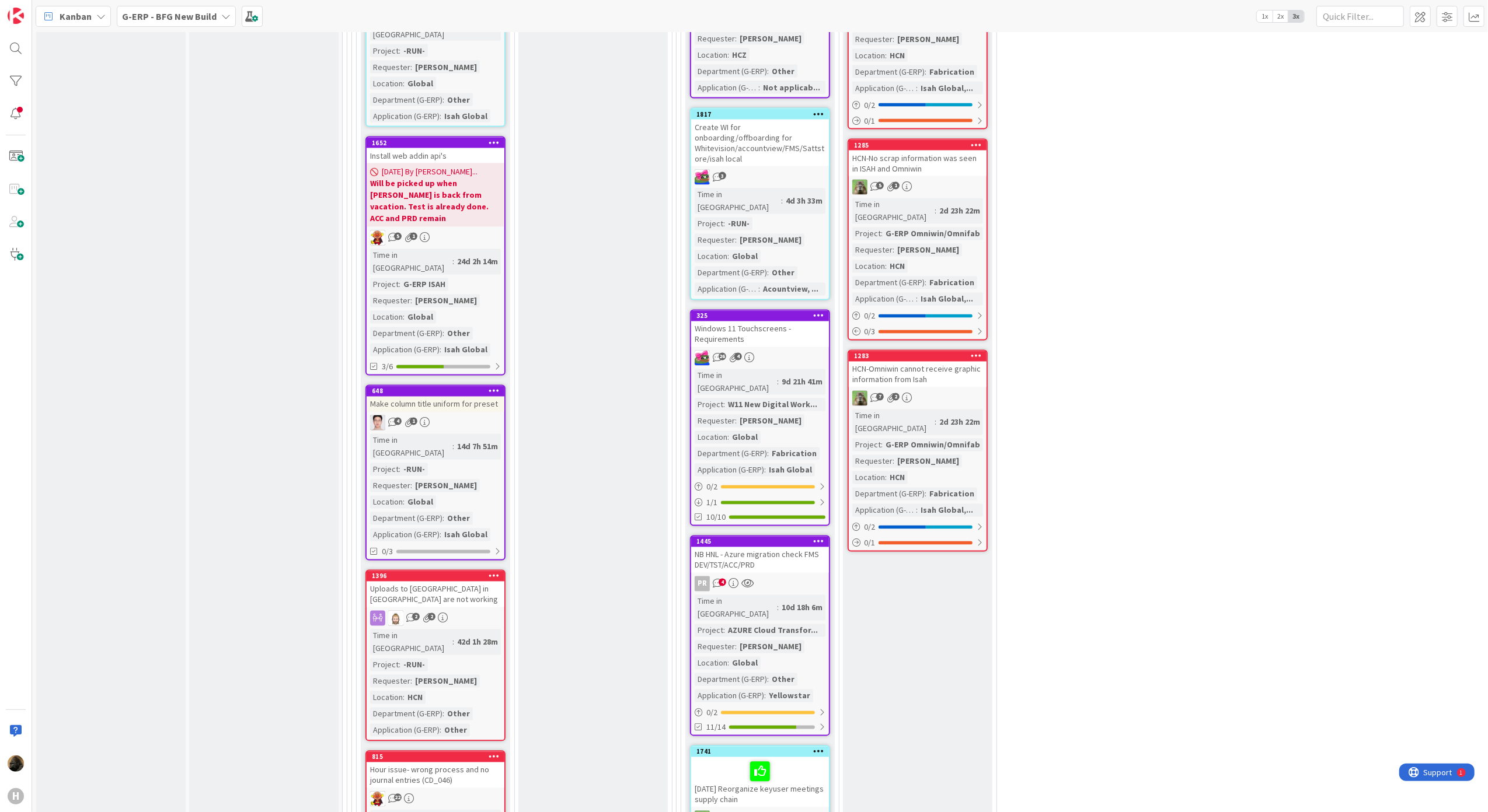
scroll to position [2372, 0]
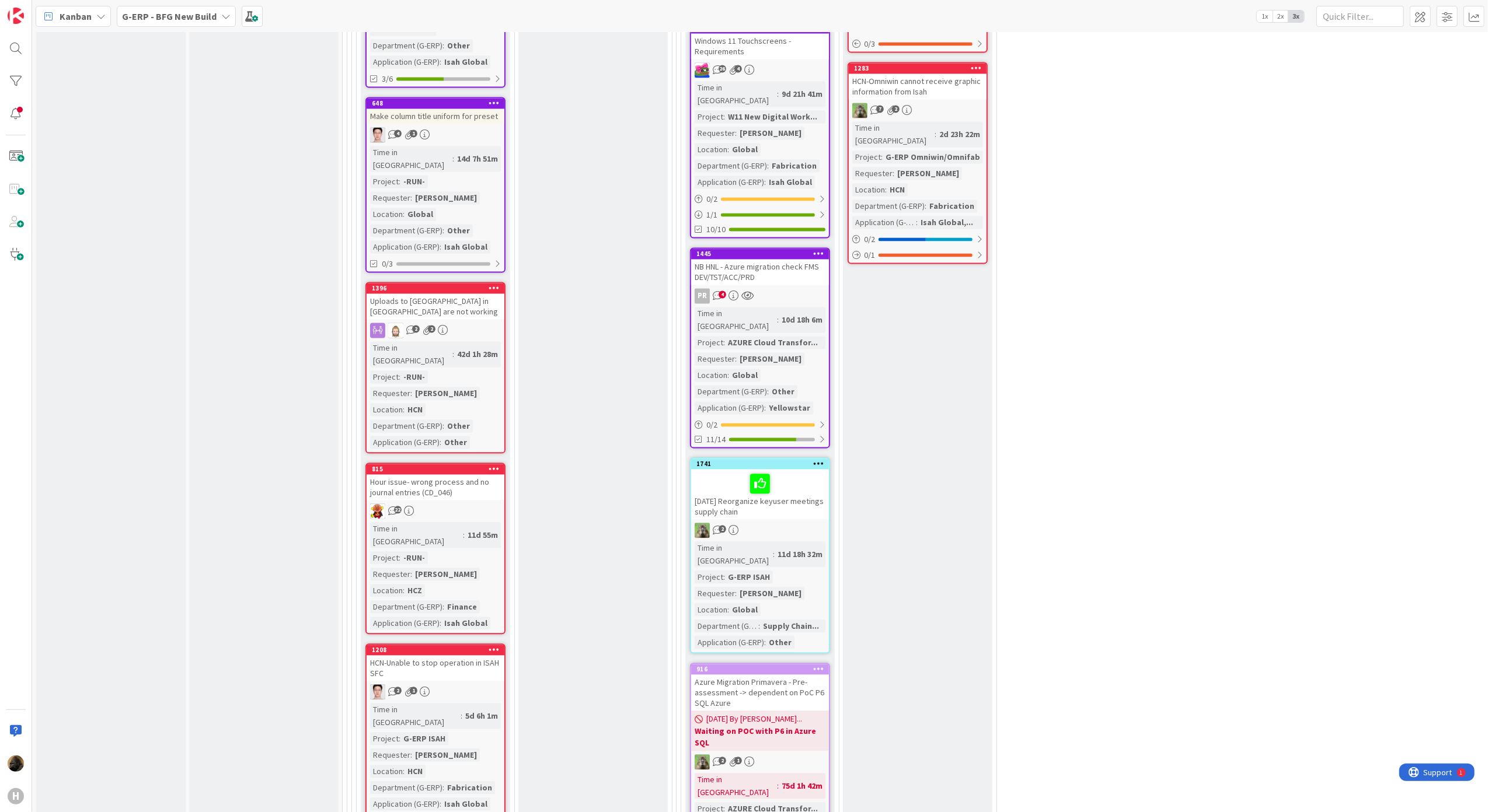
click at [456, 475] on div "Hour issue- wrong process and no journal entries (CD_046)" at bounding box center [435, 487] width 138 height 26
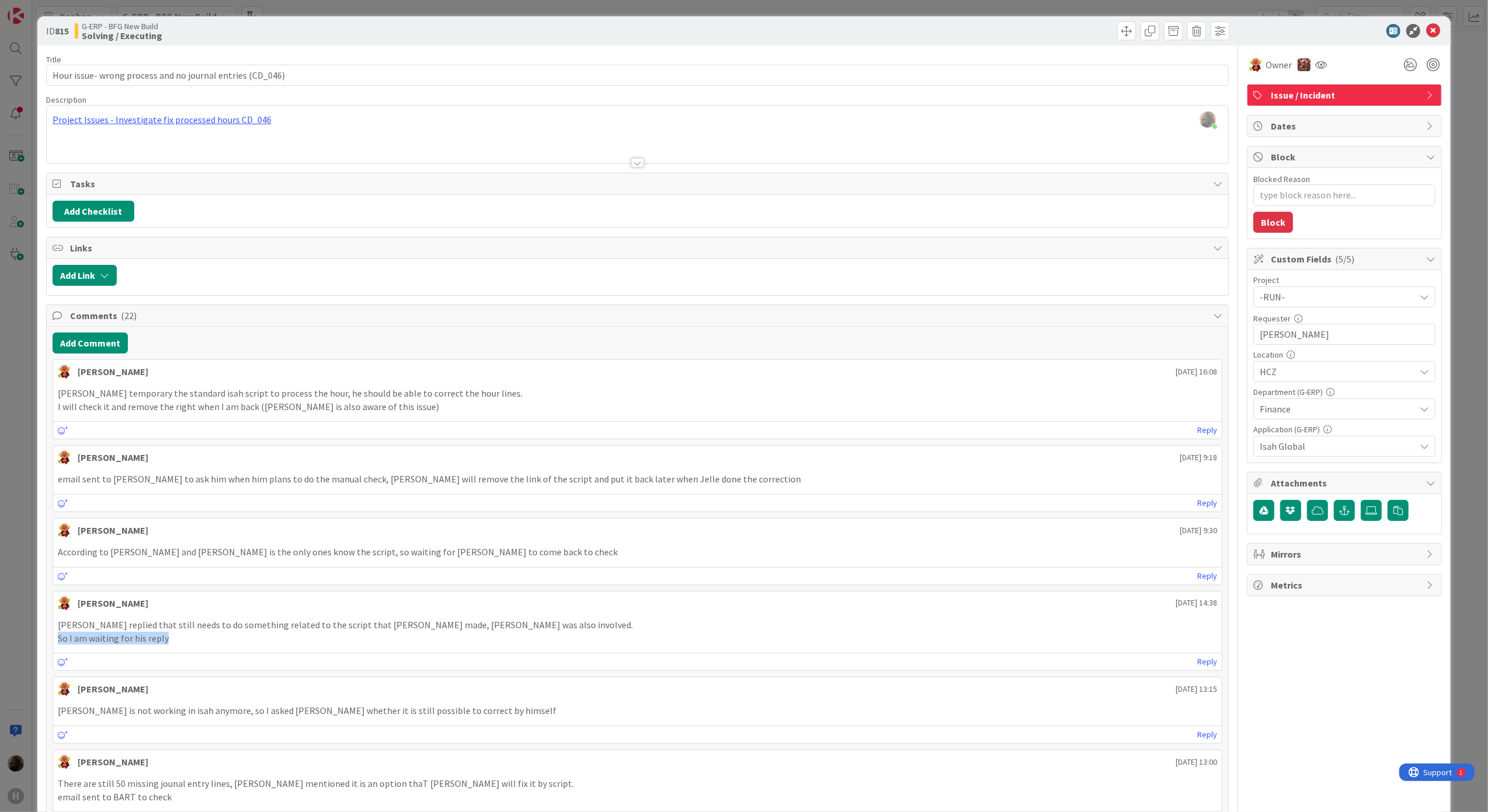
click at [20, 657] on div "ID 815 G-ERP - BFG New Build Solving / Executing Title 57 / 128 Hour issue- wro…" at bounding box center [744, 406] width 1488 height 812
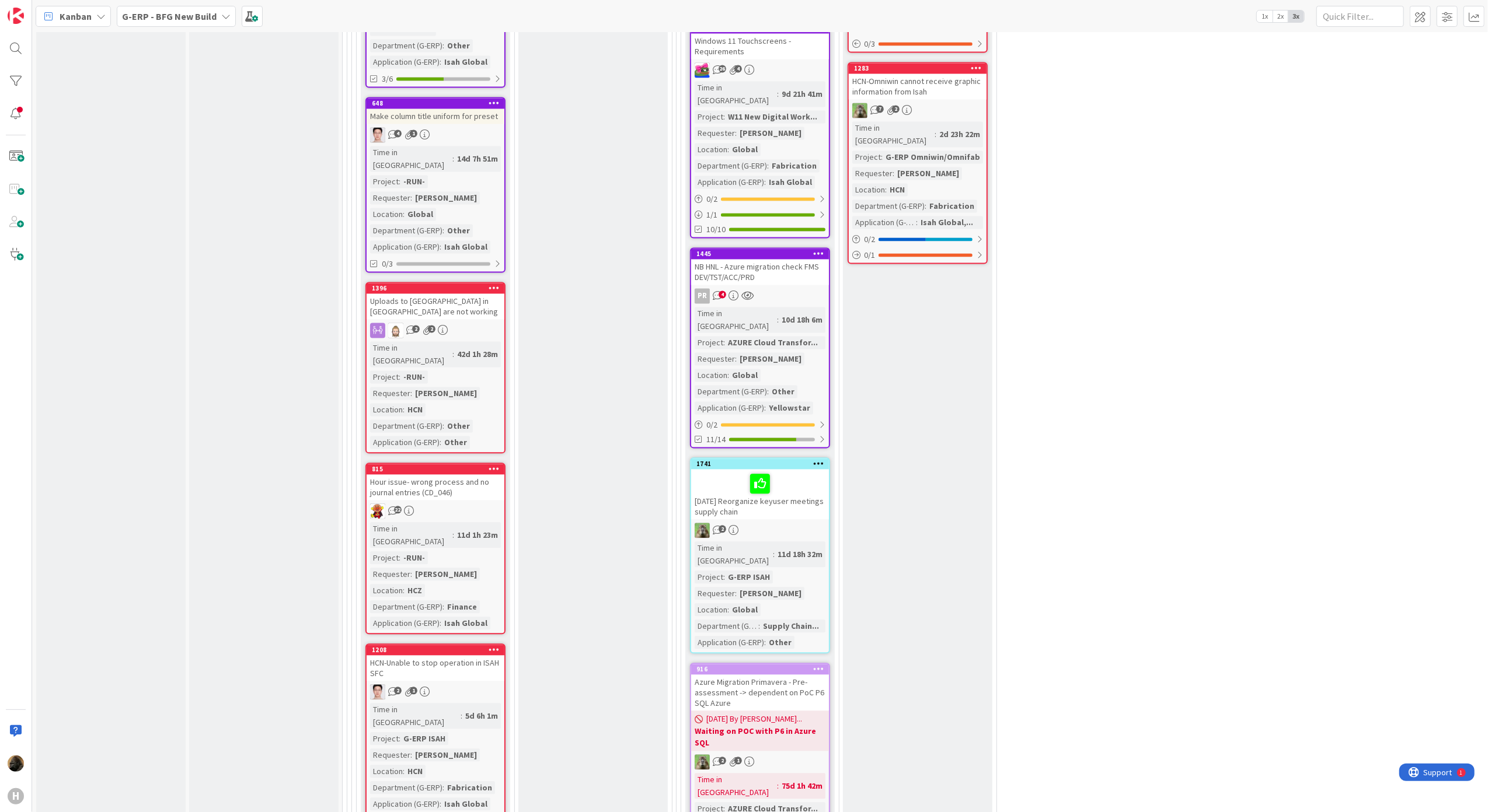
click at [795, 469] on div "[DATE] Reorganize keyuser meetings supply chain" at bounding box center [760, 494] width 138 height 50
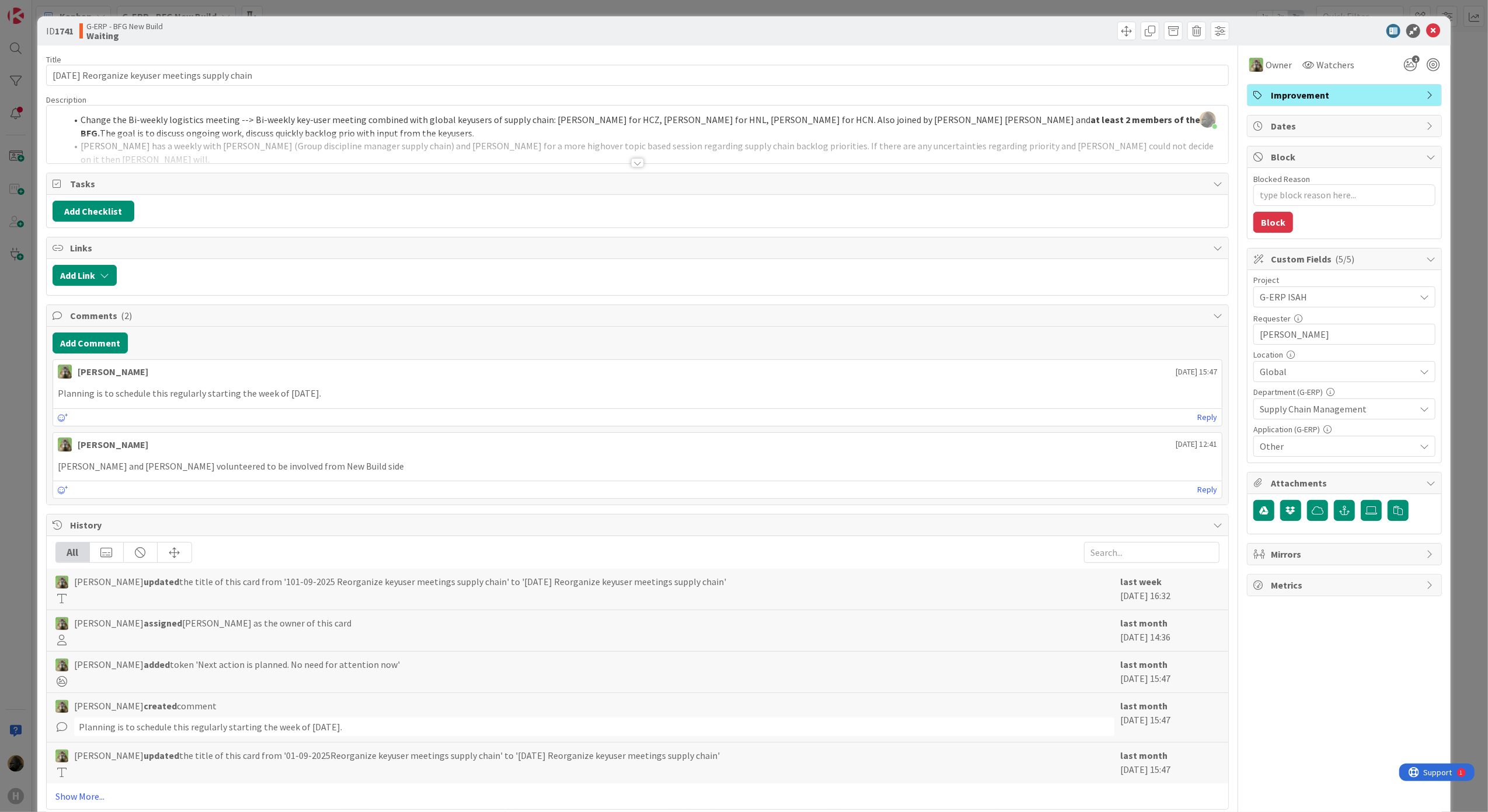
click at [41, 426] on div "ID 1741 G-ERP - BFG New Build Waiting Title 51 / 128 10-09-2025 Reorganize keyu…" at bounding box center [744, 433] width 1414 height 833
click at [19, 409] on div "ID 1741 G-ERP - BFG New Build Waiting Title 51 / 128 10-09-2025 Reorganize keyu…" at bounding box center [744, 406] width 1488 height 812
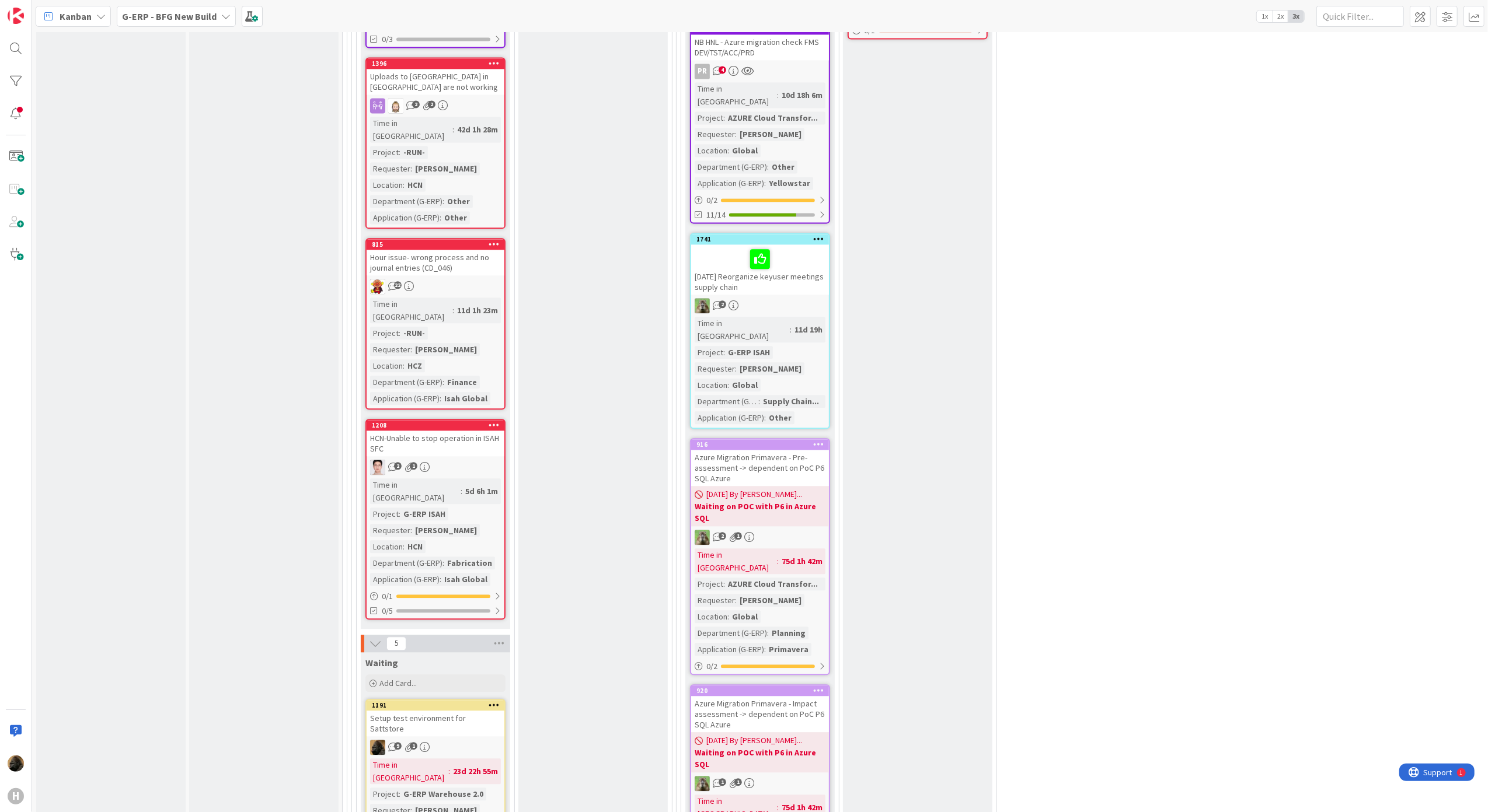
scroll to position [2606, 0]
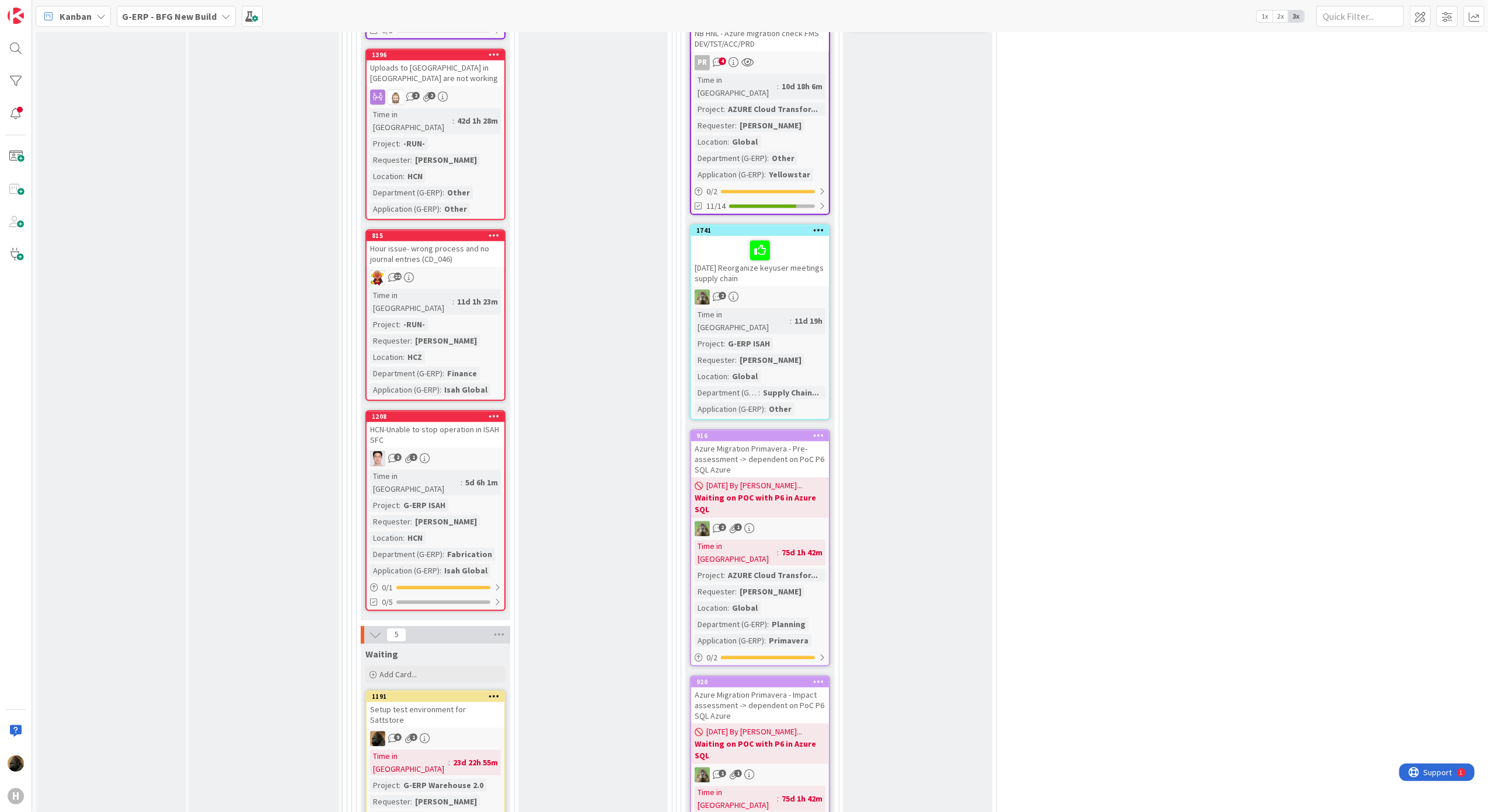
click at [165, 17] on b "G-ERP - BFG New Build" at bounding box center [170, 17] width 94 height 12
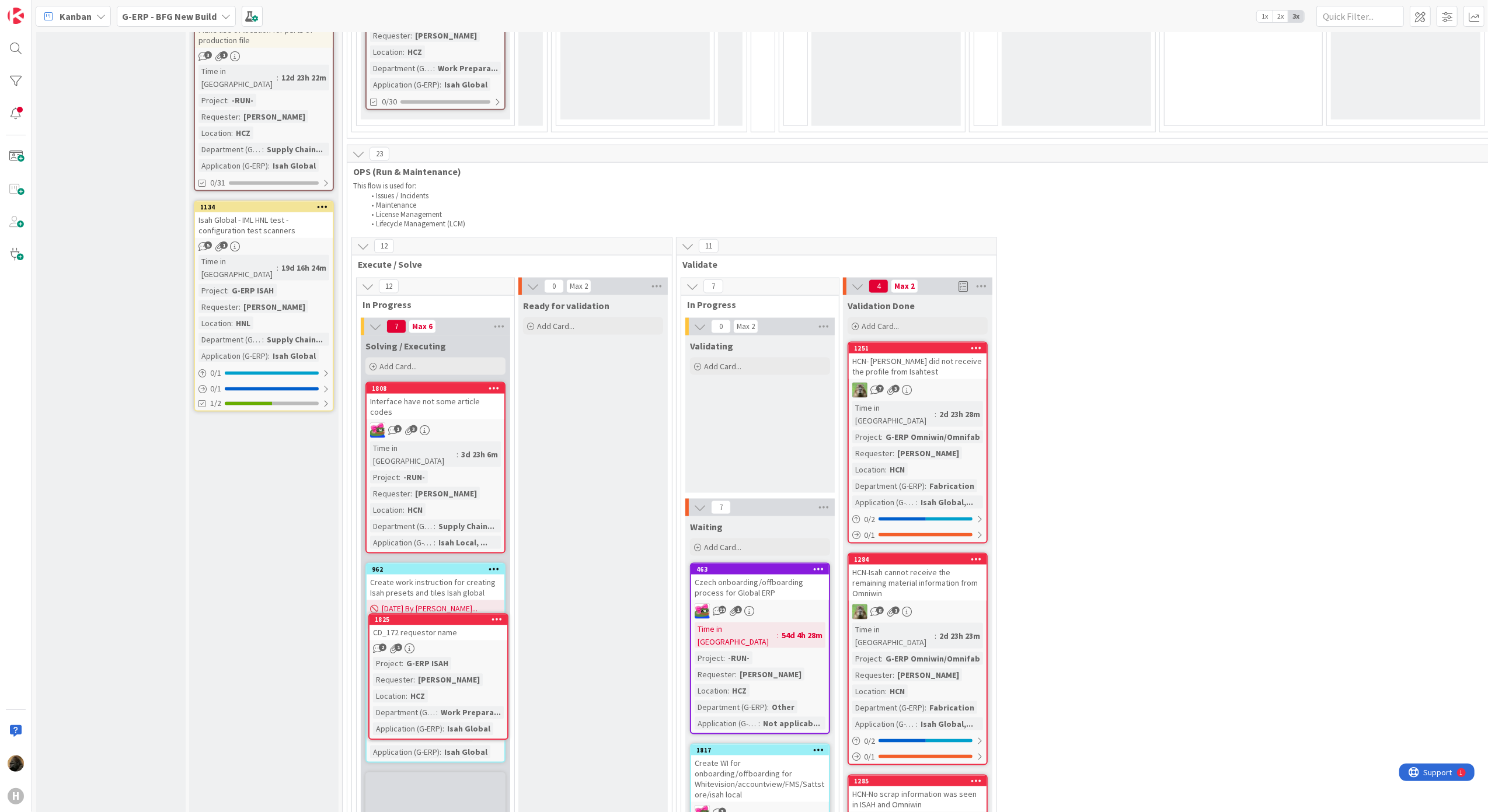
scroll to position [1451, 0]
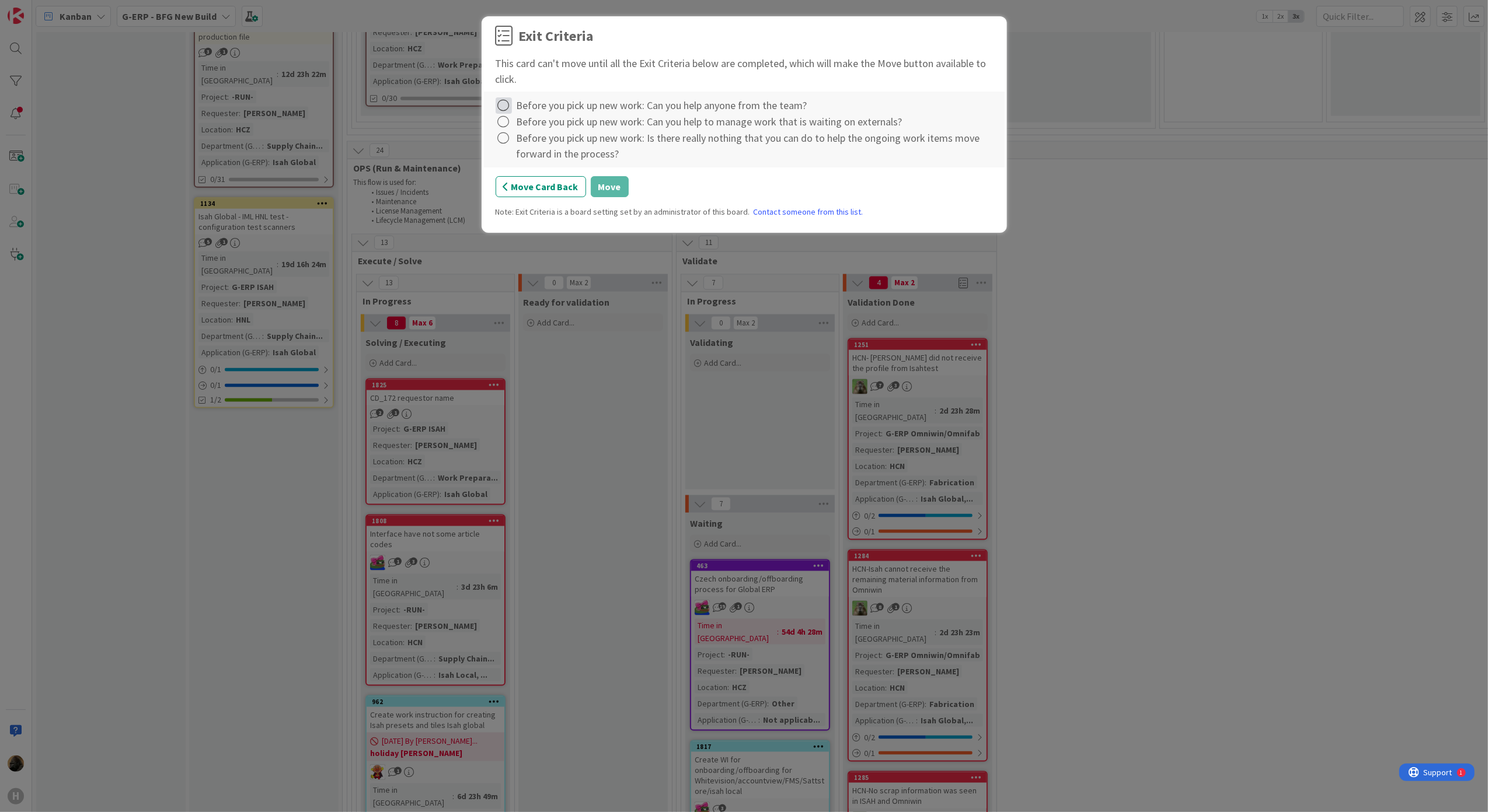
click at [507, 108] on icon at bounding box center [504, 106] width 17 height 17
click at [517, 130] on link "Complete" at bounding box center [568, 131] width 146 height 17
click at [507, 126] on icon at bounding box center [504, 122] width 17 height 17
click at [516, 141] on link "Complete" at bounding box center [568, 146] width 146 height 17
click at [507, 143] on icon at bounding box center [504, 138] width 17 height 17
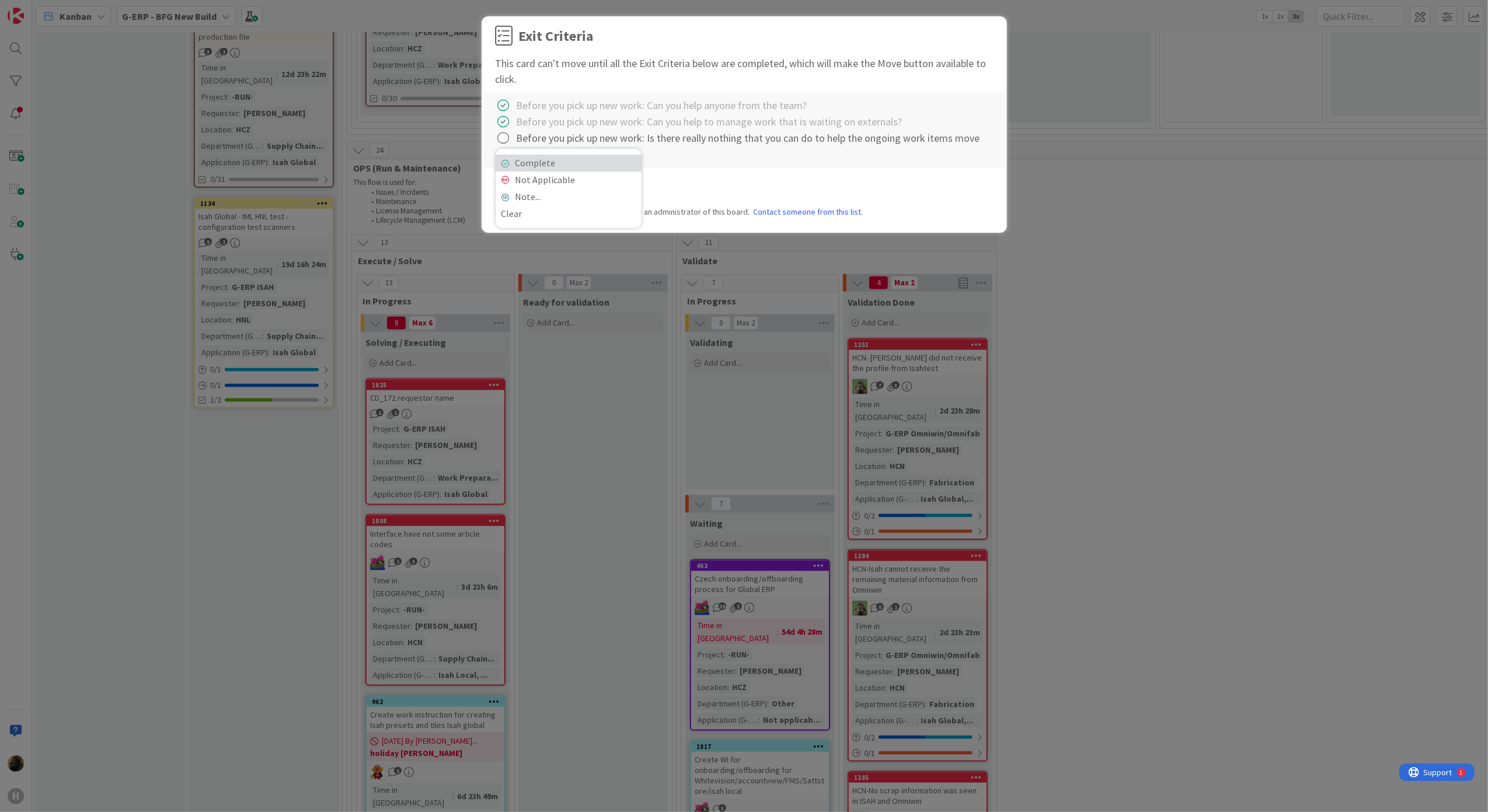
click at [516, 159] on link "Complete" at bounding box center [568, 163] width 146 height 17
click at [610, 185] on button "Move" at bounding box center [610, 186] width 38 height 21
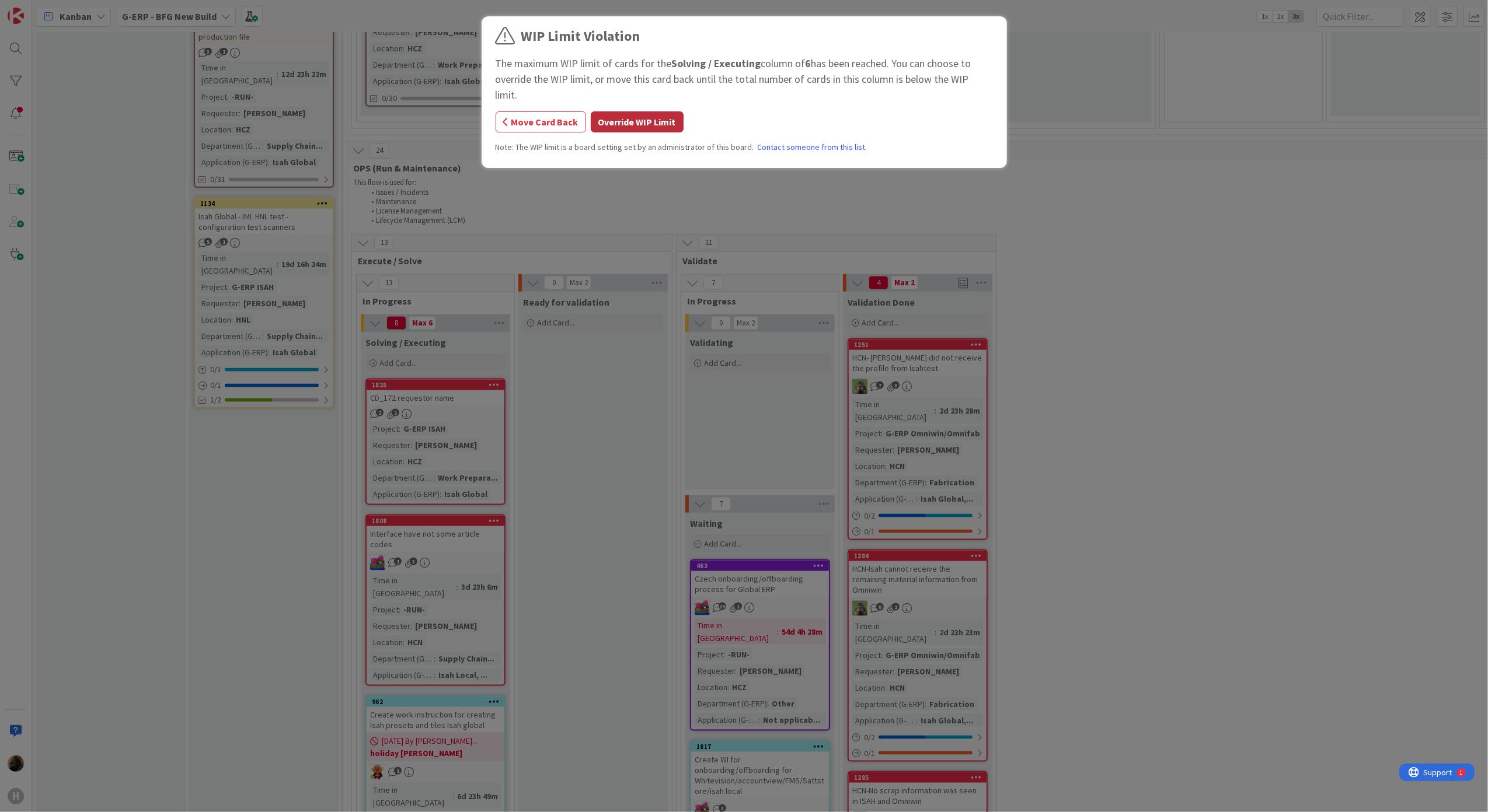
click at [631, 112] on button "Override WIP Limit" at bounding box center [637, 122] width 93 height 21
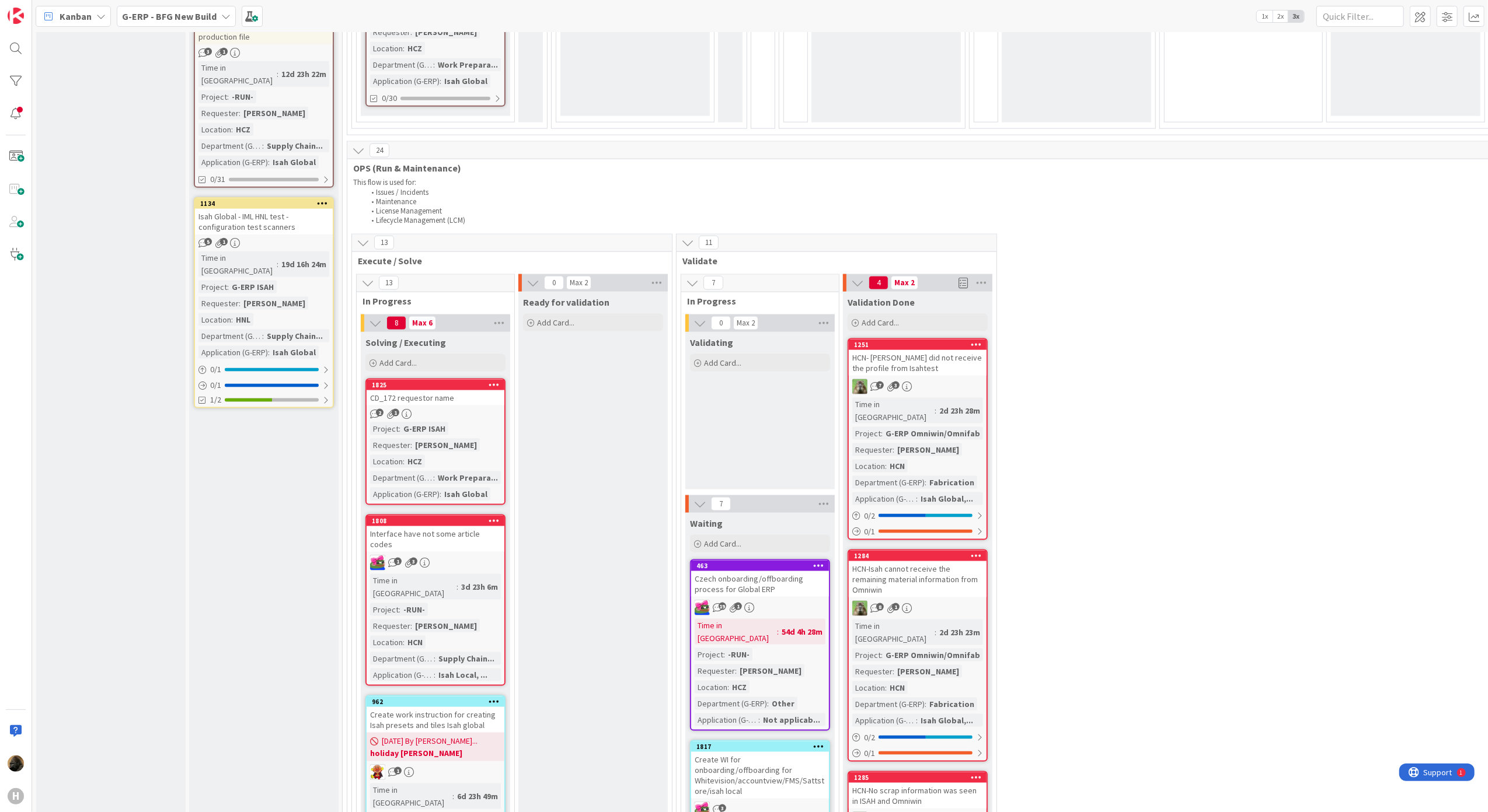
click at [430, 390] on div "CD_172 requestor name" at bounding box center [435, 398] width 138 height 15
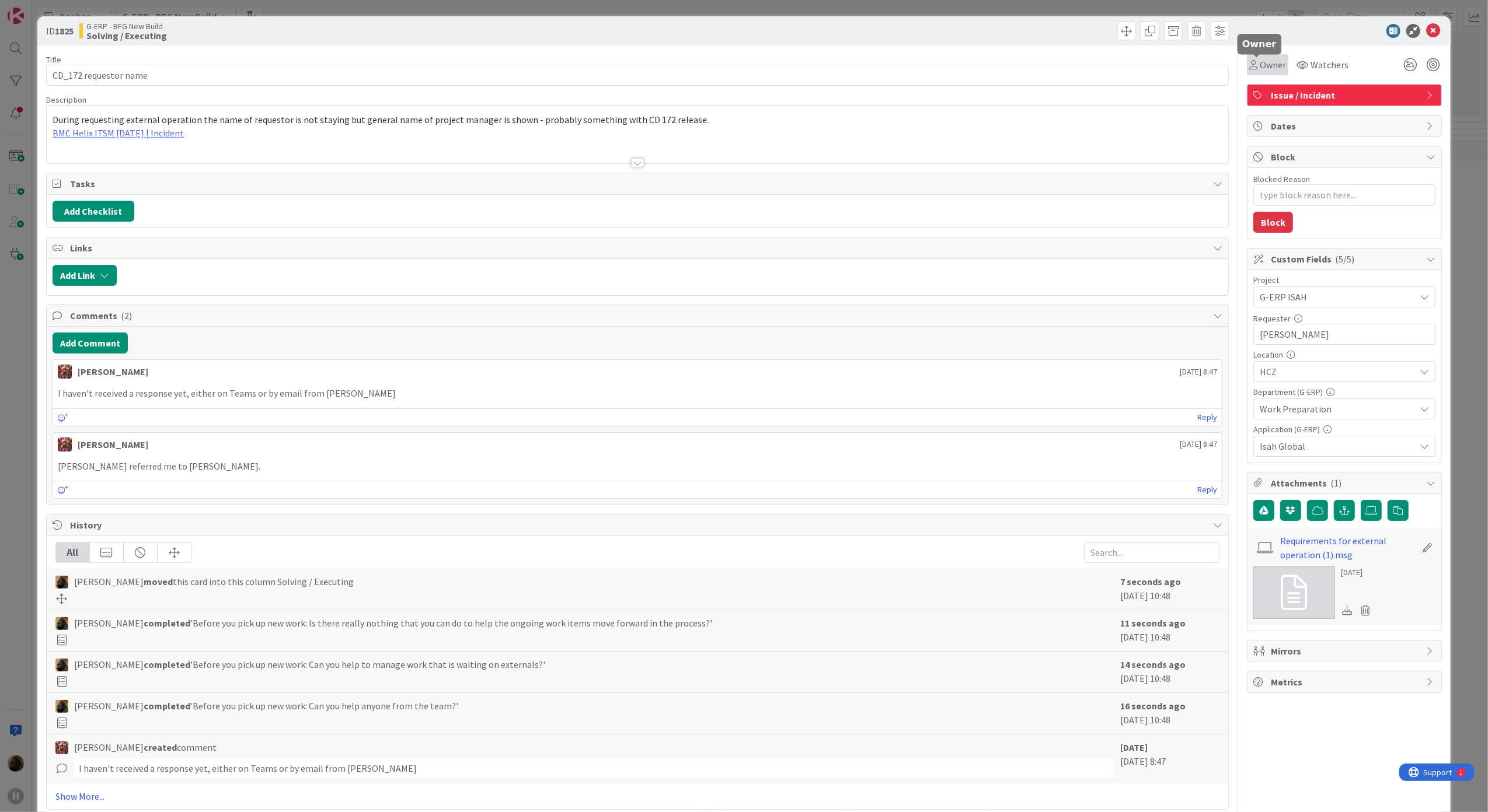
click at [1262, 63] on span "Owner" at bounding box center [1273, 64] width 26 height 14
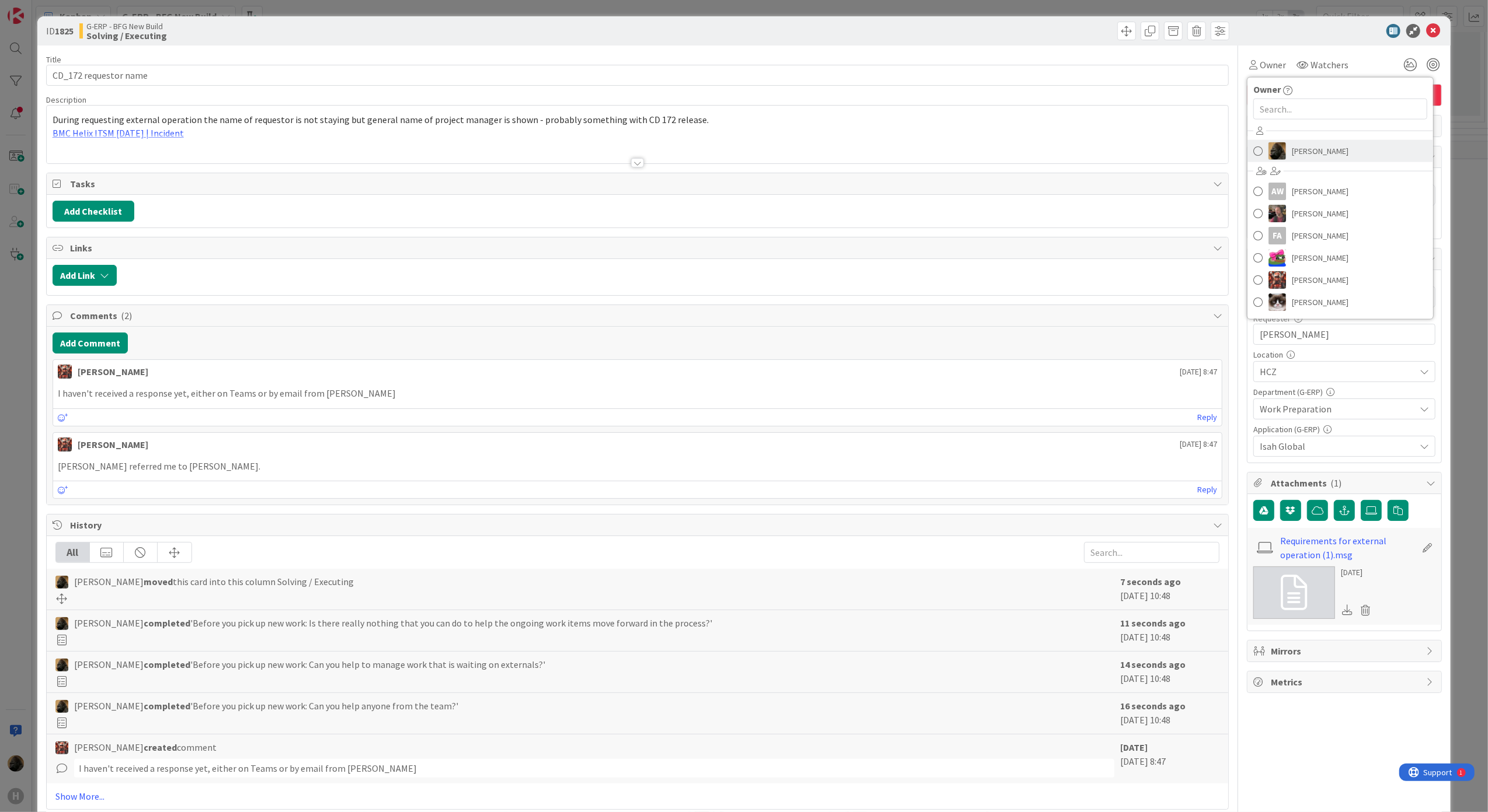
click at [1269, 146] on img at bounding box center [1277, 150] width 17 height 17
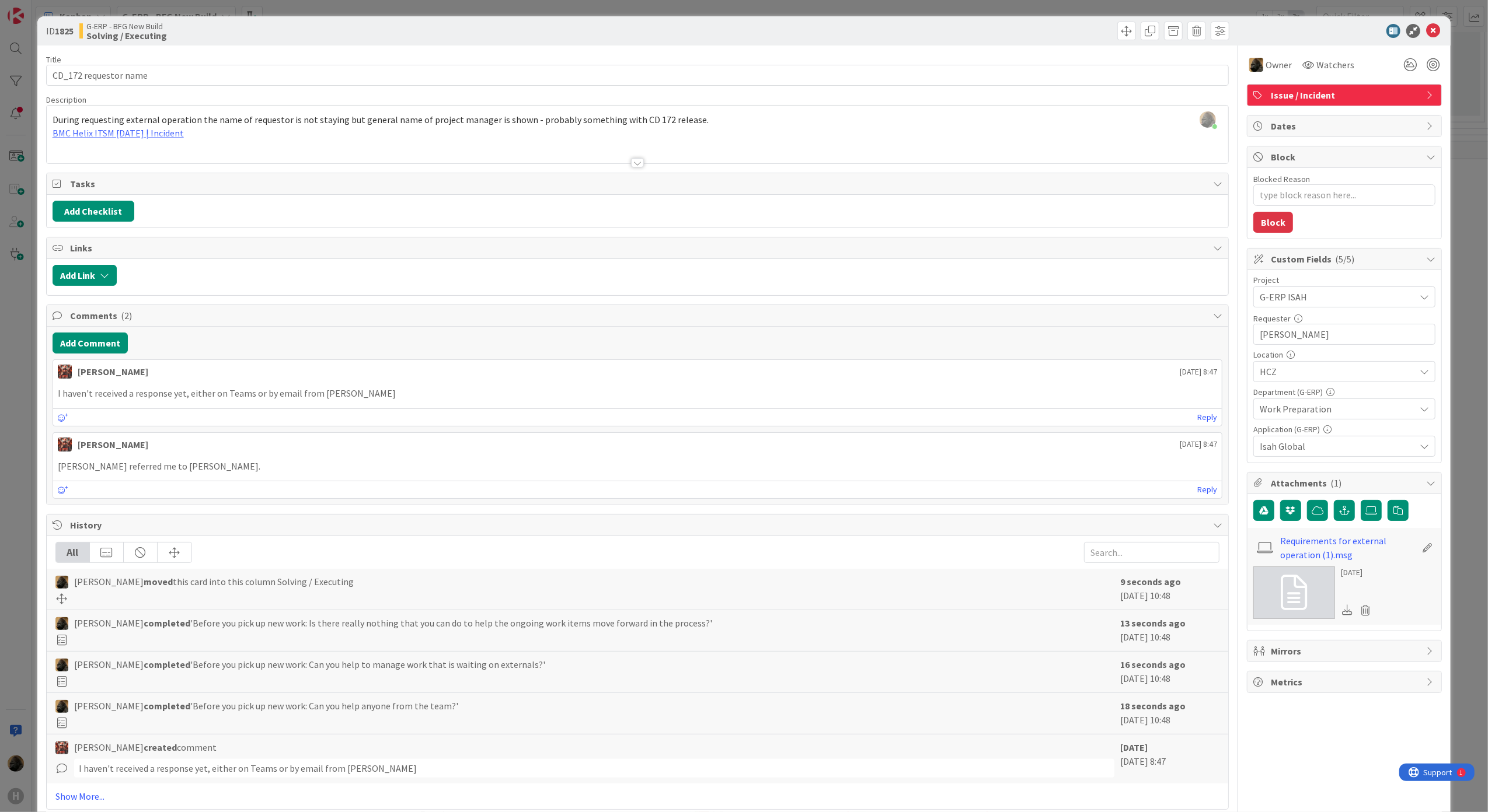
click at [1288, 33] on div at bounding box center [1338, 31] width 207 height 14
click at [100, 136] on div at bounding box center [637, 149] width 1182 height 30
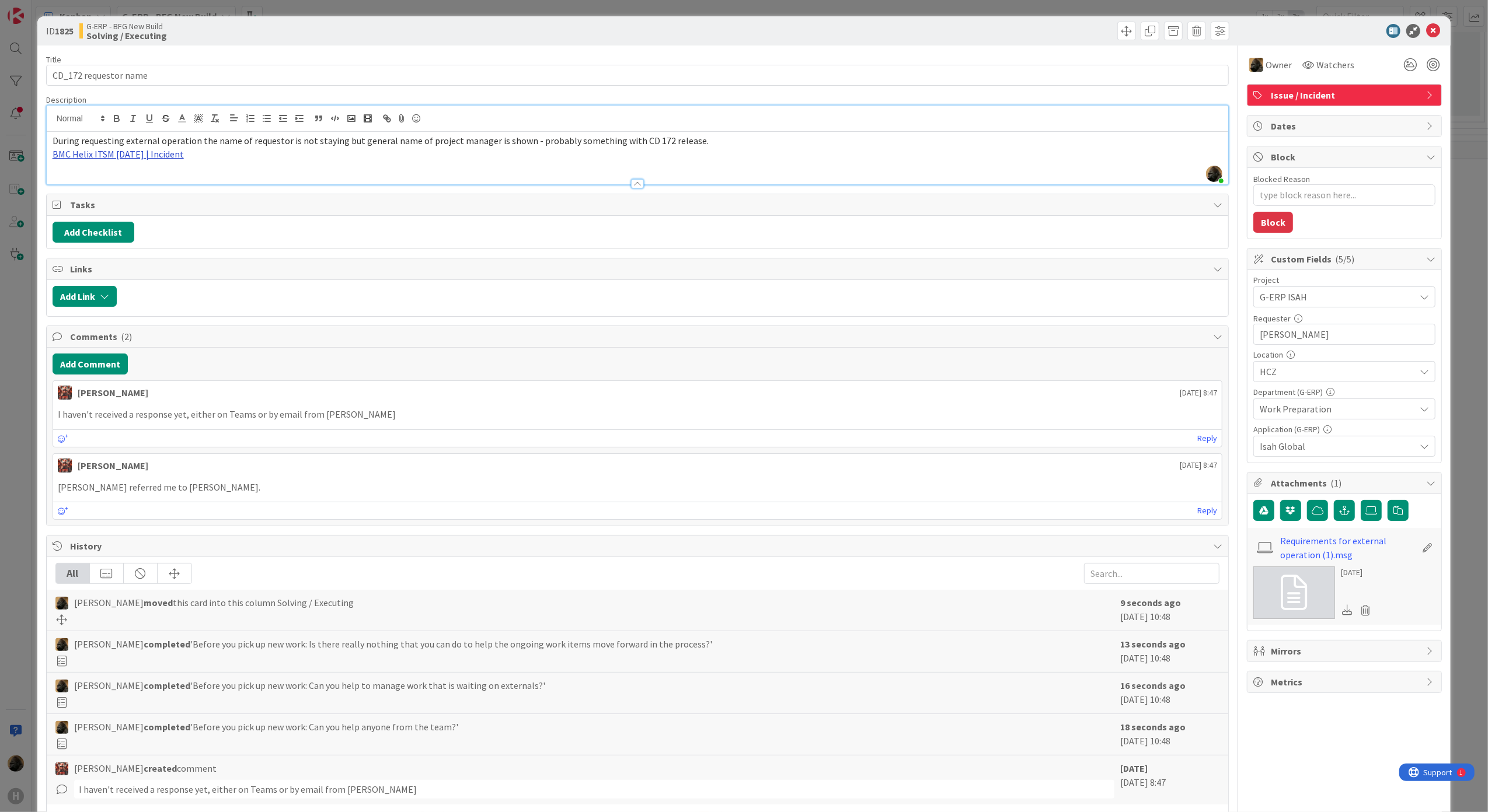
click at [131, 154] on link "BMC Helix ITSM 23.3.02 | Incident" at bounding box center [118, 154] width 132 height 12
click at [132, 178] on link "https://huisman-smartit.onbmc.com/smartit/app/#/incident/AGGHEXFAF704DATBYLJ8TB…" at bounding box center [104, 177] width 117 height 15
type textarea "x"
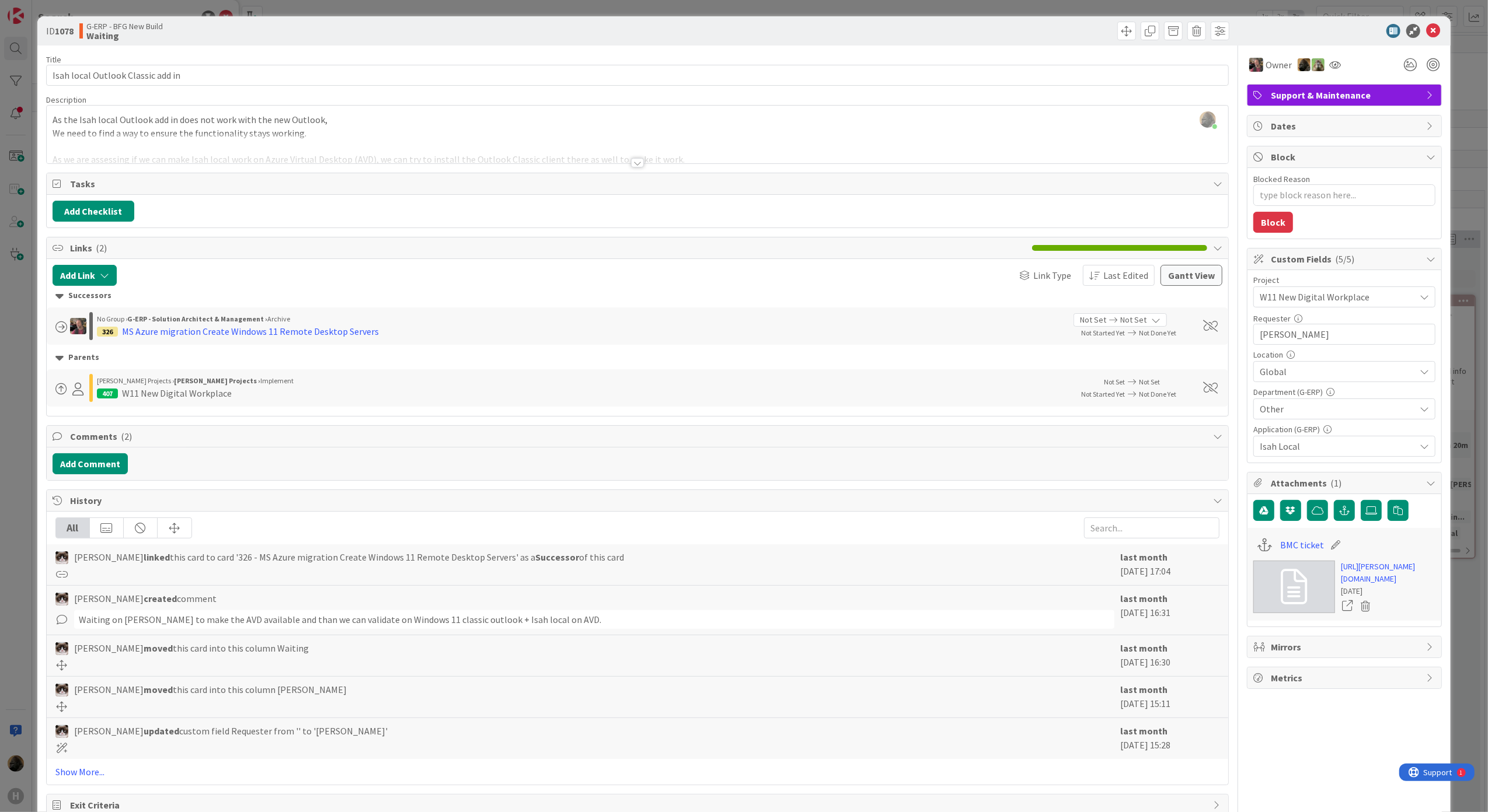
scroll to position [1478, 0]
click at [631, 162] on div at bounding box center [638, 162] width 13 height 9
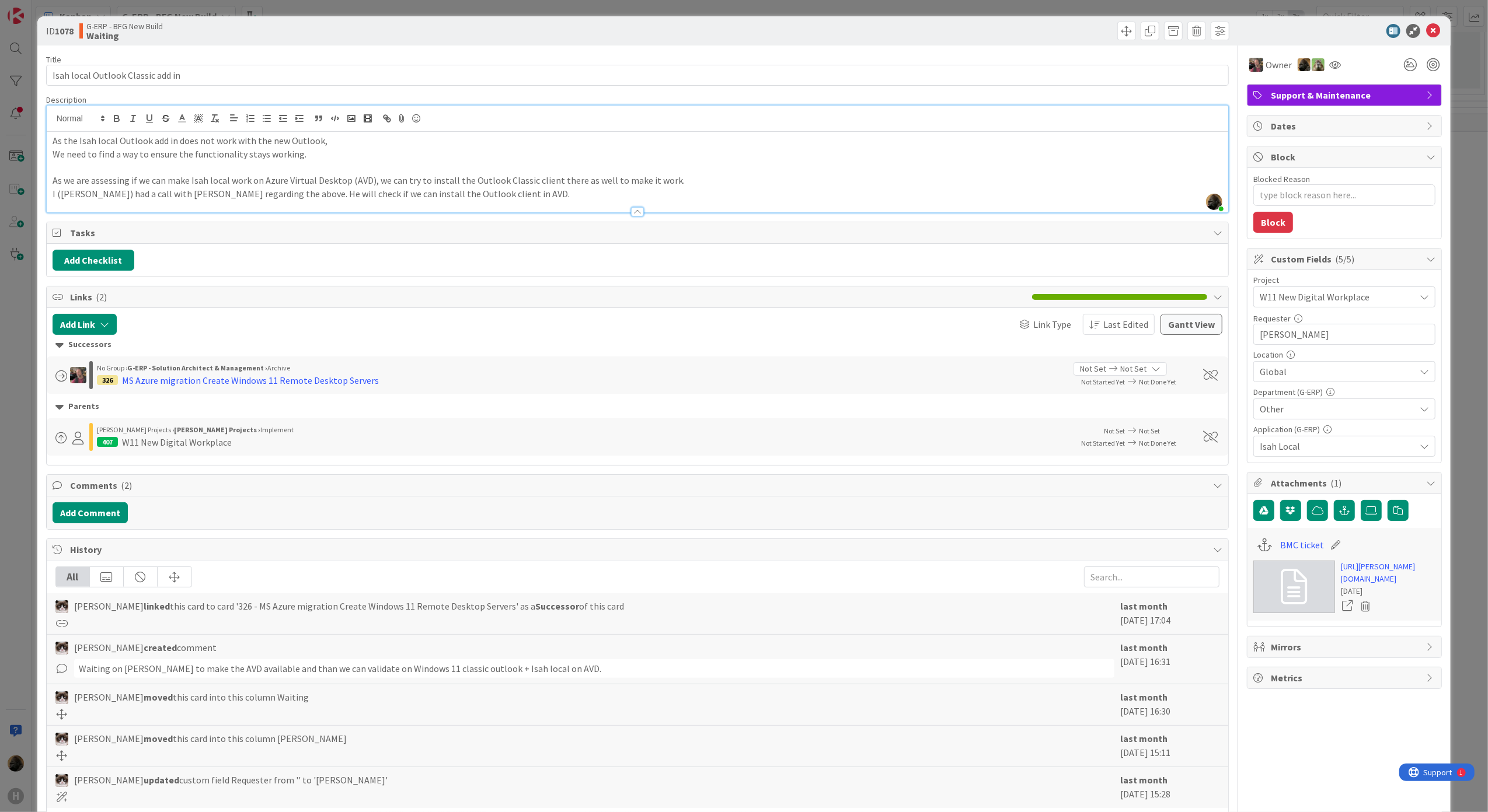
click at [459, 185] on p "As we are assessing if we can make Isah local work on Azure Virtual Desktop (AV…" at bounding box center [638, 180] width 1170 height 13
drag, startPoint x: 461, startPoint y: 194, endPoint x: 54, endPoint y: 184, distance: 407.1
click at [54, 184] on div "As the Isah local Outlook add in does not work with the new Outlook, We need to…" at bounding box center [637, 172] width 1182 height 80
click at [341, 293] on span "Links ( 2 )" at bounding box center [548, 297] width 957 height 14
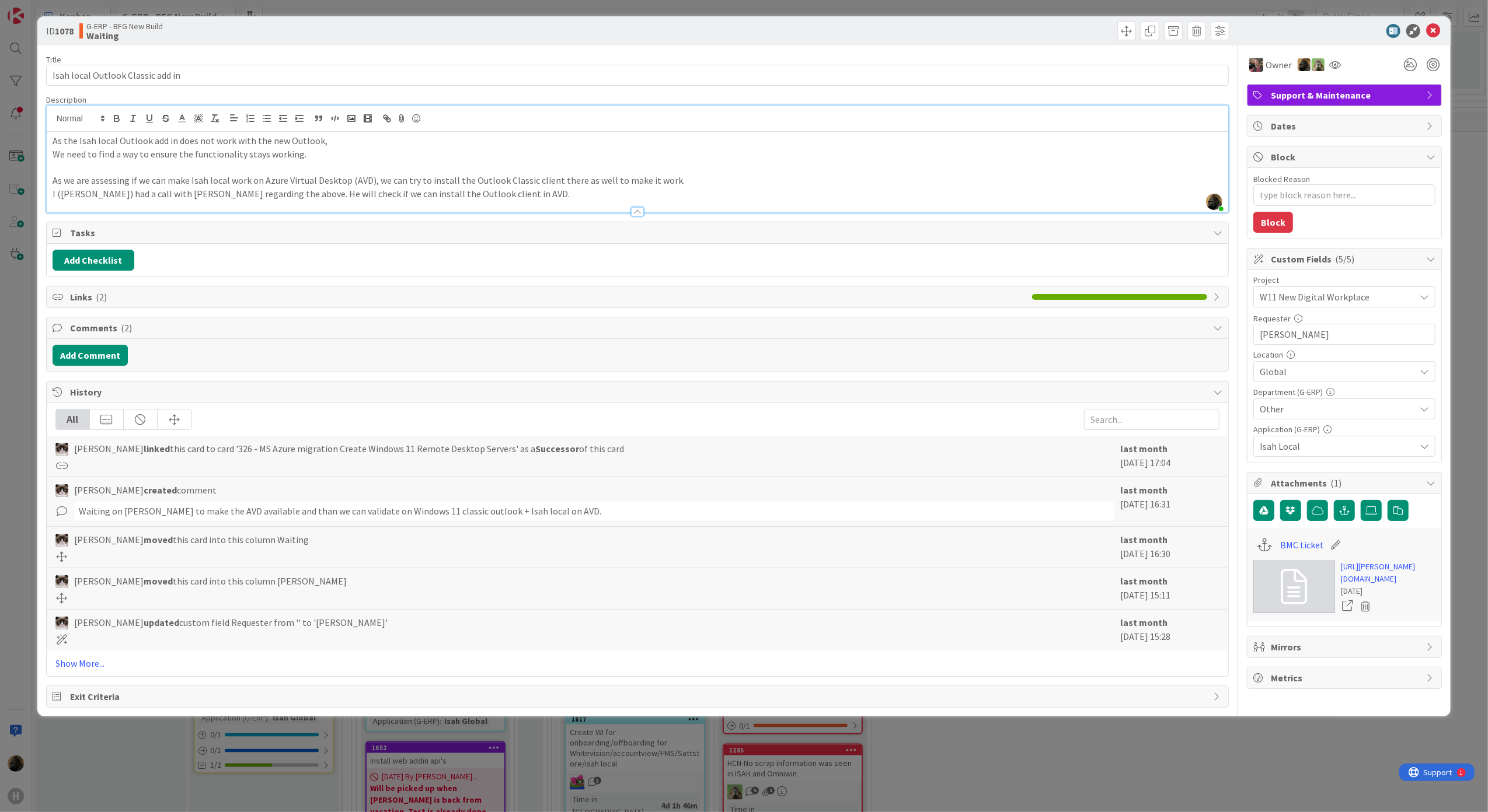
click at [19, 619] on div "ID 1078 G-ERP - BFG New Build Waiting Title 33 / 128 Isah local Outlook Classic…" at bounding box center [744, 406] width 1488 height 812
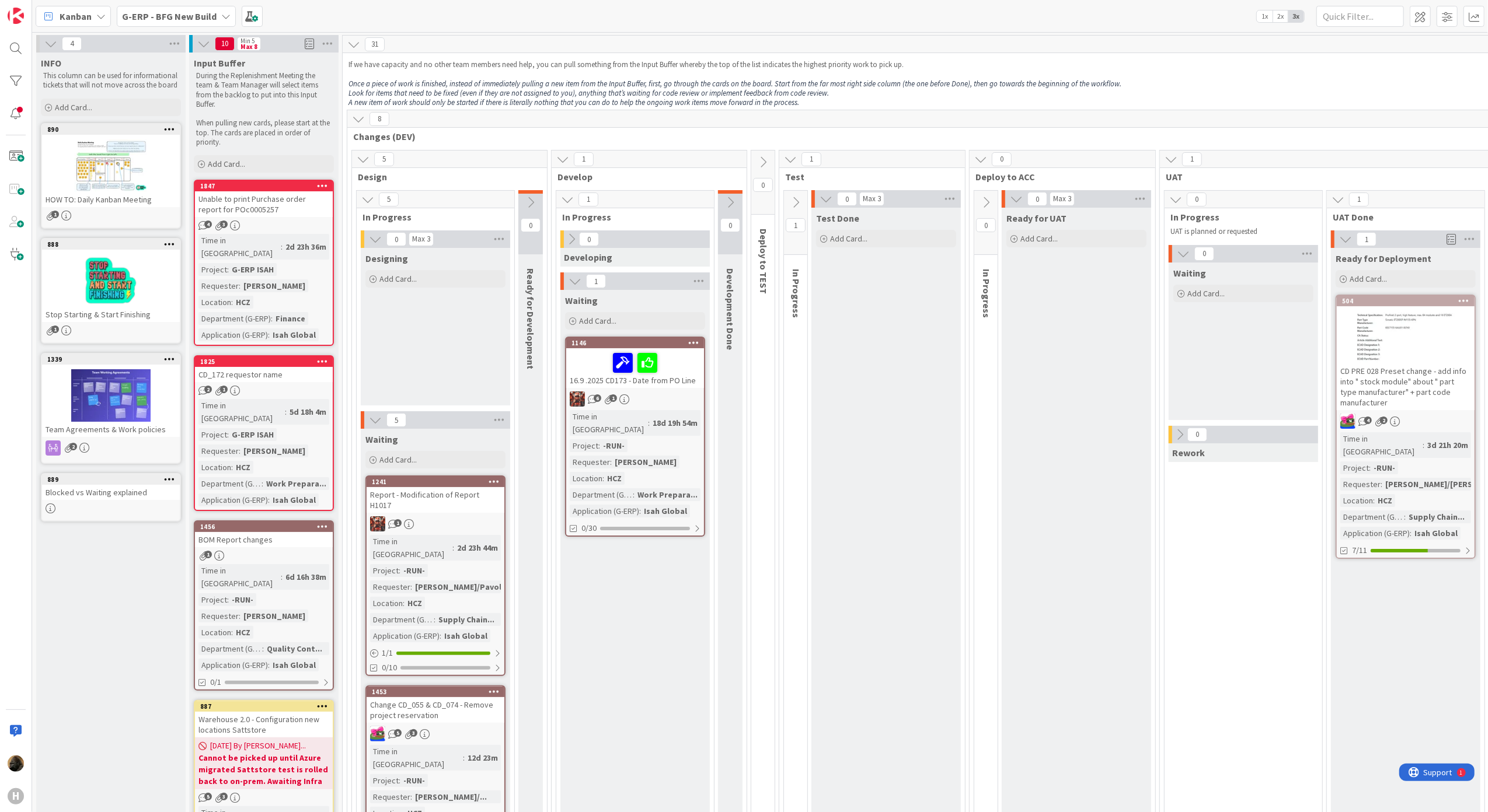
click at [140, 14] on b "G-ERP - BFG New Build" at bounding box center [170, 17] width 94 height 12
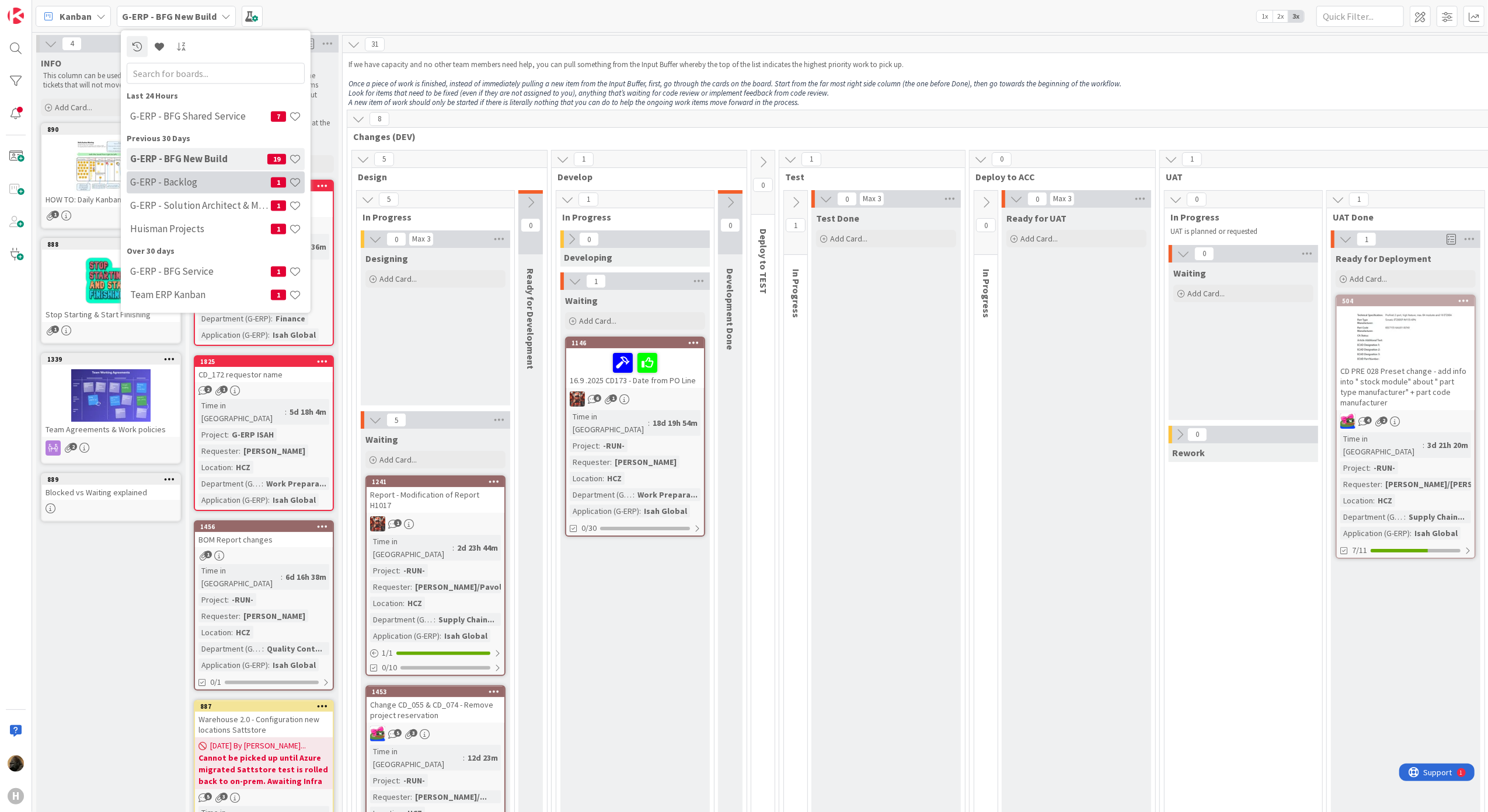
click at [205, 178] on h4 "G-ERP - Backlog" at bounding box center [200, 182] width 141 height 12
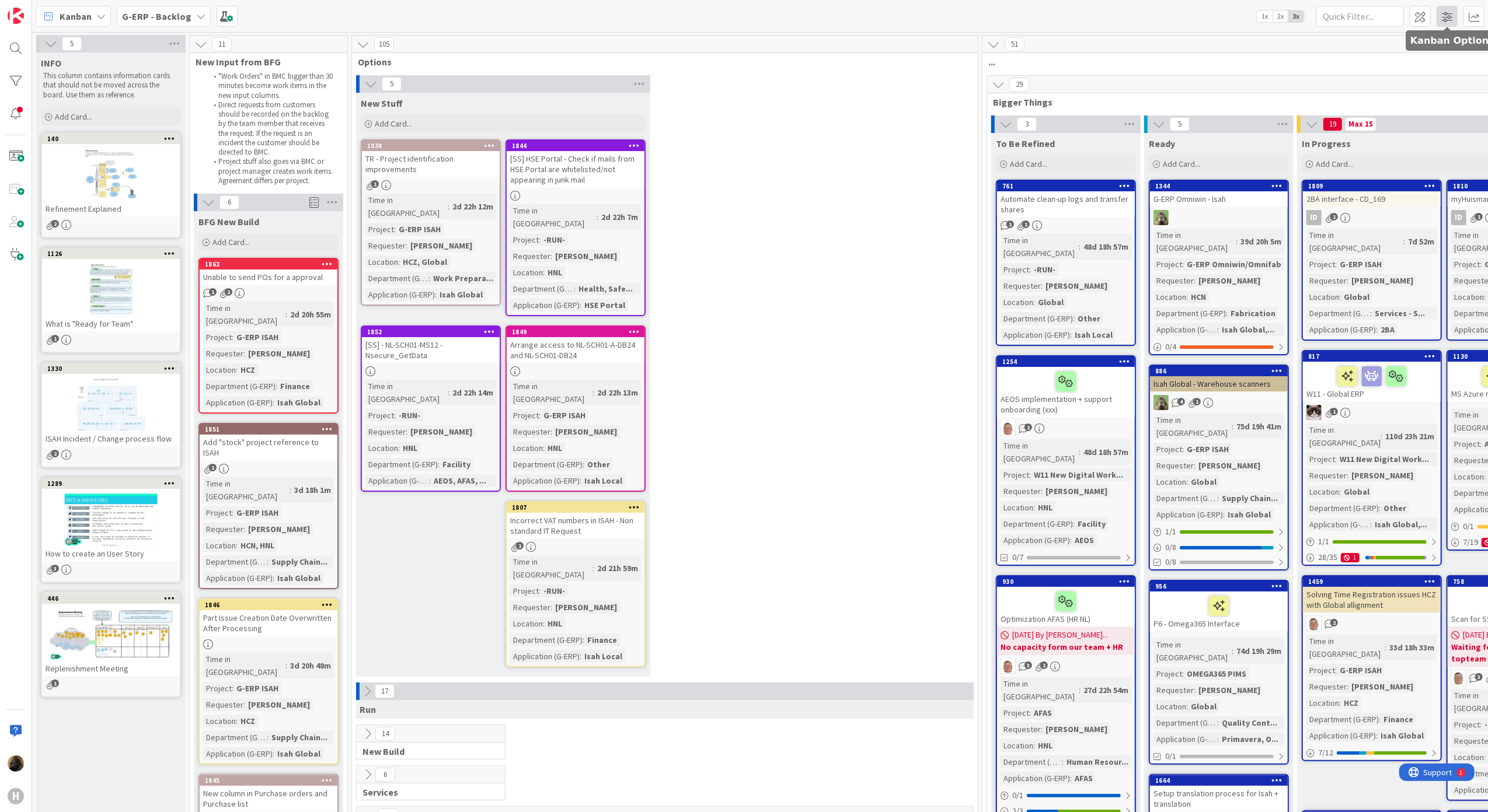
click at [1443, 12] on span at bounding box center [1447, 16] width 21 height 21
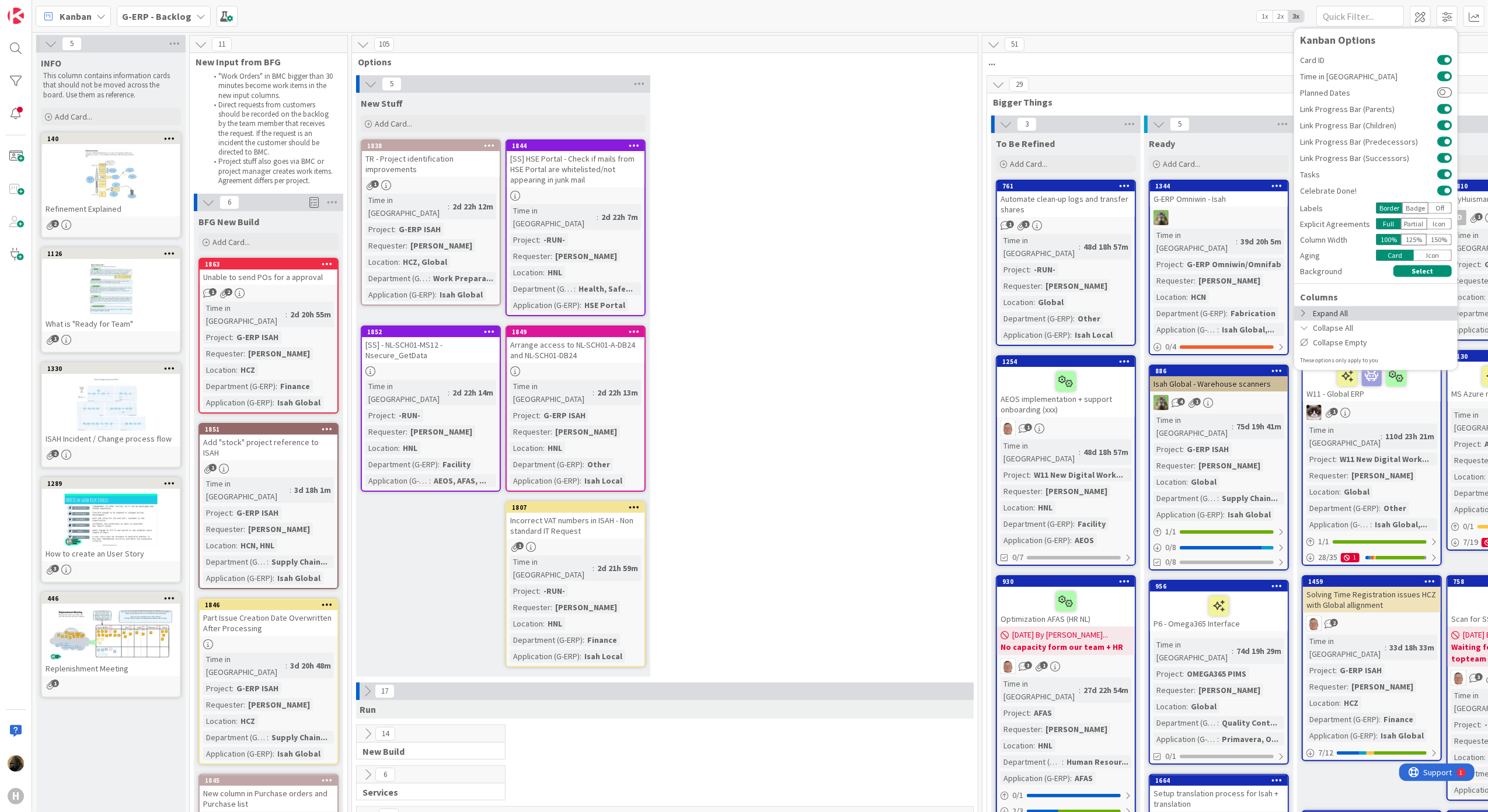
click at [1385, 317] on div "Expand All" at bounding box center [1376, 313] width 164 height 15
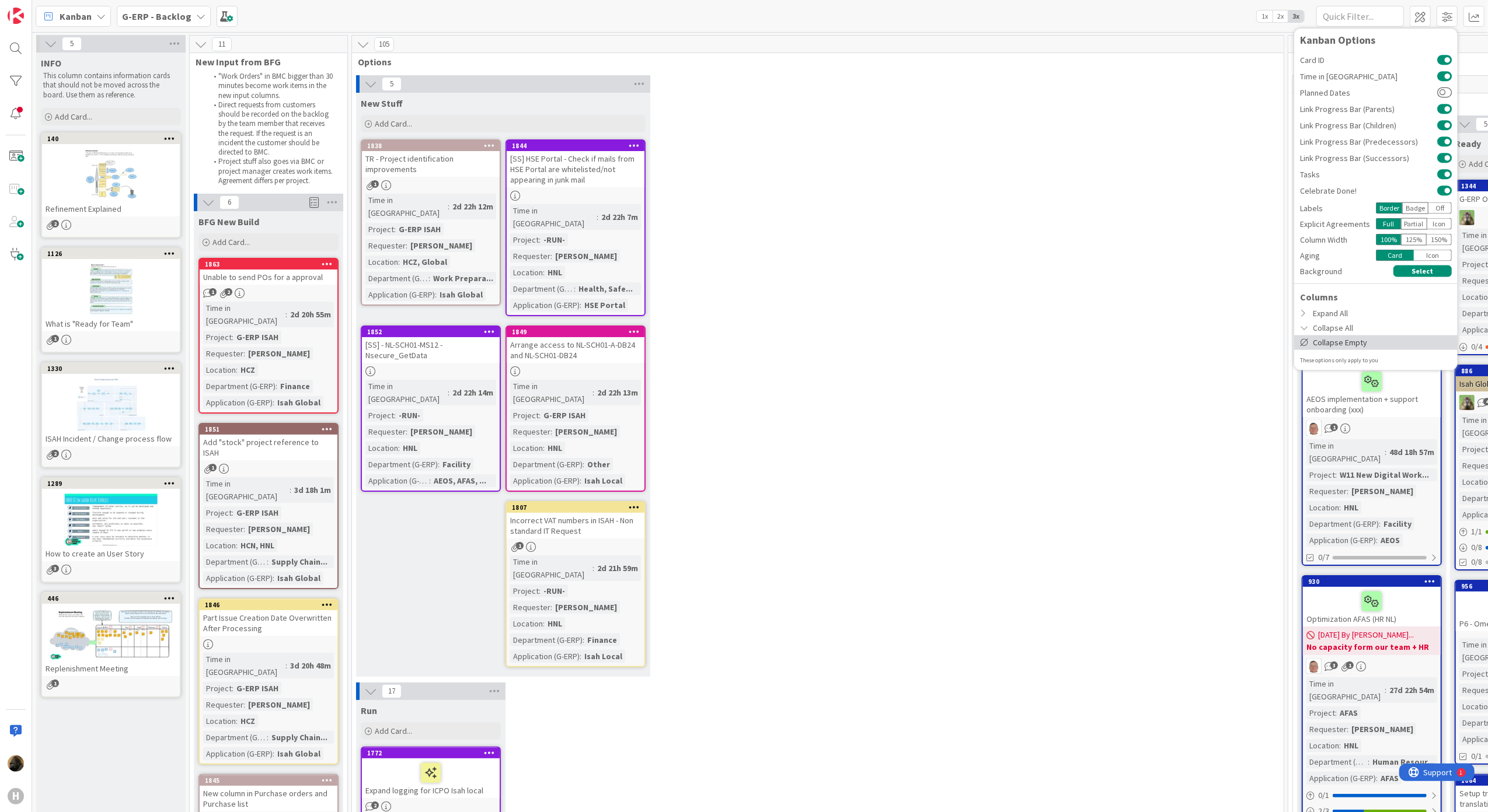
click at [1385, 340] on div "Collapse Empty" at bounding box center [1376, 342] width 164 height 15
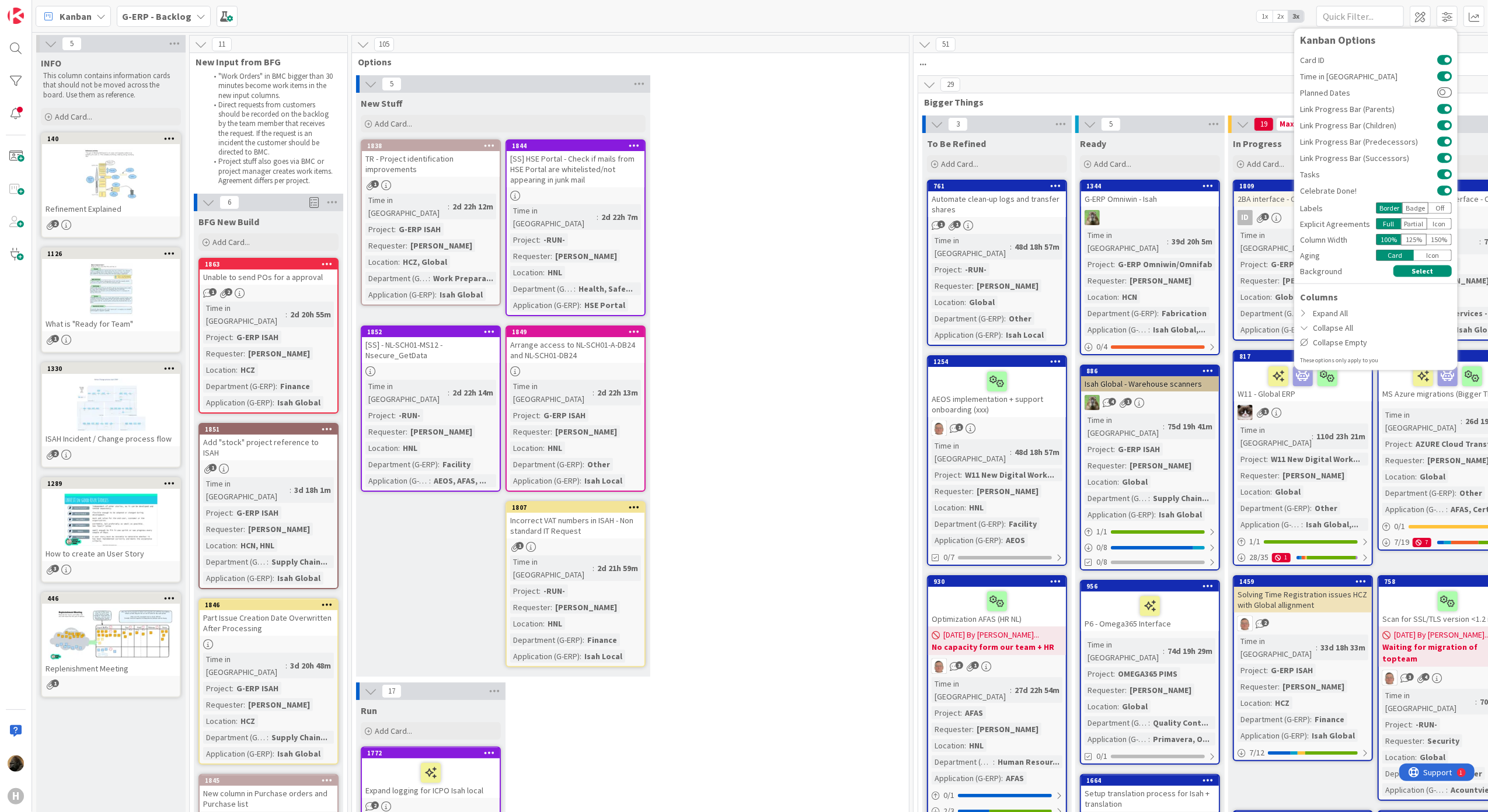
click at [811, 317] on div "5 New Stuff Add Card... 1844 [SS] HSE Portal - Check if mails from HSE Portal a…" at bounding box center [630, 379] width 553 height 608
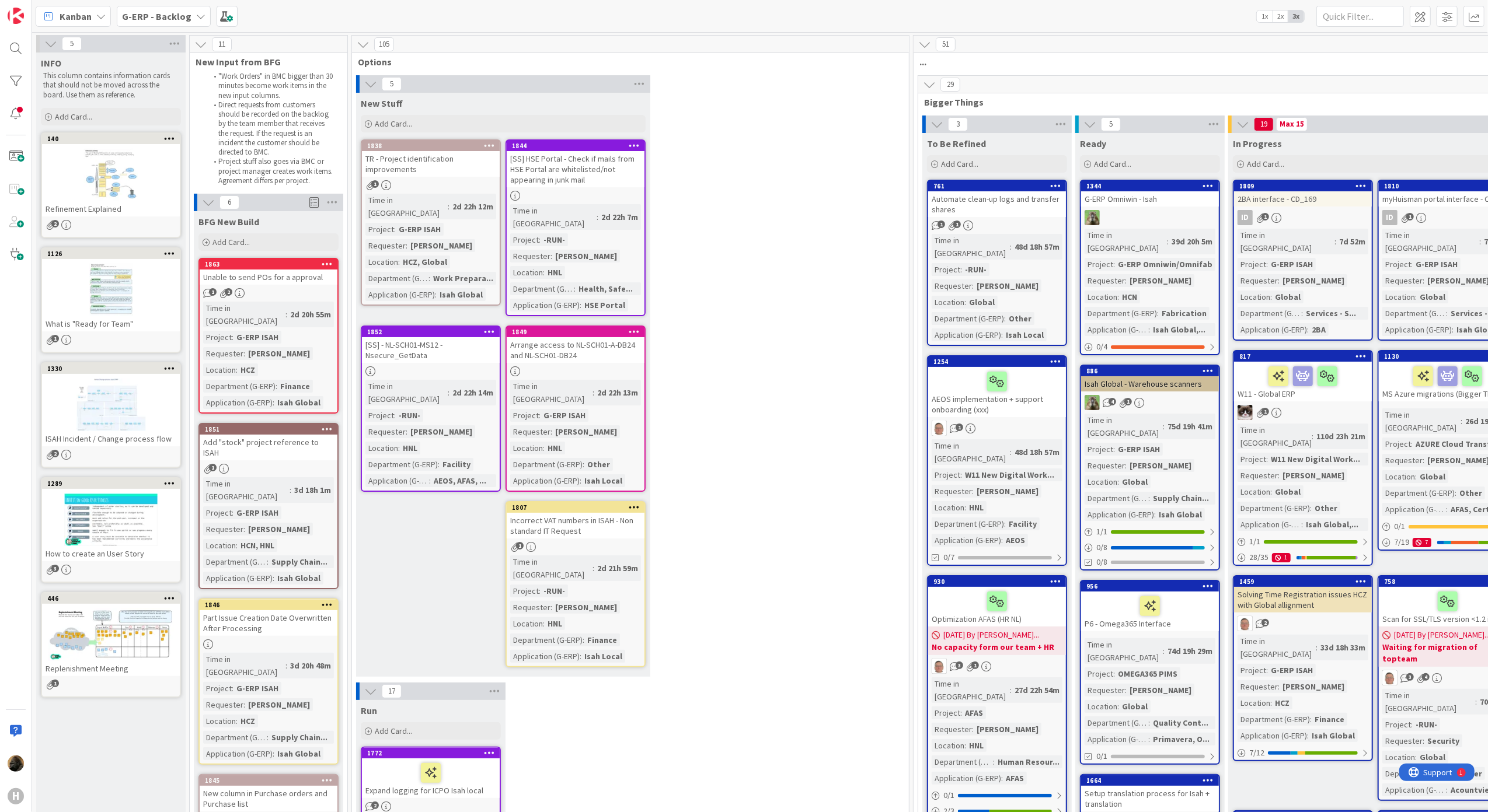
click at [286, 278] on div "Unable to send POs for a approval" at bounding box center [268, 277] width 138 height 15
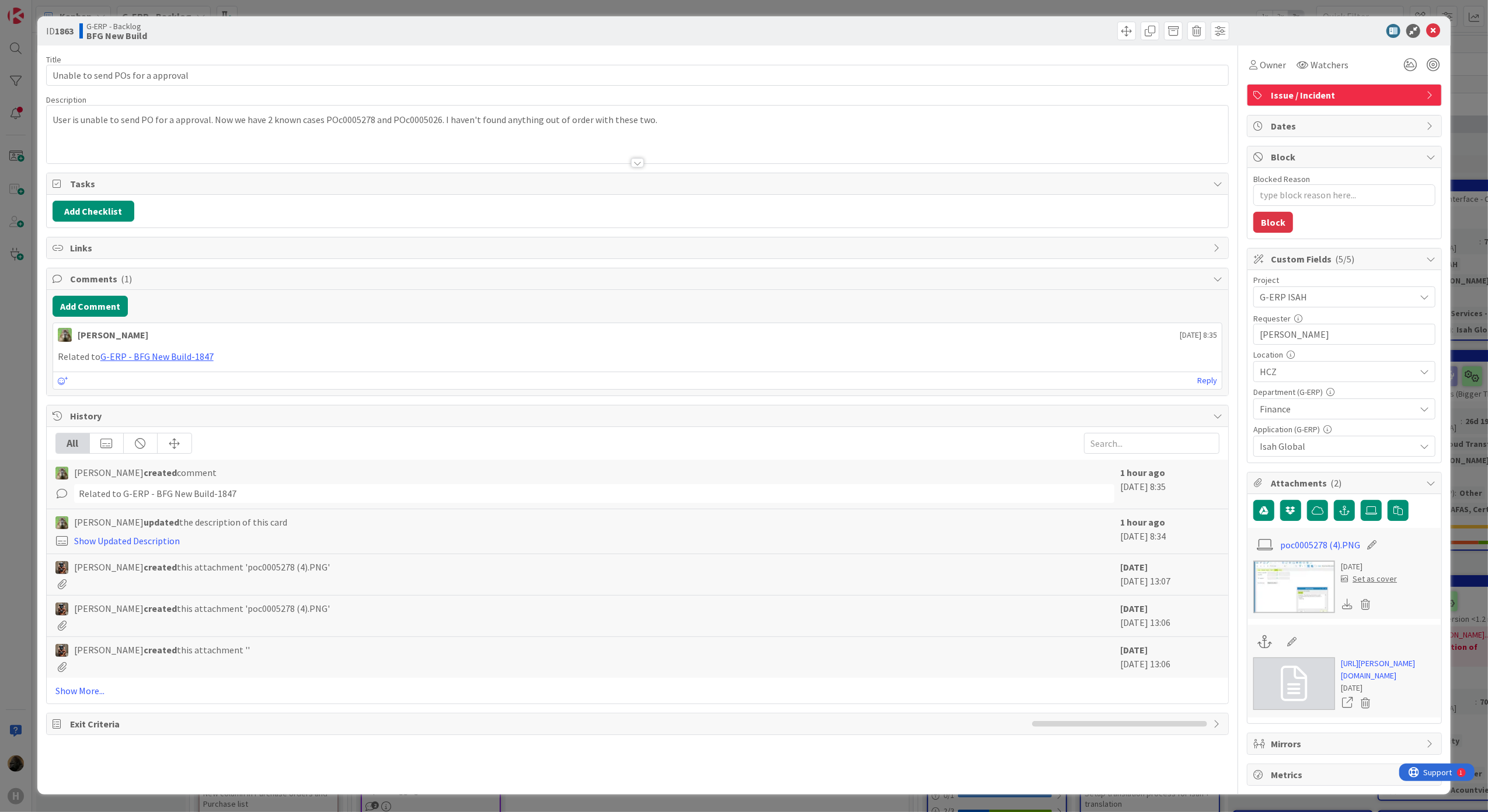
type textarea "x"
click at [178, 360] on link "G-ERP - BFG New Build-1847" at bounding box center [156, 356] width 113 height 12
click at [1362, 680] on link "https://huisman-smartit.onbmc.com/smartit/app/#/incident/AGGF4KX6HRENQATCDQY8TC…" at bounding box center [1388, 670] width 94 height 25
click at [99, 315] on button "Add Comment" at bounding box center [90, 306] width 75 height 21
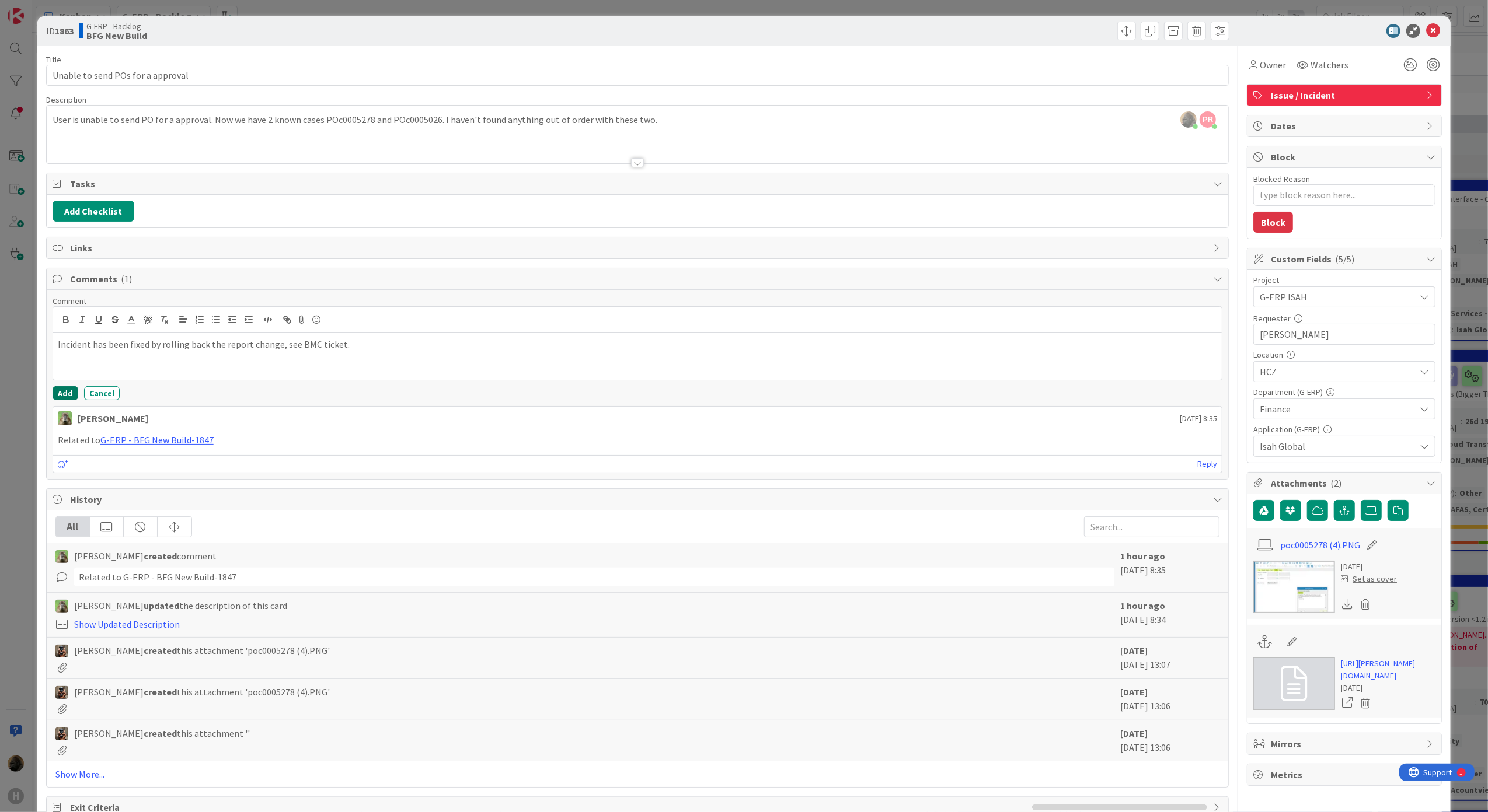
click at [65, 399] on button "Add" at bounding box center [65, 393] width 26 height 14
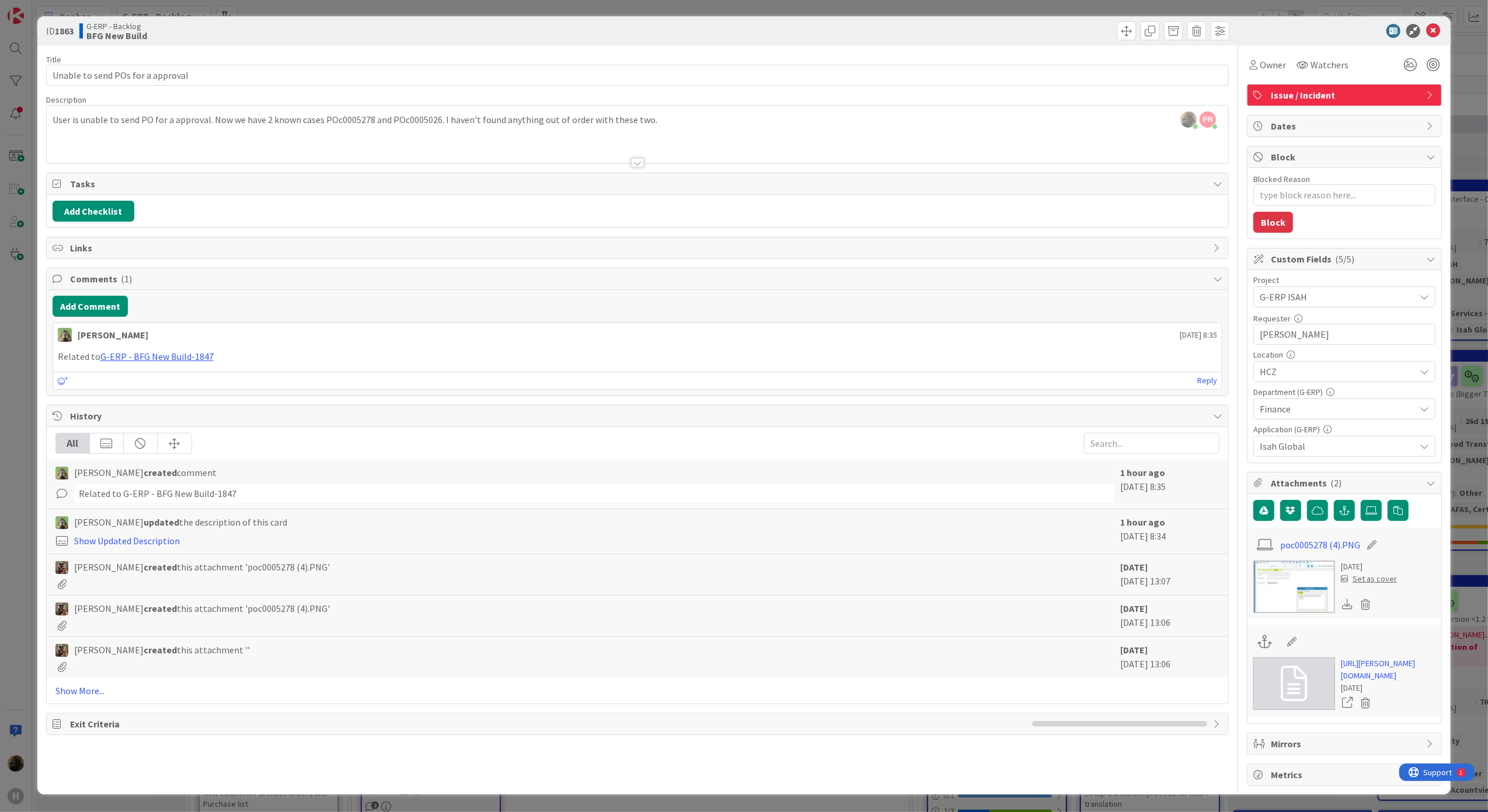
type textarea "x"
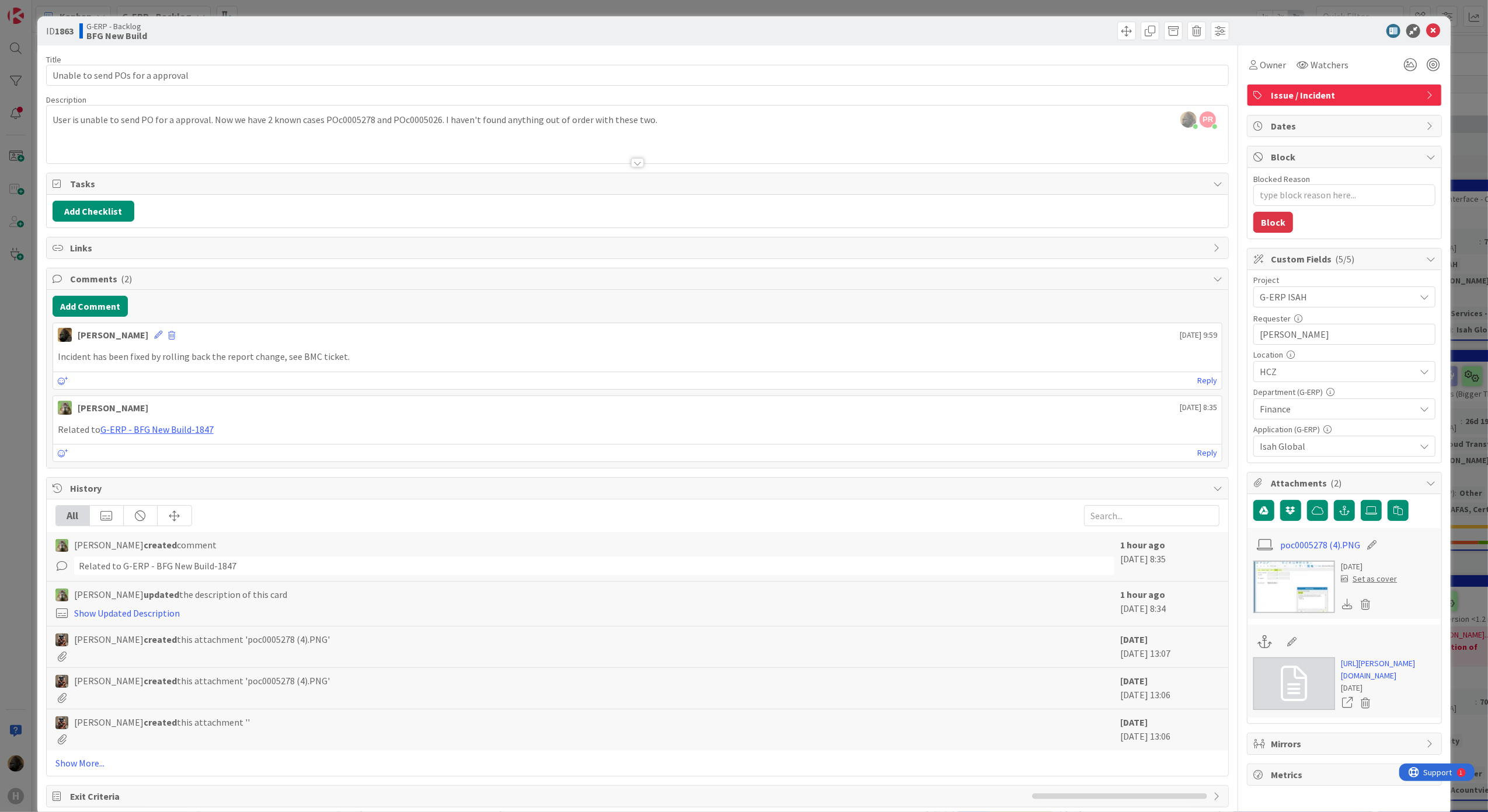
click at [3, 463] on div "ID 1863 G-ERP - Backlog BFG New Build Title 34 / 128 Unable to send POs for a a…" at bounding box center [744, 406] width 1488 height 812
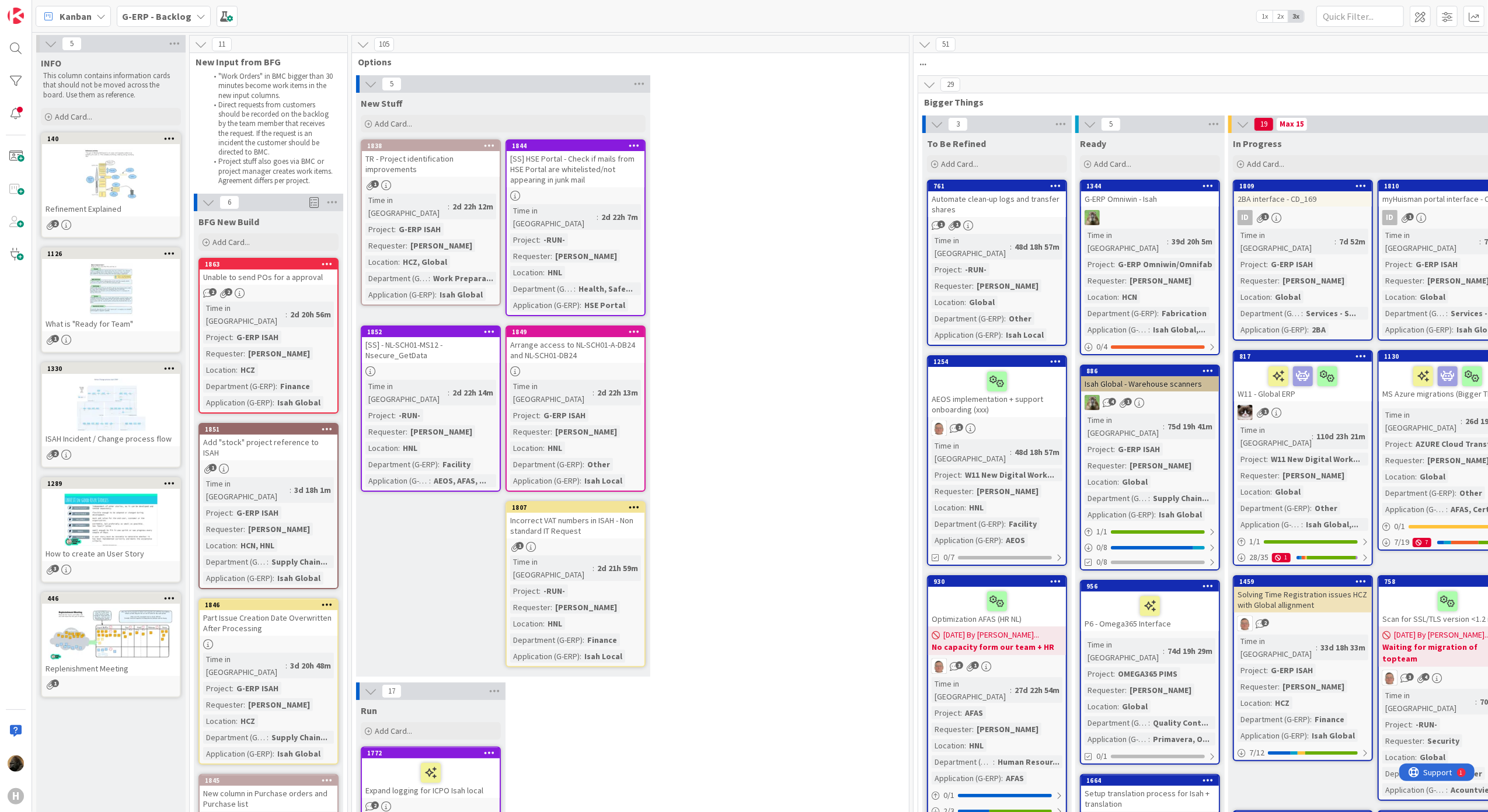
click at [321, 262] on div at bounding box center [327, 265] width 21 height 8
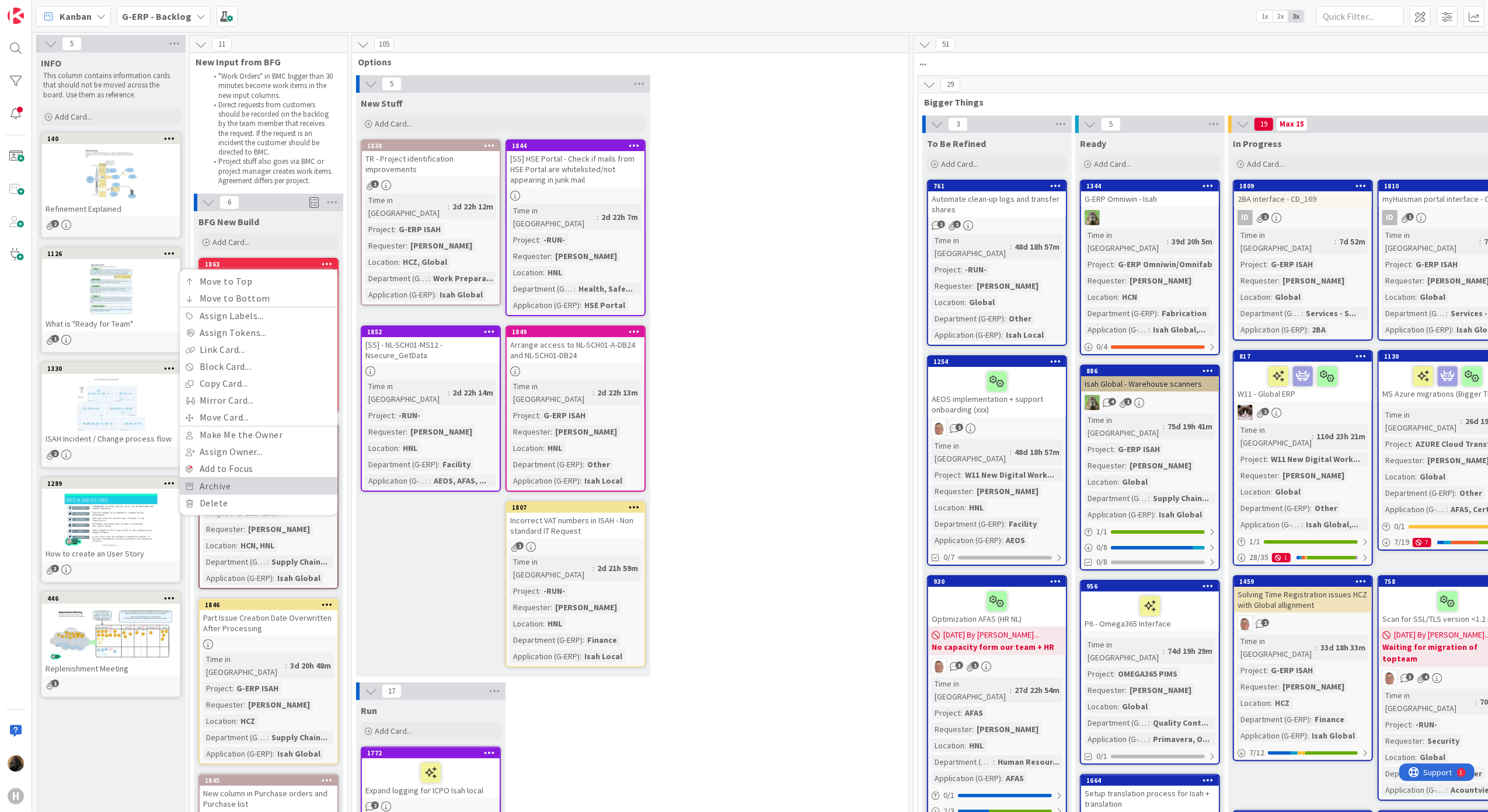
click at [245, 491] on link "Archive" at bounding box center [258, 486] width 158 height 17
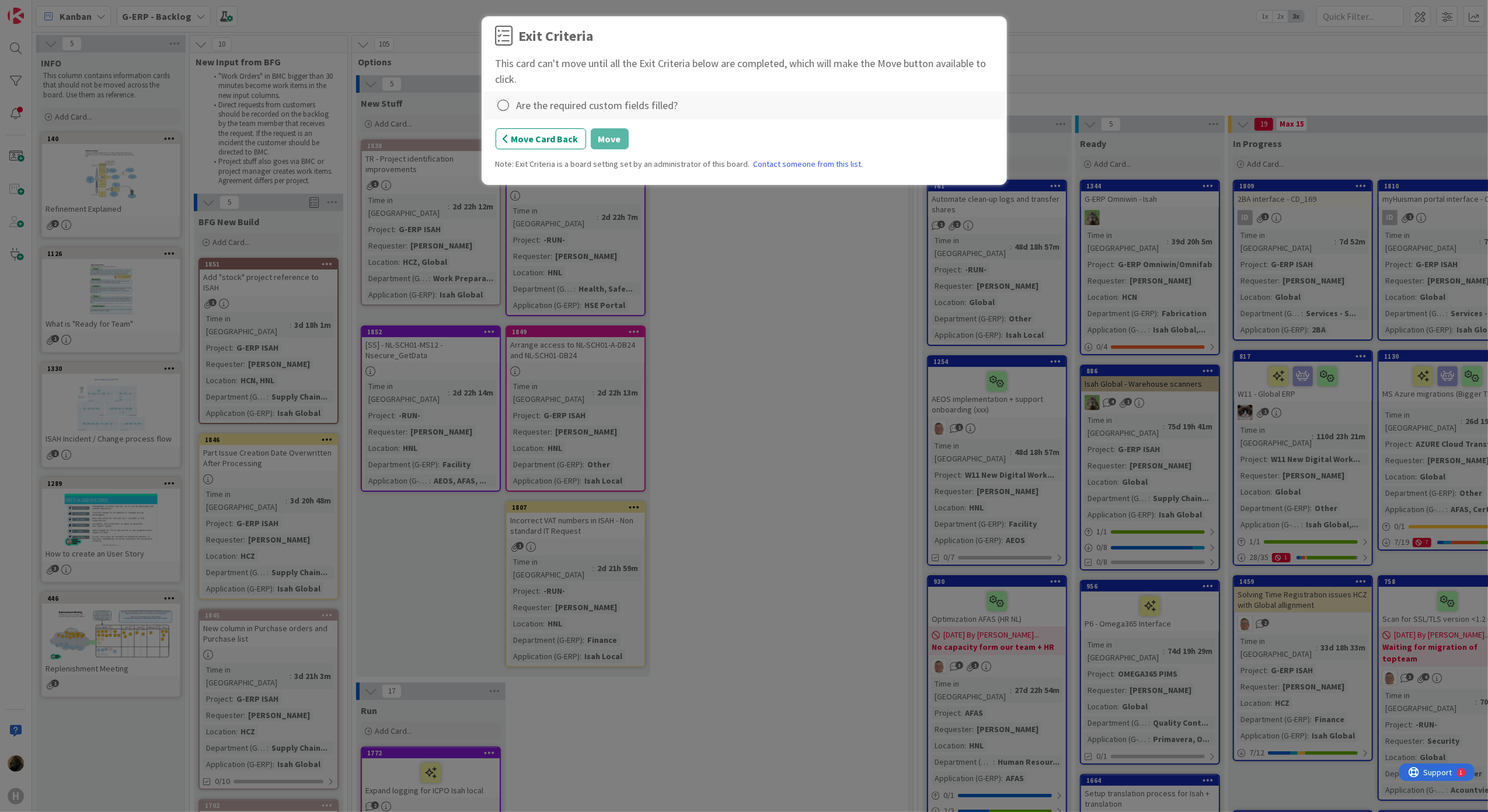
click at [521, 101] on div "Are the required custom fields filled?" at bounding box center [598, 105] width 162 height 16
click at [509, 103] on icon at bounding box center [504, 106] width 17 height 17
click at [529, 131] on link "Complete" at bounding box center [568, 131] width 146 height 17
click at [624, 142] on button "Move" at bounding box center [610, 138] width 38 height 21
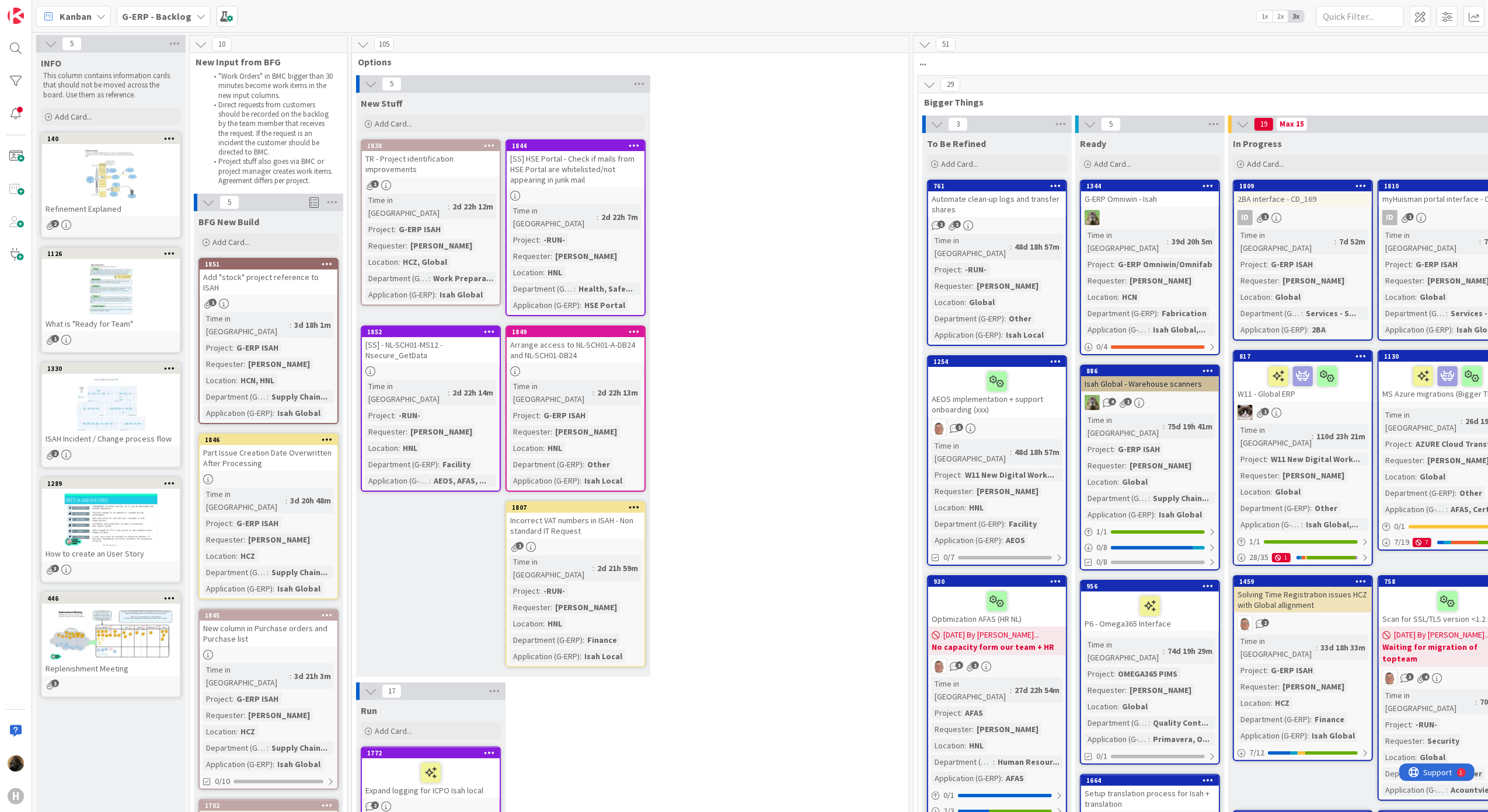
click at [767, 585] on div "5 New Stuff Add Card... 1844 [SS] HSE Portal - Check if mails from HSE Portal a…" at bounding box center [630, 379] width 553 height 608
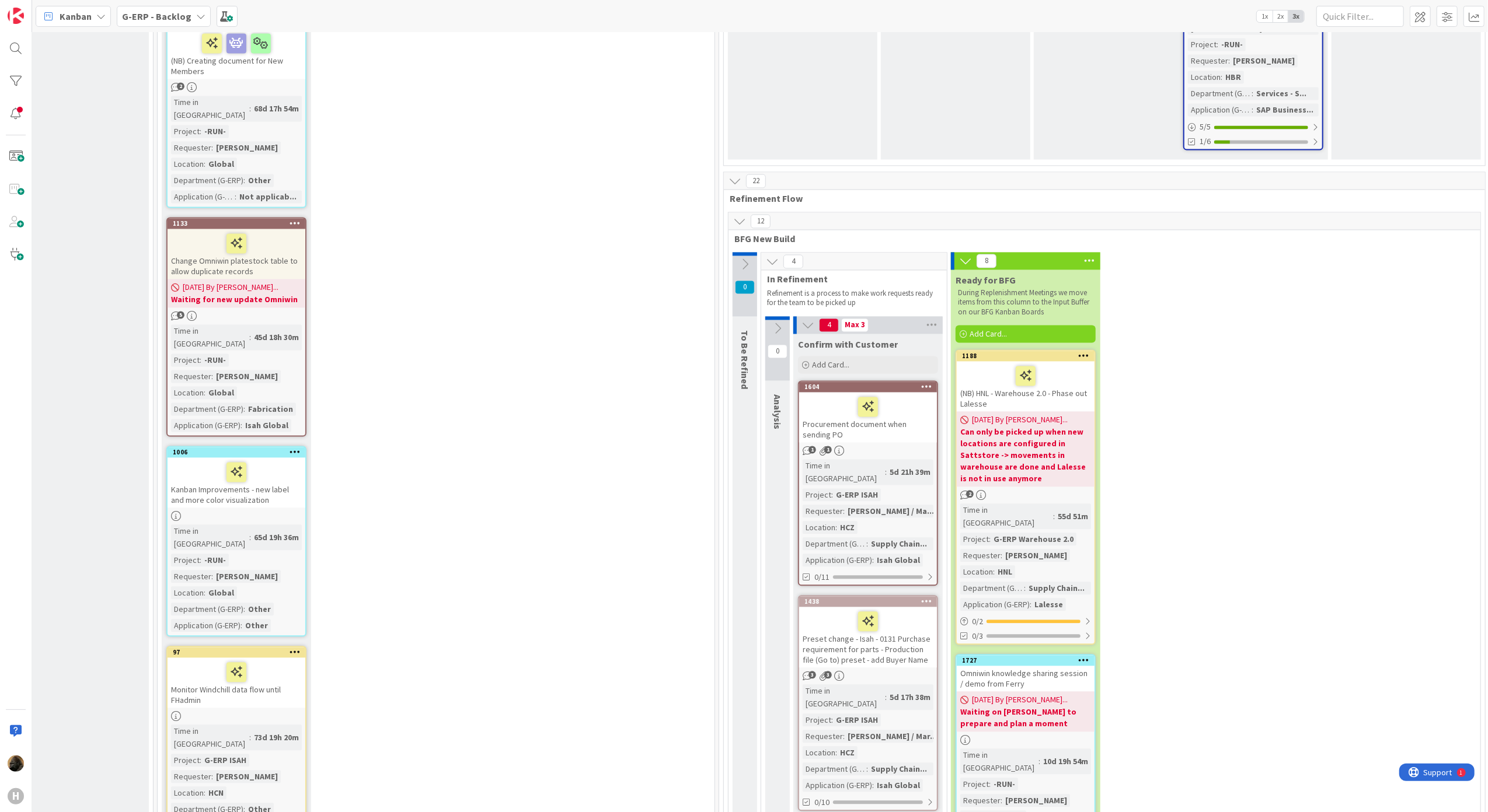
scroll to position [2334, 264]
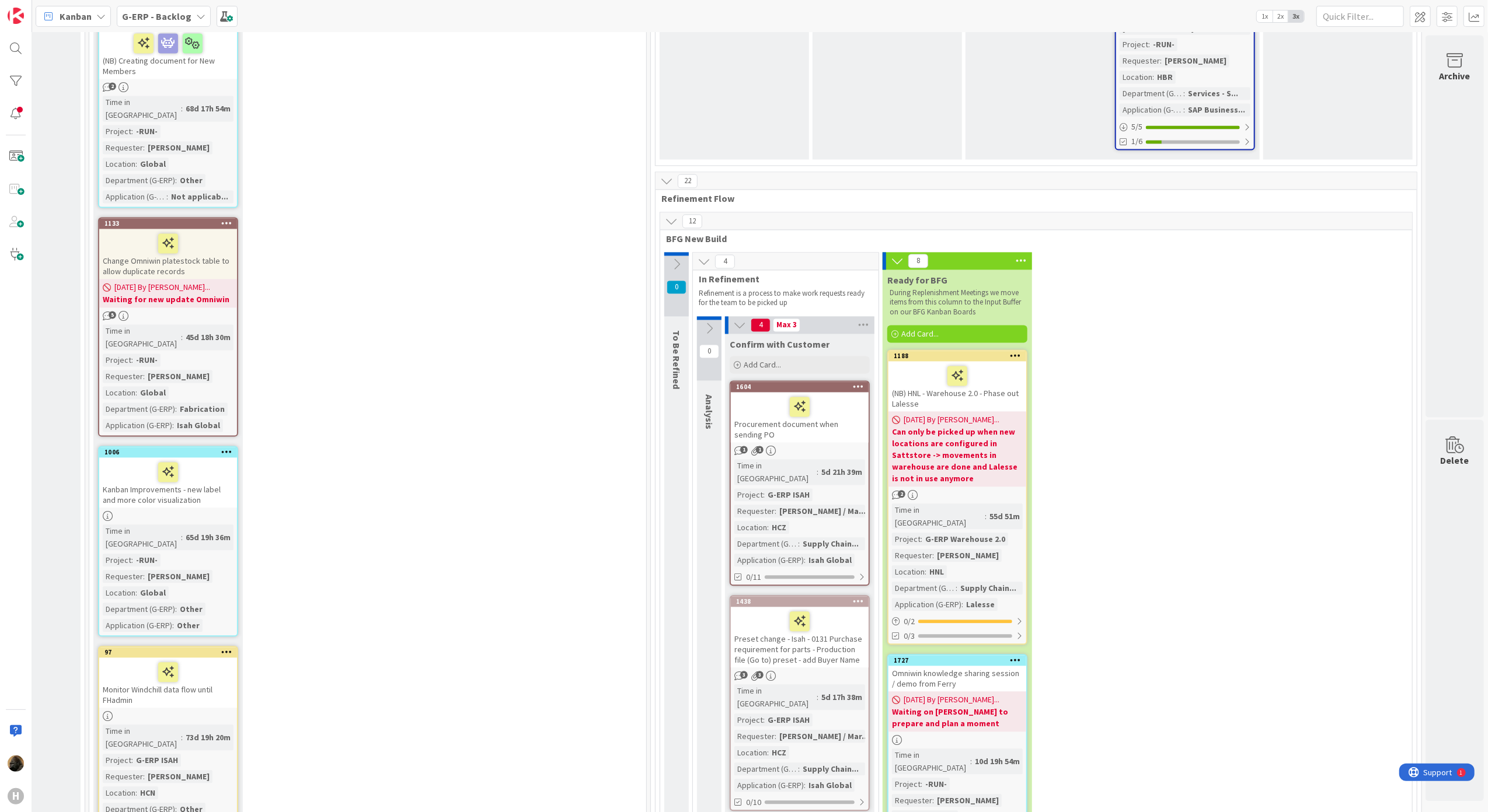
click at [299, 528] on div "17 Run Add Card... 1772 Expand logging for ICPO Isah local 2 Time in Column : 6…" at bounding box center [368, 95] width 553 height 3493
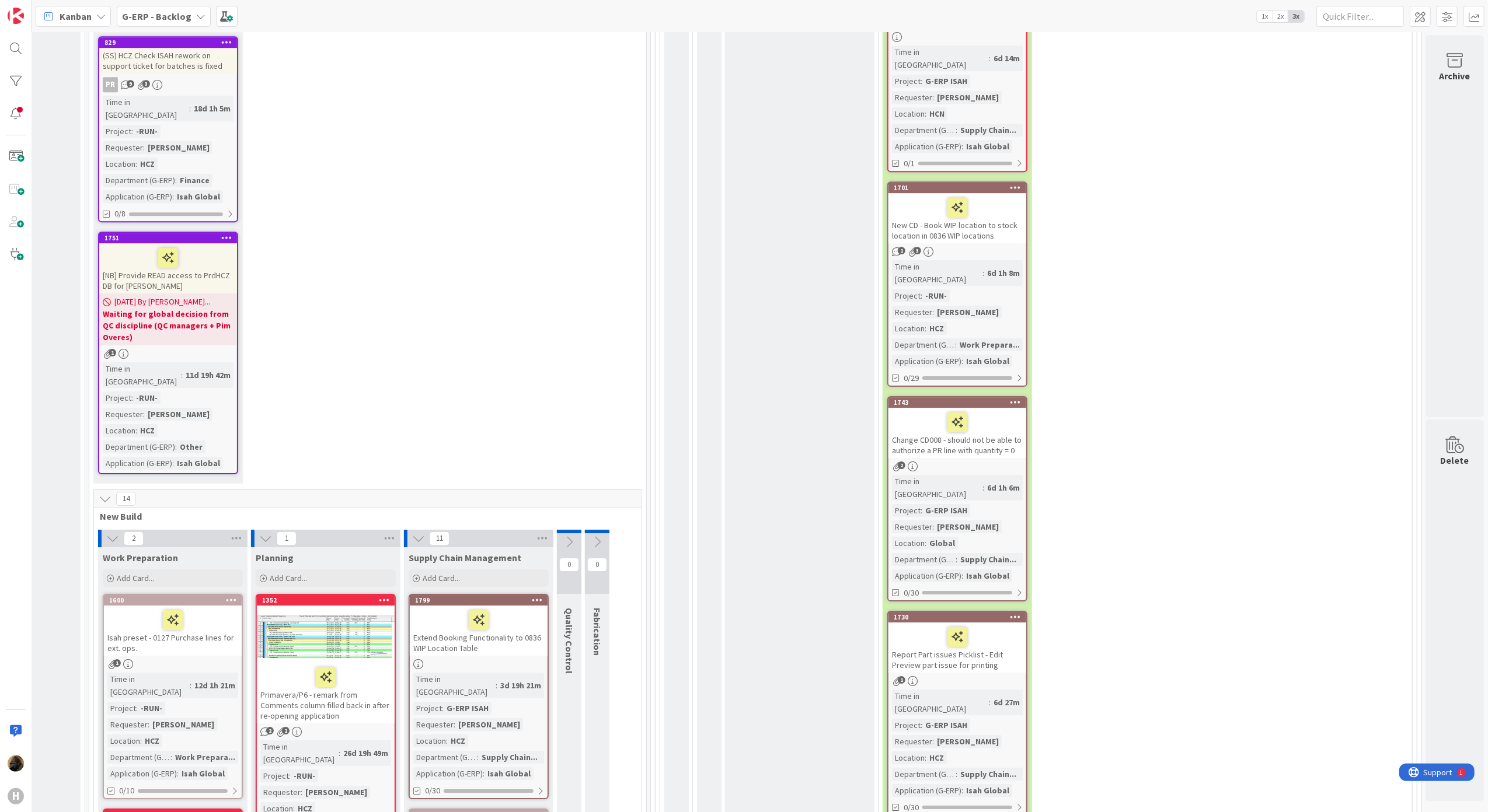
scroll to position [3735, 264]
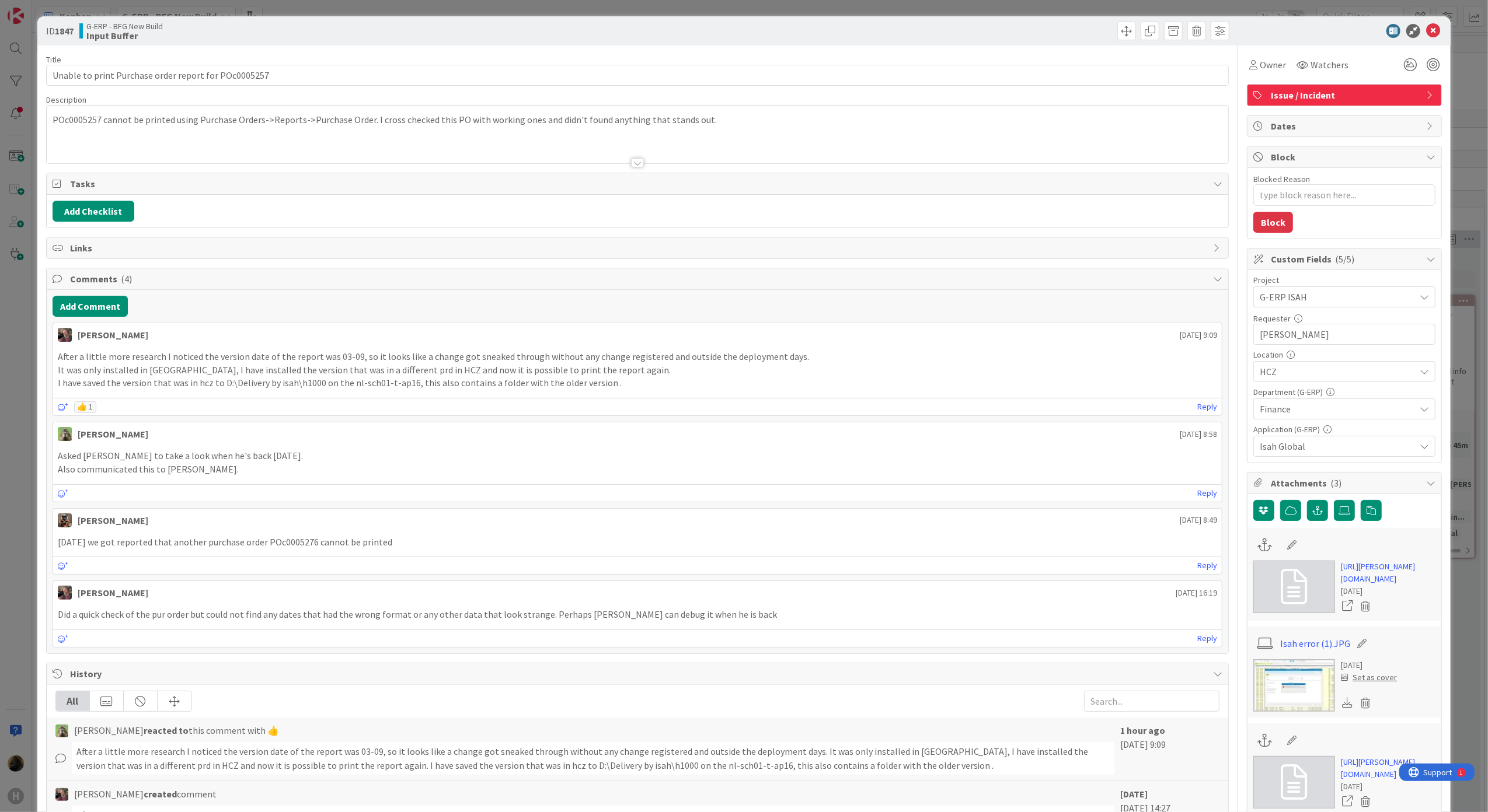
type textarea "x"
